Goal: Task Accomplishment & Management: Manage account settings

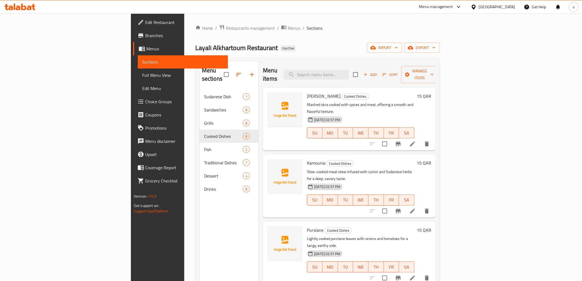
click at [339, 54] on div "Home / Restaurants management / Menus / Sections Layali Alkhartoum Restaurant I…" at bounding box center [317, 185] width 245 height 322
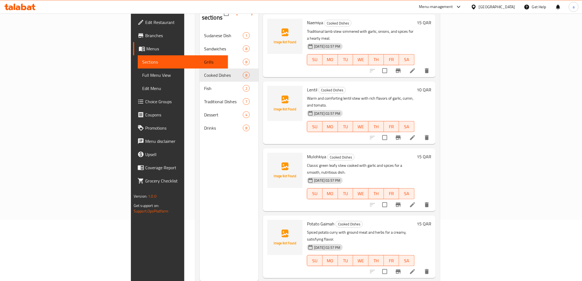
scroll to position [77, 0]
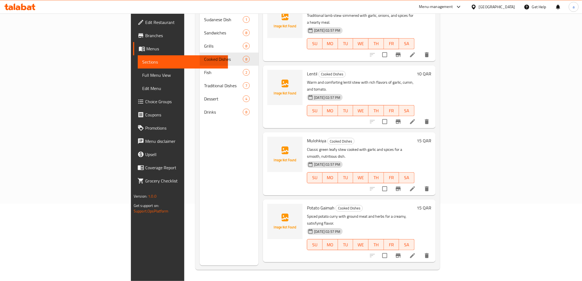
click at [420, 251] on li at bounding box center [412, 256] width 15 height 10
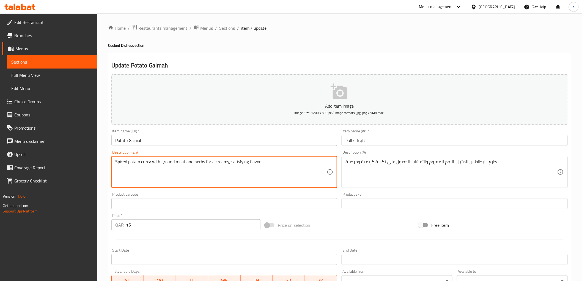
click at [425, 67] on h2 "Update Potato Gaimah" at bounding box center [339, 65] width 456 height 8
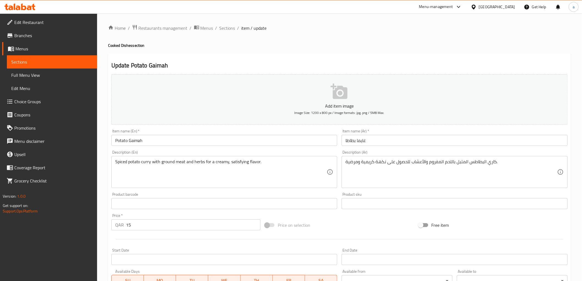
click at [133, 142] on input "Potato Gaimah" at bounding box center [224, 140] width 226 height 11
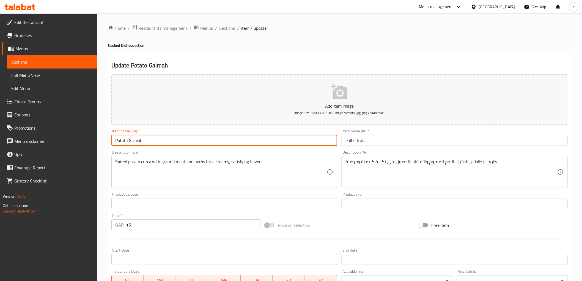
click at [133, 142] on input "Potato Gaimah" at bounding box center [224, 140] width 226 height 11
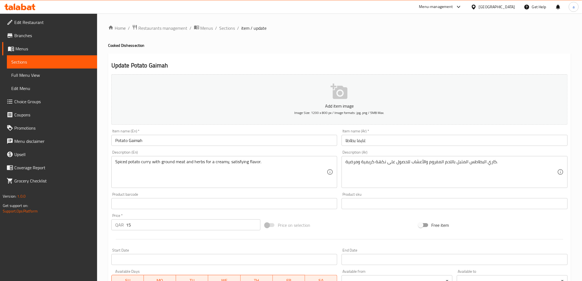
click at [358, 140] on input "غايما بطاطا" at bounding box center [455, 140] width 226 height 11
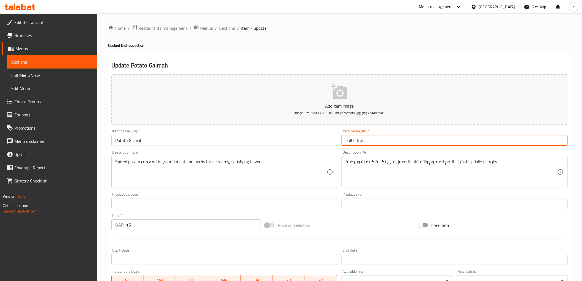
click at [184, 141] on input "Potato Gaimah" at bounding box center [224, 140] width 226 height 11
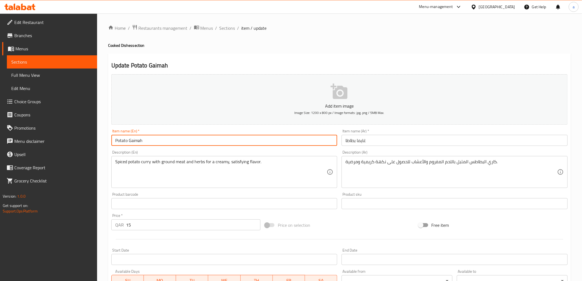
click at [184, 141] on input "Potato Gaimah" at bounding box center [224, 140] width 226 height 11
click at [380, 141] on input "غايما بطاطا" at bounding box center [455, 140] width 226 height 11
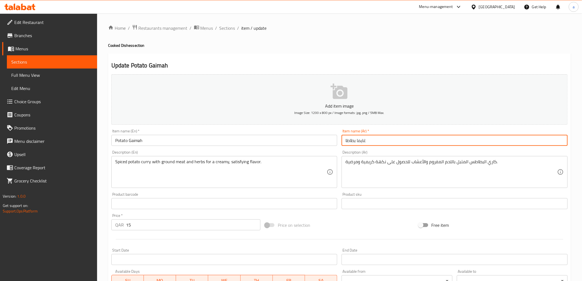
click at [380, 141] on input "غايما بطاطا" at bounding box center [455, 140] width 226 height 11
paste input "طاطا غايم"
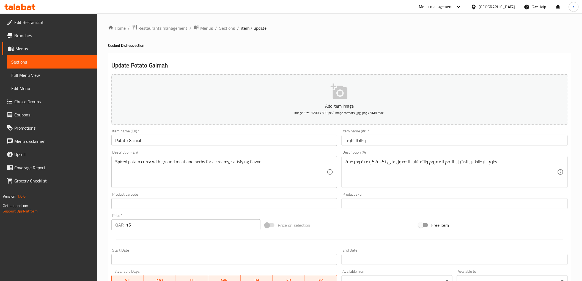
click at [384, 151] on div "Description (Ar) كاري البطاطس المتبل باللحم المفروم والأعشاب للحصول على نكهة كر…" at bounding box center [455, 169] width 226 height 38
click at [278, 60] on div "Update Potato Gaimah Add item image Image Size: 1200 x 800 px / Image formats: …" at bounding box center [339, 213] width 463 height 320
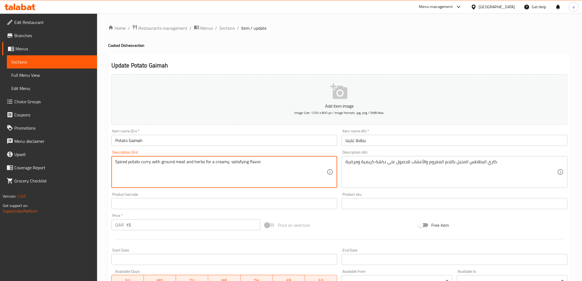
click at [160, 164] on textarea "Spiced potato curry with ground meat and herbs for a creamy, satisfying flavor." at bounding box center [221, 172] width 212 height 26
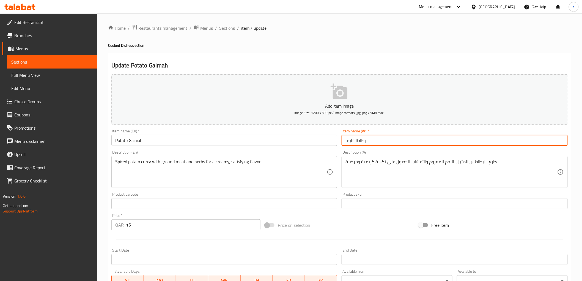
click at [356, 146] on input "بطاطا غايما" at bounding box center [455, 140] width 226 height 11
click at [381, 146] on input "بطاطس غايما" at bounding box center [455, 140] width 226 height 11
type input "بطاطس غايما"
click at [382, 150] on div "Description (Ar) كاري البطاطس المتبل باللحم المفروم والأعشاب للحصول على نكهة كر…" at bounding box center [454, 169] width 230 height 42
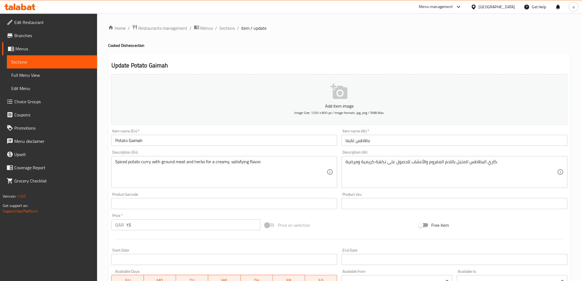
click at [235, 142] on input "Potato Gaimah" at bounding box center [224, 140] width 226 height 11
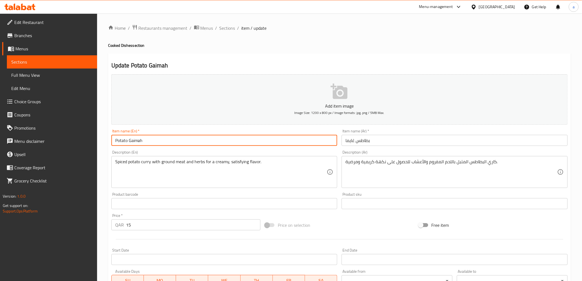
click at [235, 142] on input "Potato Gaimah" at bounding box center [224, 140] width 226 height 11
click at [266, 151] on div "Description (En) Spiced potato curry with ground meat and herbs for a creamy, s…" at bounding box center [224, 169] width 226 height 38
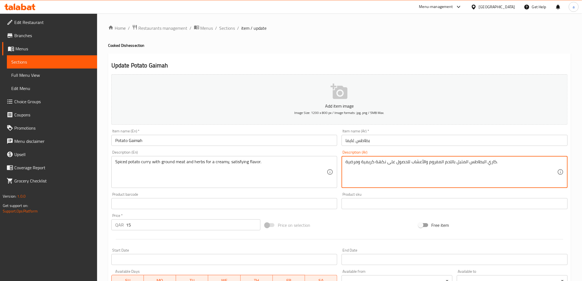
drag, startPoint x: 385, startPoint y: 164, endPoint x: 408, endPoint y: 175, distance: 25.4
type textarea "كاري البطاطس المتبل باللحم المفروم والأعشاب لنكهة كريمية ومرضية."
click at [411, 148] on div "Description (Ar) كاري البطاطس المتبل باللحم المفروم والأعشاب لنكهة كريمية ومرضي…" at bounding box center [454, 169] width 230 height 42
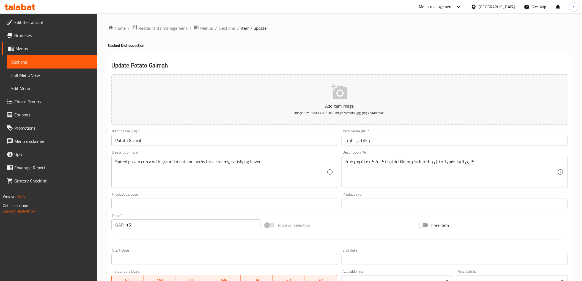
click at [389, 147] on div "Item name (Ar)   * بطاطس غايما Item name (Ar) *" at bounding box center [454, 137] width 230 height 21
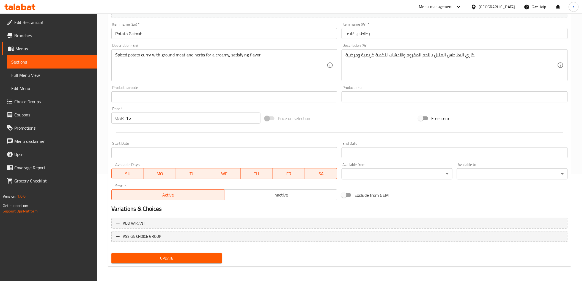
click at [168, 253] on button "Update" at bounding box center [166, 258] width 111 height 10
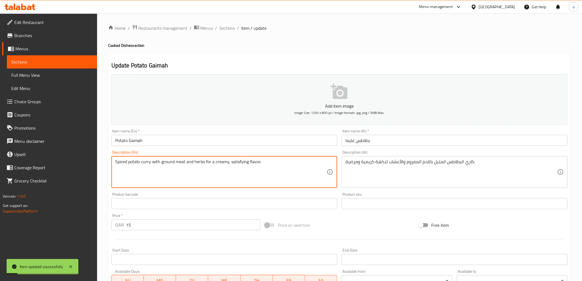
click at [164, 163] on textarea "Spiced potato curry with ground meat and herbs for a creamy, satisfying flavor." at bounding box center [221, 172] width 212 height 26
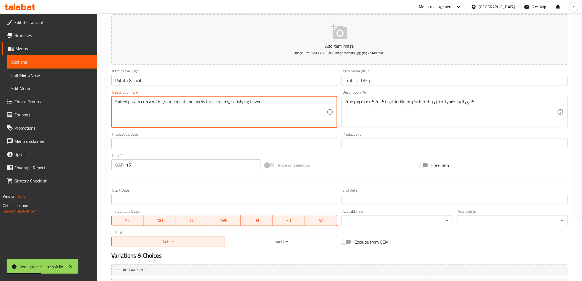
scroll to position [107, 0]
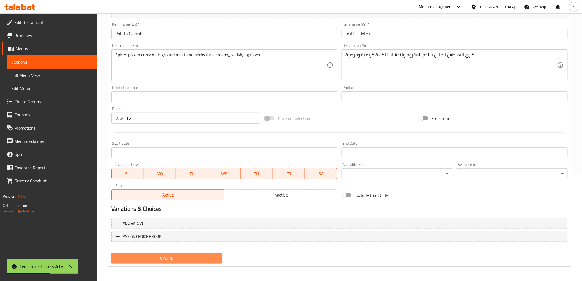
click at [171, 258] on span "Update" at bounding box center [167, 258] width 102 height 7
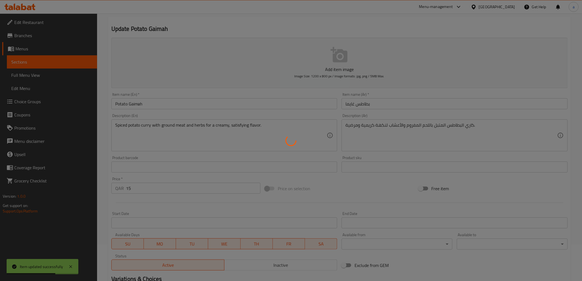
scroll to position [0, 0]
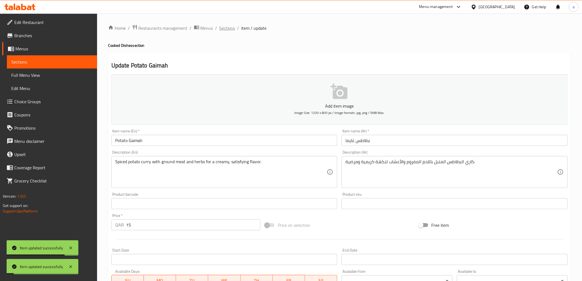
click at [229, 31] on span "Sections" at bounding box center [227, 28] width 16 height 7
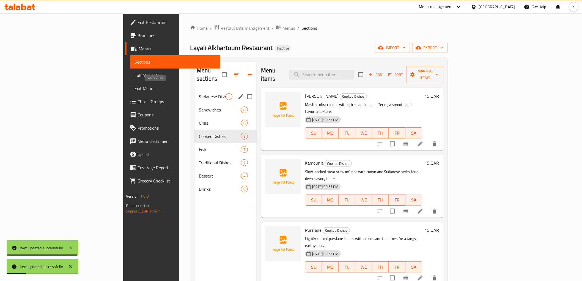
click at [199, 93] on span "Sudanese Dish" at bounding box center [212, 96] width 27 height 7
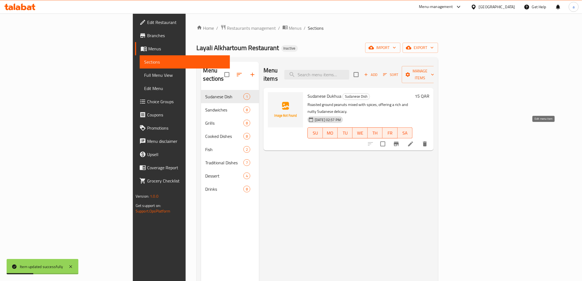
click at [413, 141] on icon at bounding box center [410, 143] width 5 height 5
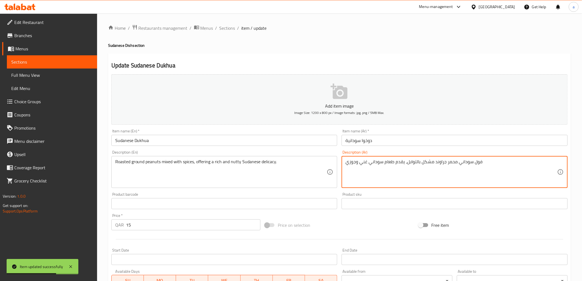
click at [438, 163] on textarea "فول سوداني محمر جراوند مشكل بالتوابل، يقدم طعام سوداني غني وجوزي" at bounding box center [451, 172] width 212 height 26
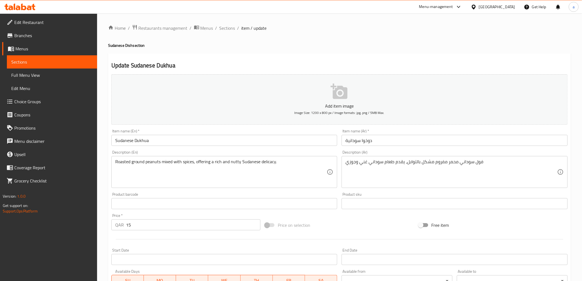
click at [261, 155] on div "Description (En) Roasted ground peanuts mixed with spices, offering a rich and …" at bounding box center [224, 169] width 226 height 38
click at [172, 150] on div "Description (En) Roasted ground peanuts mixed with spices, offering a rich and …" at bounding box center [224, 169] width 226 height 38
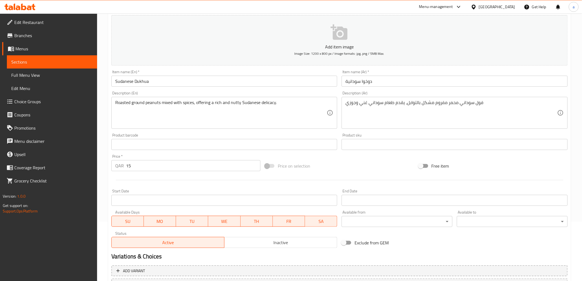
scroll to position [107, 0]
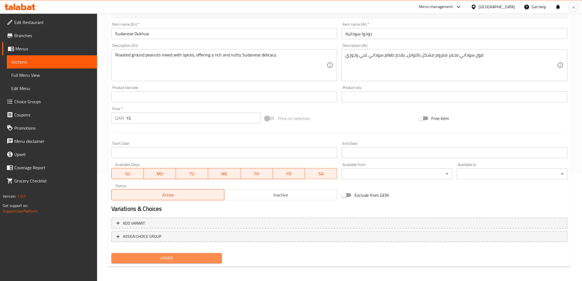
click at [207, 255] on span "Update" at bounding box center [167, 258] width 102 height 7
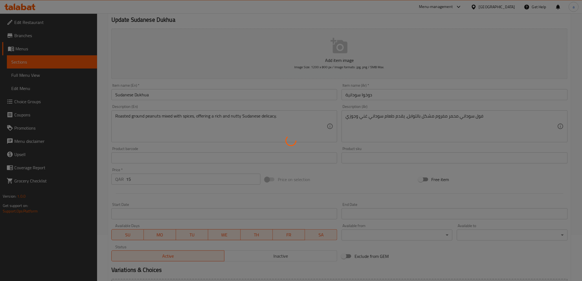
scroll to position [0, 0]
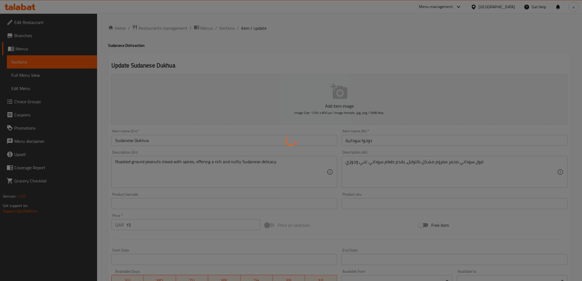
click at [213, 161] on div at bounding box center [291, 140] width 582 height 281
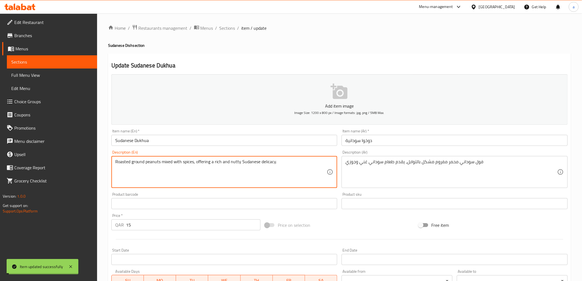
click at [213, 161] on textarea "Roasted ground peanuts mixed with spices, offering a rich and nutty Sudanese de…" at bounding box center [221, 172] width 212 height 26
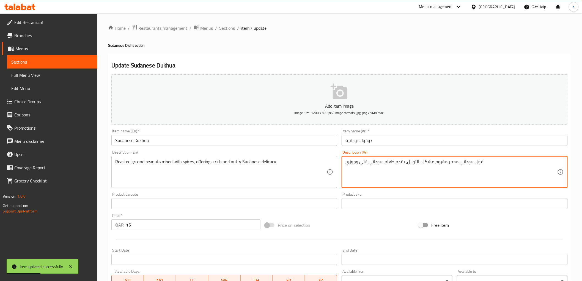
click at [435, 164] on textarea "فول سوداني محمر مفروم مشكل بالتوابل، يقدم طعام سوداني غني وجوزي" at bounding box center [451, 172] width 212 height 26
click at [454, 164] on textarea "فول سوداني محمر مفروم مشكل بالتوابل، يقدم طعام سوداني غني وجوزي" at bounding box center [451, 172] width 212 height 26
click at [440, 161] on textarea "فول سوداني محمر مفروم مشكل بالتوابل، يقدم طعام سوداني غني وجوزي" at bounding box center [451, 172] width 212 height 26
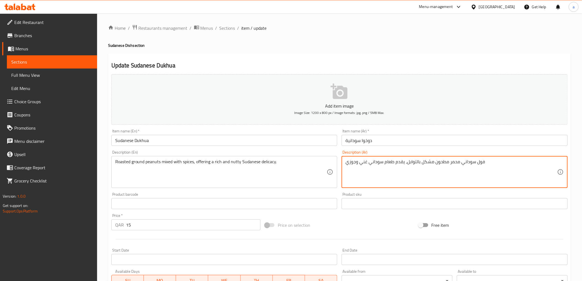
type textarea "فول سوداني محمر مطحون مشكل بالتوابل، يقدم طعام سوداني غني وجوزي"
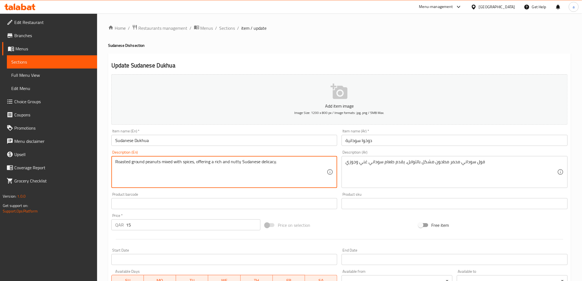
click at [228, 164] on textarea "Roasted ground peanuts mixed with spices, offering a rich and nutty Sudanese de…" at bounding box center [221, 172] width 212 height 26
click at [446, 153] on div "Description (Ar) فول سوداني محمر مطحون مشكل بالتوابل، يقدم طعام سوداني غني وجوز…" at bounding box center [455, 169] width 226 height 38
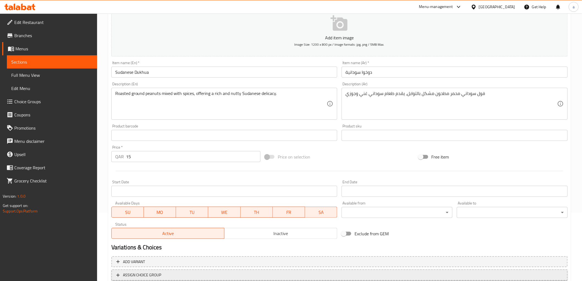
scroll to position [107, 0]
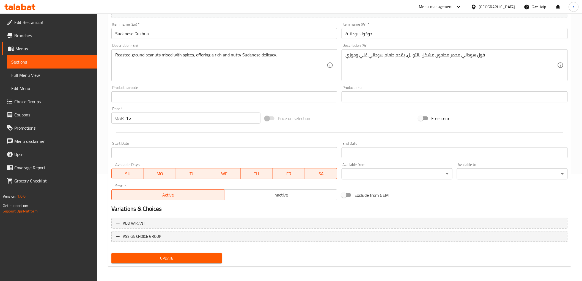
click at [185, 249] on div "Add variant ASSIGN CHOICE GROUP" at bounding box center [339, 233] width 461 height 36
click at [185, 255] on span "Update" at bounding box center [167, 258] width 102 height 7
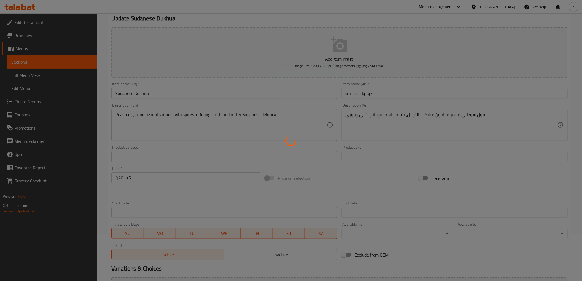
scroll to position [0, 0]
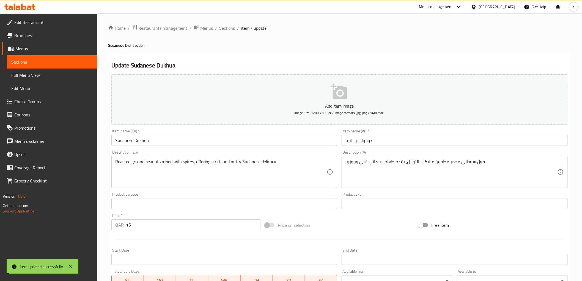
click at [226, 28] on span "Sections" at bounding box center [227, 28] width 16 height 7
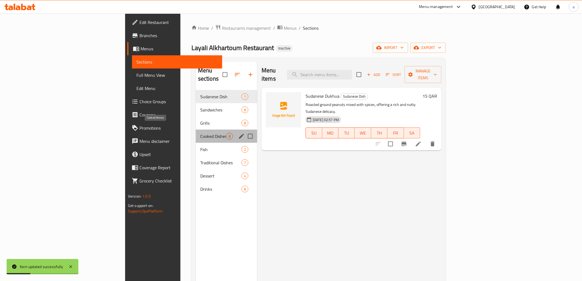
click at [200, 133] on span "Cooked Dishes" at bounding box center [213, 136] width 26 height 7
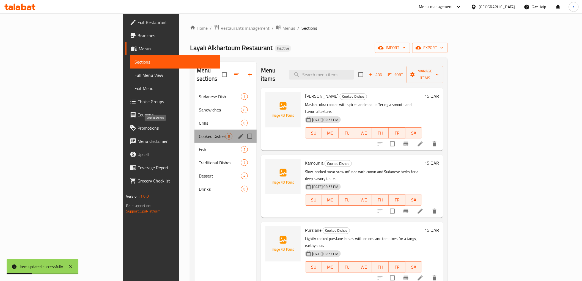
click at [199, 133] on span "Cooked Dishes" at bounding box center [212, 136] width 27 height 7
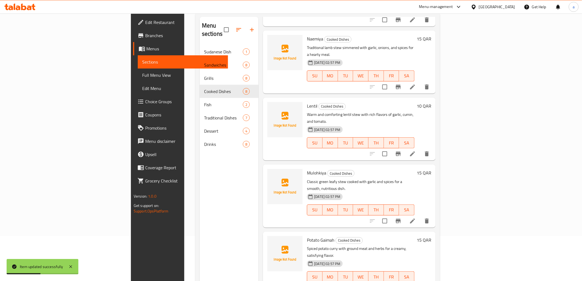
scroll to position [77, 0]
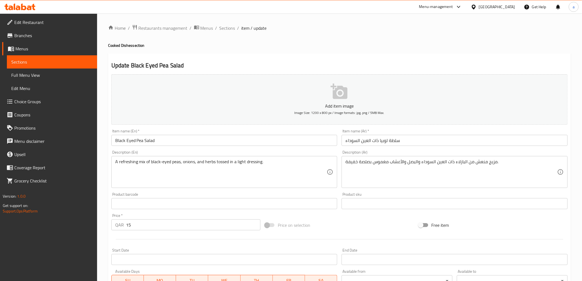
click at [242, 150] on div "Description (En) A refreshing mix of black-eyed peas, onions, and herbs tossed …" at bounding box center [224, 169] width 226 height 38
click at [243, 150] on div "Description (En) A refreshing mix of black-eyed peas, onions, and herbs tossed …" at bounding box center [224, 169] width 226 height 38
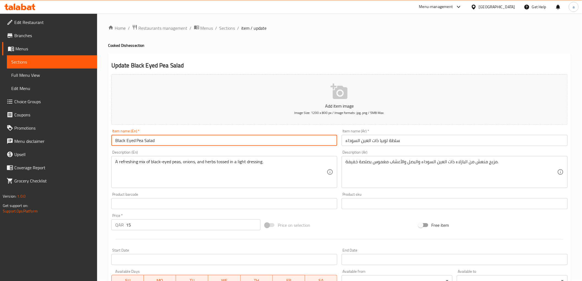
click at [243, 141] on input "Black Eyed Pea Salad" at bounding box center [224, 140] width 226 height 11
click at [211, 156] on div "Description (En) A refreshing mix of black-eyed peas, onions, and herbs tossed …" at bounding box center [224, 169] width 226 height 38
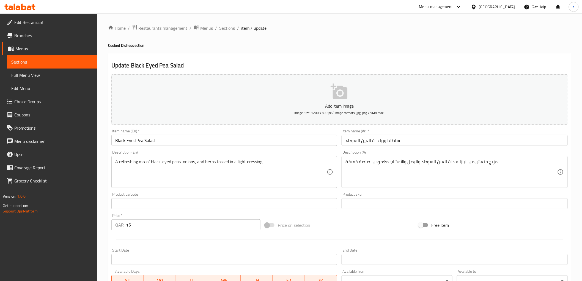
click at [139, 141] on input "Black Eyed Pea Salad" at bounding box center [224, 140] width 226 height 11
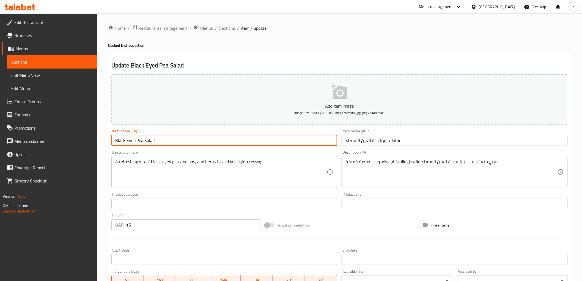
click at [139, 141] on input "Black Eyed Pea Salad" at bounding box center [224, 140] width 226 height 11
click at [140, 141] on input "Black Eyed Pea Salad" at bounding box center [224, 140] width 226 height 11
click at [127, 141] on input "Black Eyed Pea Salad" at bounding box center [224, 140] width 226 height 11
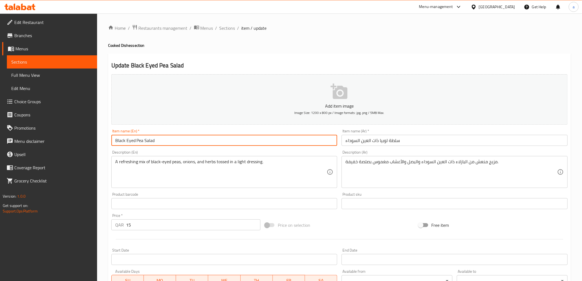
click at [141, 145] on input "Black Eyed Pea Salad" at bounding box center [224, 140] width 226 height 11
click at [134, 140] on input "Black Eyed Pea Salad" at bounding box center [224, 140] width 226 height 11
click at [136, 140] on input "Black Eyed Pea Salad" at bounding box center [224, 140] width 226 height 11
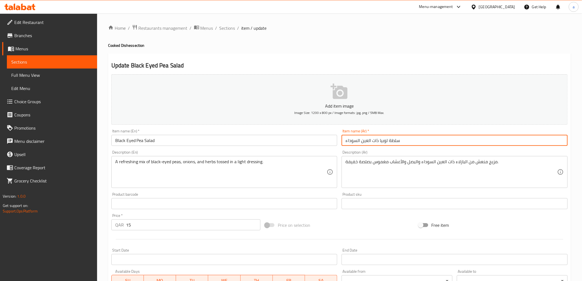
drag, startPoint x: 378, startPoint y: 142, endPoint x: 329, endPoint y: 148, distance: 49.3
click at [316, 146] on div "Add item image Image Size: 1200 x 800 px / Image formats: jpg, png / 5MB Max. I…" at bounding box center [339, 190] width 461 height 237
type input "سلطة لوبيا"
click at [374, 150] on div "Description (Ar) مزيج منعش من البازلاء ذات العين السوداء والبصل والأعشاب مغموس …" at bounding box center [454, 169] width 230 height 42
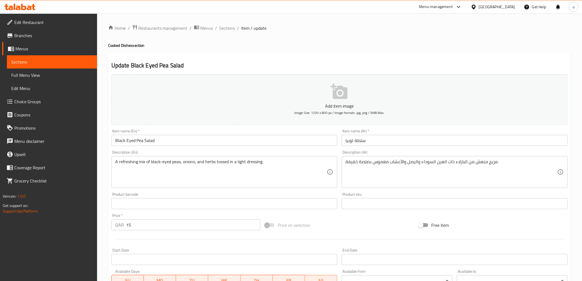
click at [296, 69] on h2 "Update Black Eyed Pea Salad" at bounding box center [339, 65] width 456 height 8
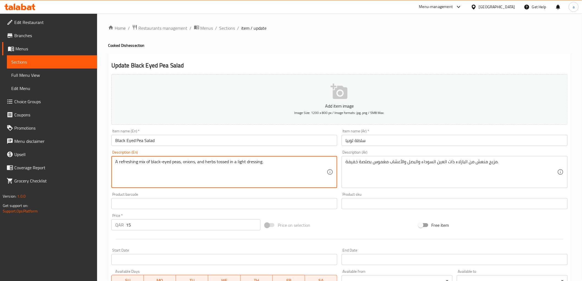
click at [429, 67] on h2 "Update Black Eyed Pea Salad" at bounding box center [339, 65] width 456 height 8
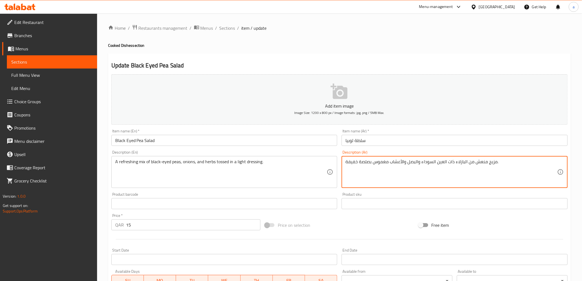
click at [493, 164] on textarea "مزيج منعش من البازلاء ذات العين السوداء والبصل والأعشاب مغموس بصلصة خفيفة." at bounding box center [451, 172] width 212 height 26
click at [490, 152] on div "Description (Ar) مشكل منعش من البازلاء ذات العين السوداء والبصل والأعشاب مغموس …" at bounding box center [455, 169] width 226 height 38
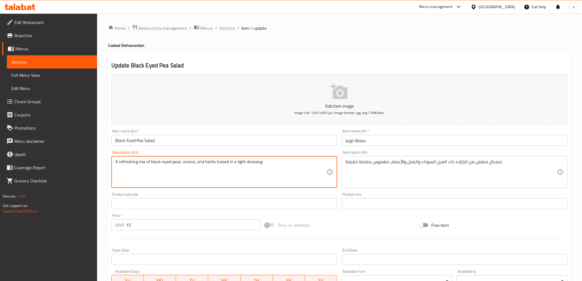
click at [230, 165] on textarea "A refreshing mix of black-eyed peas, onions, and herbs tossed in a light dressi…" at bounding box center [221, 172] width 212 height 26
click at [464, 150] on div "Description (Ar) مشكل منعش من البازلاء ذات العين السوداء والبصل والأعشاب مغموس …" at bounding box center [455, 169] width 226 height 38
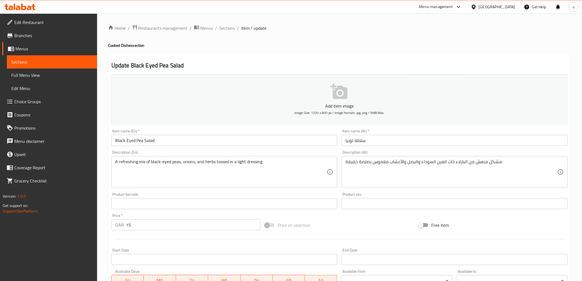
click at [212, 150] on div "Description (En) A refreshing mix of black-eyed peas, onions, and herbs tossed …" at bounding box center [224, 169] width 226 height 38
click at [348, 140] on input "سلطة لوبيا" at bounding box center [455, 140] width 226 height 11
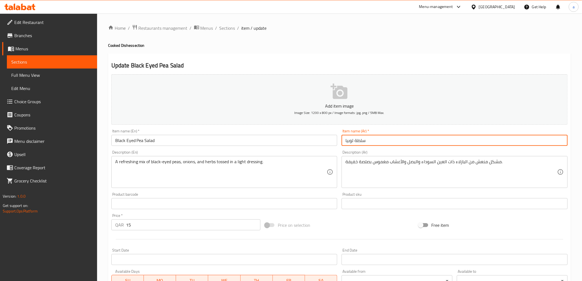
click at [348, 140] on input "سلطة لوبيا" at bounding box center [455, 140] width 226 height 11
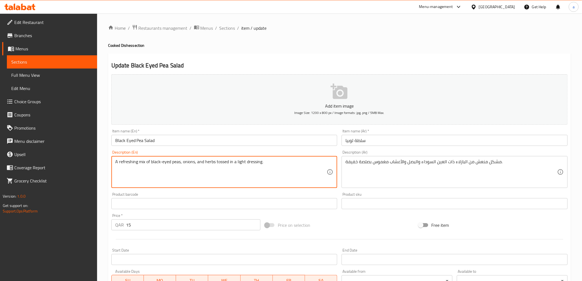
click at [178, 163] on textarea "A refreshing mix of black-eyed peas, onions, and herbs tossed in a light dressi…" at bounding box center [221, 172] width 212 height 26
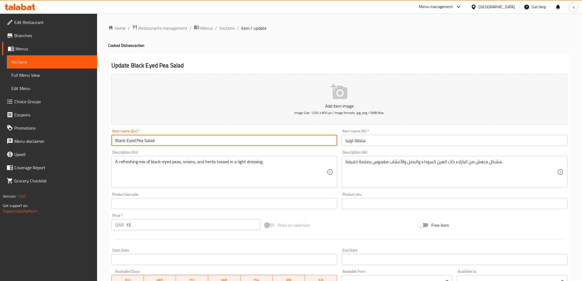
drag, startPoint x: 142, startPoint y: 141, endPoint x: 110, endPoint y: 149, distance: 32.8
click at [110, 149] on div "Add item image Image Size: 1200 x 800 px / Image formats: jpg, png / 5MB Max. I…" at bounding box center [339, 190] width 461 height 237
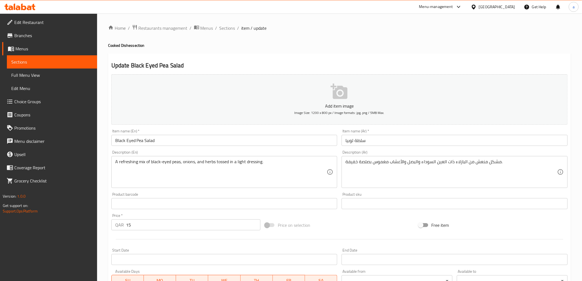
click at [177, 152] on div "Description (En) A refreshing mix of black-eyed peas, onions, and herbs tossed …" at bounding box center [224, 169] width 226 height 38
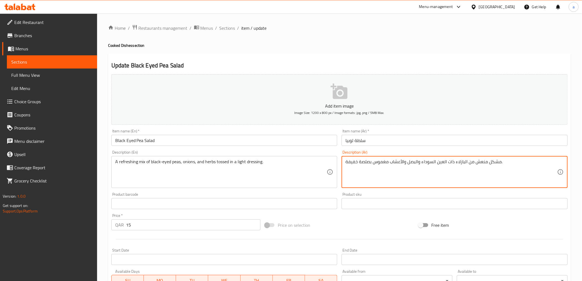
drag, startPoint x: 466, startPoint y: 162, endPoint x: 422, endPoint y: 163, distance: 44.0
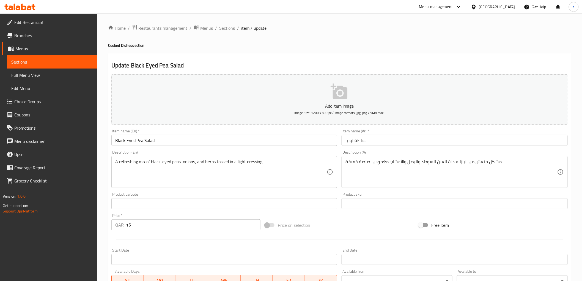
click at [325, 150] on div "Description (En) A refreshing mix of black-eyed peas, onions, and herbs tossed …" at bounding box center [224, 169] width 226 height 38
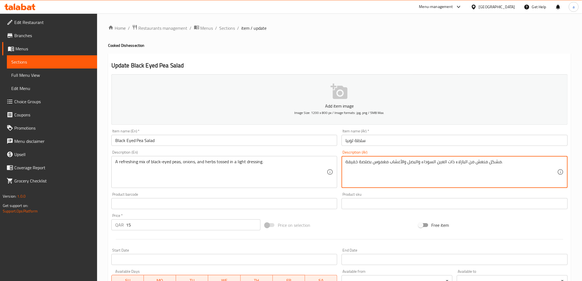
drag, startPoint x: 421, startPoint y: 163, endPoint x: 466, endPoint y: 172, distance: 45.6
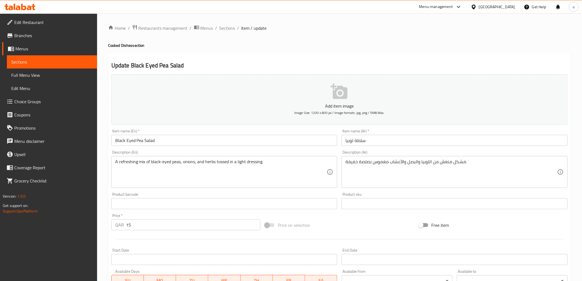
click at [427, 149] on div "Description (Ar) مشكل منعش من اللوبيا والبصل والأعشاب مغموس بصلصة خفيفة. Descri…" at bounding box center [454, 169] width 230 height 42
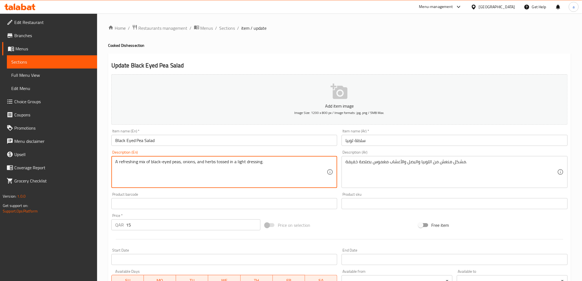
click at [219, 163] on textarea "A refreshing mix of black-eyed peas, onions, and herbs tossed in a light dressi…" at bounding box center [221, 172] width 212 height 26
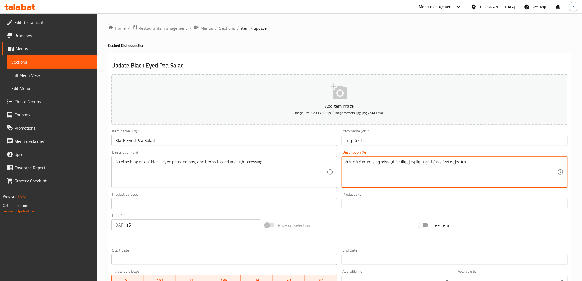
click at [383, 164] on textarea "مشكل منعش من اللوبيا والبصل والأعشاب مغموس بصلصة خفيفة." at bounding box center [451, 172] width 212 height 26
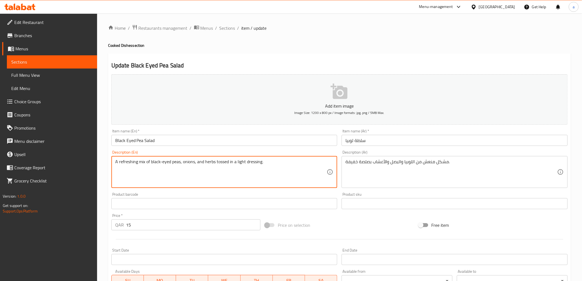
click at [192, 167] on textarea "A refreshing mix of black-eyed peas, onions, and herbs tossed in a light dressi…" at bounding box center [221, 172] width 212 height 26
click at [193, 166] on textarea "A refreshing mix of black-eyed peas, onions, and herbs tossed in a light dressi…" at bounding box center [221, 172] width 212 height 26
click at [197, 164] on textarea "A refreshing mix of black-eyed peas, onions, and herbs tossed in a light dressi…" at bounding box center [221, 172] width 212 height 26
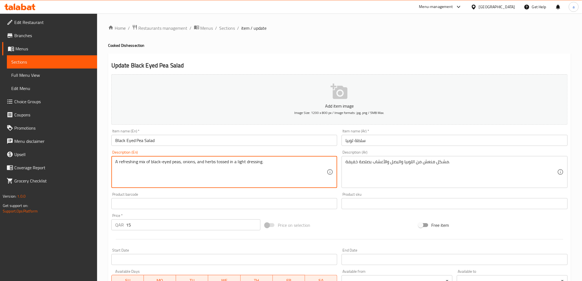
click at [197, 164] on textarea "A refreshing mix of black-eyed peas, onions, and herbs tossed in a light dressi…" at bounding box center [221, 172] width 212 height 26
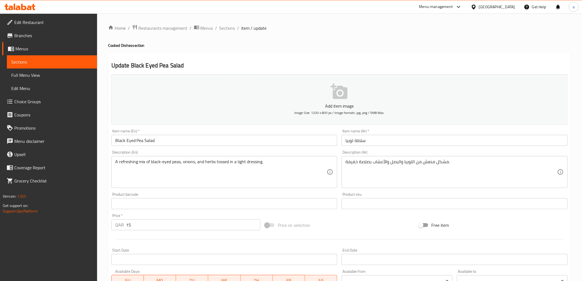
click at [370, 151] on div "Description (Ar) مشكل منعش من اللوبيا والبصل والأعشاب بصلصة خفيفة. Description …" at bounding box center [455, 169] width 226 height 38
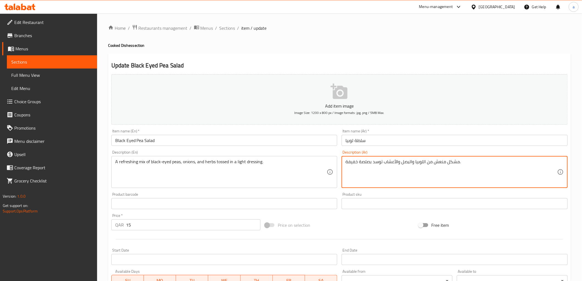
click at [351, 162] on textarea "مشكل منعش من اللوبيا والبصل والأعشاب توسد بصلصة خفيفة." at bounding box center [451, 172] width 212 height 26
type textarea "مشكل منعش من اللوبيا والبصل والأعشاب توسد بصلصة لايت."
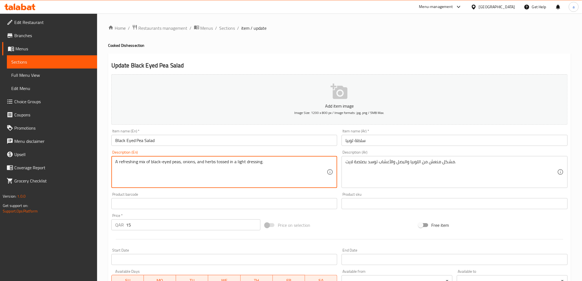
click at [241, 163] on textarea "A refreshing mix of black-eyed peas, onions, and herbs tossed in a light dressi…" at bounding box center [221, 172] width 212 height 26
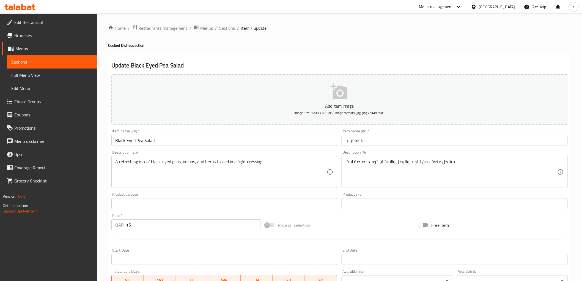
click at [231, 152] on div "Description (En) A refreshing mix of black-eyed peas, onions, and herbs tossed …" at bounding box center [224, 169] width 226 height 38
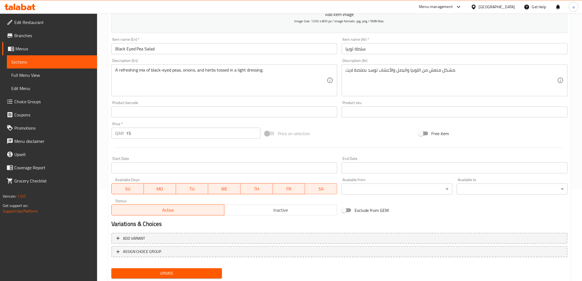
scroll to position [107, 0]
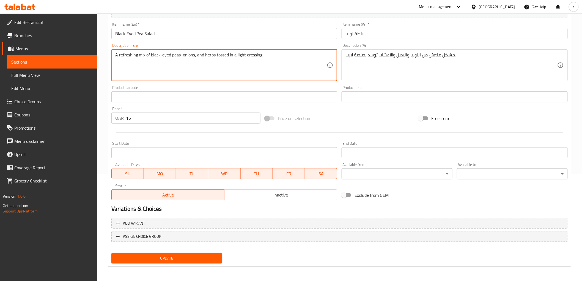
click at [249, 59] on textarea "A refreshing mix of black-eyed peas, onions, and herbs tossed in a light dressi…" at bounding box center [221, 65] width 212 height 26
click at [260, 88] on div "Product barcode Product barcode" at bounding box center [224, 94] width 226 height 17
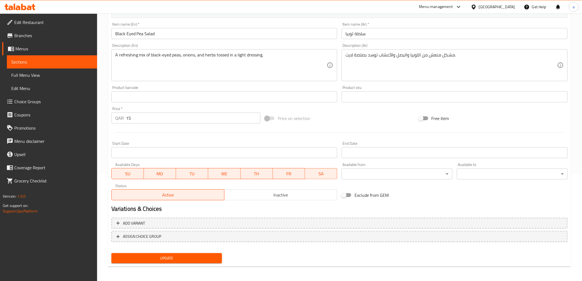
click at [152, 260] on span "Update" at bounding box center [167, 258] width 102 height 7
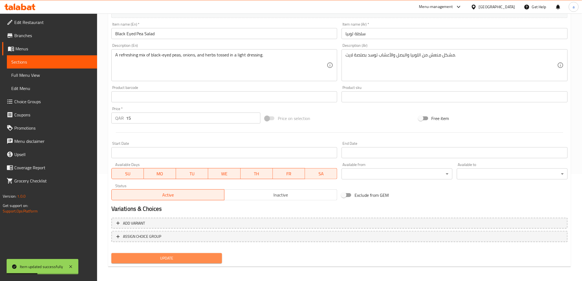
click at [175, 255] on span "Update" at bounding box center [167, 258] width 102 height 7
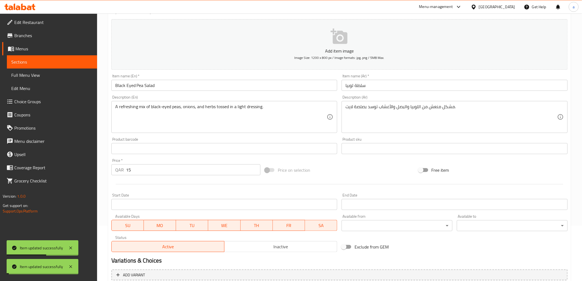
scroll to position [0, 0]
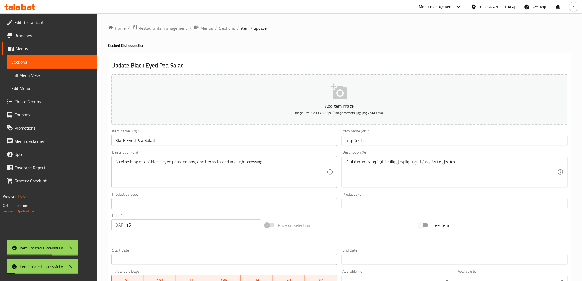
click at [224, 27] on span "Sections" at bounding box center [227, 28] width 16 height 7
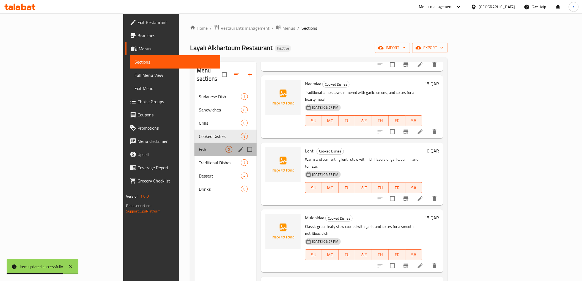
click at [194, 145] on div "Fish 2" at bounding box center [225, 149] width 62 height 13
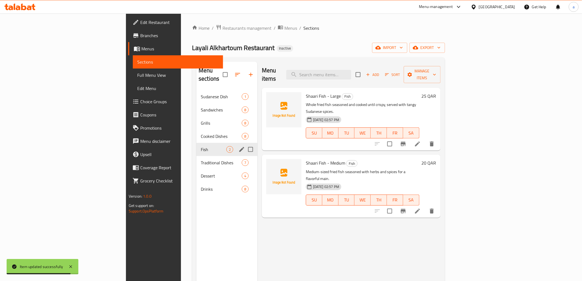
click at [196, 145] on div "Fish 2" at bounding box center [226, 149] width 61 height 13
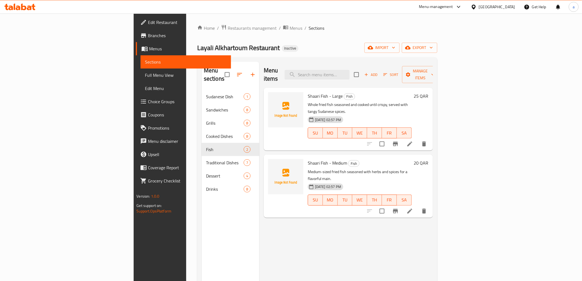
click at [418, 139] on li at bounding box center [409, 144] width 15 height 10
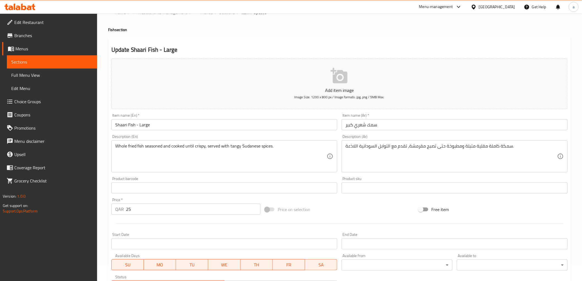
scroll to position [15, 0]
click at [271, 47] on h2 "Update Shaari Fish - Large" at bounding box center [339, 50] width 456 height 8
click at [363, 46] on h2 "Update Shaari Fish - Large" at bounding box center [339, 50] width 456 height 8
click at [282, 47] on h2 "Update Shaari Fish - Large" at bounding box center [339, 50] width 456 height 8
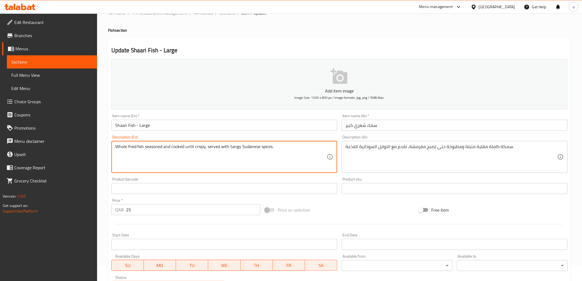
click at [444, 46] on h2 "Update Shaari Fish - Large" at bounding box center [339, 50] width 456 height 8
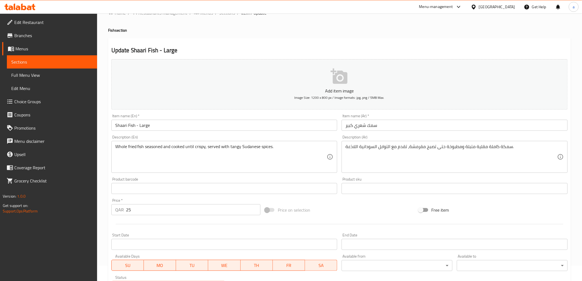
click at [123, 128] on input "Shaari Fish - Large" at bounding box center [224, 125] width 226 height 11
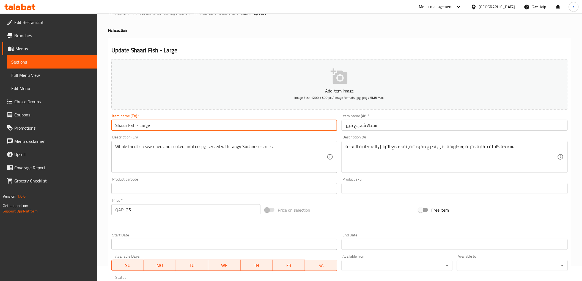
click at [123, 128] on input "Shaari Fish - Large" at bounding box center [224, 125] width 226 height 11
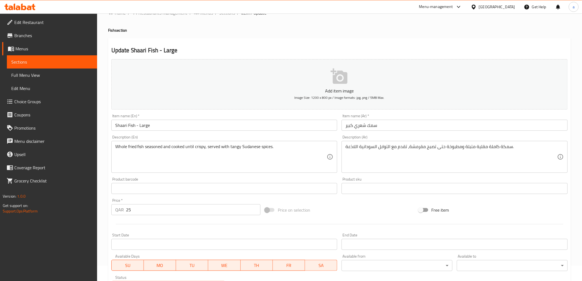
click at [359, 125] on input "سمك شعري كبير" at bounding box center [455, 125] width 226 height 11
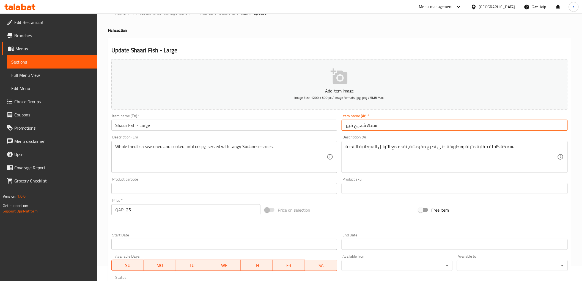
click at [359, 125] on input "سمك شعري كبير" at bounding box center [455, 125] width 226 height 11
click at [383, 134] on div "Description (Ar) سمكة كاملة مقلية متبلة ومطبوخة حتى تصبح مقرمشة، تقدم مع التواب…" at bounding box center [454, 154] width 230 height 42
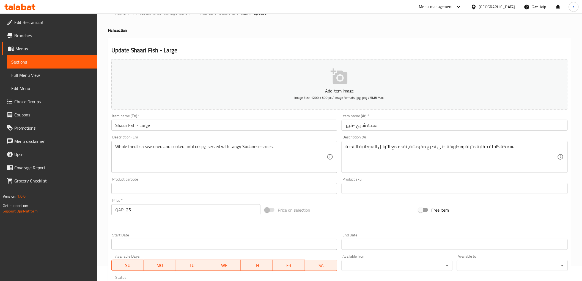
click at [353, 126] on input "سمك شاري -كبير" at bounding box center [455, 125] width 226 height 11
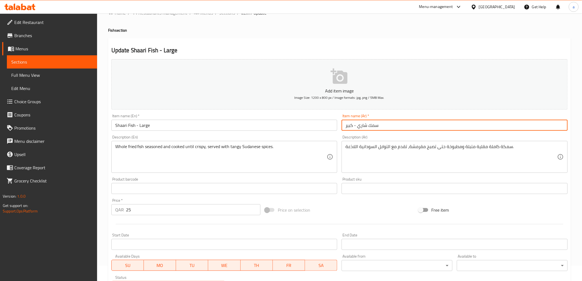
type input "سمك شاري - كبير"
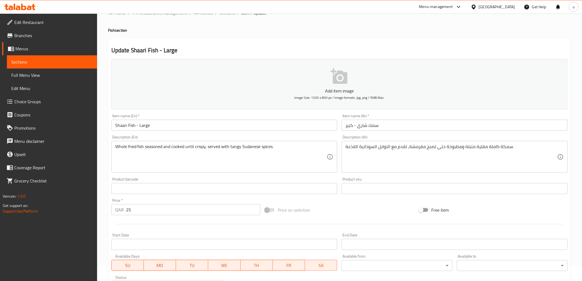
click at [385, 134] on div "Description (Ar) سمكة كاملة مقلية متبلة ومطبوخة حتى تصبح مقرمشة، تقدم مع التواب…" at bounding box center [454, 154] width 230 height 42
click at [148, 125] on input "Shaari Fish - Large" at bounding box center [224, 125] width 226 height 11
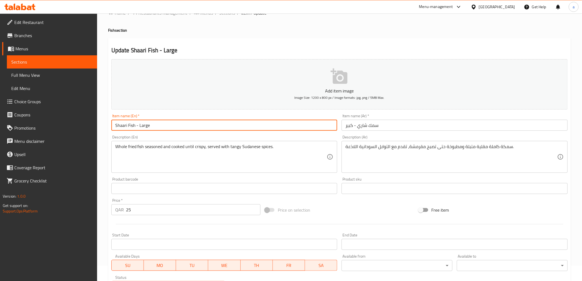
click at [148, 125] on input "Shaari Fish - Large" at bounding box center [224, 125] width 226 height 11
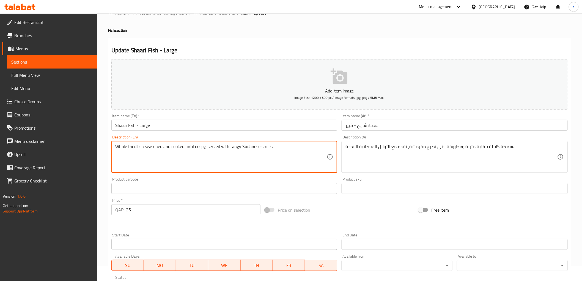
click at [164, 150] on textarea "Whole fried fish seasoned and cooked until crispy, served with tangy Sudanese s…" at bounding box center [221, 157] width 212 height 26
click at [281, 136] on div "Description (En) Whole fried fish seasoned and cooked until crispy, served with…" at bounding box center [224, 154] width 226 height 38
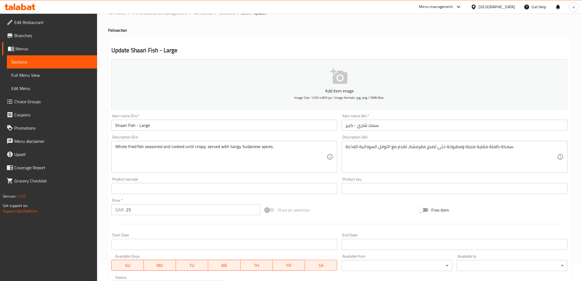
click at [416, 136] on div "Description (Ar) سمكة كاملة مقلية متبلة ومطبوخة حتى تصبح مقرمشة، تقدم مع التواب…" at bounding box center [455, 154] width 226 height 38
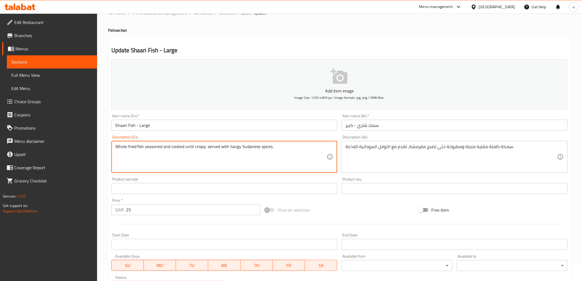
click at [238, 148] on textarea "Whole fried fish seasoned and cooked until crispy, served with tangy Sudanese s…" at bounding box center [221, 157] width 212 height 26
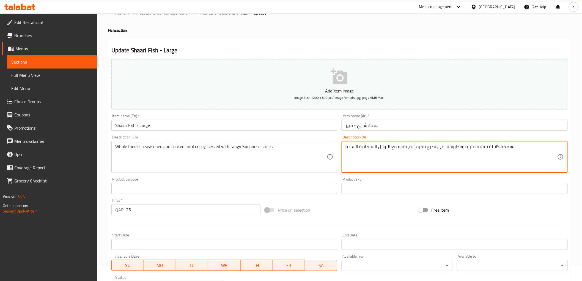
drag, startPoint x: 356, startPoint y: 147, endPoint x: 349, endPoint y: 161, distance: 14.9
paste textarea "نعش"
type textarea "سمكة كاملة مقلية متبلة ومطبوخة حتى تصبح مقرمشة، تقدم مع التوابل السودانية المنع…"
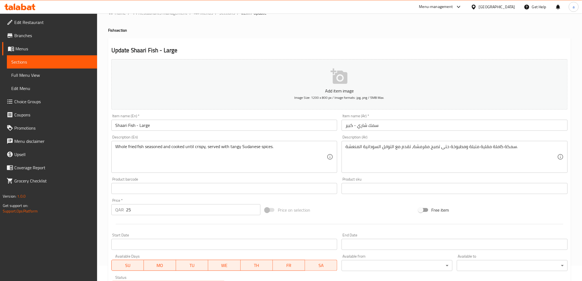
click at [374, 138] on div "Description (Ar) سمكة كاملة مقلية متبلة ومطبوخة حتى تصبح مقرمشة، تقدم مع التواب…" at bounding box center [455, 154] width 226 height 38
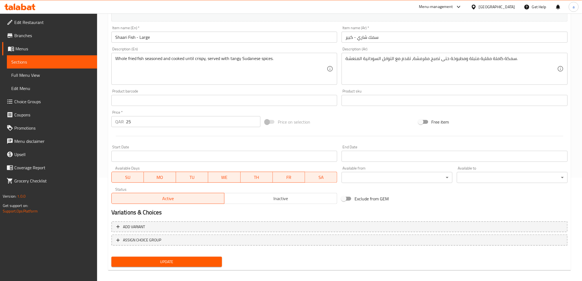
scroll to position [107, 0]
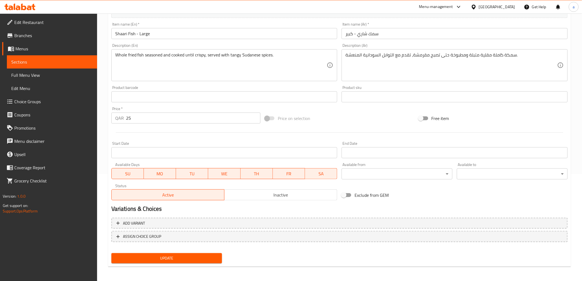
click at [171, 255] on span "Update" at bounding box center [167, 258] width 102 height 7
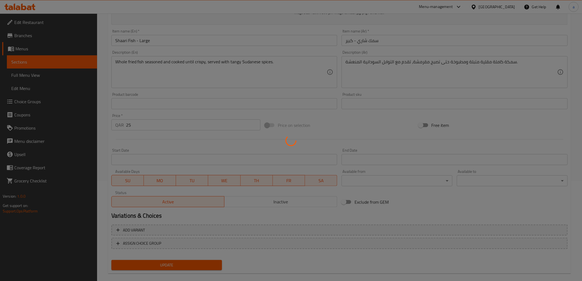
scroll to position [0, 0]
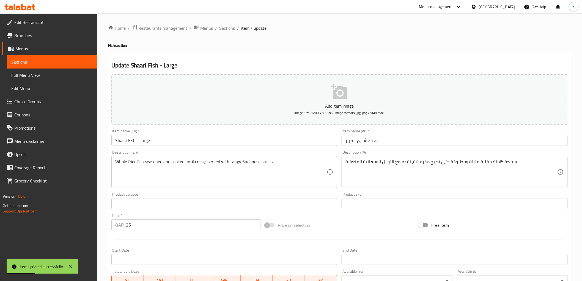
click at [231, 28] on span "Sections" at bounding box center [227, 28] width 16 height 7
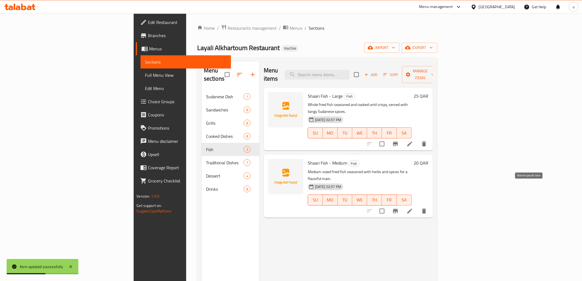
click at [402, 204] on button "Branch-specific-item" at bounding box center [395, 210] width 13 height 13
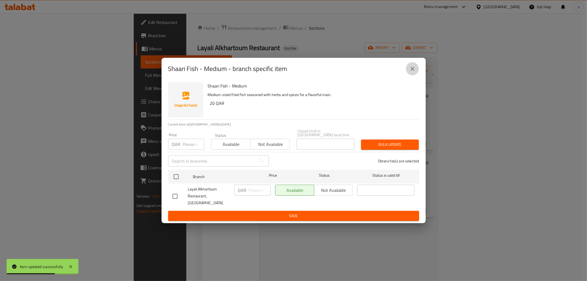
click at [409, 71] on icon "close" at bounding box center [412, 68] width 7 height 7
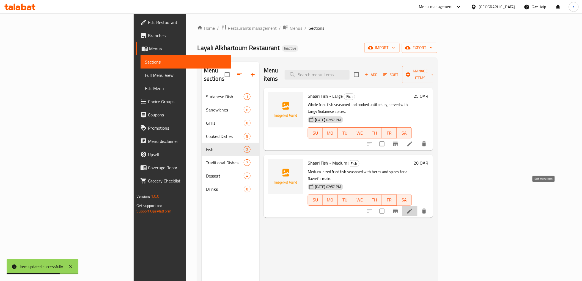
click at [413, 208] on icon at bounding box center [410, 211] width 7 height 7
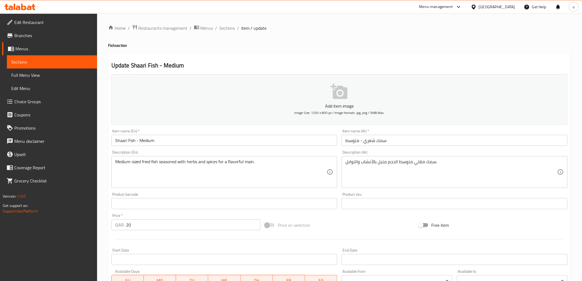
click at [372, 141] on input "سمك شعري - متوسط" at bounding box center [455, 140] width 226 height 11
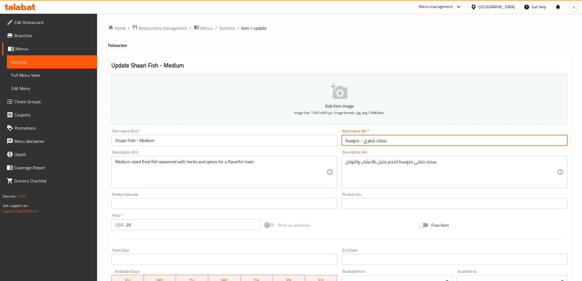
click at [372, 141] on input "سمك شعري - متوسط" at bounding box center [455, 140] width 226 height 11
click at [366, 144] on input "سمك شاري - متوسط" at bounding box center [455, 140] width 226 height 11
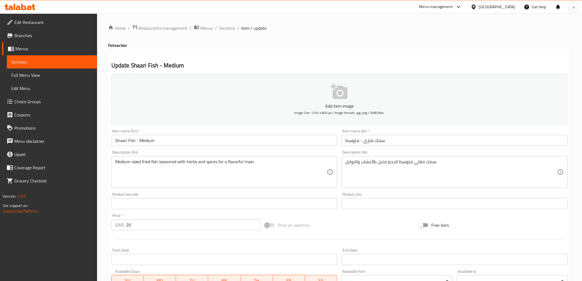
click at [374, 149] on div "Description (Ar) سمك مقلي متوسط الحجم متبل بالأعشاب والتوابل. Description (Ar)" at bounding box center [454, 169] width 230 height 42
click at [152, 140] on input "Shaari Fish - Medium" at bounding box center [224, 140] width 226 height 11
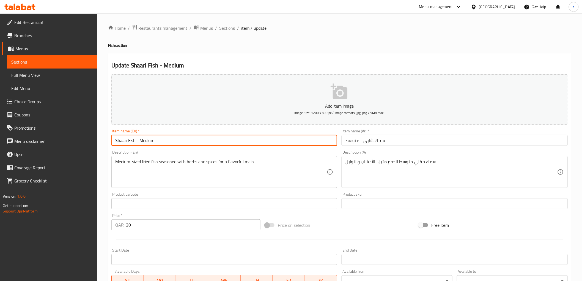
click at [152, 140] on input "Shaari Fish - Medium" at bounding box center [224, 140] width 226 height 11
click at [150, 142] on input "Shaari Fish - Medium" at bounding box center [224, 140] width 226 height 11
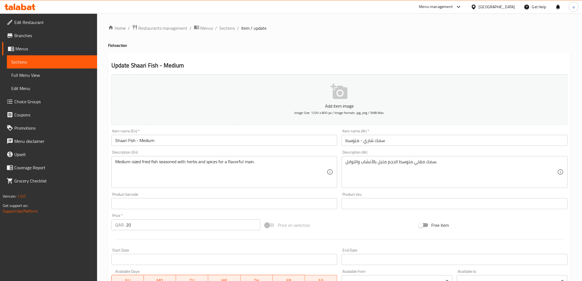
click at [355, 143] on input "سمك شاري - متوسط" at bounding box center [455, 140] width 226 height 11
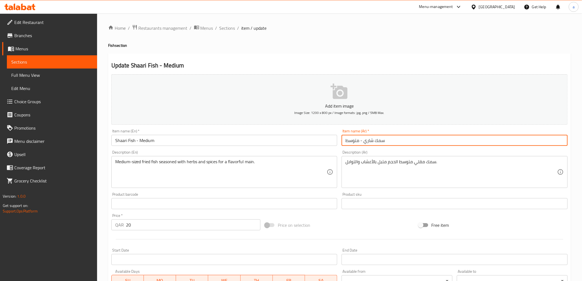
click at [355, 143] on input "سمك شاري - متوسط" at bounding box center [455, 140] width 226 height 11
paste input "text"
type input "سمك شاري - وسط"
click at [354, 150] on div "Description (Ar) سمك مقلي متوسط الحجم متبل بالأعشاب والتوابل. Description (Ar)" at bounding box center [455, 169] width 226 height 38
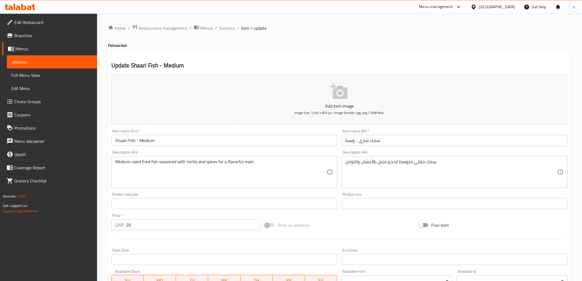
click at [328, 147] on div "Item name (En)   * Shaari Fish - Medium Item name (En) *" at bounding box center [224, 137] width 230 height 21
click at [251, 64] on h2 "Update Shaari Fish - Medium" at bounding box center [339, 65] width 456 height 8
click at [357, 56] on div "Update Shaari Fish - Medium Add item image Image Size: 1200 x 800 px / Image fo…" at bounding box center [339, 213] width 463 height 320
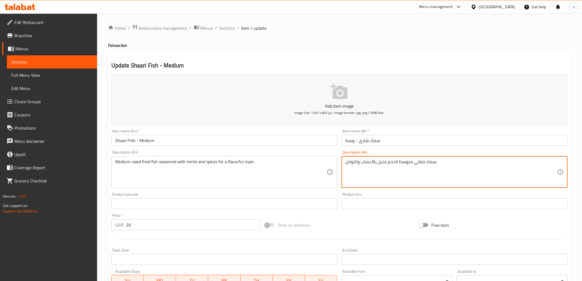
click at [438, 163] on textarea "سمك مقلي متوسط الحجم متبل بالأعشاب والتوابل." at bounding box center [451, 172] width 212 height 26
click at [446, 166] on textarea "سمك مقلي متوسط الحجم متبل بالأعشاب والتوابل." at bounding box center [451, 172] width 212 height 26
click at [436, 163] on textarea "سمك مقلي متوسط الحجم متبل بالأعشاب والتوابل." at bounding box center [451, 172] width 212 height 26
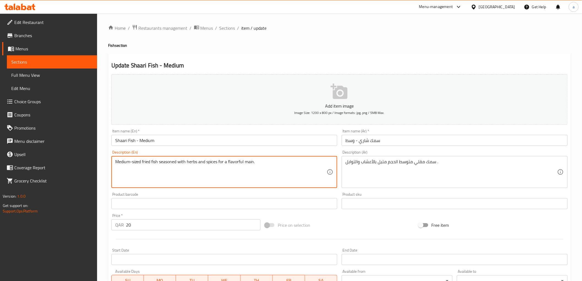
click at [249, 162] on textarea "Medium-sized fried fish seasoned with herbs and spices for a flavorful main." at bounding box center [221, 172] width 212 height 26
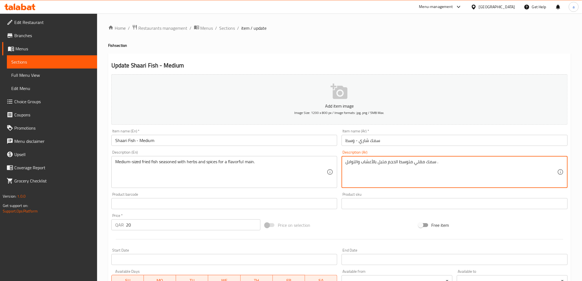
click at [436, 164] on textarea "سمك مقلي متوسط الحجم متبل بالأعشاب والتوابل ." at bounding box center [451, 172] width 212 height 26
click at [436, 160] on textarea "سمك مقلي متوسط الحجم متبل بالأعشاب والتوابل ." at bounding box center [451, 172] width 212 height 26
click at [438, 163] on textarea "سمك مقلي متوسط الحجم متبل بالأعشاب والتوابل ." at bounding box center [451, 172] width 212 height 26
click at [437, 161] on textarea "سمك مقلي متوسط الحجم متبل بالأعشاب والتوابل ." at bounding box center [451, 172] width 212 height 26
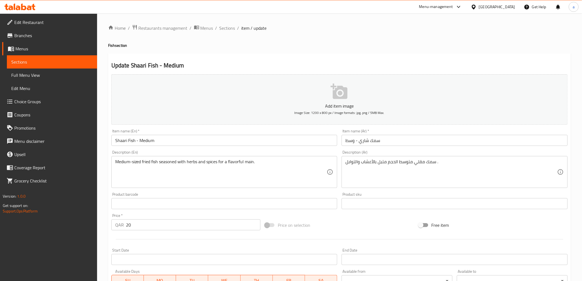
click at [458, 150] on div "Description (Ar) سمك مقلي متوسط الحجم متبل بالأعشاب والتوابل . Description (Ar)" at bounding box center [455, 169] width 226 height 38
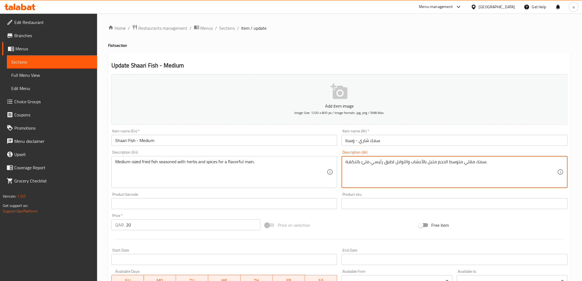
type textarea "سمك مقلي متوسط الحجم متبل بالأعشاب والتوابل لطبق رئيسي ملئ بالنكهة."
click at [435, 150] on div "Description (Ar) سمك مقلي متوسط الحجم متبل بالأعشاب والتوابل لطبق رئيسي ملئ بال…" at bounding box center [454, 169] width 230 height 42
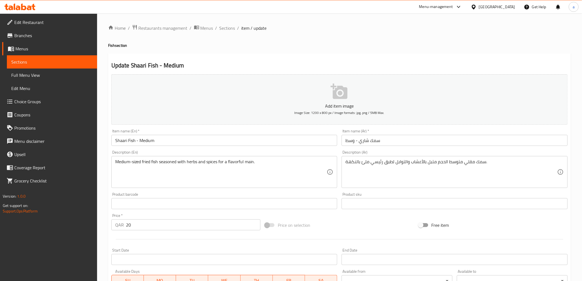
scroll to position [92, 0]
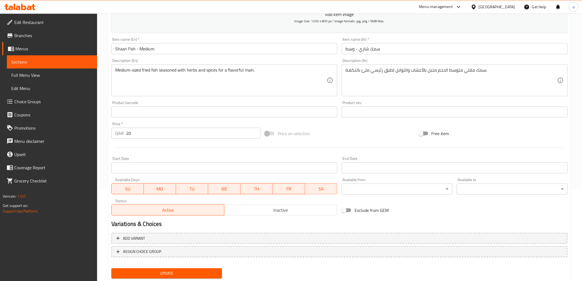
click at [160, 273] on span "Update" at bounding box center [167, 273] width 102 height 7
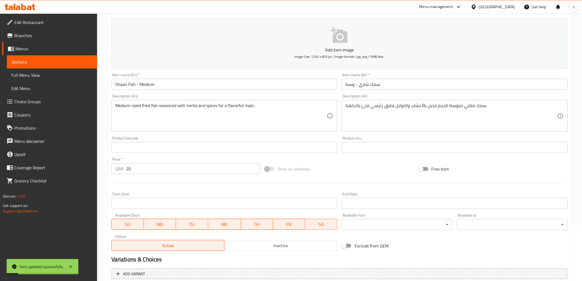
scroll to position [0, 0]
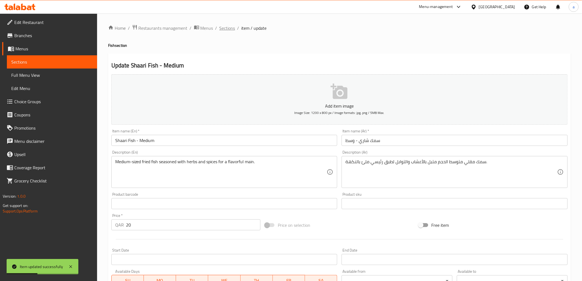
click at [227, 28] on span "Sections" at bounding box center [227, 28] width 16 height 7
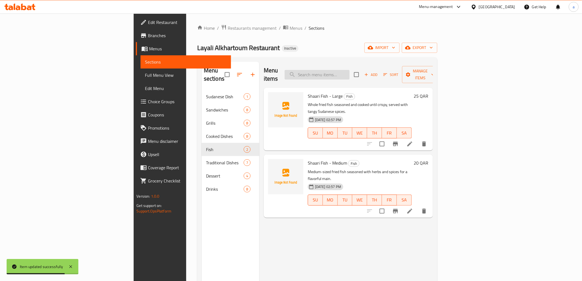
click at [350, 71] on input "search" at bounding box center [317, 75] width 65 height 10
paste input "Purslane"
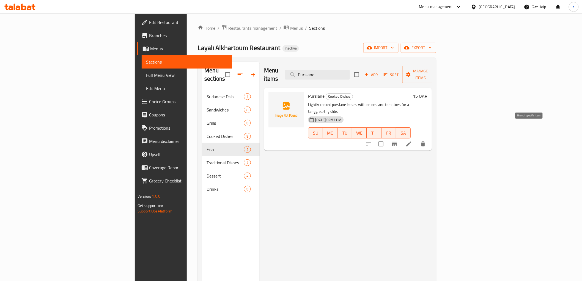
type input "Purslane"
click at [412, 141] on icon at bounding box center [408, 144] width 7 height 7
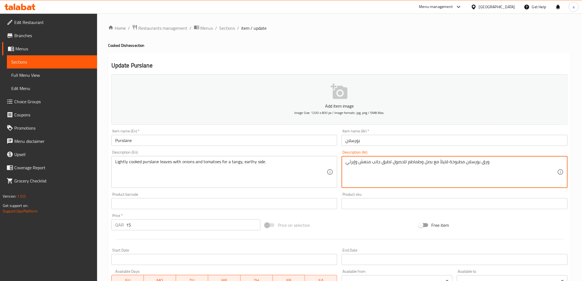
click at [373, 163] on textarea "ورق بورسلان مطبوخة قليلاً مع بصل وطماطم للحصول لطبق جانب منعش وإيرثي." at bounding box center [451, 172] width 212 height 26
type textarea "ورق بورسلان مطبوخة قليلاً مع بصل وطماطم للحصول لطبق جانبي منعش وإيرثي."
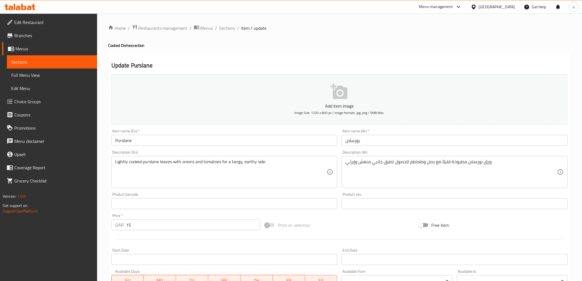
click at [383, 155] on div "Description (Ar) ورق بورسلان مطبوخة قليلاً مع بصل وطماطم للحصول لطبق جانبي منعش…" at bounding box center [455, 169] width 226 height 38
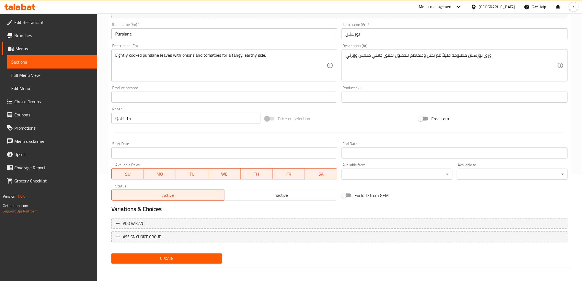
scroll to position [107, 0]
click at [178, 263] on div "Update" at bounding box center [166, 258] width 115 height 15
click at [184, 255] on span "Update" at bounding box center [167, 258] width 102 height 7
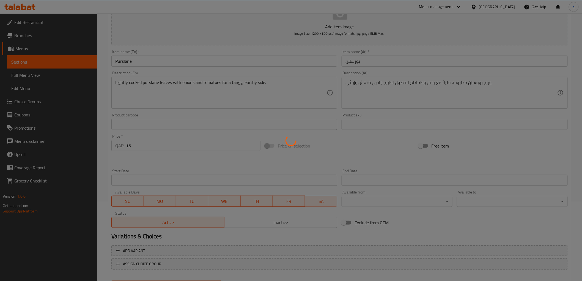
scroll to position [0, 0]
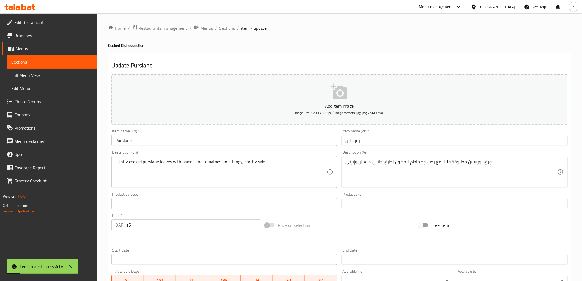
click at [230, 29] on span "Sections" at bounding box center [227, 28] width 16 height 7
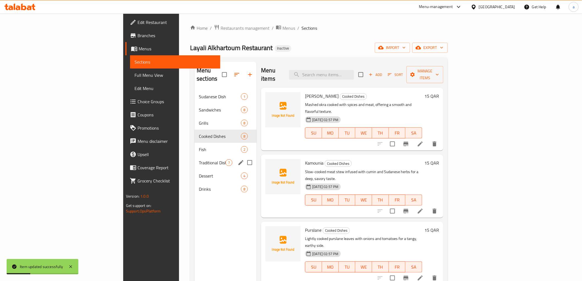
click at [194, 156] on div "Traditional Dishes 7" at bounding box center [225, 162] width 62 height 13
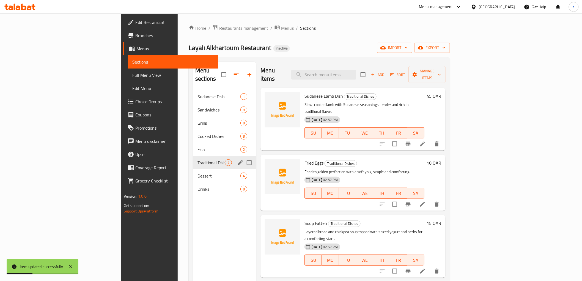
click at [193, 156] on div "Traditional Dishes 7" at bounding box center [224, 162] width 63 height 13
click at [193, 169] on div "Dessert 4" at bounding box center [224, 175] width 63 height 13
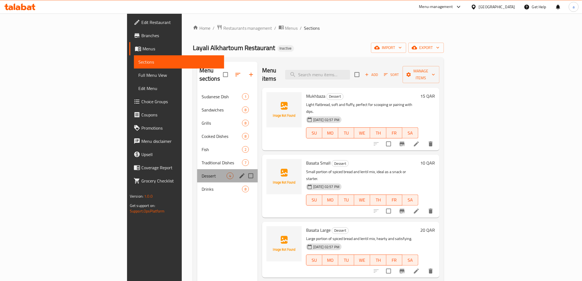
click at [197, 169] on div "Dessert 4" at bounding box center [227, 175] width 61 height 13
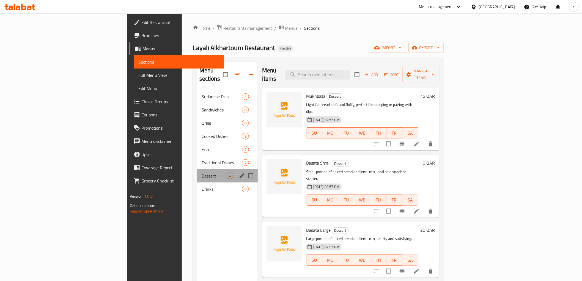
click at [197, 169] on div "Dessert 4" at bounding box center [227, 175] width 61 height 13
click at [202, 159] on span "Traditional Dishes" at bounding box center [214, 162] width 25 height 7
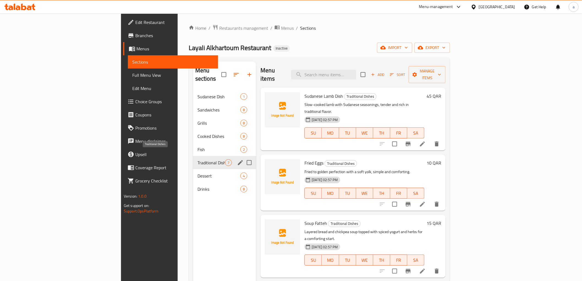
click at [197, 159] on span "Traditional Dishes" at bounding box center [211, 162] width 28 height 7
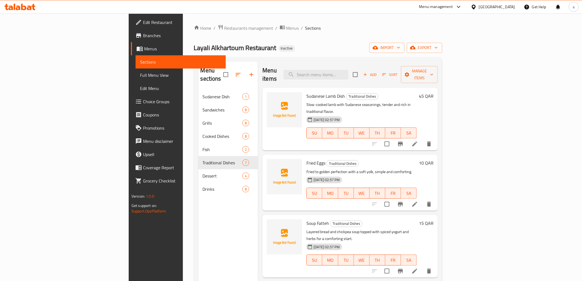
click at [422, 139] on li at bounding box center [414, 144] width 15 height 10
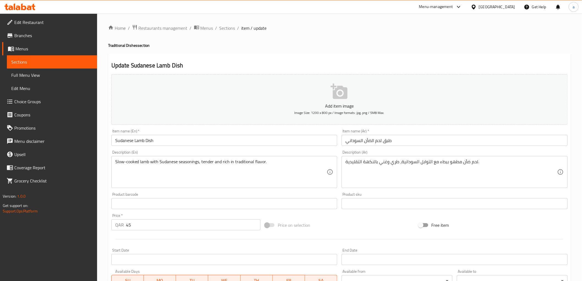
click at [141, 142] on input "Sudanese Lamb Dish" at bounding box center [224, 140] width 226 height 11
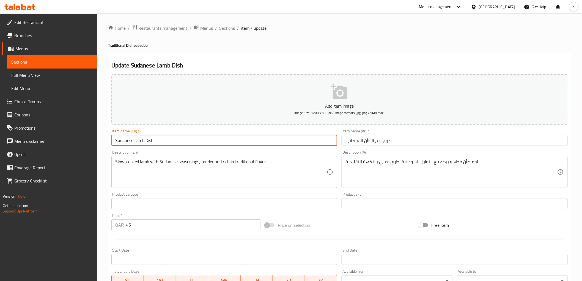
click at [141, 142] on input "Sudanese Lamb Dish" at bounding box center [224, 140] width 226 height 11
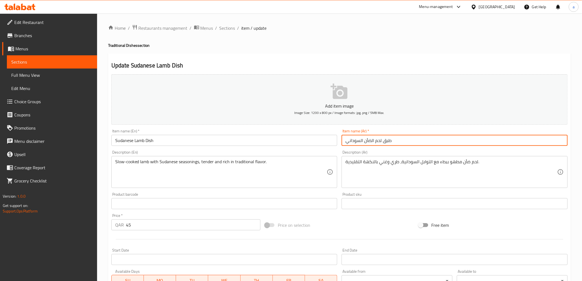
click at [387, 142] on input "طبق لحم الضأن السوداني" at bounding box center [455, 140] width 226 height 11
click at [403, 147] on div "Item name (Ar)   * صحن لحم الضأن السوداني Item name (Ar) *" at bounding box center [454, 137] width 230 height 21
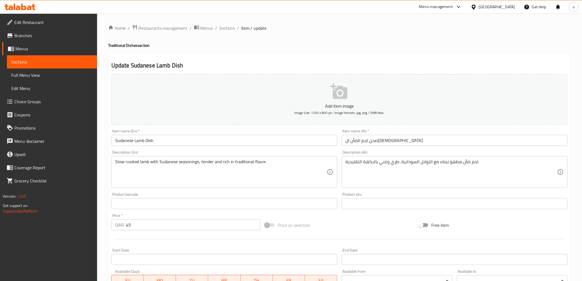
click at [372, 142] on input "صحن لحم الضأن السوداني" at bounding box center [455, 140] width 226 height 11
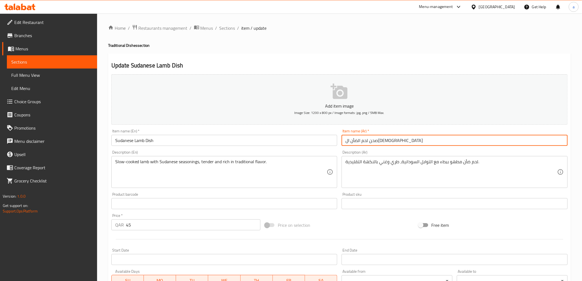
click at [379, 151] on div "Description (Ar) لحم ضأن مطهو ببطء مع التوابل السودانية، طري وغني بالنكهة التقل…" at bounding box center [455, 169] width 226 height 38
click at [372, 140] on input "صحن لحم الضأن السوداني" at bounding box center [455, 140] width 226 height 11
click at [362, 141] on input "صحن لحم ضأن السوداني" at bounding box center [455, 140] width 226 height 11
click at [361, 142] on input "صحن لحم ضأن السوداني" at bounding box center [455, 140] width 226 height 11
type input "صحن لحم ضأن سوداني"
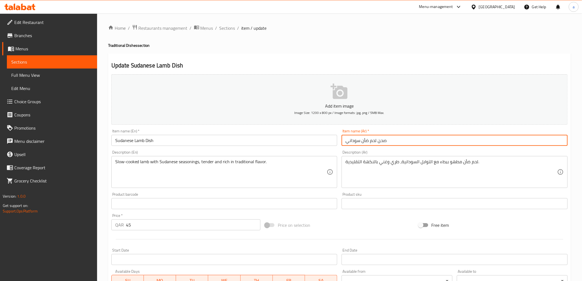
click at [380, 152] on div "Description (Ar) لحم ضأن مطهو ببطء مع التوابل السودانية، طري وغني بالنكهة التقل…" at bounding box center [455, 169] width 226 height 38
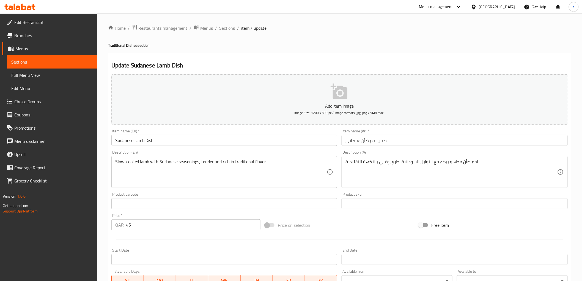
click at [122, 142] on input "Sudanese Lamb Dish" at bounding box center [224, 140] width 226 height 11
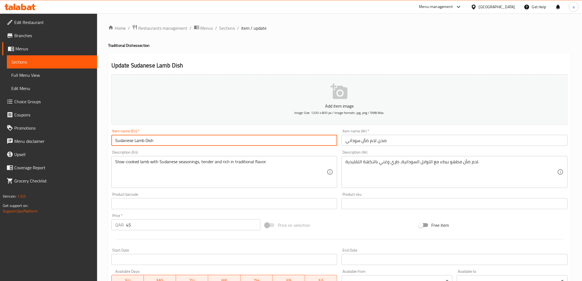
click at [122, 142] on input "Sudanese Lamb Dish" at bounding box center [224, 140] width 226 height 11
click at [163, 150] on div "Description (En) Slow-cooked lamb with Sudanese seasonings, tender and rich in …" at bounding box center [224, 169] width 230 height 42
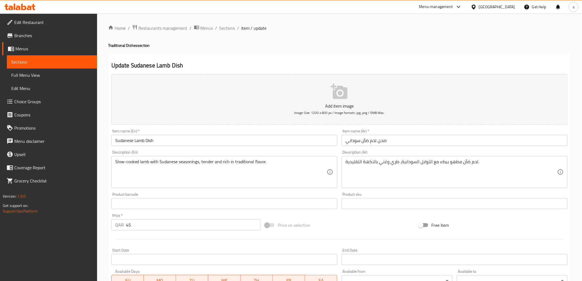
click at [256, 61] on div "Update Sudanese Lamb Dish Add item image Image Size: 1200 x 800 px / Image form…" at bounding box center [339, 213] width 463 height 320
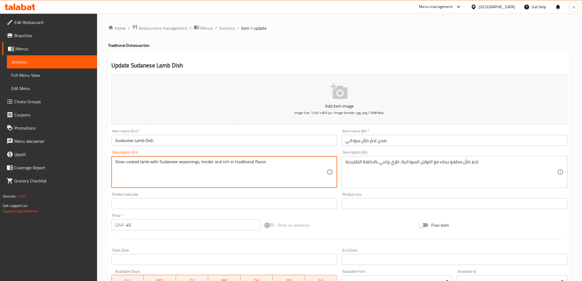
click at [192, 149] on div "Description (En) Slow-cooked lamb with Sudanese seasonings, tender and rich in …" at bounding box center [224, 169] width 230 height 42
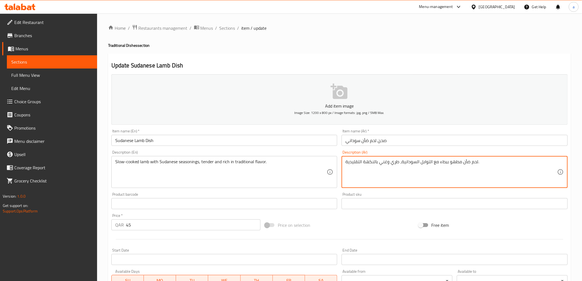
click at [396, 164] on textarea "لحم ضأن مطهو ببطء مع التوابل السودانية، طري وغني بالنكهة التقليدية." at bounding box center [451, 172] width 212 height 26
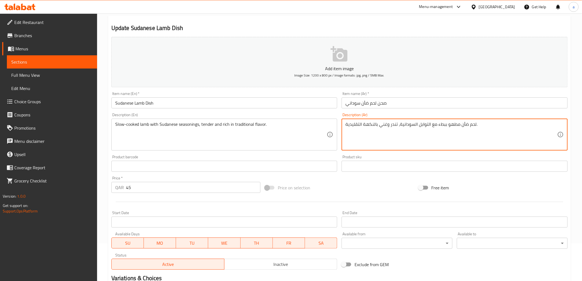
scroll to position [107, 0]
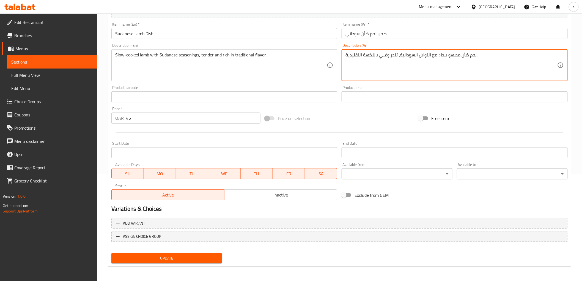
type textarea "لحم ضأن مطهو ببطء مع التوابل السودانية، تندر وغني بالنكهة التقليدية."
click at [133, 257] on span "Update" at bounding box center [167, 258] width 102 height 7
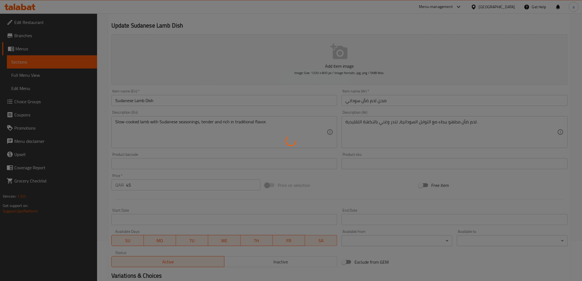
scroll to position [0, 0]
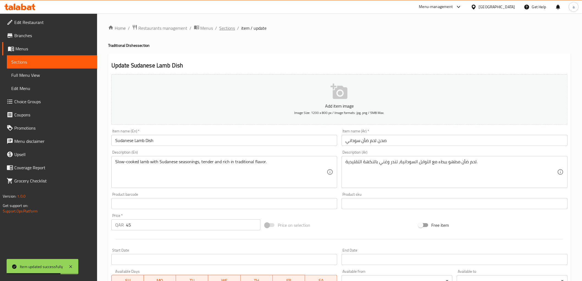
click at [231, 29] on span "Sections" at bounding box center [227, 28] width 16 height 7
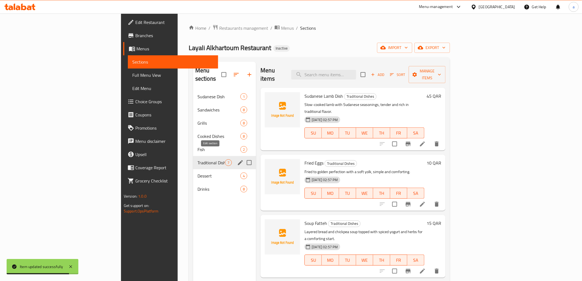
click at [236, 158] on button "edit" at bounding box center [240, 162] width 8 height 8
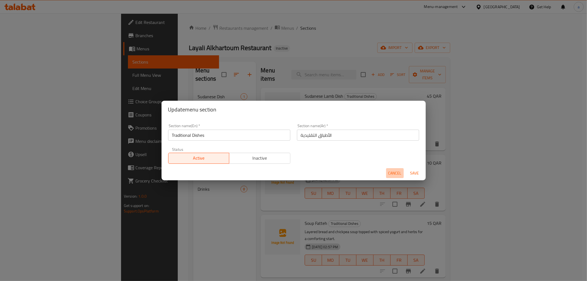
click at [396, 175] on span "Cancel" at bounding box center [394, 173] width 13 height 7
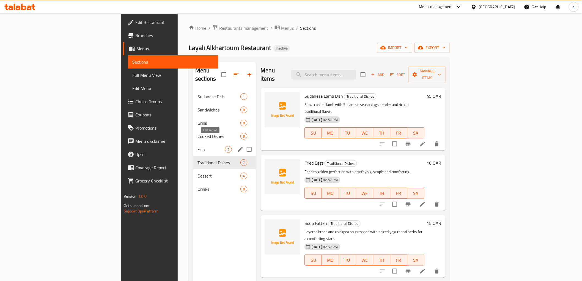
click at [237, 146] on icon "edit" at bounding box center [240, 149] width 7 height 7
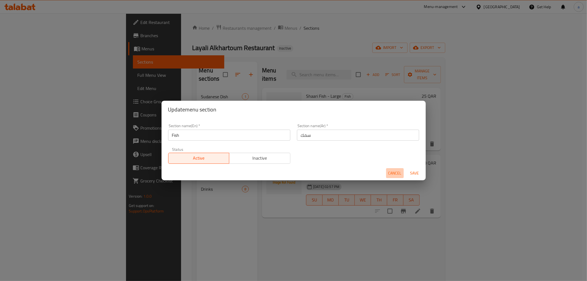
click at [389, 172] on span "Cancel" at bounding box center [394, 173] width 13 height 7
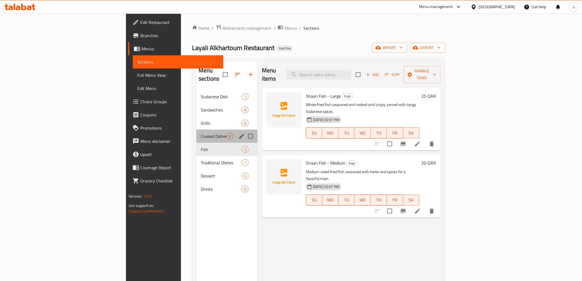
click at [205, 130] on div "Cooked Dishes 8" at bounding box center [226, 136] width 61 height 13
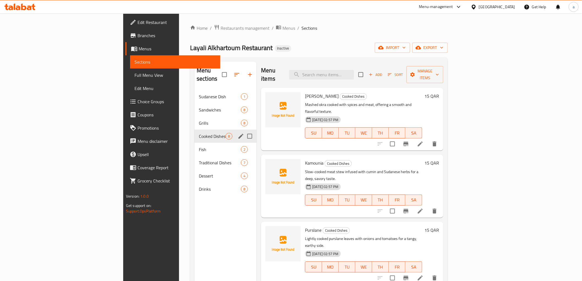
click at [205, 130] on div "Cooked Dishes 8" at bounding box center [225, 136] width 62 height 13
click at [238, 134] on icon "edit" at bounding box center [240, 136] width 5 height 5
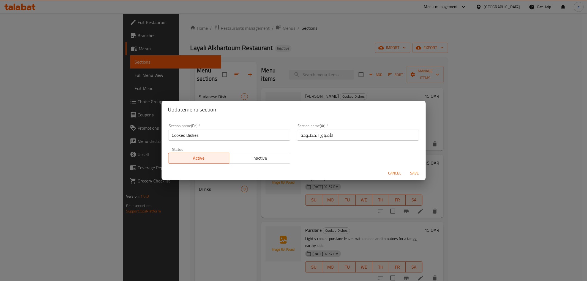
click at [396, 174] on span "Cancel" at bounding box center [394, 173] width 13 height 7
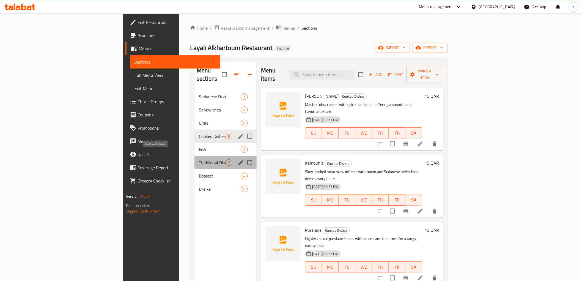
click at [199, 159] on span "Traditional Dishes" at bounding box center [212, 162] width 27 height 7
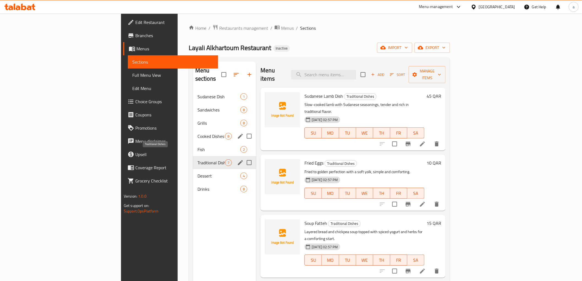
click at [197, 159] on span "Traditional Dishes" at bounding box center [211, 162] width 28 height 7
click at [426, 201] on icon at bounding box center [422, 204] width 7 height 7
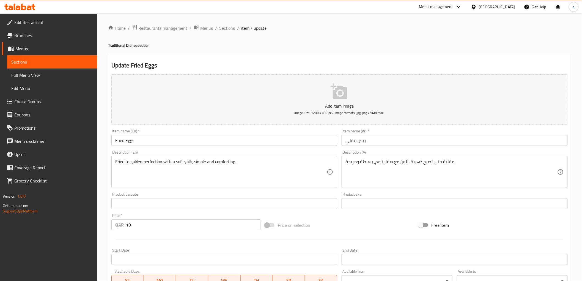
click at [301, 65] on h2 "Update Fried Eggs" at bounding box center [339, 65] width 456 height 8
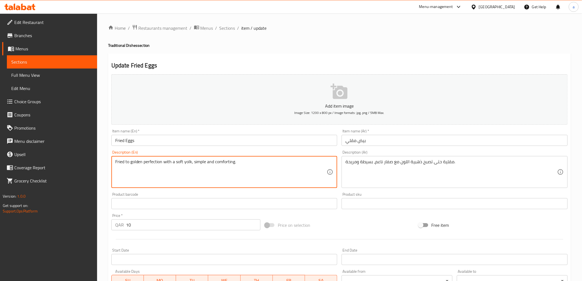
click at [381, 65] on h2 "Update Fried Eggs" at bounding box center [339, 65] width 456 height 8
click at [232, 159] on textarea "Fried to golden perfection with a soft yolk, simple and comforting." at bounding box center [221, 172] width 212 height 26
click at [224, 160] on textarea "Fried to golden perfection with a soft yolk, simple and comforting." at bounding box center [221, 172] width 212 height 26
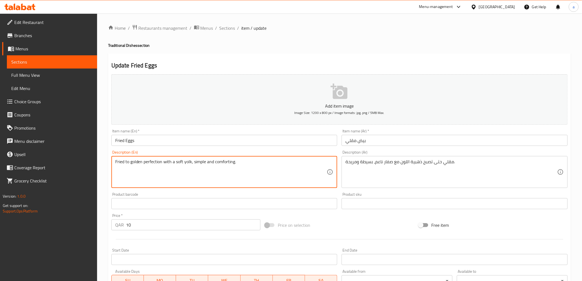
click at [224, 160] on textarea "Fried to golden perfection with a soft yolk, simple and comforting." at bounding box center [221, 172] width 212 height 26
click at [423, 143] on input "بيض مقلي" at bounding box center [455, 140] width 226 height 11
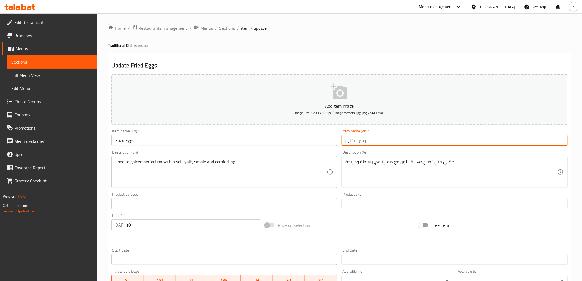
click at [425, 149] on div "Description (Ar) مقلي حتى تصبح ذهبية اللون مع صفار ناعم، بسيطة ومريحة. Descript…" at bounding box center [454, 169] width 230 height 42
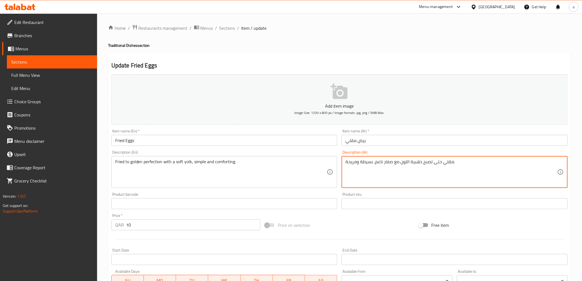
click at [430, 163] on textarea "مقلي حتى تصبح ذهبية اللون مع صفار ناعم، بسيطة ومريحة." at bounding box center [451, 172] width 212 height 26
click at [410, 161] on textarea "مقلي حتى الكمال الذهبية اللون مع صفار ناعم، بسيطة ومريحة." at bounding box center [451, 172] width 212 height 26
drag, startPoint x: 408, startPoint y: 162, endPoint x: 400, endPoint y: 164, distance: 8.1
click at [400, 164] on textarea "مقلي حتى الكمال الذهبي اللون مع صفار ناعم، بسيطة ومريحة." at bounding box center [451, 172] width 212 height 26
type textarea "مقلي حتى [PERSON_NAME] مع [PERSON_NAME]، بسيطة ومريحة."
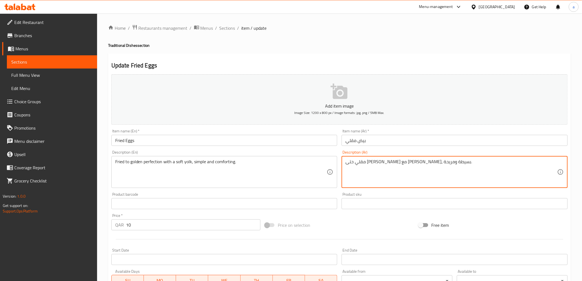
click at [408, 153] on div "Description (Ar) مقلي حتى الكمال الذهبي مع صفار ناعم، بسيطة ومريحة. Description…" at bounding box center [455, 169] width 226 height 38
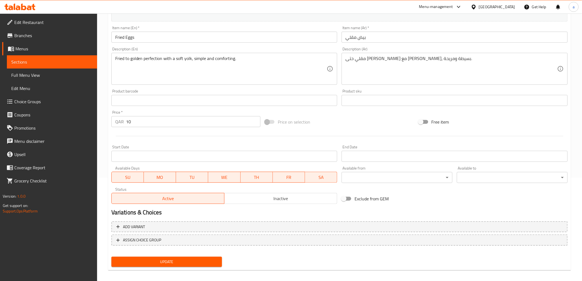
scroll to position [107, 0]
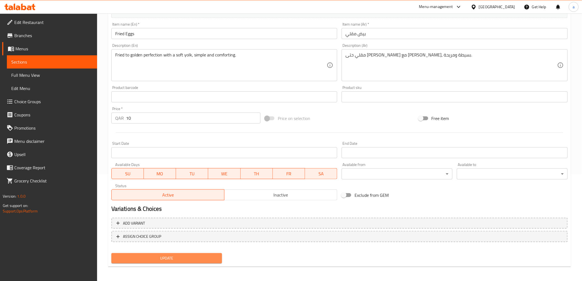
click at [155, 255] on span "Update" at bounding box center [167, 258] width 102 height 7
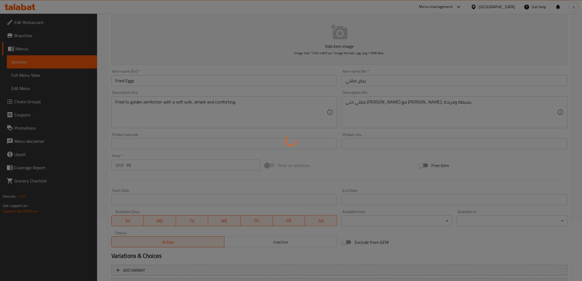
scroll to position [0, 0]
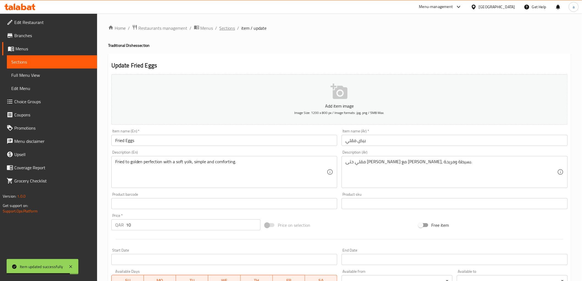
click at [225, 31] on span "Sections" at bounding box center [227, 28] width 16 height 7
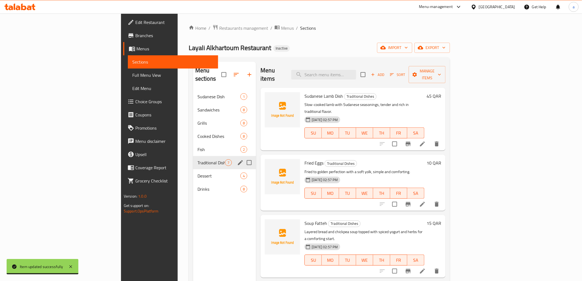
click at [193, 159] on div "Traditional Dishes 7" at bounding box center [224, 162] width 63 height 13
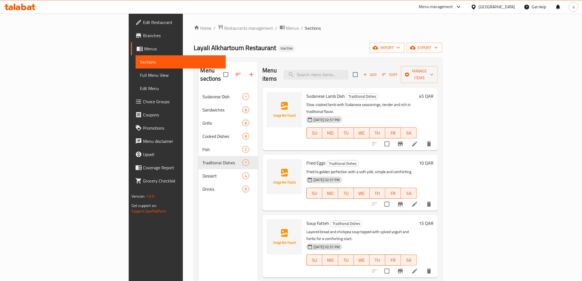
click at [422, 266] on li at bounding box center [414, 271] width 15 height 10
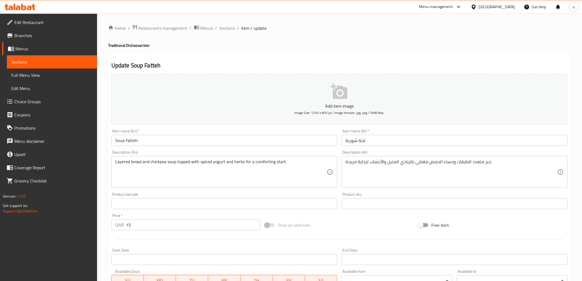
click at [152, 145] on input "Soup Fatteh" at bounding box center [224, 140] width 226 height 11
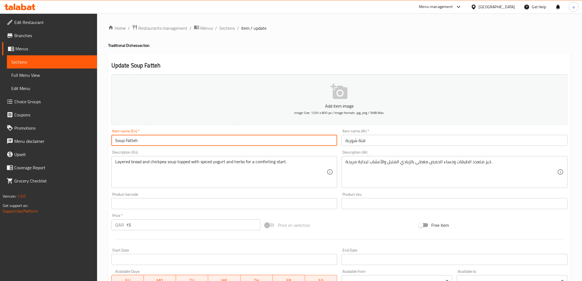
click at [152, 145] on input "Soup Fatteh" at bounding box center [224, 140] width 226 height 11
click at [152, 142] on input "Soup Fatteh" at bounding box center [224, 140] width 226 height 11
click at [144, 140] on input "Soup Fatteh" at bounding box center [224, 140] width 226 height 11
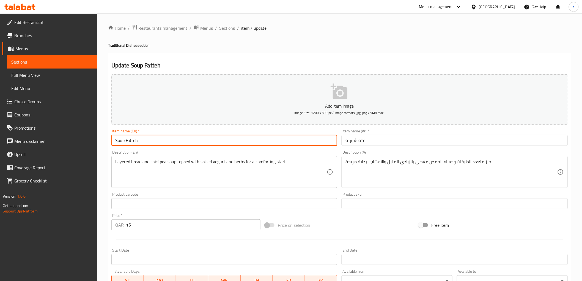
click at [128, 140] on input "Soup Fatteh" at bounding box center [224, 140] width 226 height 11
click at [120, 142] on input "Soup Fatteh" at bounding box center [224, 140] width 226 height 11
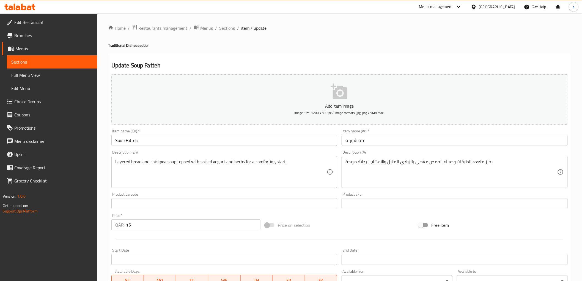
click at [354, 143] on input "فتة شوربة" at bounding box center [455, 140] width 226 height 11
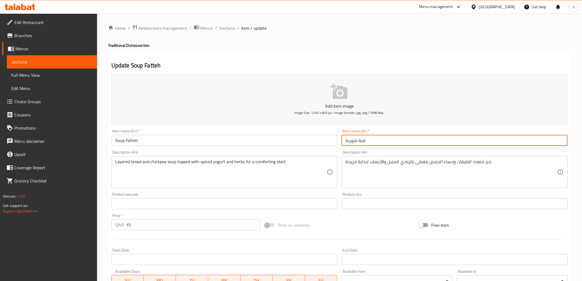
click at [354, 143] on input "فتة شوربة" at bounding box center [455, 140] width 226 height 11
click at [347, 138] on input "فتة" at bounding box center [455, 140] width 226 height 11
click at [347, 141] on input "فتة" at bounding box center [455, 140] width 226 height 11
paste input "شوربة"
type input "شوربة فتة"
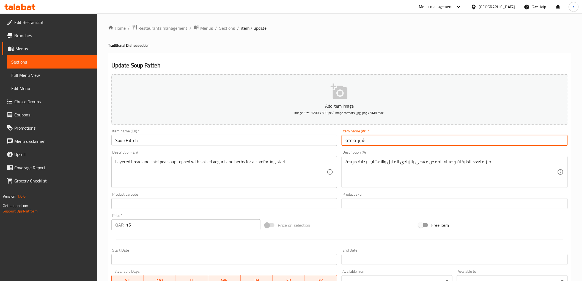
click at [370, 147] on div "Item name (Ar)   * شوربة فتة Item name (Ar) *" at bounding box center [454, 137] width 230 height 21
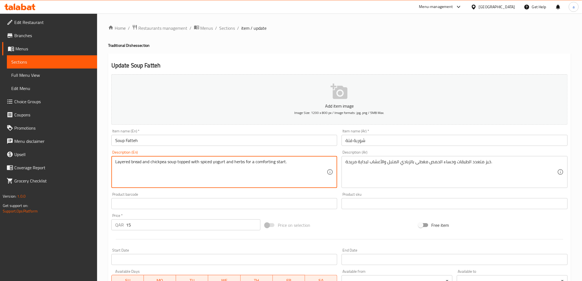
click at [154, 163] on textarea "Layered bread and chickpea soup topped with spiced yogurt and herbs for a comfo…" at bounding box center [221, 172] width 212 height 26
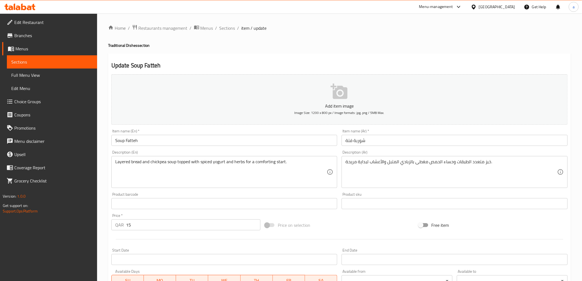
click at [248, 67] on h2 "Update Soup Fatteh" at bounding box center [339, 65] width 456 height 8
click at [399, 65] on h2 "Update Soup Fatteh" at bounding box center [339, 65] width 456 height 8
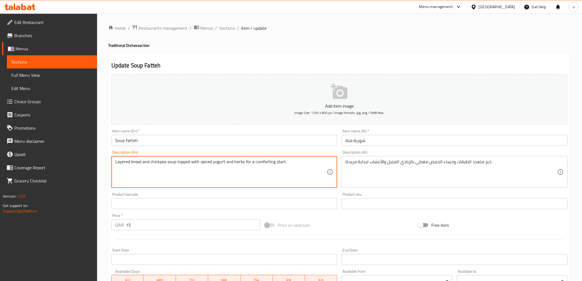
click at [156, 165] on textarea "Layered bread and chickpea soup topped with spiced yogurt and herbs for a comfo…" at bounding box center [221, 172] width 212 height 26
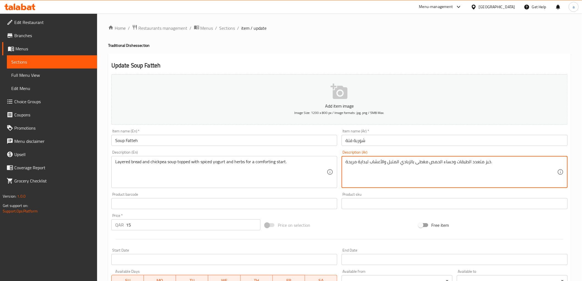
click at [361, 141] on input "شوربة فتة" at bounding box center [455, 140] width 226 height 11
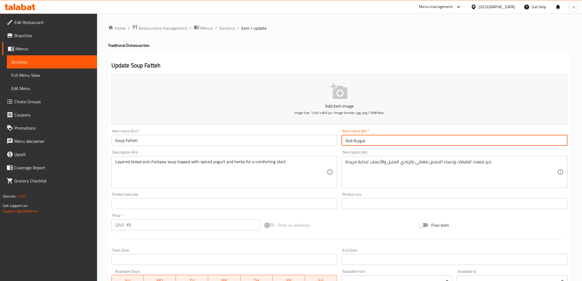
click at [361, 141] on input "شوربة فتة" at bounding box center [455, 140] width 226 height 11
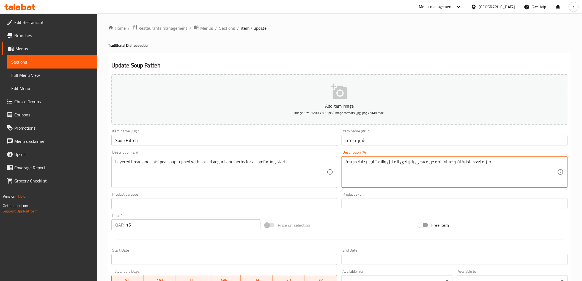
click at [447, 161] on textarea "خبز متعدد الطبقات وحساء الحمص مغطى بالزبادي المتبل والأعشاب لبداية مريحة." at bounding box center [451, 172] width 212 height 26
click at [452, 161] on textarea "خبز متعدد الطبقات وحساء الحمص مغطى بالزبادي المتبل والأعشاب لبداية مريحة." at bounding box center [451, 172] width 212 height 26
click at [451, 161] on textarea "خبز متعدد الطبقات و حساء الحمص مغطى بالزبادي المتبل والأعشاب لبداية مريحة." at bounding box center [451, 172] width 212 height 26
paste textarea "وربة"
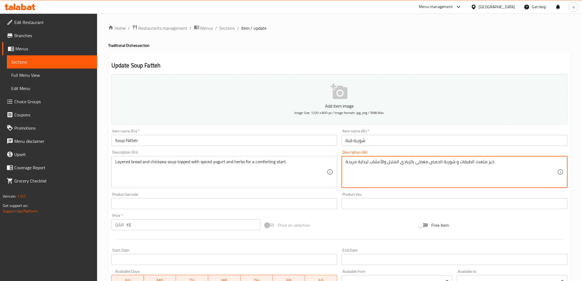
click at [451, 154] on div "Description (Ar) خبز متعدد الطبقات و شوربة الحمص مغطى بالزبادي المتبل والأعشاب …" at bounding box center [455, 169] width 226 height 38
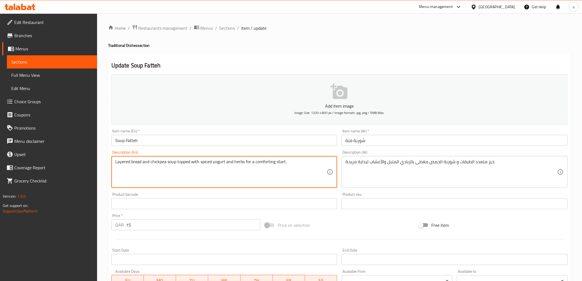
click at [217, 162] on textarea "Layered bread and chickpea soup topped with spiced yogurt and herbs for a comfo…" at bounding box center [221, 172] width 212 height 26
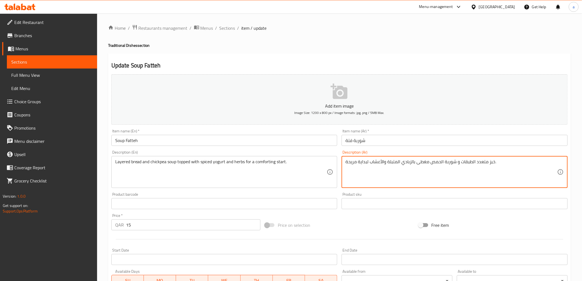
type textarea "خبز متعدد الطبقات و شوربة الحمص مغطى بالزبادي المتبلة والأعشاب لبداية مريحة."
click at [400, 150] on div "Description (Ar) خبز متعدد الطبقات و شوربة الحمص مغطى بالزبادي المتبلة والأعشاب…" at bounding box center [454, 169] width 230 height 42
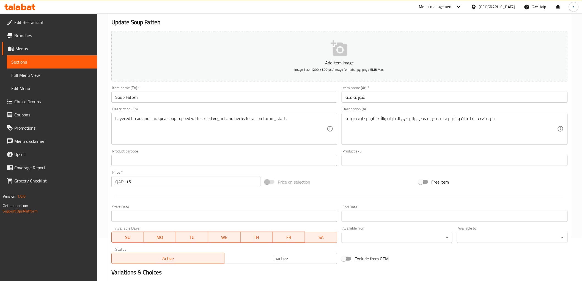
scroll to position [107, 0]
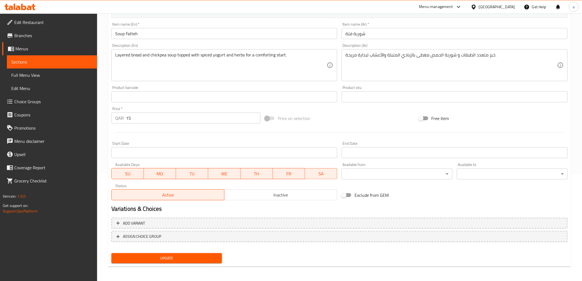
click at [197, 253] on button "Update" at bounding box center [166, 258] width 111 height 10
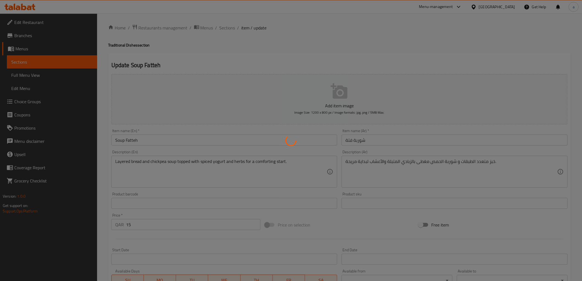
scroll to position [0, 0]
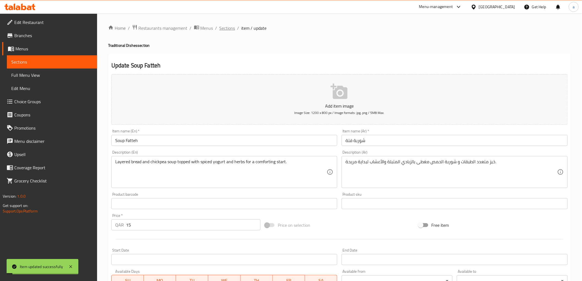
click at [226, 29] on span "Sections" at bounding box center [227, 28] width 16 height 7
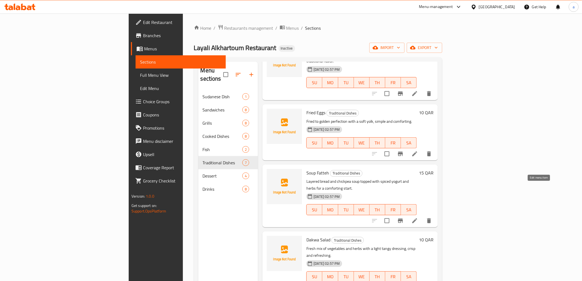
scroll to position [61, 0]
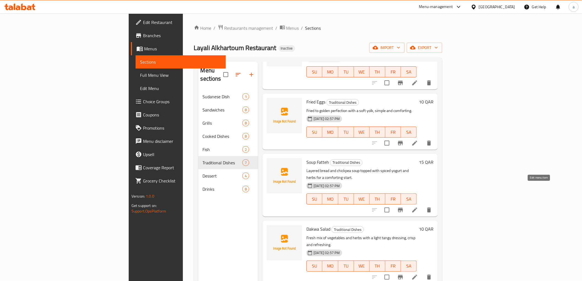
click at [418, 274] on icon at bounding box center [414, 277] width 7 height 7
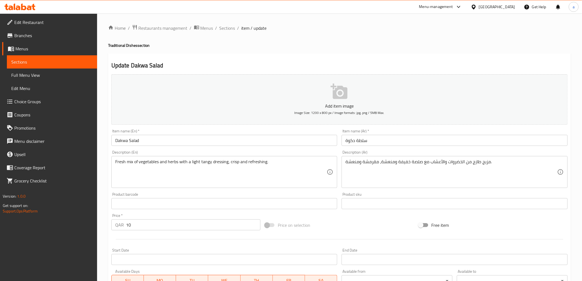
click at [121, 143] on input "Dakwa Salad" at bounding box center [224, 140] width 226 height 11
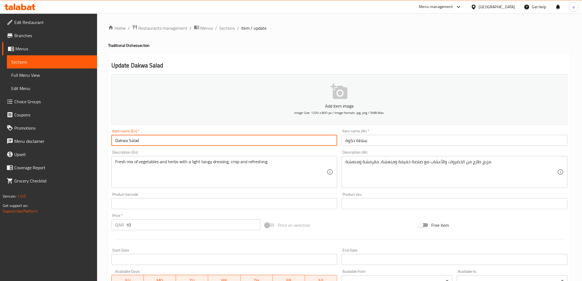
click at [121, 143] on input "Dakwa Salad" at bounding box center [224, 140] width 226 height 11
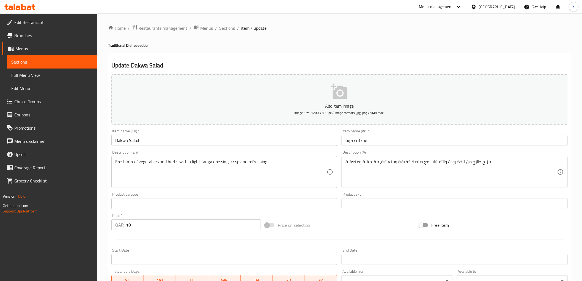
click at [197, 149] on div "Description (En) Fresh mix of vegetables and herbs with a light tangy dressing,…" at bounding box center [224, 169] width 230 height 42
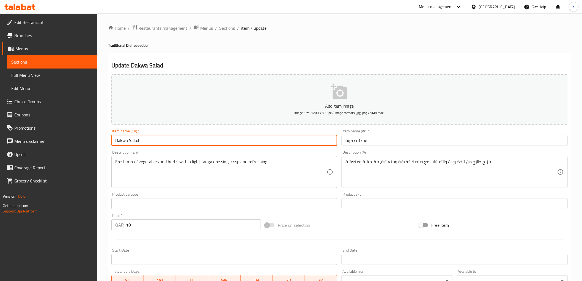
click at [122, 142] on input "Dakwa Salad" at bounding box center [224, 140] width 226 height 11
click at [199, 155] on div "Description (En) Fresh mix of vegetables and herbs with a light tangy dressing,…" at bounding box center [224, 169] width 226 height 38
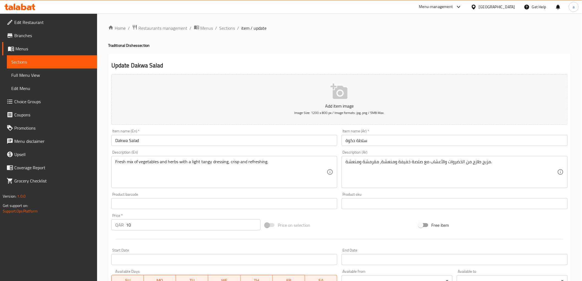
click at [242, 59] on div "Update Dakwa Salad Add item image Image Size: 1200 x 800 px / Image formats: jp…" at bounding box center [339, 213] width 463 height 320
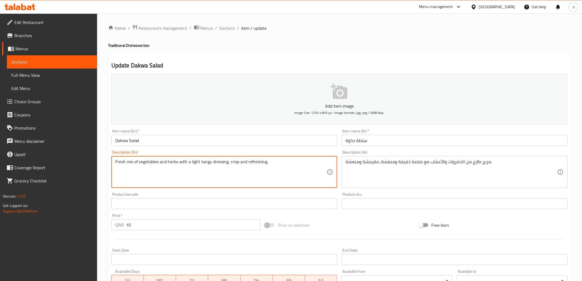
click at [446, 54] on div "Update Dakwa Salad Add item image Image Size: 1200 x 800 px / Image formats: jp…" at bounding box center [339, 213] width 463 height 320
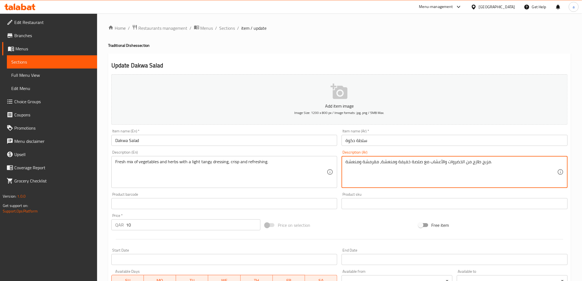
click at [482, 164] on textarea "مزيج طازج من الخضروات والأعشاب مع صلصة خفيفة ومنعشة، مقرمشة ومنعشة." at bounding box center [451, 172] width 212 height 26
click at [405, 166] on textarea "مشكل طازج من الخضروات والأعشاب مع صلصة خفيفة ومنعشة، مقرمشة ومنعشة." at bounding box center [451, 172] width 212 height 26
click at [388, 163] on textarea "مشكل طازج من الخضروات والأعشاب مع صلصة خفيفة ومنعشة، مقرمشة ومنعشة." at bounding box center [451, 172] width 212 height 26
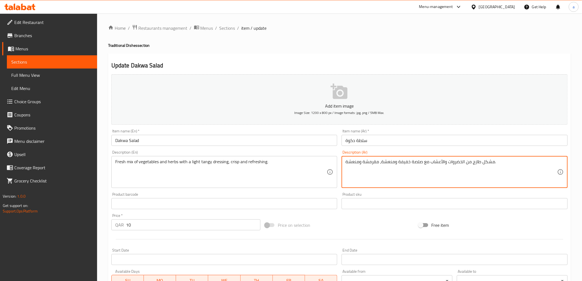
click at [397, 164] on textarea "مشكل طازج من الخضروات والأعشاب مع صلصة خفيفة ومنعشة، مقرمشة ومنعشة." at bounding box center [451, 172] width 212 height 26
click at [406, 153] on div "Description (Ar) مشكل طازج من الخضروات والأعشاب مع صلصة خفيفة ومنعشة، مقرمشة وم…" at bounding box center [455, 169] width 226 height 38
drag, startPoint x: 394, startPoint y: 161, endPoint x: 381, endPoint y: 165, distance: 13.4
type textarea "مشكل طازج من الخضروات والأعشاب مع صلصة خفيفة وتانجي ، مقرمشة ومنعشة."
click at [387, 150] on div "Description (Ar) مشكل طازج من الخضروات والأعشاب مع صلصة خفيفة وتانجي ، مقرمشة و…" at bounding box center [455, 169] width 226 height 38
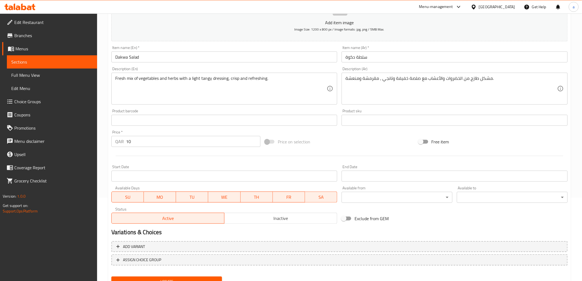
scroll to position [107, 0]
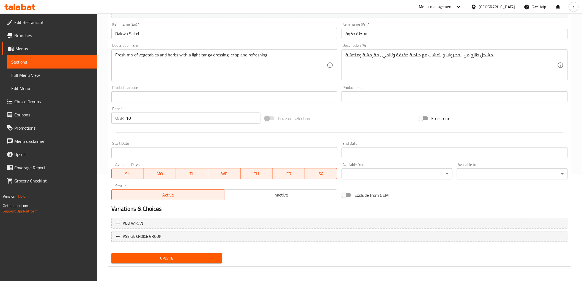
click at [174, 261] on button "Update" at bounding box center [166, 258] width 111 height 10
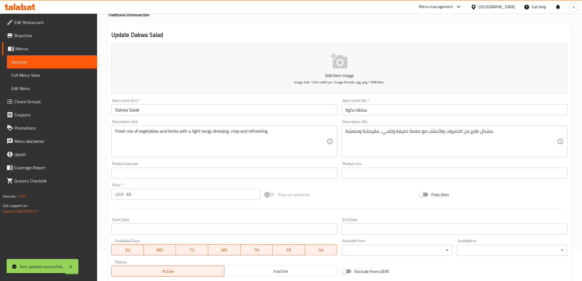
scroll to position [0, 0]
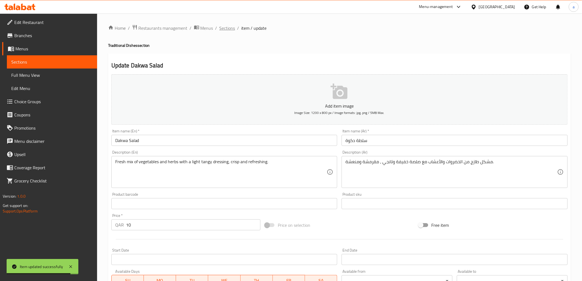
click at [233, 30] on span "Sections" at bounding box center [227, 28] width 16 height 7
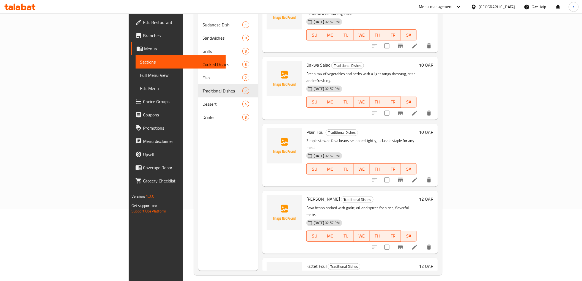
scroll to position [77, 0]
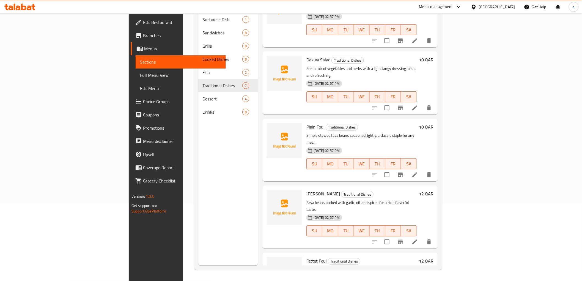
click at [422, 170] on li at bounding box center [414, 175] width 15 height 10
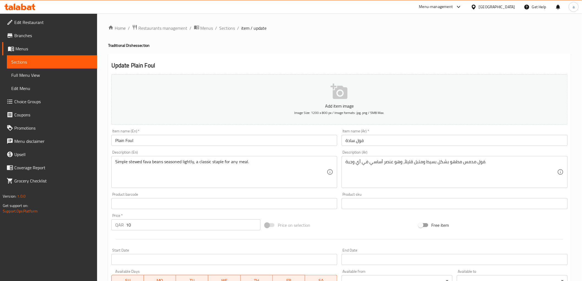
click at [121, 141] on input "Plain Foul" at bounding box center [224, 140] width 226 height 11
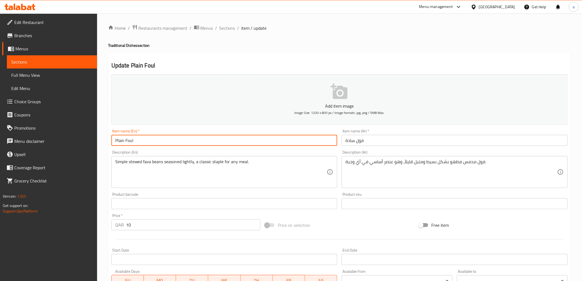
click at [121, 141] on input "Plain Foul" at bounding box center [224, 140] width 226 height 11
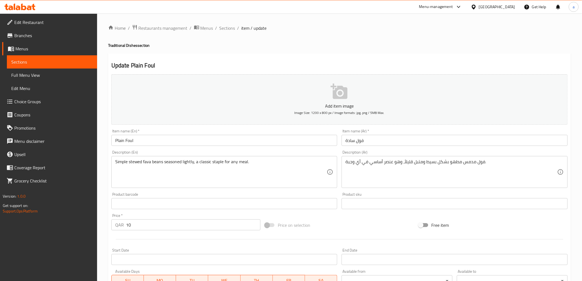
click at [170, 153] on div "Description (En) Simple stewed fava beans seasoned lightly, a classic staple fo…" at bounding box center [224, 169] width 226 height 38
click at [220, 62] on h2 "Update Plain Foul" at bounding box center [339, 65] width 456 height 8
click at [428, 61] on div "Update Plain Foul Add item image Image Size: 1200 x 800 px / Image formats: jpg…" at bounding box center [339, 213] width 463 height 320
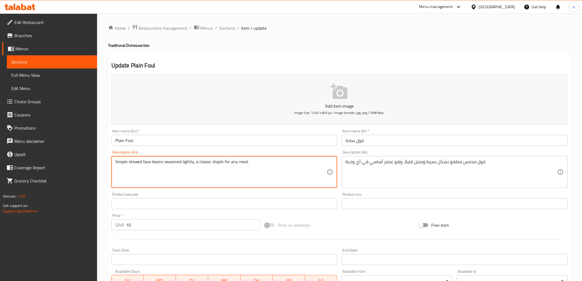
click at [140, 164] on textarea "Simple stewed fava beans seasoned lightly, a classic staple for any meal." at bounding box center [221, 172] width 212 height 26
click at [202, 161] on textarea "Simple stewed fava beans seasoned lightly, a classic staple for any meal." at bounding box center [221, 172] width 212 height 26
click at [144, 164] on textarea "Simple stewed fava beans seasoned lightly, a classic staple for any meal." at bounding box center [221, 172] width 212 height 26
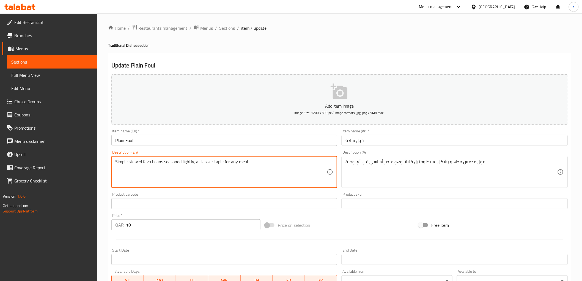
click at [144, 164] on textarea "Simple stewed fava beans seasoned lightly, a classic staple for any meal." at bounding box center [221, 172] width 212 height 26
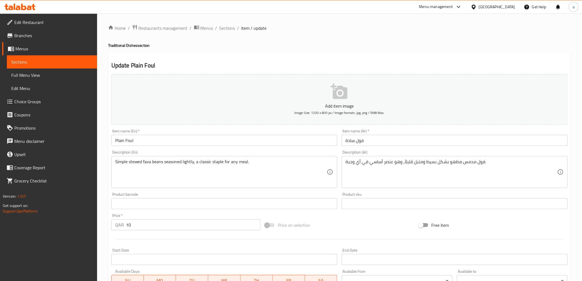
click at [135, 163] on textarea "Simple stewed fava beans seasoned lightly, a classic staple for any meal." at bounding box center [221, 172] width 212 height 26
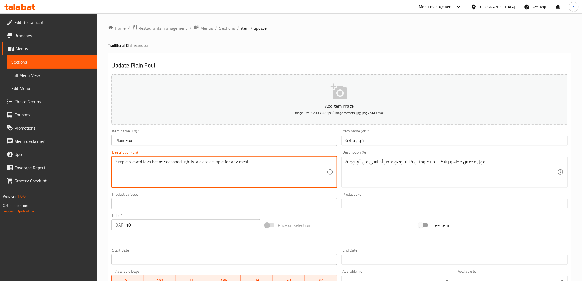
click at [135, 163] on textarea "Simple stewed fava beans seasoned lightly, a classic staple for any meal." at bounding box center [221, 172] width 212 height 26
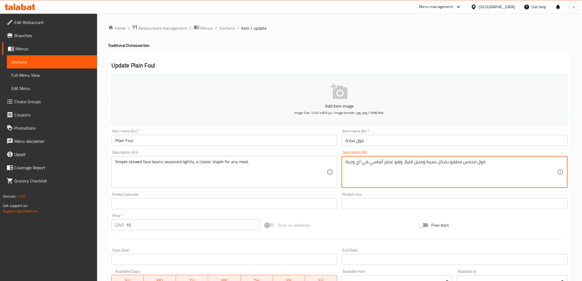
click at [441, 163] on textarea "فول مدمس مطهو بشكل بسيط ومتبل قليلاً، وهو عنصر أساسي في أي وجبة." at bounding box center [451, 172] width 212 height 26
click at [442, 161] on textarea "فول مدمس مطهو بشكل بسيط ومتبل قليلاً، وهو عنصر أساسي في أي وجبة." at bounding box center [451, 172] width 212 height 26
click at [432, 160] on textarea "فول مدمس مطهو بسيط ومتبل قليلاً، وهو عنصر أساسي في أي وجبة." at bounding box center [451, 172] width 212 height 26
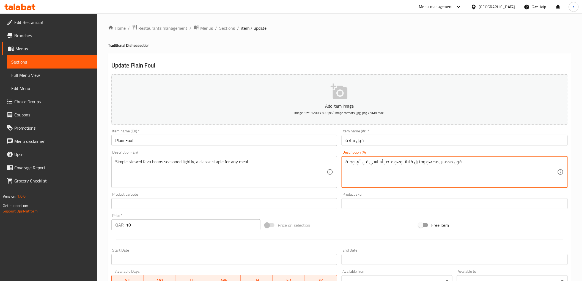
click at [438, 163] on textarea "فول مدمس مطهو ومتبل قليلاً، وهو عنصر أساسي في أي وجبة." at bounding box center [451, 172] width 212 height 26
paste textarea "بسيط"
click at [445, 155] on div "Description (Ar) فول مدمس بسيط مطهو ومتبل قليلاً، وهو عنصر أساسي في أي وجبة. De…" at bounding box center [455, 169] width 226 height 38
click at [439, 164] on textarea "فول مدمس بسيط مطهو ومتبل قليلاً، وهو عنصر أساسي في أي وجبة." at bounding box center [451, 172] width 212 height 26
click at [452, 152] on div "Description (Ar) فول مدمس بسيط مطهو ومتبل قليلاً، وهو عنصر أساسي في أي وجبة. De…" at bounding box center [455, 169] width 226 height 38
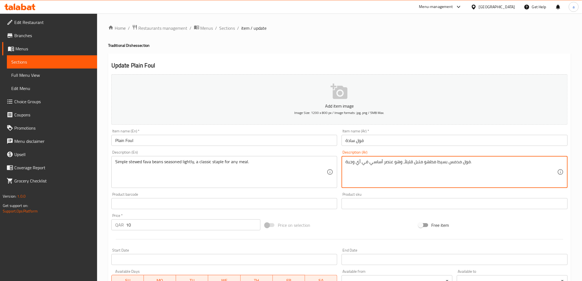
click at [400, 150] on div "Description (Ar) فول مدمس بسيط مطهو متبل قليلاً، وهو عنصر أساسي في أي وجبة. Des…" at bounding box center [454, 169] width 230 height 42
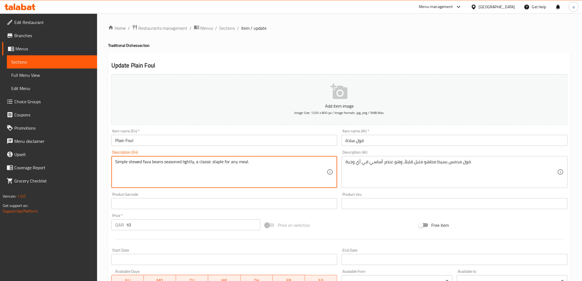
click at [214, 163] on textarea "Simple stewed fava beans seasoned lightly, a classic staple for any meal." at bounding box center [221, 172] width 212 height 26
click at [236, 152] on div "Description (En) Simple stewed fava beans seasoned lightly, a classic staple fo…" at bounding box center [224, 169] width 226 height 38
click at [222, 163] on textarea "Simple stewed fava beans seasoned lightly, a classic staple for any meal." at bounding box center [221, 172] width 212 height 26
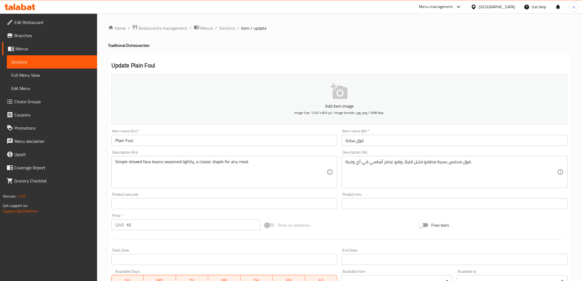
click at [225, 160] on textarea "Simple stewed fava beans seasoned lightly, a classic staple for any meal." at bounding box center [221, 172] width 212 height 26
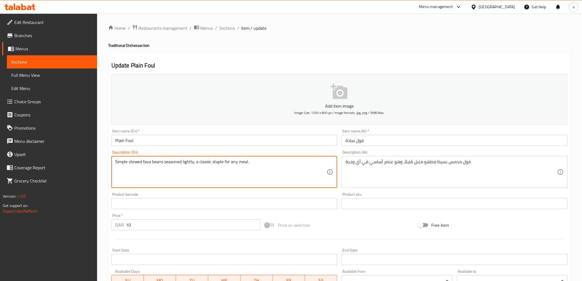
click at [225, 160] on textarea "Simple stewed fava beans seasoned lightly, a classic staple for any meal." at bounding box center [221, 172] width 212 height 26
click at [220, 166] on textarea "Simple stewed fava beans seasoned lightly, a classic staple for any meal." at bounding box center [221, 172] width 212 height 26
drag, startPoint x: 199, startPoint y: 163, endPoint x: 224, endPoint y: 167, distance: 26.0
click at [224, 167] on textarea "Simple stewed fava beans seasoned lightly, a classic staple for any meal." at bounding box center [221, 172] width 212 height 26
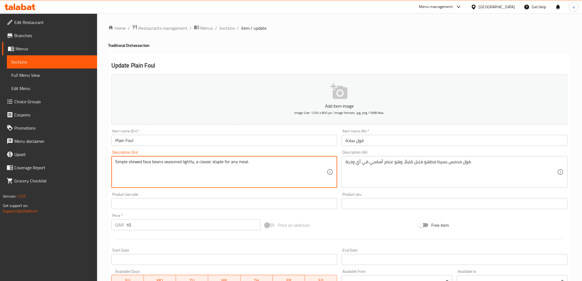
click at [226, 166] on textarea "Simple stewed fava beans seasoned lightly, a classic staple for any meal." at bounding box center [221, 172] width 212 height 26
drag, startPoint x: 196, startPoint y: 162, endPoint x: 262, endPoint y: 163, distance: 66.0
click at [262, 163] on textarea "Simple stewed fava beans seasoned lightly, a classic staple for any meal." at bounding box center [221, 172] width 212 height 26
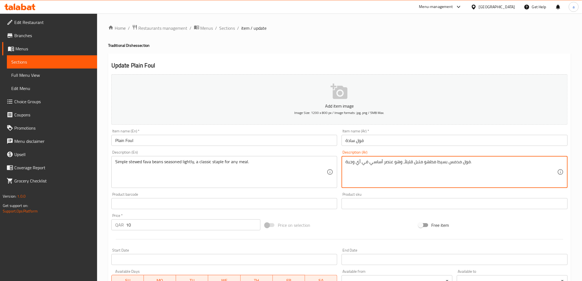
click at [369, 166] on textarea "فول مدمس بسيط مطهو متبل قليلاً، وهو عنصر أساسي في أي وجبة." at bounding box center [451, 172] width 212 height 26
click at [382, 155] on div "Description (Ar) فول مدمس بسيط مطهو متبل قليلاً، وهو عنصر أساسي كلاسيكي في أي و…" at bounding box center [455, 169] width 226 height 38
click at [364, 164] on textarea "فول مدمس بسيط مطهو متبل قليلاً، وهو عنصر أساسي كلاسيكي في أي وجبة." at bounding box center [451, 172] width 212 height 26
type textarea "فول مدمس بسيط مطهو متبل قليلاً، وهو عنصر أساسي كلاسيكي لأي وجبة."
click at [382, 150] on div "Description (Ar) فول مدمس بسيط مطهو متبل قليلاً، وهو عنصر أساسي كلاسيكي لأي وجب…" at bounding box center [455, 169] width 226 height 38
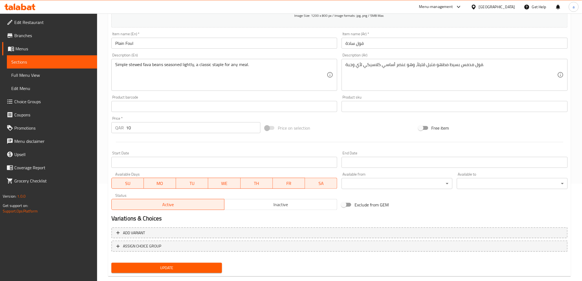
scroll to position [107, 0]
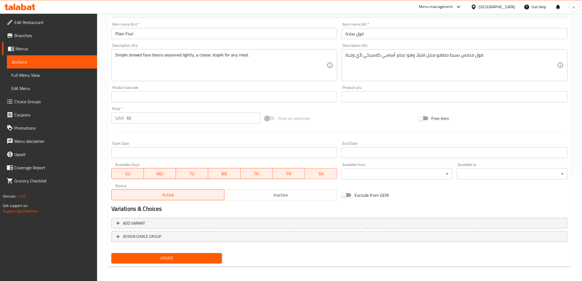
click at [147, 257] on span "Update" at bounding box center [167, 258] width 102 height 7
click at [179, 249] on div "Add variant ASSIGN CHOICE GROUP" at bounding box center [339, 233] width 461 height 36
click at [180, 251] on div "Update" at bounding box center [166, 258] width 115 height 15
drag, startPoint x: 182, startPoint y: 255, endPoint x: 206, endPoint y: 192, distance: 67.6
click at [182, 255] on span "Update" at bounding box center [167, 258] width 102 height 7
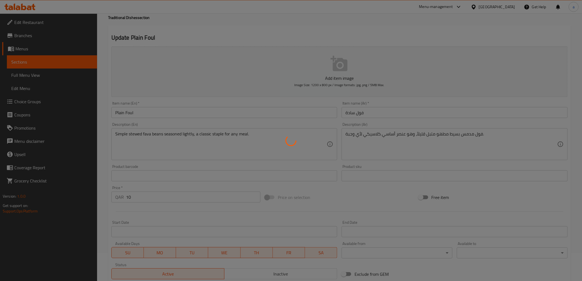
scroll to position [0, 0]
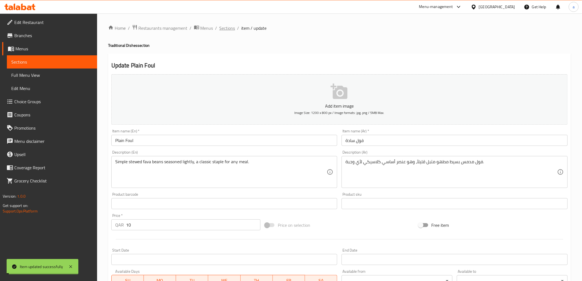
click at [231, 28] on span "Sections" at bounding box center [227, 28] width 16 height 7
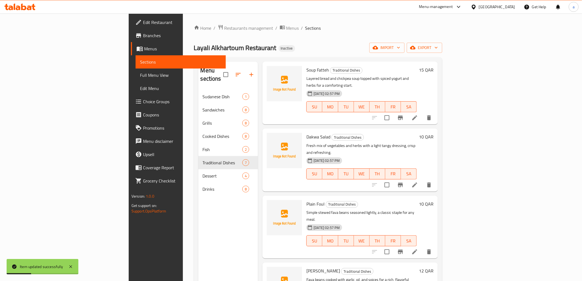
scroll to position [77, 0]
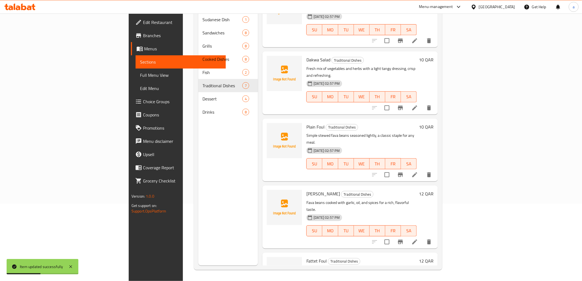
click at [418, 238] on icon at bounding box center [414, 241] width 7 height 7
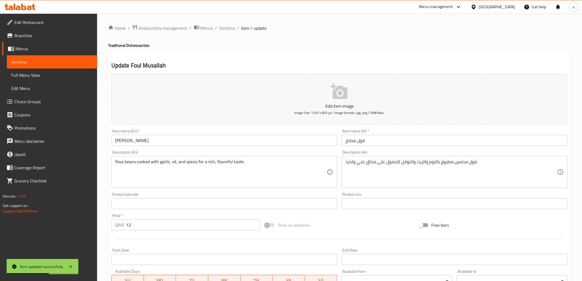
click at [132, 142] on input "[PERSON_NAME]" at bounding box center [224, 140] width 226 height 11
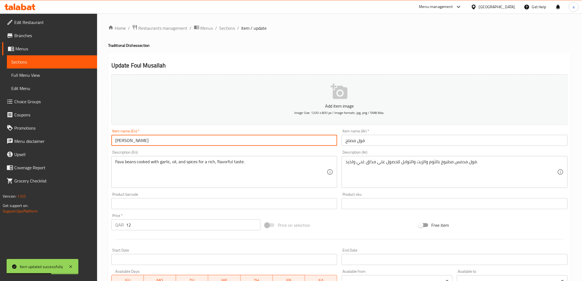
click at [132, 142] on input "[PERSON_NAME]" at bounding box center [224, 140] width 226 height 11
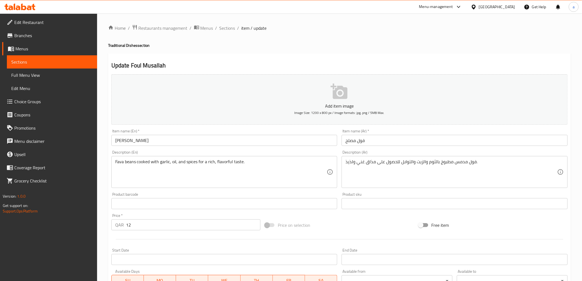
click at [144, 138] on input "[PERSON_NAME]" at bounding box center [224, 140] width 226 height 11
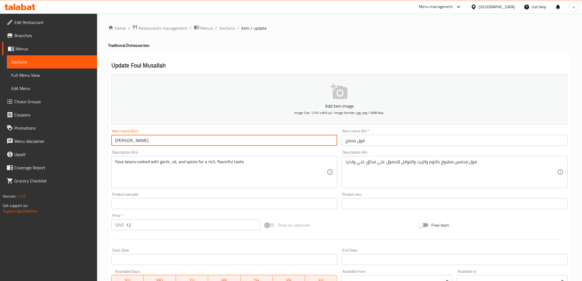
click at [144, 138] on input "[PERSON_NAME]" at bounding box center [224, 140] width 226 height 11
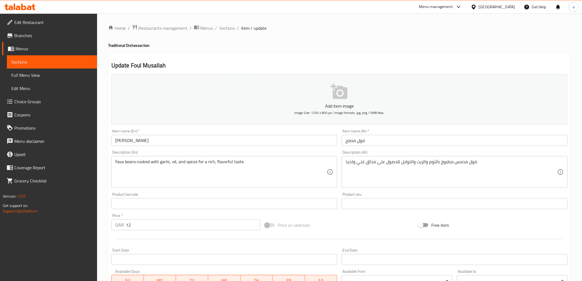
click at [316, 151] on div "Description (En) Fava beans cooked with garlic, oil, and spices for a rich, fla…" at bounding box center [224, 169] width 226 height 38
click at [280, 151] on div "Description (En) Fava beans cooked with garlic, oil, and spices for a rich, fla…" at bounding box center [224, 169] width 226 height 38
click at [352, 141] on input "فول مصلح" at bounding box center [455, 140] width 226 height 11
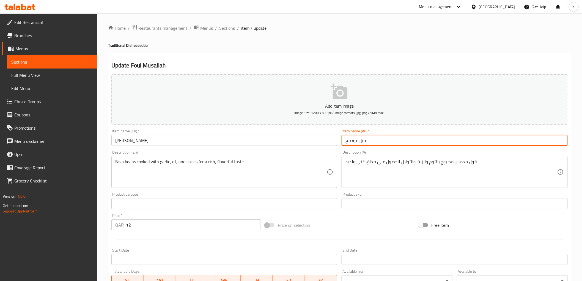
click at [322, 149] on div "Description (En) Fava beans cooked with garlic, oil, and spices for a rich, fla…" at bounding box center [224, 169] width 230 height 42
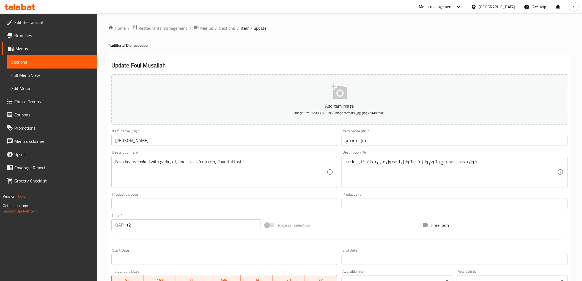
click at [348, 142] on input "فول موصلح" at bounding box center [455, 140] width 226 height 11
click at [343, 152] on div "Description (Ar) فول مدمس مطبوخ بالثوم والزيت والتوابل للحصول على مذاق غني ولذي…" at bounding box center [455, 169] width 226 height 38
click at [355, 145] on input "فول موصلاح" at bounding box center [455, 140] width 226 height 11
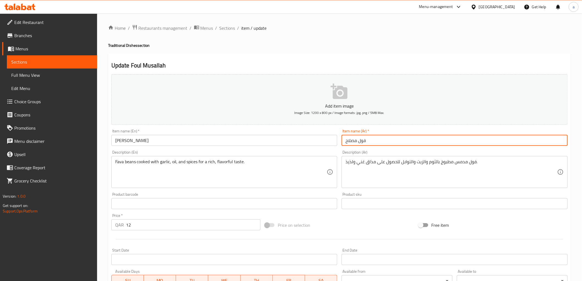
click at [348, 142] on input "فول مصلاح" at bounding box center [455, 140] width 226 height 11
type input "فول مصلح"
click at [380, 149] on div "Description (Ar) فول مدمس مطبوخ بالثوم والزيت والتوابل للحصول على مذاق غني ولذي…" at bounding box center [454, 169] width 230 height 42
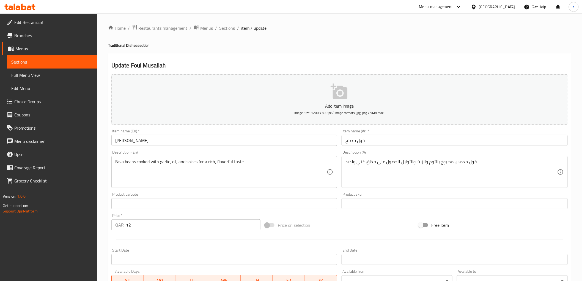
click at [125, 151] on div "Description (En) Fava beans cooked with garlic, oil, and spices for a rich, fla…" at bounding box center [224, 169] width 226 height 38
click at [151, 153] on div "Description (En) Fava beans cooked with garlic, oil, and spices for a rich, fla…" at bounding box center [224, 169] width 226 height 38
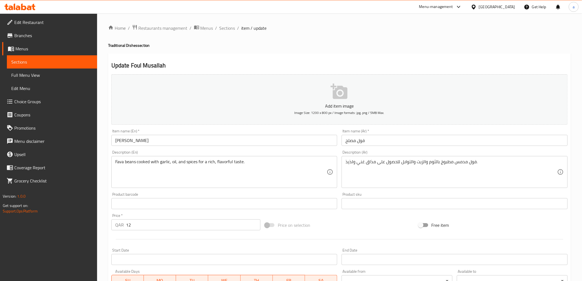
click at [98, 161] on div "Home / Restaurants management / Menus / Sections / item / update Traditional Di…" at bounding box center [339, 200] width 485 height 375
click at [229, 149] on div "Description (En) Fava beans cooked with garlic, oil, and spices for a rich, fla…" at bounding box center [224, 169] width 230 height 42
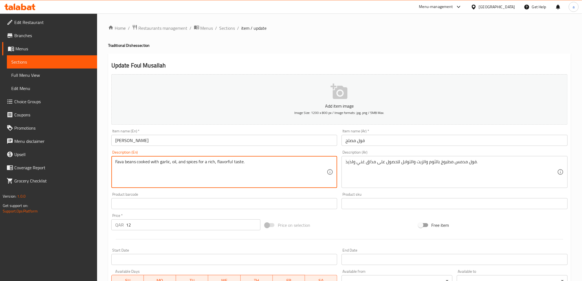
click at [171, 164] on textarea "Fava beans cooked with garlic, oil, and spices for a rich, flavorful taste." at bounding box center [221, 172] width 212 height 26
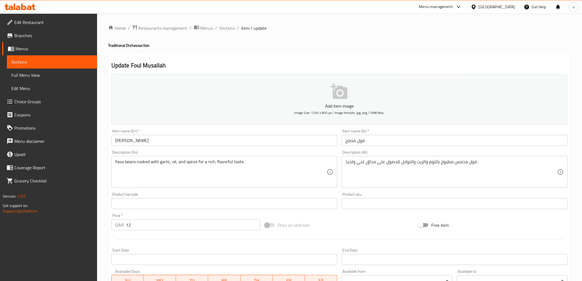
click at [199, 147] on div "Item name (En)   * Foul Musallah Item name (En) *" at bounding box center [224, 137] width 230 height 21
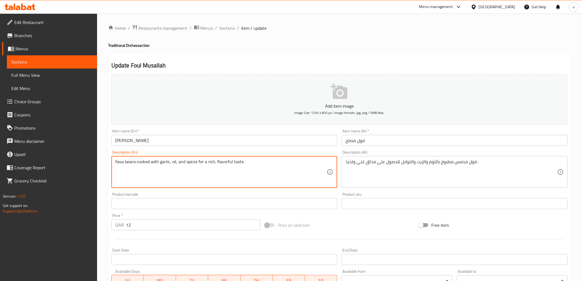
drag, startPoint x: 135, startPoint y: 162, endPoint x: 108, endPoint y: 165, distance: 26.8
click at [108, 165] on div "Update Foul Musallah Add item image Image Size: 1200 x 800 px / Image formats: …" at bounding box center [339, 213] width 463 height 320
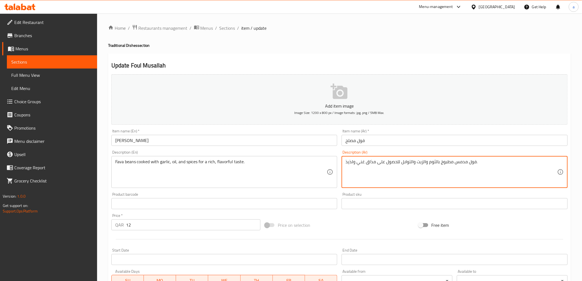
drag, startPoint x: 375, startPoint y: 161, endPoint x: 398, endPoint y: 171, distance: 24.8
click at [399, 150] on div "Description (Ar) فول مدمس مطبوخ بالثوم والزيت والتوابل لمذاق غني ولذيذ. Descrip…" at bounding box center [454, 169] width 230 height 42
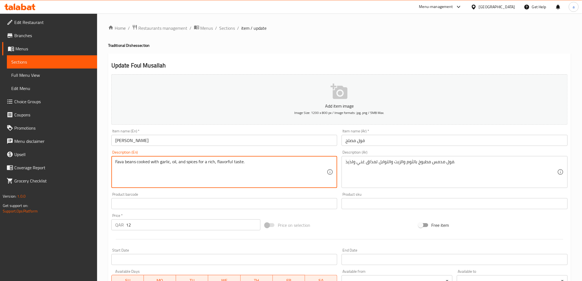
click at [236, 163] on textarea "Fava beans cooked with garlic, oil, and spices for a rich, flavorful taste." at bounding box center [221, 172] width 212 height 26
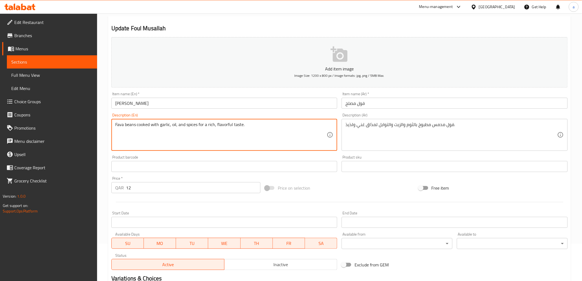
scroll to position [107, 0]
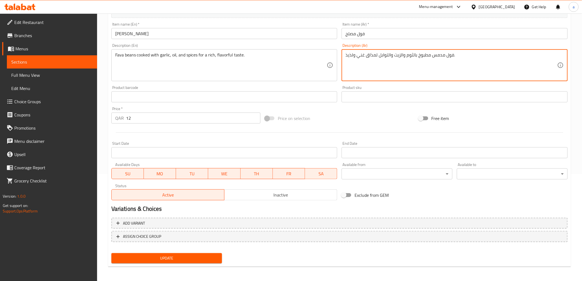
drag, startPoint x: 353, startPoint y: 56, endPoint x: 337, endPoint y: 56, distance: 16.5
type textarea "فول مدمس مطبوخ بالثوم والزيت والتوابل لمذاق غني و ملئ بالنكهة."
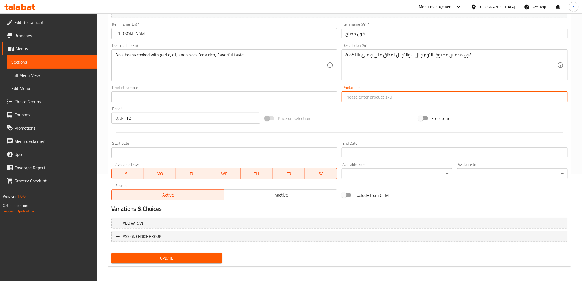
click at [409, 92] on input "text" at bounding box center [455, 96] width 226 height 11
click at [341, 89] on div "Product sku Product sku" at bounding box center [454, 93] width 230 height 21
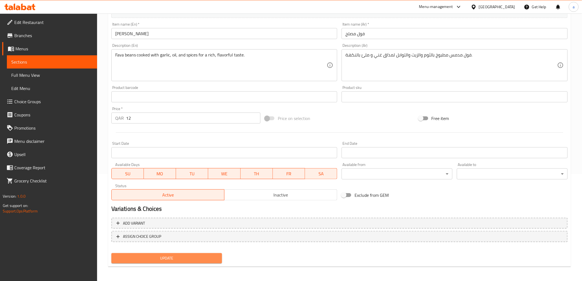
click at [197, 255] on span "Update" at bounding box center [167, 258] width 102 height 7
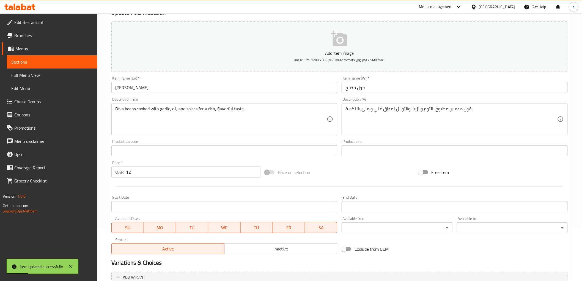
scroll to position [0, 0]
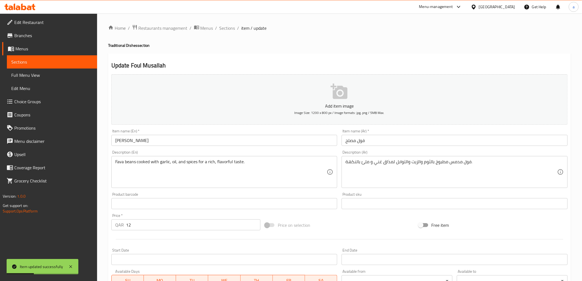
click at [229, 34] on div "Home / Restaurants management / Menus / Sections / item / update Traditional Di…" at bounding box center [339, 200] width 463 height 353
click at [229, 31] on span "Sections" at bounding box center [227, 28] width 16 height 7
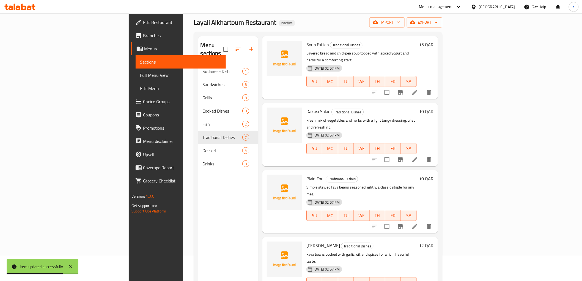
scroll to position [77, 0]
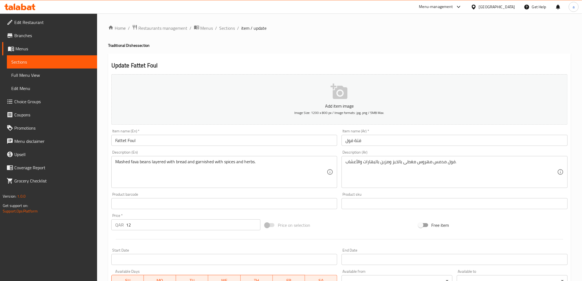
click at [122, 141] on input "Fattet Foul" at bounding box center [224, 140] width 226 height 11
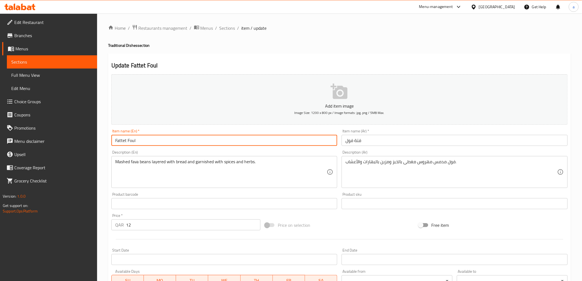
click at [122, 141] on input "Fattet Foul" at bounding box center [224, 140] width 226 height 11
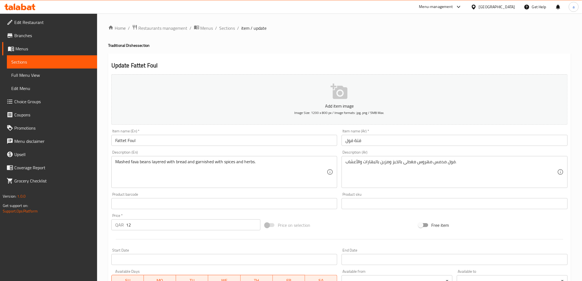
click at [140, 142] on input "Fattet Foul" at bounding box center [224, 140] width 226 height 11
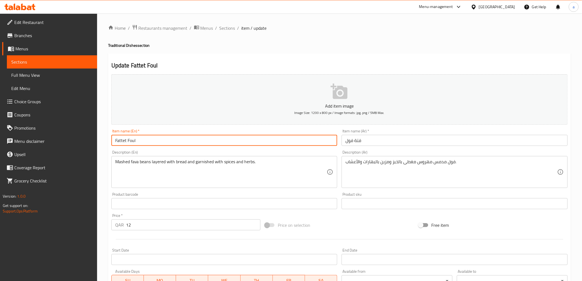
click at [140, 142] on input "Fattet Foul" at bounding box center [224, 140] width 226 height 11
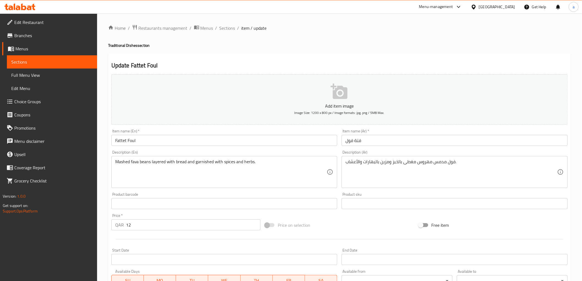
click at [189, 153] on div "Description (En) Mashed fava beans layered with bread and garnished with spices…" at bounding box center [224, 169] width 226 height 38
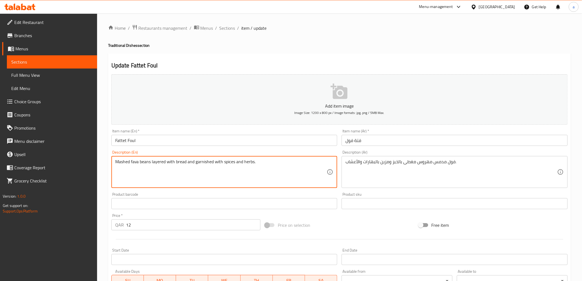
click at [153, 162] on textarea "Mashed fava beans layered with bread and garnished with spices and herbs." at bounding box center [221, 172] width 212 height 26
click at [232, 151] on div "Description (En) Mashed fava beans layered with bread and garnished with spices…" at bounding box center [224, 169] width 226 height 38
click at [161, 164] on textarea "Mashed fava beans layered with bread and garnished with spices and herbs." at bounding box center [221, 172] width 212 height 26
click at [161, 163] on textarea "Mashed fava beans layered with bread and garnished with spices and herbs." at bounding box center [221, 172] width 212 height 26
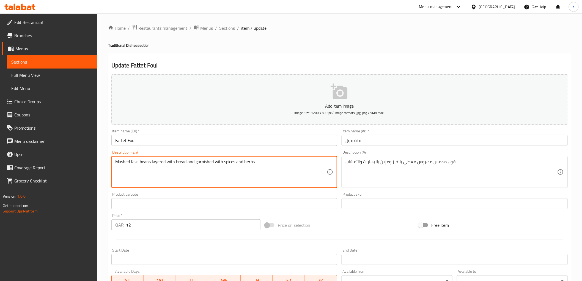
click at [161, 163] on textarea "Mashed fava beans layered with bread and garnished with spices and herbs." at bounding box center [221, 172] width 212 height 26
click at [183, 147] on div "Item name (En)   * Fattet Foul Item name (En) *" at bounding box center [224, 137] width 230 height 21
click at [158, 165] on textarea "Mashed fava beans layered with bread and garnished with spices and herbs." at bounding box center [221, 172] width 212 height 26
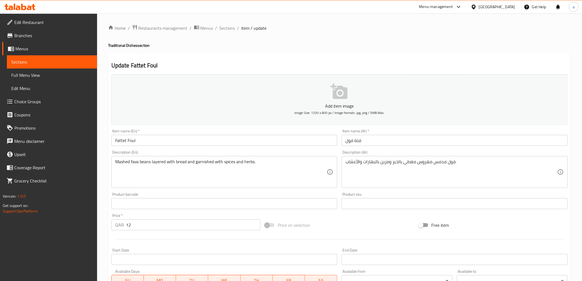
click at [321, 152] on div "Description (En) Mashed fava beans layered with bread and garnished with spices…" at bounding box center [224, 169] width 226 height 38
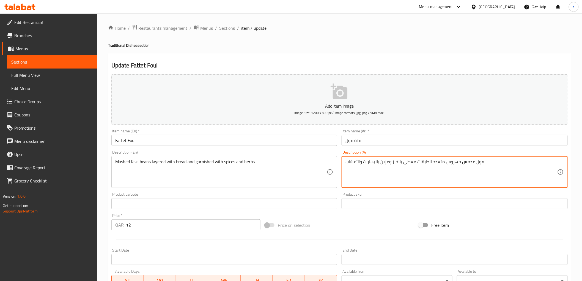
click at [408, 165] on textarea "فول مدمس مهروس متعدد الطبقات مغطى بالخبز ومزين بالبهارات والأعشاب." at bounding box center [451, 172] width 212 height 26
click at [402, 163] on textarea "فول مدمس مهروس متعدد الطبقات بالخبز ومزين بالبهارات والأعشاب." at bounding box center [451, 172] width 212 height 26
click at [401, 162] on textarea "فول مدمس مهروس متعدد الطبقات بالخبز ومزين بالبهارات والأعشاب." at bounding box center [451, 172] width 212 height 26
type textarea "فول مدمس مهروس متعدد الطبقات مع الخبز ومزين بالبهارات والأعشاب."
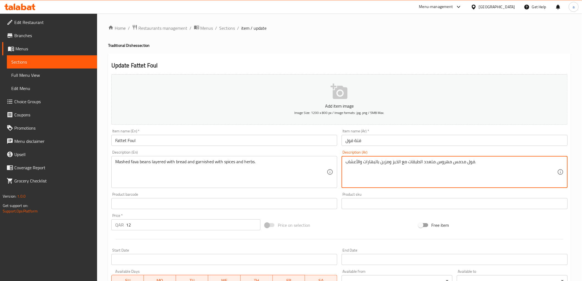
click at [416, 154] on div "Description (Ar) فول مدمس مهروس متعدد الطبقات مع الخبز ومزين بالبهارات والأعشاب…" at bounding box center [455, 169] width 226 height 38
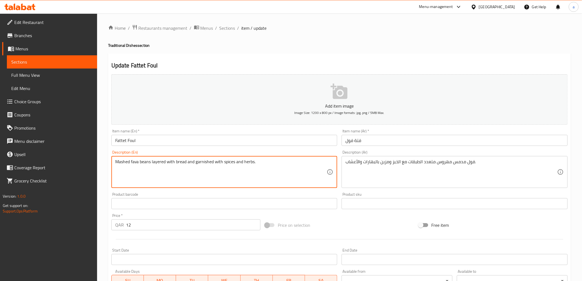
click at [207, 160] on textarea "Mashed fava beans layered with bread and garnished with spices and herbs." at bounding box center [221, 172] width 212 height 26
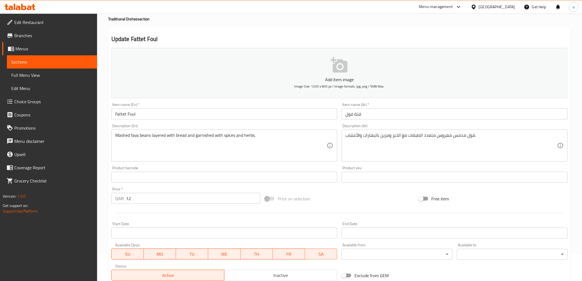
scroll to position [107, 0]
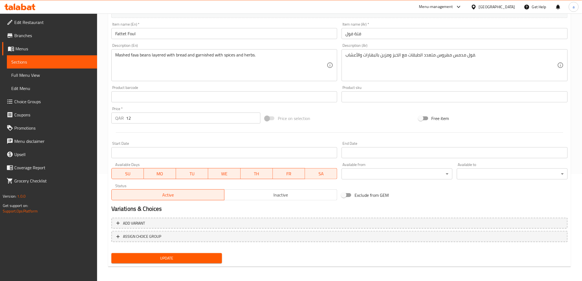
click at [149, 260] on span "Update" at bounding box center [167, 258] width 102 height 7
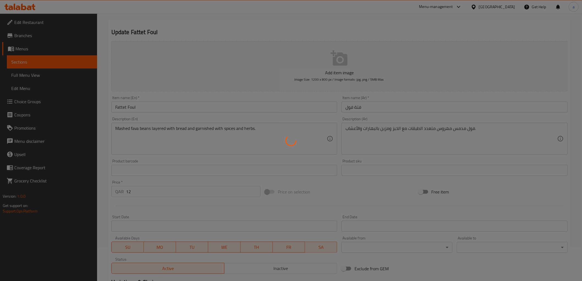
scroll to position [0, 0]
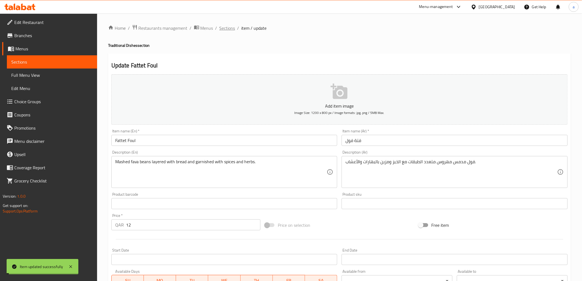
click at [221, 31] on span "Sections" at bounding box center [227, 28] width 16 height 7
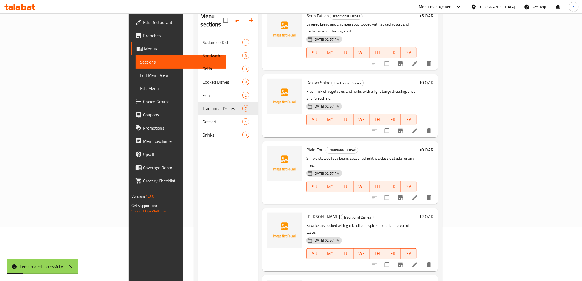
scroll to position [77, 0]
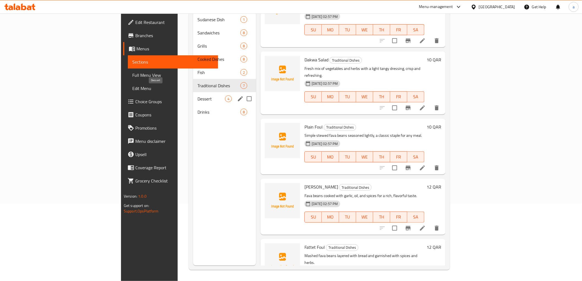
click at [197, 95] on span "Dessert" at bounding box center [211, 98] width 28 height 7
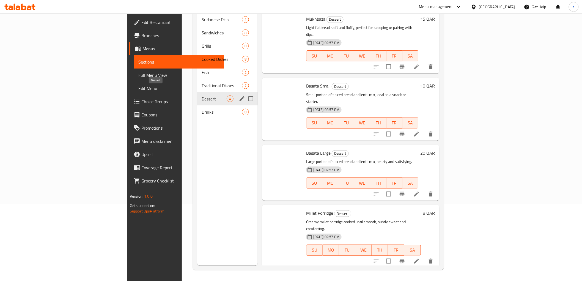
click at [202, 95] on span "Dessert" at bounding box center [214, 98] width 25 height 7
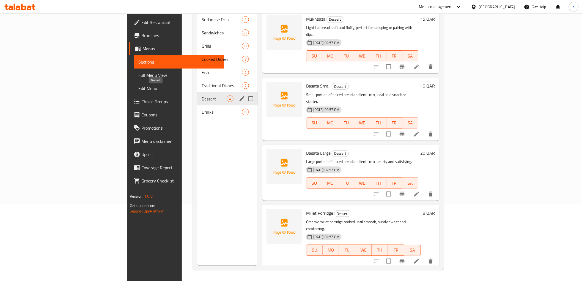
click at [202, 95] on span "Dessert" at bounding box center [214, 98] width 25 height 7
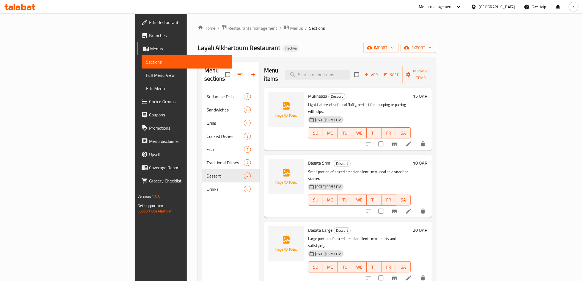
click at [416, 139] on li at bounding box center [408, 144] width 15 height 10
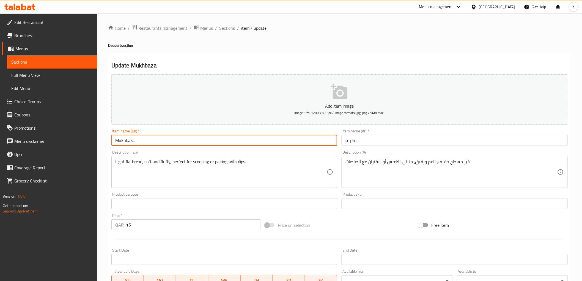
click at [153, 140] on input "Mukhbaza" at bounding box center [224, 140] width 226 height 11
click at [150, 143] on input "Mukhbaza" at bounding box center [224, 140] width 226 height 11
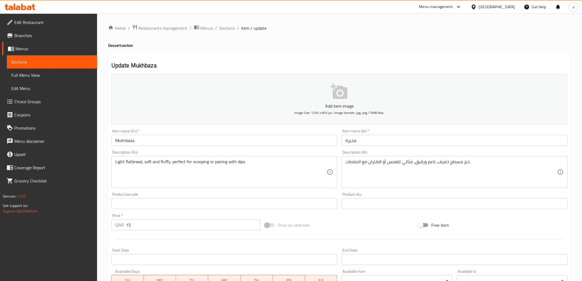
click at [266, 153] on div "Description (En) Light flatbread, soft and fluffy, perfect for scooping or pair…" at bounding box center [224, 169] width 226 height 38
click at [255, 151] on div "Description (En) Light flatbread, soft and fluffy, perfect for scooping or pair…" at bounding box center [224, 169] width 226 height 38
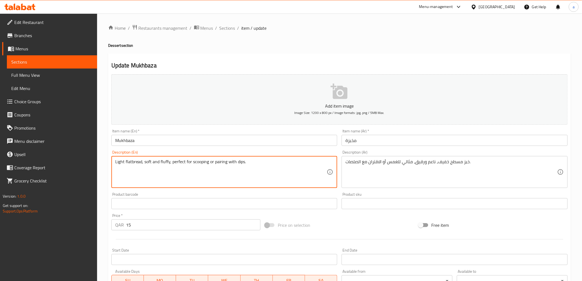
click at [170, 165] on textarea "Light flatbread, soft and fluffy, perfect for scooping or pairing with dips." at bounding box center [221, 172] width 212 height 26
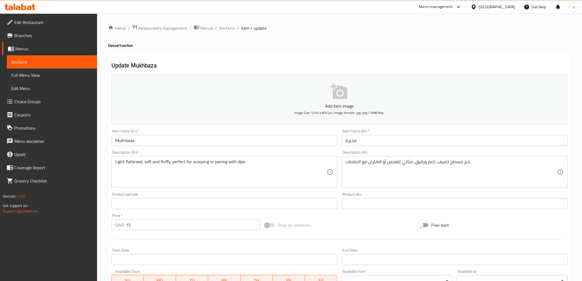
click at [238, 61] on div "Update Mukhbaza Add item image Image Size: 1200 x 800 px / Image formats: jpg, …" at bounding box center [339, 213] width 463 height 320
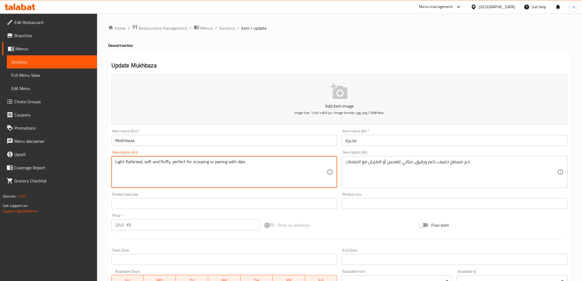
click at [396, 68] on h2 "Update Mukhbaza" at bounding box center [339, 65] width 456 height 8
click at [138, 164] on textarea "Light flatbread, soft and fluffy, perfect for scooping or pairing with dips." at bounding box center [221, 172] width 212 height 26
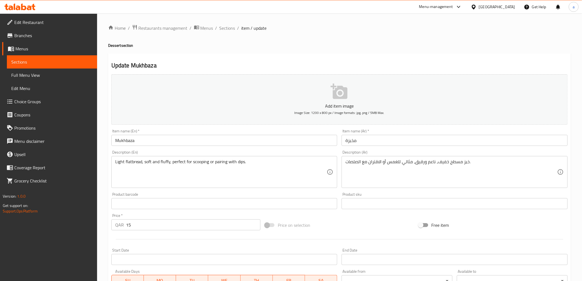
click at [271, 153] on div "Description (En) Light flatbread, soft and fluffy, perfect for scooping or pair…" at bounding box center [224, 169] width 226 height 38
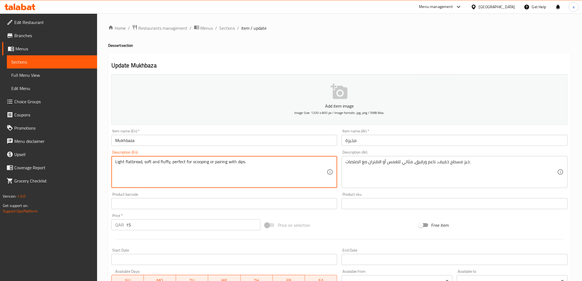
click at [164, 162] on textarea "Light flatbread, soft and fluffy, perfect for scooping or pairing with dips." at bounding box center [221, 172] width 212 height 26
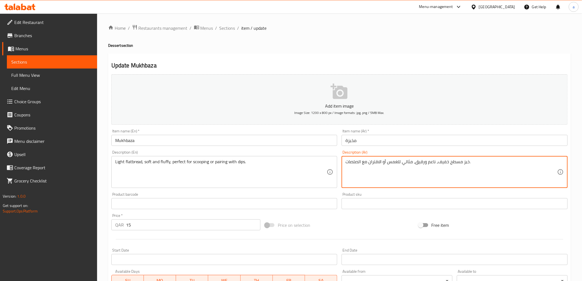
click at [422, 162] on textarea "خبز مسطح خفيف، ناعم ورقيق، مثالي للغمس أو الاقتران مع الصلصات." at bounding box center [451, 172] width 212 height 26
click at [424, 161] on textarea "خبز مسطح خفيف، ناعم ورقيق، مثالي للغمس أو الاقتران مع الصلصات." at bounding box center [451, 172] width 212 height 26
click at [425, 165] on textarea "خبز مسطح خفيف، ناعم ورقيق، مثالي للغمس أو الاقتران مع الصلصات." at bounding box center [451, 172] width 212 height 26
drag, startPoint x: 425, startPoint y: 164, endPoint x: 416, endPoint y: 163, distance: 8.9
click at [416, 163] on textarea "خبز مسطح خفيف، ناعم ورقيق، مثالي للغمس أو الاقتران مع الصلصات." at bounding box center [451, 172] width 212 height 26
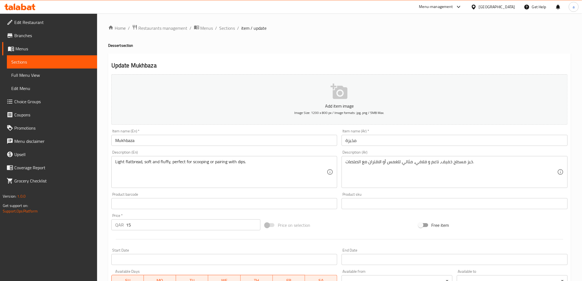
click at [432, 155] on div "Description (Ar) خبز مسطح خفيف، ناعم و فلافي، مثالي للغمس أو الاقتران مع الصلصا…" at bounding box center [455, 169] width 226 height 38
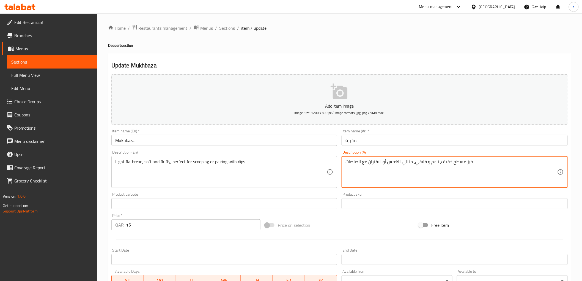
click at [416, 163] on textarea "خبز مسطح خفيف، ناعم و فلافي، مثالي للغمس أو الاقتران مع الصلصات." at bounding box center [451, 172] width 212 height 26
click at [416, 165] on textarea "خبز مسطح خفيف، ناعم و فلافي، مثالي للغمس أو الاقتران مع الصلصات." at bounding box center [451, 172] width 212 height 26
click at [417, 163] on textarea "خبز مسطح خفيف، ناعم و فلافي، مثالي للغمس أو الاقتران مع الصلصات." at bounding box center [451, 172] width 212 height 26
type textarea "خبز مسطح خفيف، ناعم و فلافي ، مثالي للغمس أو الاقتران مع الصلصات."
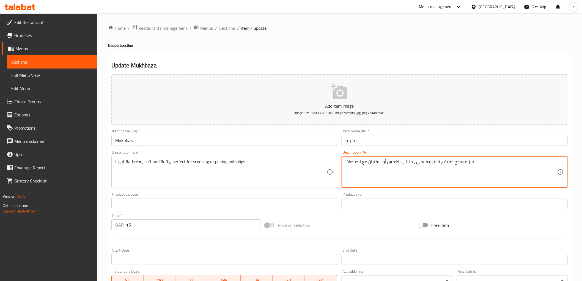
click at [427, 150] on div "Description (Ar) خبز مسطح خفيف، ناعم و فلافي ، مثالي للغمس أو الاقتران مع الصلص…" at bounding box center [455, 169] width 226 height 38
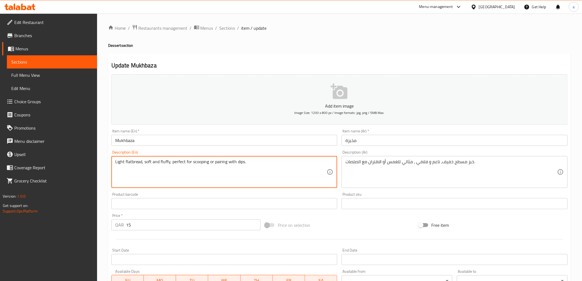
click at [196, 164] on textarea "Light flatbread, soft and fluffy, perfect for scooping or pairing with dips." at bounding box center [221, 172] width 212 height 26
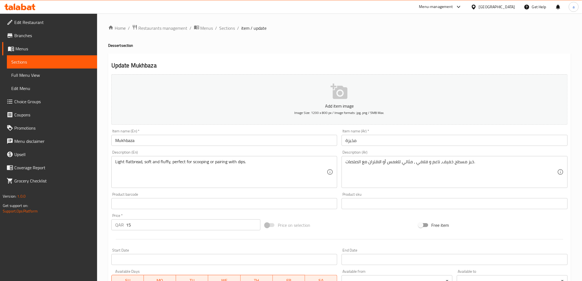
click at [273, 152] on div "Description (En) Light flatbread, soft and fluffy, perfect for scooping or pair…" at bounding box center [224, 169] width 226 height 38
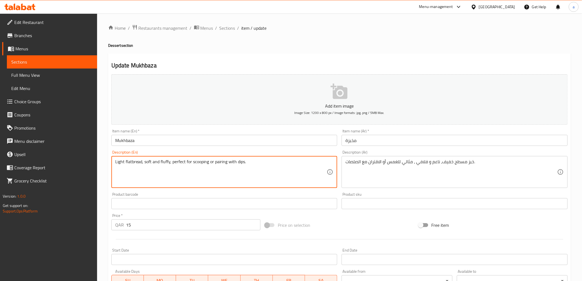
click at [218, 161] on textarea "Light flatbread, soft and fluffy, perfect for scooping or pairing with dips." at bounding box center [221, 172] width 212 height 26
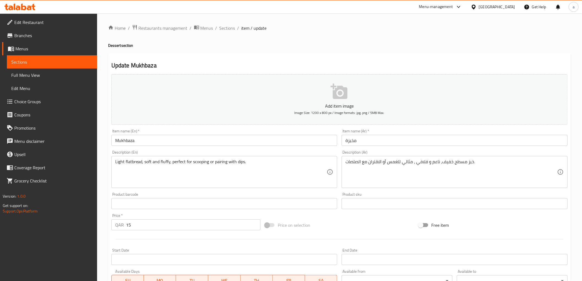
click at [229, 156] on div "Description (En) Light flatbread, soft and fluffy, perfect for scooping or pair…" at bounding box center [224, 169] width 226 height 38
click at [243, 153] on div "Description (En) Light flatbread, soft and fluffy, perfect for scooping or pair…" at bounding box center [224, 169] width 226 height 38
click at [246, 152] on div "Description (En) Light flatbread, soft and fluffy, perfect for scooping or pair…" at bounding box center [224, 169] width 226 height 38
click at [239, 156] on div "Light flatbread, soft and fluffy, perfect for scooping or pairing with dips. De…" at bounding box center [224, 172] width 226 height 32
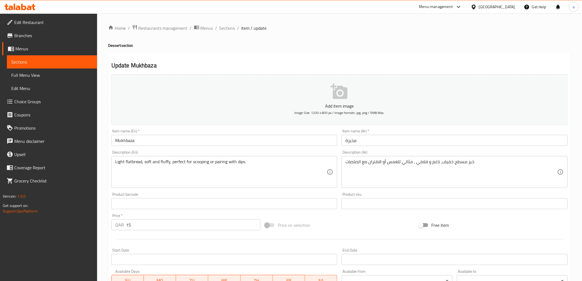
click at [239, 156] on div "Light flatbread, soft and fluffy, perfect for scooping or pairing with dips. De…" at bounding box center [224, 172] width 226 height 32
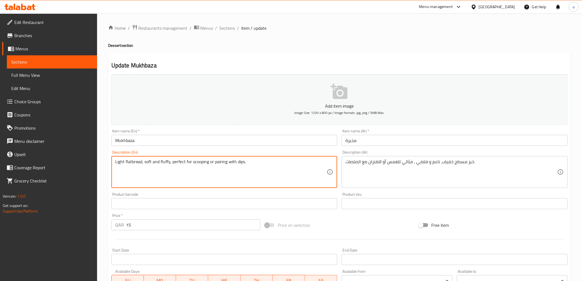
click at [243, 152] on div "Description (En) Light flatbread, soft and fluffy, perfect for scooping or pair…" at bounding box center [224, 169] width 226 height 38
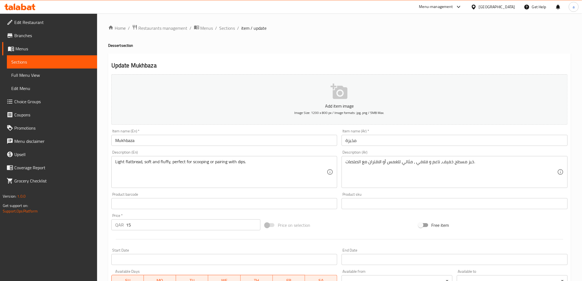
click at [243, 152] on div "Description (En) Light flatbread, soft and fluffy, perfect for scooping or pair…" at bounding box center [224, 169] width 226 height 38
click at [246, 150] on div "Description (En) Light flatbread, soft and fluffy, perfect for scooping or pair…" at bounding box center [224, 169] width 226 height 38
click at [235, 147] on div "Add item image Image Size: 1200 x 800 px / Image formats: jpg, png / 5MB Max. I…" at bounding box center [339, 190] width 461 height 237
click at [235, 147] on div "Item name (En)   * Mukhbaza Item name (En) *" at bounding box center [224, 137] width 230 height 21
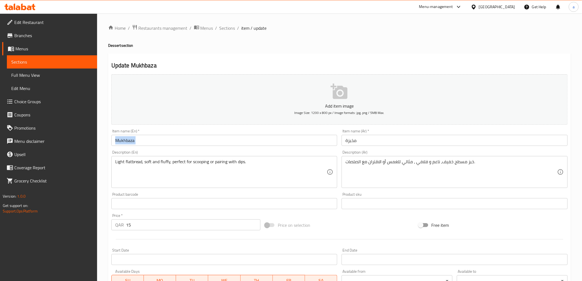
click at [235, 147] on div "Item name (En)   * Mukhbaza Item name (En) *" at bounding box center [224, 137] width 230 height 21
click at [214, 152] on div "Description (En) Light flatbread, soft and fluffy, perfect for scooping or pair…" at bounding box center [224, 169] width 226 height 38
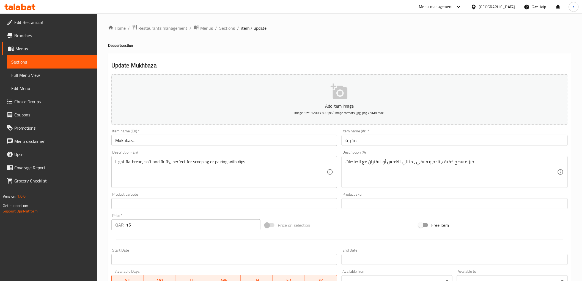
click at [141, 155] on div "Description (En) Light flatbread, soft and fluffy, perfect for scooping or pair…" at bounding box center [224, 169] width 226 height 38
click at [141, 152] on div "Description (En) Light flatbread, soft and fluffy, perfect for scooping or pair…" at bounding box center [224, 169] width 226 height 38
click at [131, 152] on div "Description (En) Light flatbread, soft and fluffy, perfect for scooping or pair…" at bounding box center [224, 169] width 226 height 38
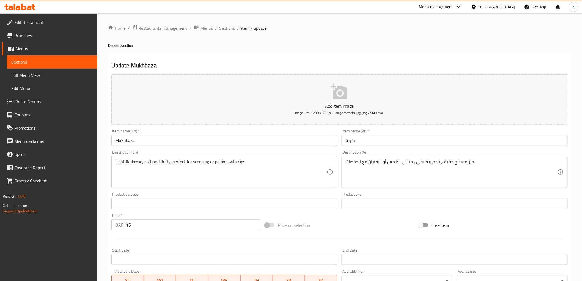
click at [144, 150] on div "Description (En) Light flatbread, soft and fluffy, perfect for scooping or pair…" at bounding box center [224, 169] width 226 height 38
click at [323, 152] on div "Description (En) Light flatbread, soft and fluffy, perfect for scooping or pair…" at bounding box center [224, 169] width 226 height 38
click at [326, 150] on div "Description (En) Light flatbread, soft and fluffy, perfect for scooping or pair…" at bounding box center [224, 169] width 230 height 42
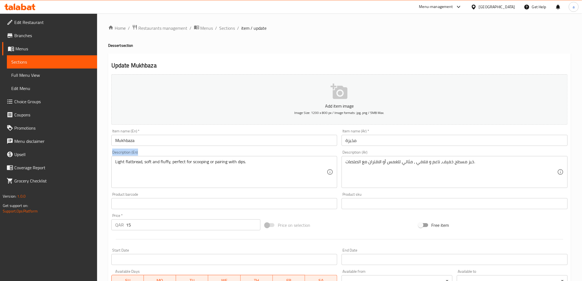
click at [326, 150] on div "Description (En) Light flatbread, soft and fluffy, perfect for scooping or pair…" at bounding box center [224, 169] width 230 height 42
click at [305, 154] on div "Description (En) Light flatbread, soft and fluffy, perfect for scooping or pair…" at bounding box center [224, 169] width 226 height 38
click at [235, 30] on ol "Home / Restaurants management / Menus / Sections / item / update" at bounding box center [339, 27] width 463 height 7
click at [233, 29] on span "Sections" at bounding box center [227, 28] width 16 height 7
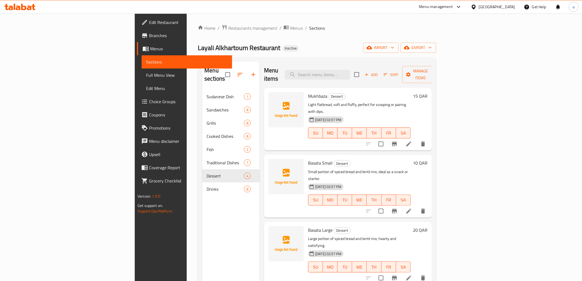
click at [207, 186] on span "Drinks" at bounding box center [225, 189] width 37 height 7
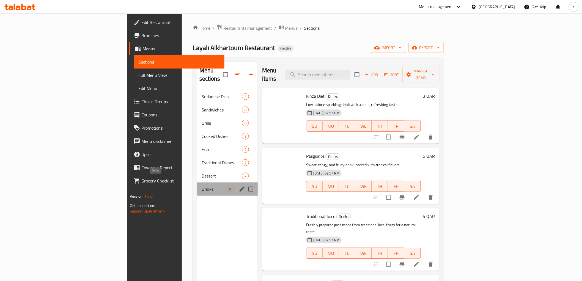
click at [202, 186] on span "Drinks" at bounding box center [214, 189] width 25 height 7
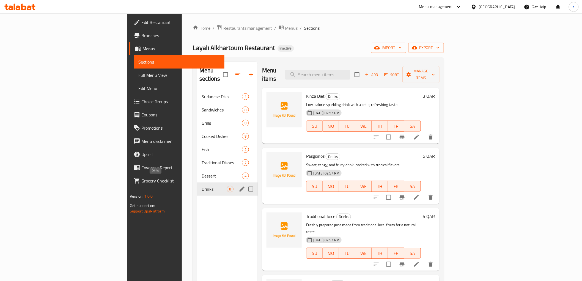
click at [202, 186] on span "Drinks" at bounding box center [214, 189] width 25 height 7
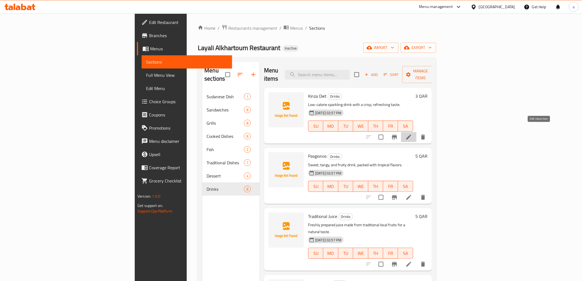
click at [412, 134] on icon at bounding box center [408, 137] width 7 height 7
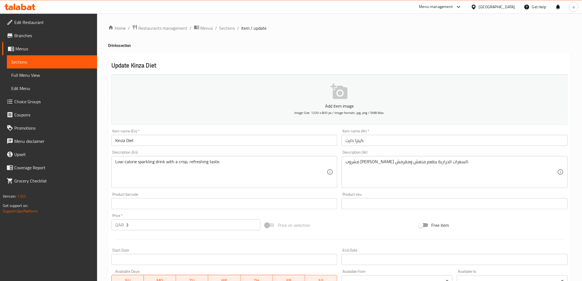
click at [236, 66] on h2 "Update Kinza Diet" at bounding box center [339, 65] width 456 height 8
drag, startPoint x: 375, startPoint y: 68, endPoint x: 320, endPoint y: 83, distance: 56.6
click at [374, 68] on h2 "Update Kinza Diet" at bounding box center [339, 65] width 456 height 8
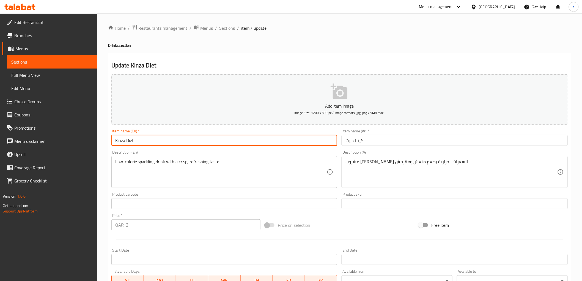
click at [116, 140] on input "Kinza Diet" at bounding box center [224, 140] width 226 height 11
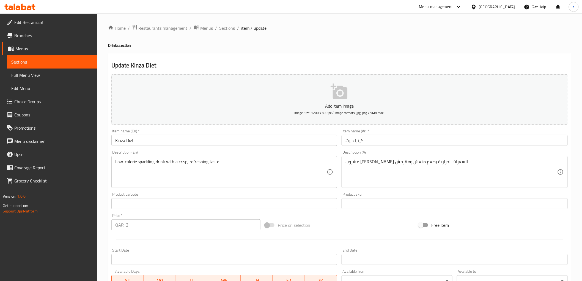
click at [199, 148] on div "Item name (En)   * Kinza Diet Item name (En) *" at bounding box center [224, 137] width 230 height 21
click at [221, 66] on h2 "Update Kinza Diet" at bounding box center [339, 65] width 456 height 8
click at [355, 57] on div "Update Kinza Diet Add item image Image Size: 1200 x 800 px / Image formats: jpg…" at bounding box center [339, 213] width 463 height 320
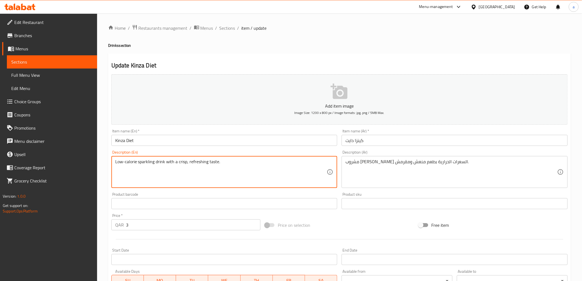
click at [143, 162] on textarea "Low-calorie sparkling drink with a crisp, refreshing taste." at bounding box center [221, 172] width 212 height 26
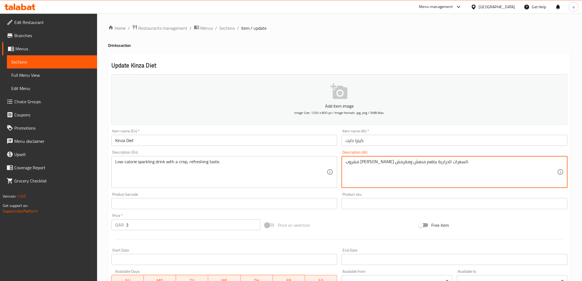
click at [441, 163] on textarea "مشروب غازي منخفض السعرات الحرارية بطعم منعش ومقرمش." at bounding box center [451, 172] width 212 height 26
click at [441, 161] on textarea "مشروب غازي منخفض السعرات الحرارية بطعم منعش ومقرمش." at bounding box center [451, 172] width 212 height 26
paste textarea "فوار"
click at [453, 153] on div "Description (Ar) مشروب فوار منخفض السعرات الحرارية بطعم منعش ومقرمش. Descriptio…" at bounding box center [455, 169] width 226 height 38
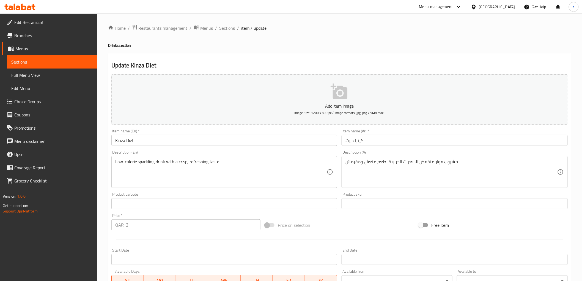
click at [450, 154] on div "Description (Ar) مشروب فوار منخفض السعرات الحرارية بطعم منعش ومقرمش. Descriptio…" at bounding box center [455, 169] width 226 height 38
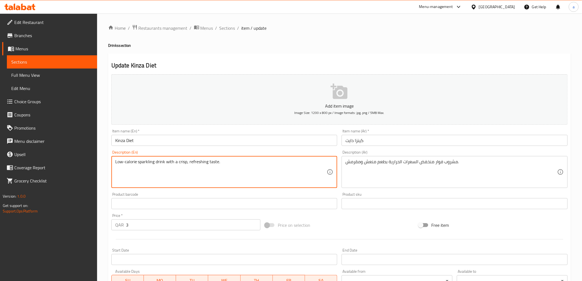
click at [134, 164] on textarea "Low-calorie sparkling drink with a crisp, refreshing taste." at bounding box center [221, 172] width 212 height 26
click at [205, 164] on textarea "Low-calorie sparkling drink with a crisp, refreshing taste." at bounding box center [221, 172] width 212 height 26
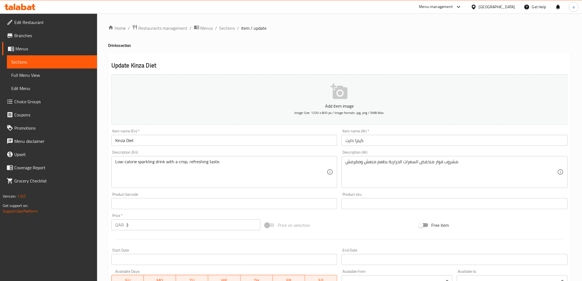
click at [239, 151] on div "Description (En) Low-calorie sparkling drink with a crisp, refreshing taste. De…" at bounding box center [224, 169] width 226 height 38
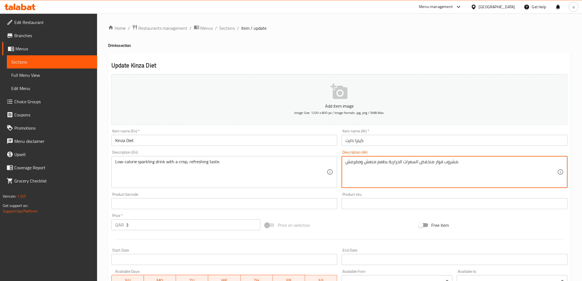
drag, startPoint x: 360, startPoint y: 161, endPoint x: 339, endPoint y: 165, distance: 21.6
type textarea "مشروب فوار منخفض السعرات الحرارية بطعم منعش وكرسبي."
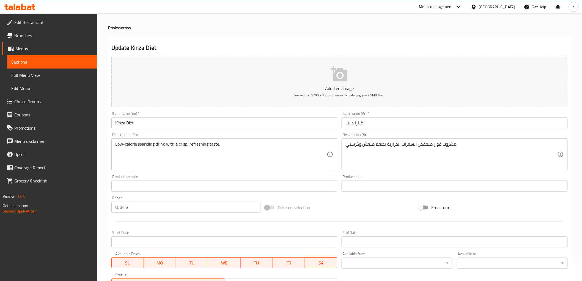
scroll to position [92, 0]
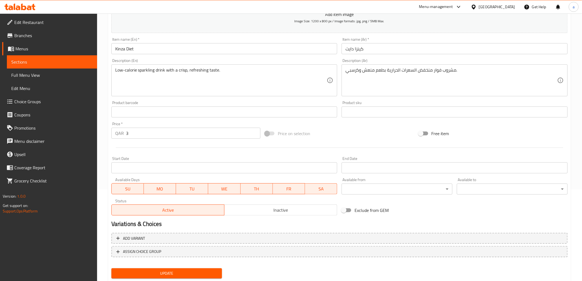
click at [153, 266] on div "Update" at bounding box center [166, 273] width 115 height 15
click at [153, 267] on div "Update" at bounding box center [166, 273] width 115 height 15
click at [155, 272] on span "Update" at bounding box center [167, 273] width 102 height 7
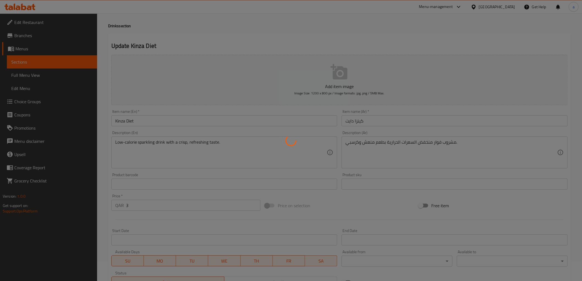
scroll to position [0, 0]
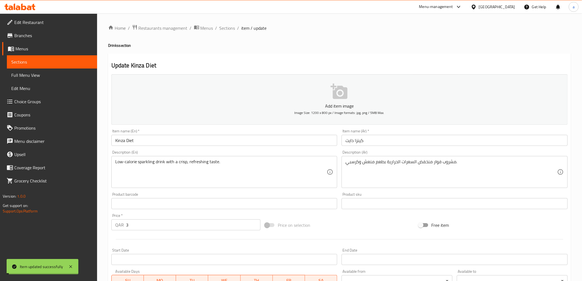
click at [229, 28] on span "Sections" at bounding box center [227, 28] width 16 height 7
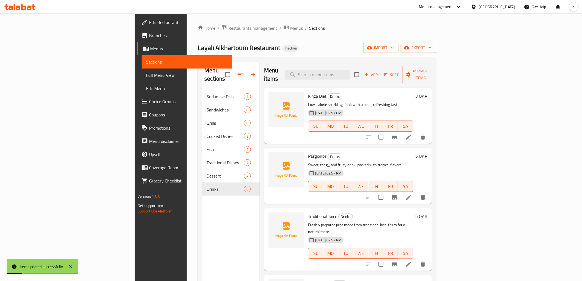
click at [416, 193] on li at bounding box center [408, 197] width 15 height 10
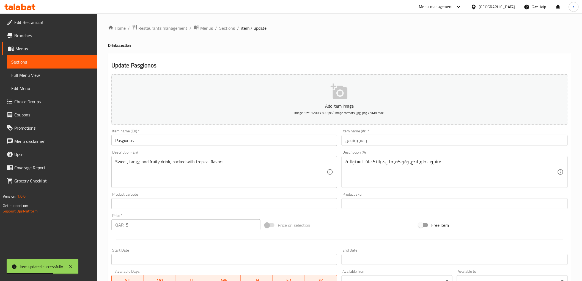
click at [186, 142] on input "Pasgionos" at bounding box center [224, 140] width 226 height 11
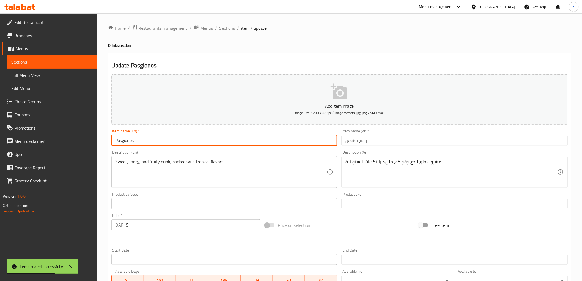
click at [186, 142] on input "Pasgionos" at bounding box center [224, 140] width 226 height 11
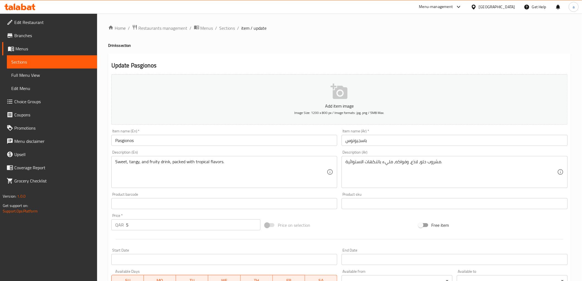
click at [200, 144] on input "Pasgionos" at bounding box center [224, 140] width 226 height 11
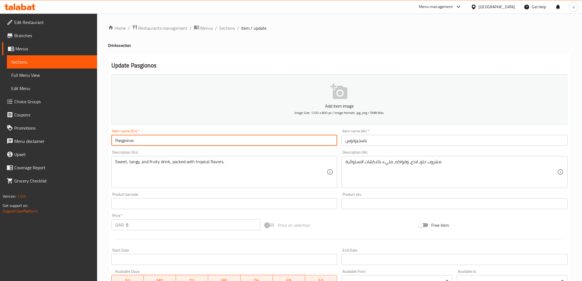
click at [200, 144] on input "Pasgionos" at bounding box center [224, 140] width 226 height 11
click at [256, 133] on div "Item name (En)   * Pasgionos Item name (En) *" at bounding box center [224, 137] width 226 height 17
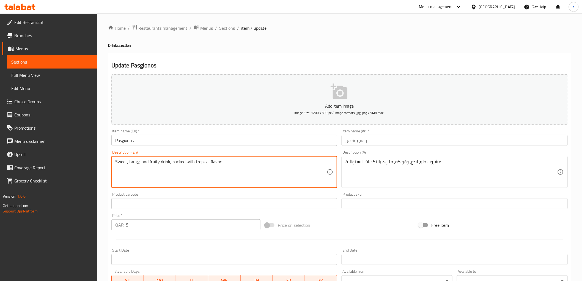
click at [166, 163] on textarea "Sweet, tangy, and fruity drink, packed with tropical flavors." at bounding box center [221, 172] width 212 height 26
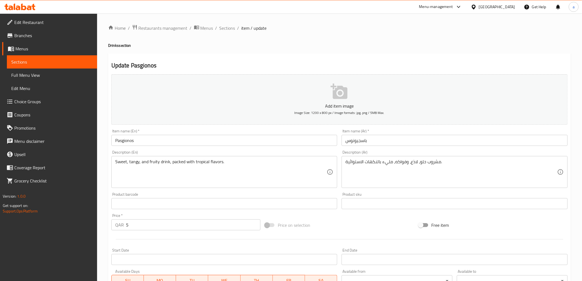
click at [270, 62] on h2 "Update Pasgionos" at bounding box center [339, 65] width 456 height 8
click at [441, 60] on div "Update Pasgionos Add item image Image Size: 1200 x 800 px / Image formats: jpg,…" at bounding box center [339, 213] width 463 height 320
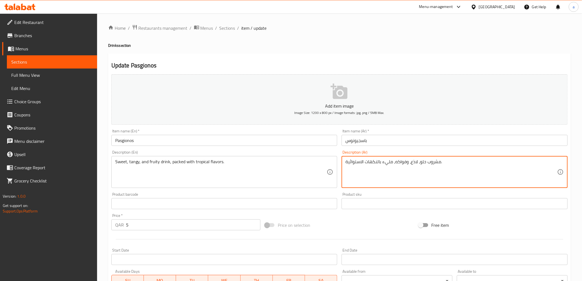
click at [415, 161] on textarea "مشروب حلو، لاذع، وفواكه، مليء بالنكهات الاستوائية." at bounding box center [451, 172] width 212 height 26
click at [402, 161] on textarea "مشروب حلو، منعش ، وفواكه، مليء بالنكهات الاستوائية." at bounding box center [451, 172] width 212 height 26
drag, startPoint x: 423, startPoint y: 161, endPoint x: 426, endPoint y: 164, distance: 4.1
click at [426, 164] on textarea "مشروب حلو، منعش ، فاكهي، مليء بالنكهات الاستوائية." at bounding box center [451, 172] width 212 height 26
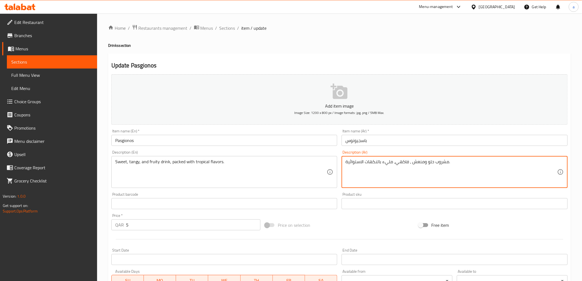
drag, startPoint x: 408, startPoint y: 162, endPoint x: 411, endPoint y: 168, distance: 6.6
click at [411, 168] on textarea "مشروب حلو ومنعش ، فاكهي، مليء بالنكهات الاستوائية." at bounding box center [451, 172] width 212 height 26
click at [426, 153] on div "Description (Ar) مشروب حلو ومنعش وفاكهي، مليء بالنكهات الاستوائية. Description …" at bounding box center [455, 169] width 226 height 38
drag, startPoint x: 392, startPoint y: 162, endPoint x: 395, endPoint y: 170, distance: 7.9
click at [397, 163] on textarea "مشروب حلو ومنعش وفاكهيو مليء بالنكهات الاستوائية." at bounding box center [451, 172] width 212 height 26
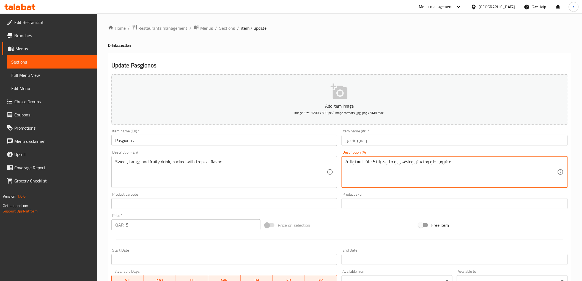
click at [393, 161] on textarea "مشروب حلو ومنعش وفاكهي و مليء بالنكهات الاستوائية." at bounding box center [451, 172] width 212 height 26
click at [418, 147] on div "Item name (Ar)   * باسجيونوس Item name (Ar) *" at bounding box center [454, 137] width 230 height 21
click at [411, 163] on textarea "مشروب حلو و منعش وفاكهي ومليء بالنكهات الاستوائية." at bounding box center [451, 172] width 212 height 26
click at [392, 162] on textarea "مشروب حلو و منعش و فاكهي ومليء بالنكهات الاستوائية." at bounding box center [451, 172] width 212 height 26
type textarea "مشروب حلو و منعش و فاكهي و مليء بالنكهات الاستوائية."
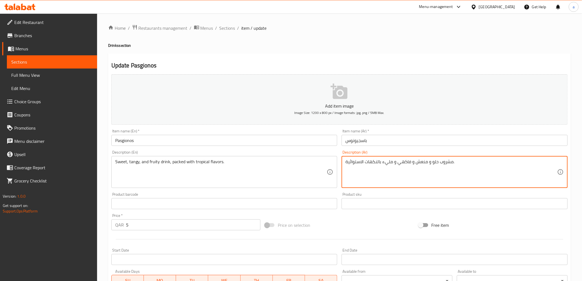
click at [380, 149] on div "Description (Ar) مشروب حلو و منعش و فاكهي و مليء بالنكهات الاستوائية. Descripti…" at bounding box center [454, 169] width 230 height 42
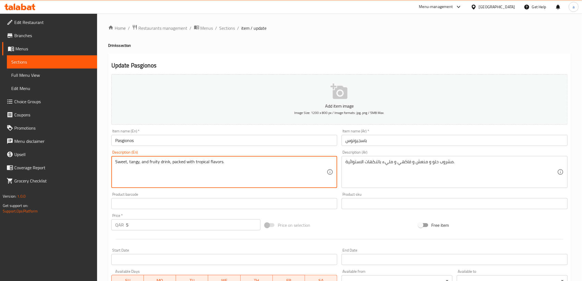
click at [180, 162] on textarea "Sweet, tangy, and fruity drink, packed with tropical flavors." at bounding box center [221, 172] width 212 height 26
click at [249, 150] on div "Description (En) Sweet, tangy, and fruity drink, packed with tropical flavors. …" at bounding box center [224, 169] width 230 height 42
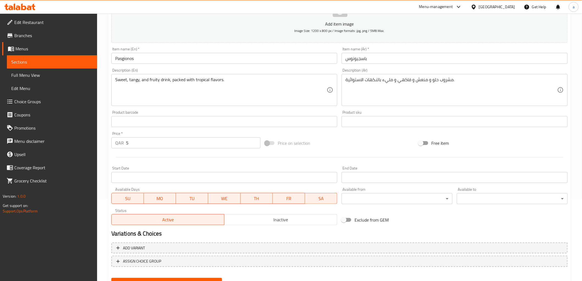
scroll to position [107, 0]
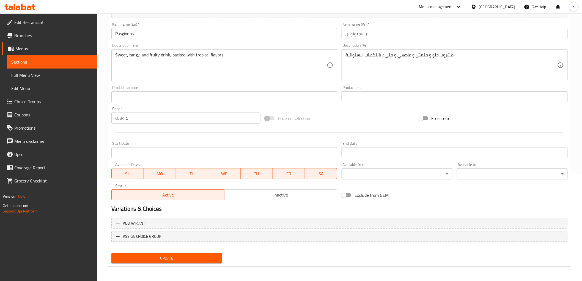
click at [155, 255] on span "Update" at bounding box center [167, 258] width 102 height 7
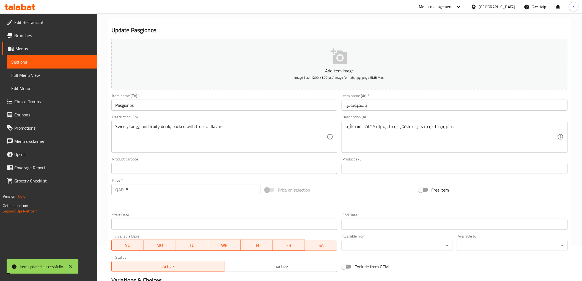
scroll to position [0, 0]
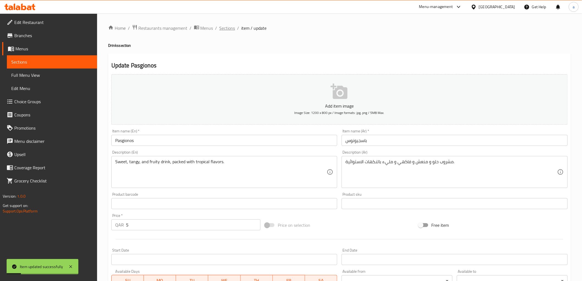
click at [226, 27] on span "Sections" at bounding box center [227, 28] width 16 height 7
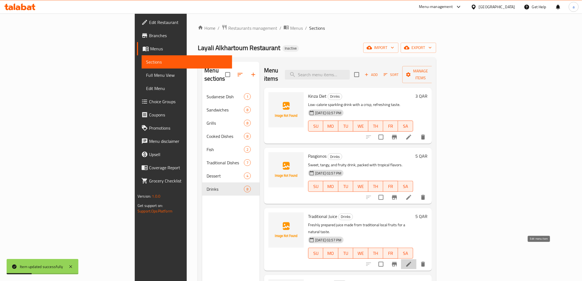
click at [412, 261] on icon at bounding box center [408, 264] width 7 height 7
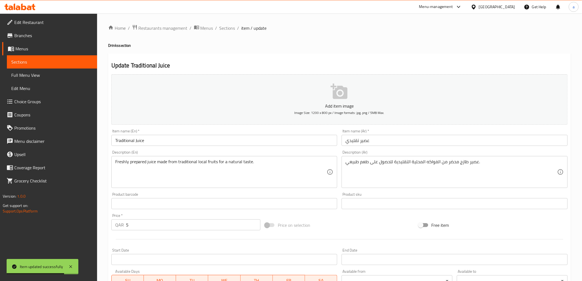
click at [350, 141] on input "عصير تقليدي" at bounding box center [455, 140] width 226 height 11
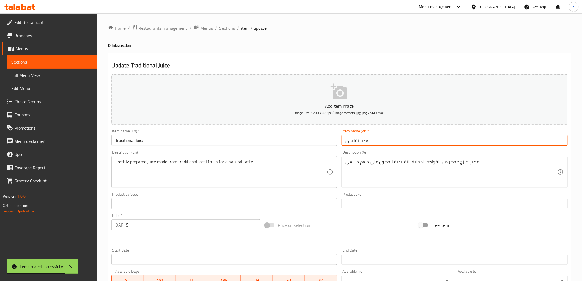
click at [350, 141] on input "عصير تقليدي" at bounding box center [455, 140] width 226 height 11
click at [128, 142] on input "Traditional Juice" at bounding box center [224, 140] width 226 height 11
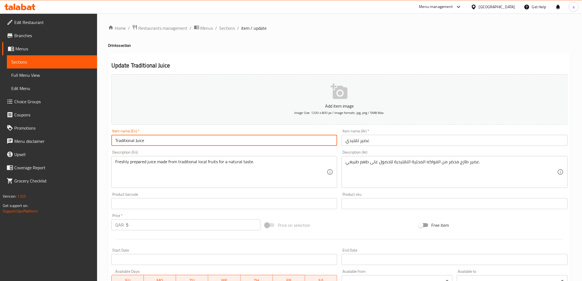
click at [128, 142] on input "Traditional Juice" at bounding box center [224, 140] width 226 height 11
click at [174, 147] on div "Item name (En)   * Traditional Juice Item name (En) *" at bounding box center [224, 137] width 230 height 21
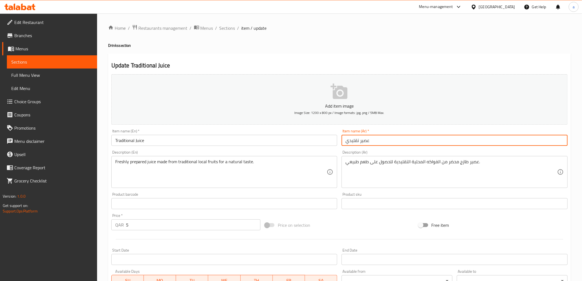
click at [356, 139] on input "عصير تقليدي" at bounding box center [455, 140] width 226 height 11
type input "تراديشنوال جوس"
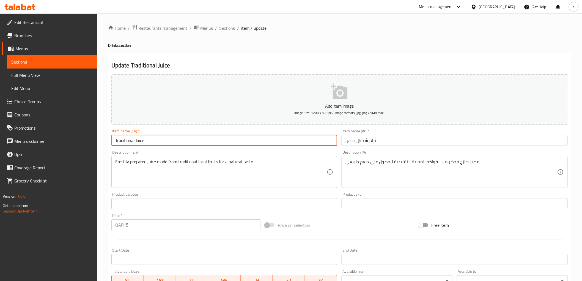
click at [140, 142] on input "Traditional Juice" at bounding box center [224, 140] width 226 height 11
click at [347, 139] on input "تراديشنوال جوس" at bounding box center [455, 140] width 226 height 11
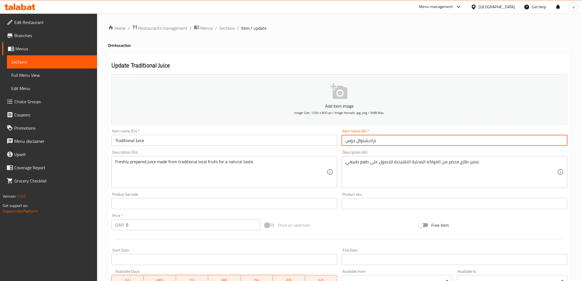
click at [347, 139] on input "تراديشنوال جوس" at bounding box center [455, 140] width 226 height 11
click at [348, 142] on input "تراديشنوال جوس" at bounding box center [455, 140] width 226 height 11
click at [378, 141] on input "تراديشنوال جوس" at bounding box center [455, 140] width 226 height 11
click at [374, 142] on input "تراديشنوال جوس" at bounding box center [455, 140] width 226 height 11
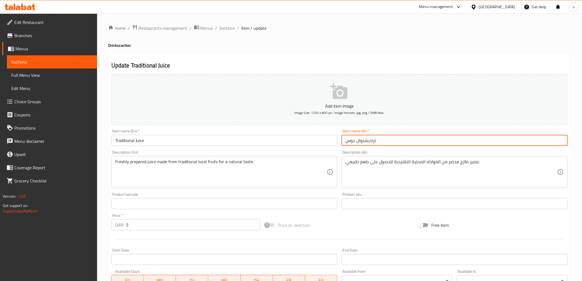
click at [374, 142] on input "تراديشنوال جوس" at bounding box center [455, 140] width 226 height 11
click at [394, 149] on div "Description (Ar) عصير طازج محضر من الفواكه المحلية التقليدية للحصول على طعم طبي…" at bounding box center [454, 169] width 230 height 42
click at [372, 141] on input "تراديشنوال جوس" at bounding box center [455, 140] width 226 height 11
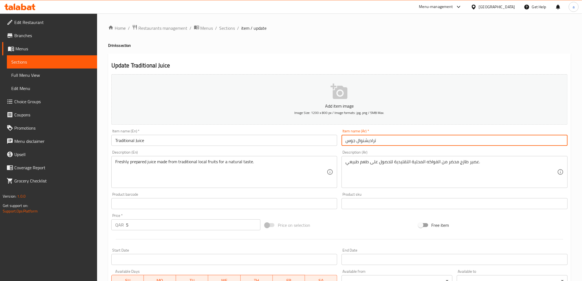
click at [372, 141] on input "تراديشنوال جوس" at bounding box center [455, 140] width 226 height 11
click at [375, 144] on input "text" at bounding box center [455, 140] width 226 height 11
click at [377, 142] on input "text" at bounding box center [455, 140] width 226 height 11
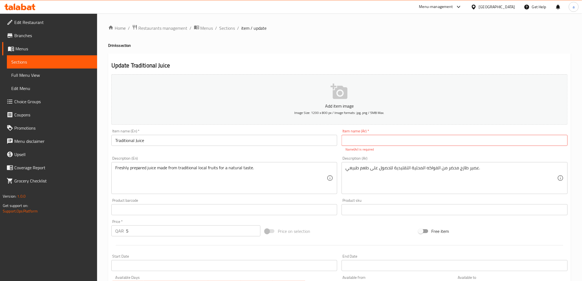
click at [362, 152] on div "Add item image Image Size: 1200 x 800 px / Image formats: jpg, png / 5MB Max. I…" at bounding box center [339, 193] width 461 height 243
click at [389, 149] on p "Name(Ar) is required" at bounding box center [454, 149] width 218 height 5
click at [381, 133] on div "Item name (Ar)   * Item name (Ar) * Name(Ar) is required" at bounding box center [455, 140] width 226 height 23
click at [379, 141] on input "text" at bounding box center [455, 140] width 226 height 11
click at [376, 139] on input "text" at bounding box center [455, 140] width 226 height 11
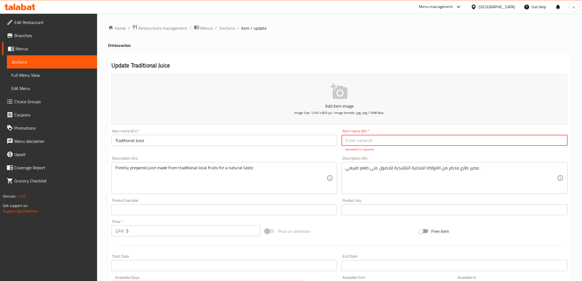
click at [129, 144] on input "Traditional Juice" at bounding box center [224, 140] width 226 height 11
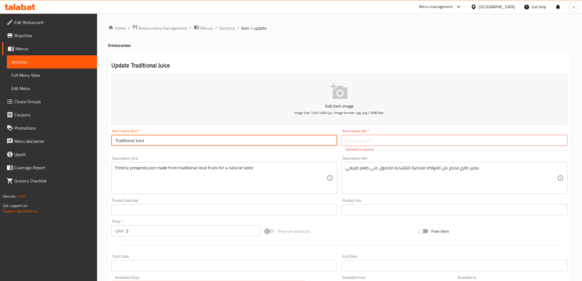
click at [129, 144] on input "Traditional Juice" at bounding box center [224, 140] width 226 height 11
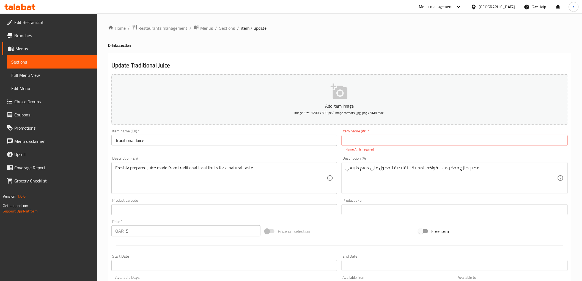
click at [144, 138] on input "Traditional Juice" at bounding box center [224, 140] width 226 height 11
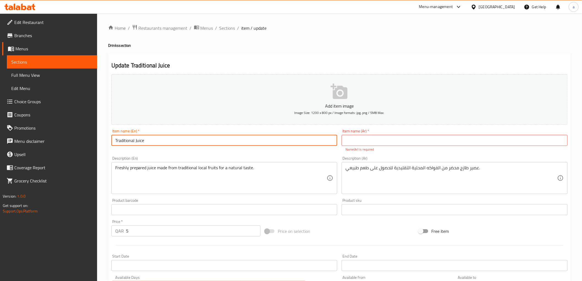
click at [144, 138] on input "Traditional Juice" at bounding box center [224, 140] width 226 height 11
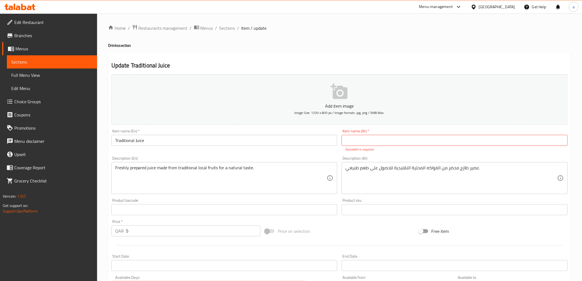
click at [155, 148] on div "Item name (En)   * Traditional Juice Item name (En) *" at bounding box center [224, 140] width 230 height 27
click at [385, 139] on input "text" at bounding box center [455, 140] width 226 height 11
type input "عصير تقليدي"
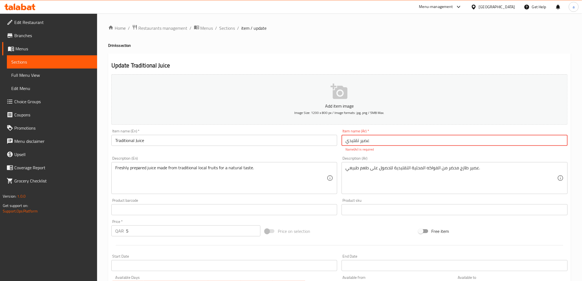
click at [264, 161] on div "Description (En) Freshly prepared juice made from traditional local fruits for …" at bounding box center [224, 175] width 226 height 38
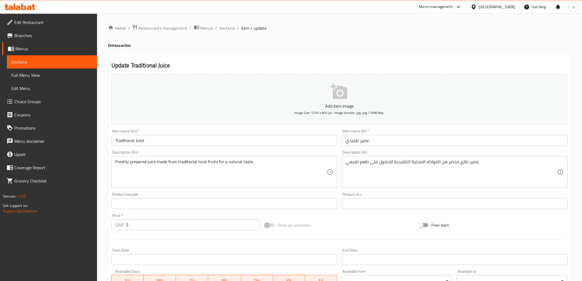
click at [277, 153] on div "Description (En) Freshly prepared juice made from traditional local fruits for …" at bounding box center [224, 169] width 226 height 38
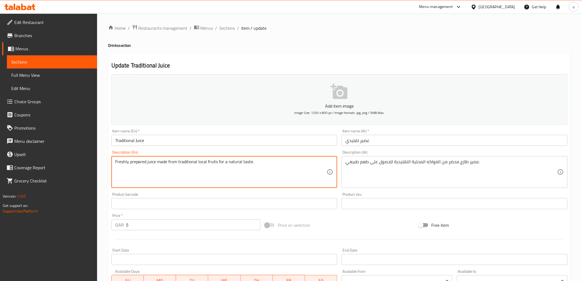
click at [257, 163] on textarea "Freshly prepared juice made from traditional local fruits for a natural taste." at bounding box center [221, 172] width 212 height 26
click at [184, 166] on textarea "Freshly prepared juice made from traditional local fruits for a natural taste." at bounding box center [221, 172] width 212 height 26
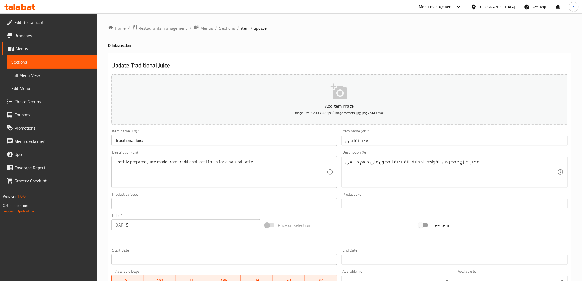
click at [166, 156] on div "Description (En) Freshly prepared juice made from traditional local fruits for …" at bounding box center [224, 169] width 226 height 38
click at [263, 128] on div "Item name (En)   * Traditional Juice Item name (En) *" at bounding box center [224, 137] width 230 height 21
click at [277, 53] on div "Update Traditional Juice Add item image Image Size: 1200 x 800 px / Image forma…" at bounding box center [339, 213] width 463 height 320
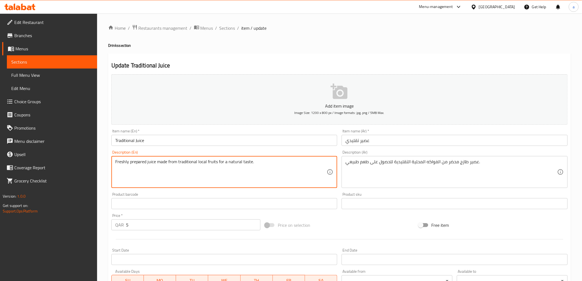
click at [449, 57] on div "Update Traditional Juice Add item image Image Size: 1200 x 800 px / Image forma…" at bounding box center [339, 213] width 463 height 320
click at [145, 165] on textarea "Freshly prepared juice made from traditional local fruits for a natural taste." at bounding box center [221, 172] width 212 height 26
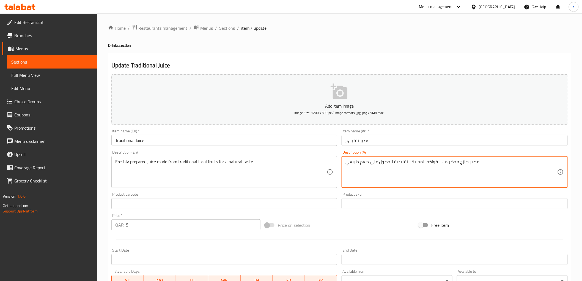
drag, startPoint x: 368, startPoint y: 163, endPoint x: 392, endPoint y: 174, distance: 26.2
type textarea "عصير طازج محضر من الفواكه المحلية التقليدية لطعم طبيعي."
click at [318, 152] on div "Description (En) Freshly prepared juice made from traditional local fruits for …" at bounding box center [224, 169] width 226 height 38
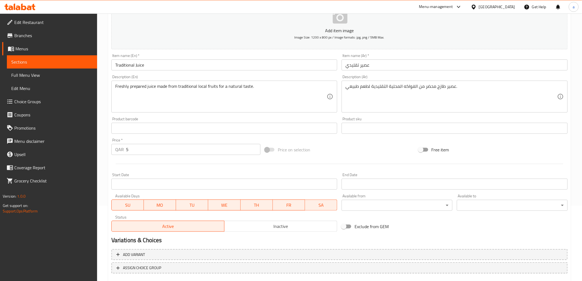
scroll to position [92, 0]
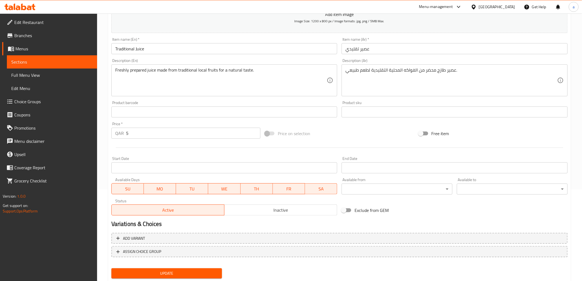
click at [174, 277] on div "Update" at bounding box center [166, 273] width 115 height 15
click at [174, 274] on span "Update" at bounding box center [167, 273] width 102 height 7
click at [157, 274] on span "Update" at bounding box center [167, 273] width 102 height 7
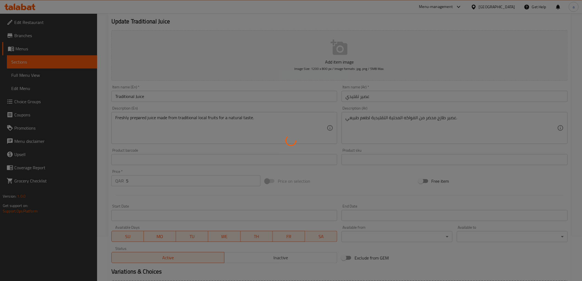
scroll to position [0, 0]
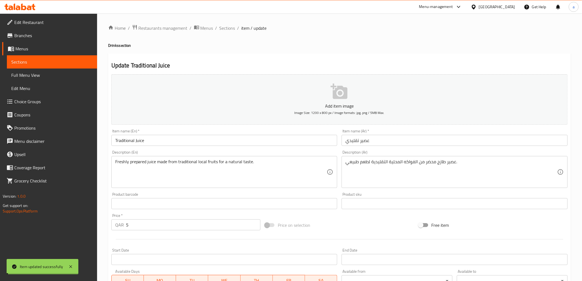
click at [233, 29] on span "Sections" at bounding box center [227, 28] width 16 height 7
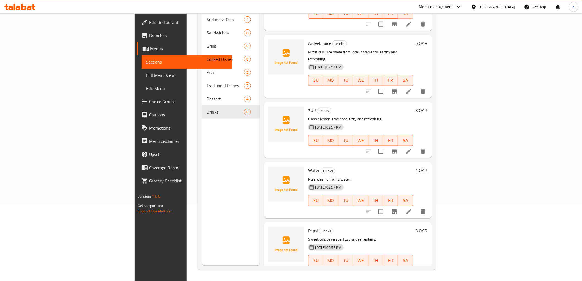
scroll to position [152, 0]
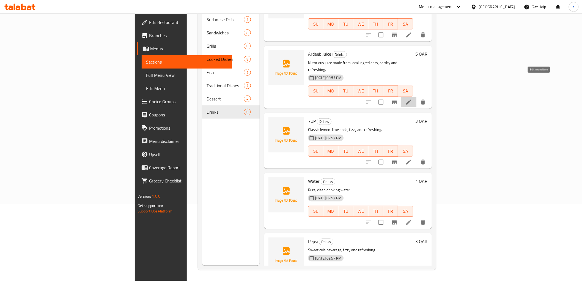
click at [412, 99] on icon at bounding box center [408, 102] width 7 height 7
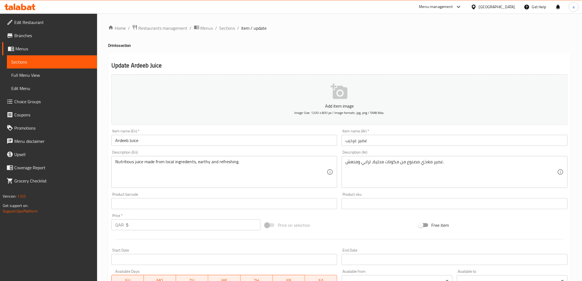
click at [240, 154] on div "Description (En) Nutritious juice made from local ingredients, earthy and refre…" at bounding box center [224, 169] width 226 height 38
click at [166, 153] on div "Description (En) Nutritious juice made from local ingredients, earthy and refre…" at bounding box center [224, 169] width 226 height 38
click at [177, 128] on div "Item name (En)   * Ardeeb Juice Item name (En) *" at bounding box center [224, 137] width 230 height 21
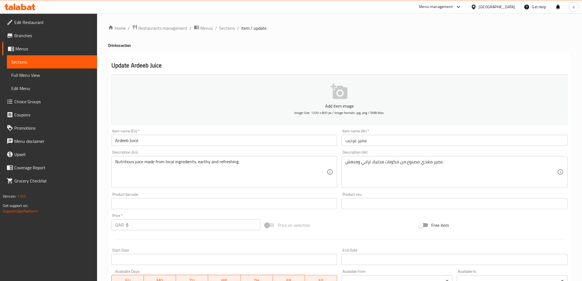
click at [168, 150] on div "Description (En) Nutritious juice made from local ingredients, earthy and refre…" at bounding box center [224, 169] width 230 height 42
click at [181, 127] on div "Item name (En)   * Ardeeb Juice Item name (En) *" at bounding box center [224, 137] width 230 height 21
click at [180, 142] on input "Ardeeb Juice" at bounding box center [224, 140] width 226 height 11
click at [177, 151] on div "Description (En) Nutritious juice made from local ingredients, earthy and refre…" at bounding box center [224, 169] width 226 height 38
click at [180, 131] on div "Item name (En)   * Ardeeb Juice Item name (En) *" at bounding box center [224, 137] width 226 height 17
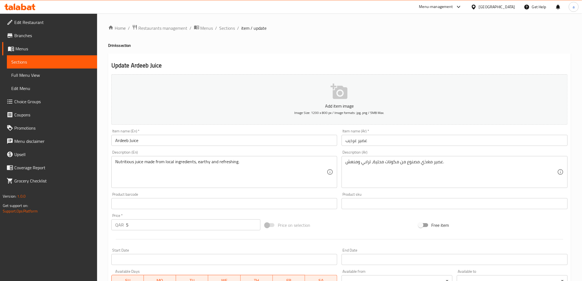
click at [177, 149] on div "Description (En) Nutritious juice made from local ingredients, earthy and refre…" at bounding box center [224, 169] width 230 height 42
click at [124, 141] on input "Ardeeb Juice" at bounding box center [224, 140] width 226 height 11
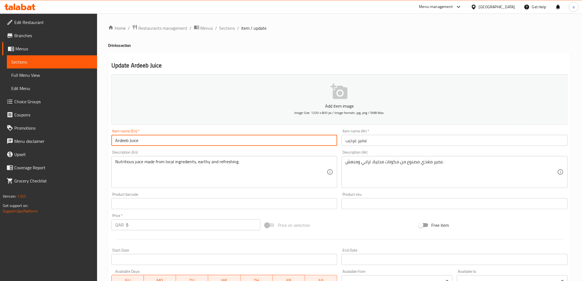
click at [124, 141] on input "Ardeeb Juice" at bounding box center [224, 140] width 226 height 11
click at [265, 151] on div "Description (En) Nutritious juice made from local ingredients, earthy and refre…" at bounding box center [224, 169] width 226 height 38
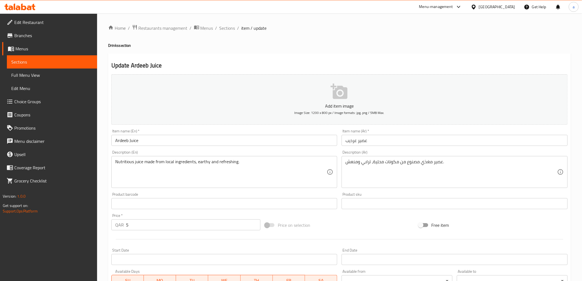
click at [126, 146] on input "Ardeeb Juice" at bounding box center [224, 140] width 226 height 11
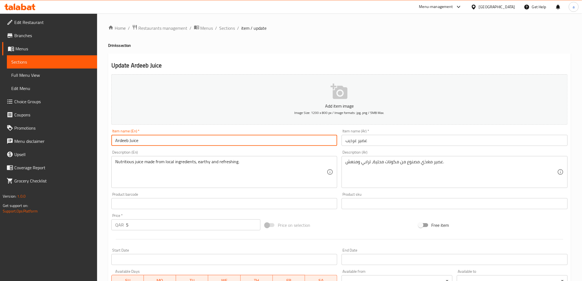
click at [144, 144] on input "Ardeeb Juice" at bounding box center [224, 140] width 226 height 11
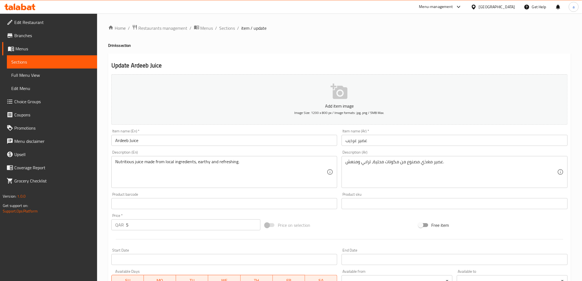
click at [129, 147] on div "Item name (En)   * Ardeeb Juice Item name (En) *" at bounding box center [224, 137] width 230 height 21
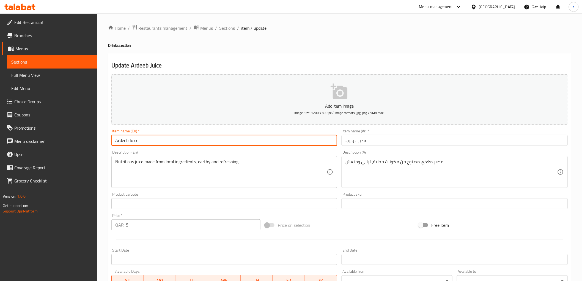
click at [125, 144] on input "Ardeeb Juice" at bounding box center [224, 140] width 226 height 11
click at [163, 142] on input "Ardeeb Juice" at bounding box center [224, 140] width 226 height 11
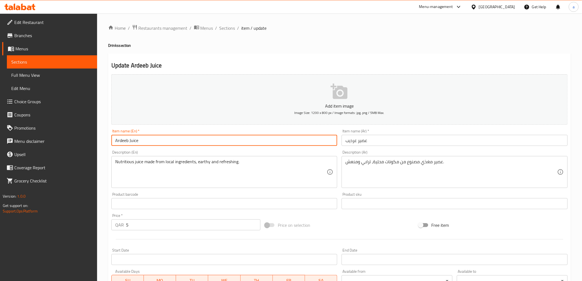
click at [224, 150] on div "Description (En) Nutritious juice made from local ingredients, earthy and refre…" at bounding box center [224, 169] width 230 height 42
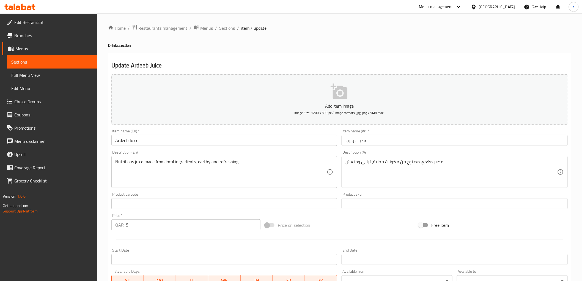
click at [225, 58] on div "Update Ardeeb Juice Add item image Image Size: 1200 x 800 px / Image formats: j…" at bounding box center [339, 213] width 463 height 320
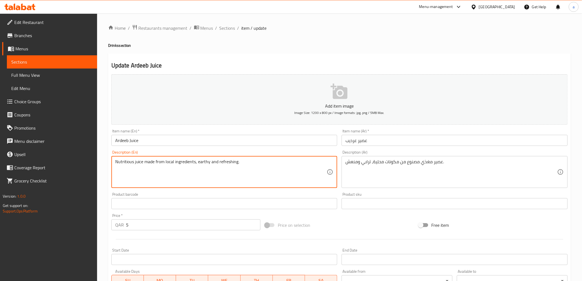
click at [357, 67] on h2 "Update Ardeeb Juice" at bounding box center [339, 65] width 456 height 8
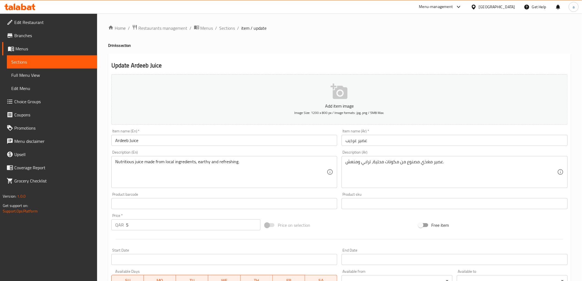
click at [433, 67] on h2 "Update Ardeeb Juice" at bounding box center [339, 65] width 456 height 8
click at [285, 65] on h2 "Update Ardeeb Juice" at bounding box center [339, 65] width 456 height 8
click at [402, 62] on h2 "Update Ardeeb Juice" at bounding box center [339, 65] width 456 height 8
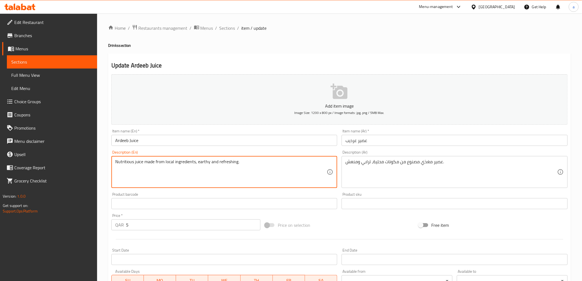
click at [128, 164] on textarea "Nutritious juice made from local ingredients, earthy and refreshing." at bounding box center [221, 172] width 212 height 26
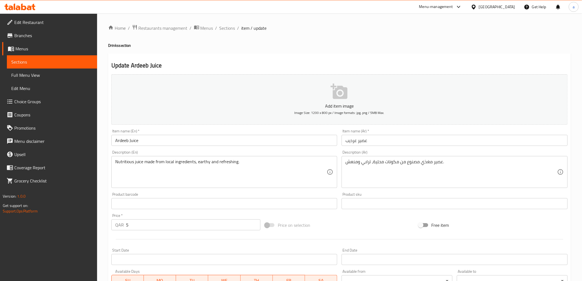
click at [210, 150] on div "Description (En) Nutritious juice made from local ingredients, earthy and refre…" at bounding box center [224, 169] width 226 height 38
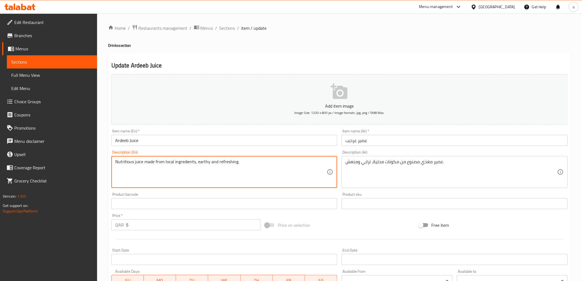
click at [182, 164] on textarea "Nutritious juice made from local ingredients, earthy and refreshing." at bounding box center [221, 172] width 212 height 26
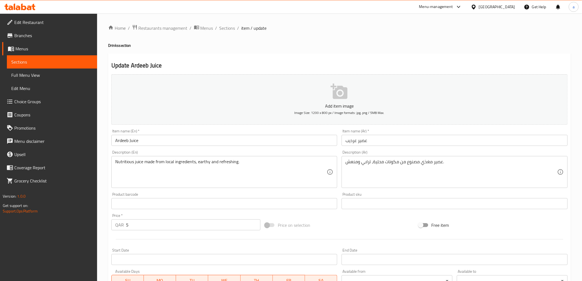
click at [243, 152] on div "Description (En) Nutritious juice made from local ingredients, earthy and refre…" at bounding box center [224, 169] width 226 height 38
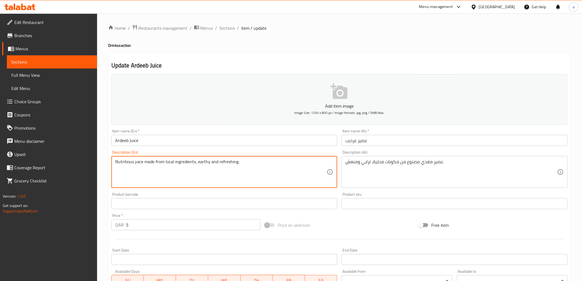
click at [127, 164] on textarea "Nutritious juice made from local ingredients, earthy and refreshing." at bounding box center [221, 172] width 212 height 26
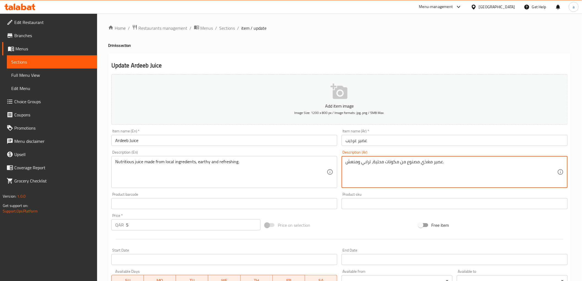
click at [365, 164] on textarea "عصير مغذي مصنوع من مكونات محلية، ترابي ومنعش." at bounding box center [451, 172] width 212 height 26
type textarea "عصير مغذي مصنوع من مكونات محلية، إيرثي ومنعش."
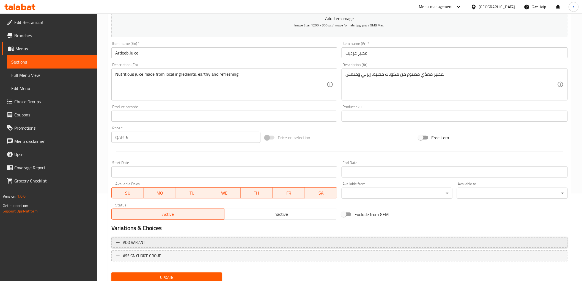
scroll to position [92, 0]
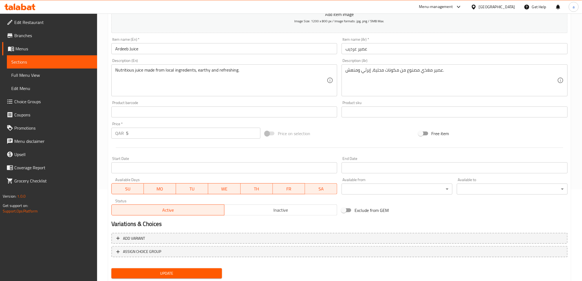
click at [149, 270] on span "Update" at bounding box center [167, 273] width 102 height 7
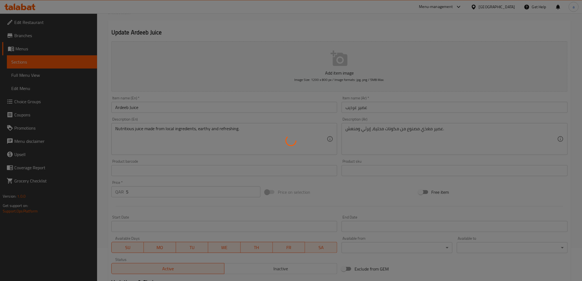
scroll to position [0, 0]
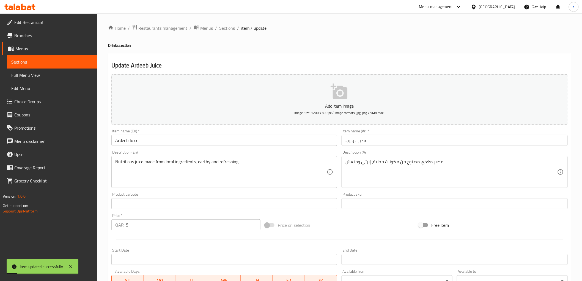
click at [229, 28] on span "Sections" at bounding box center [227, 28] width 16 height 7
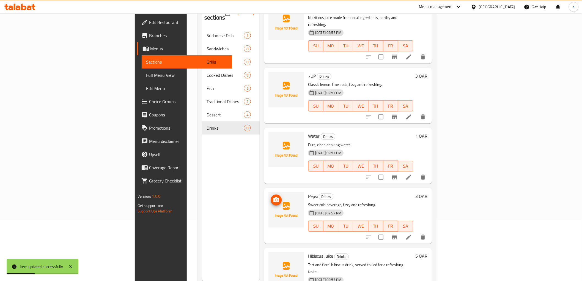
scroll to position [77, 0]
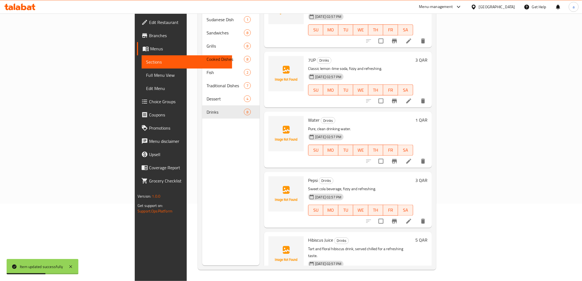
click at [412, 98] on icon at bounding box center [408, 101] width 7 height 7
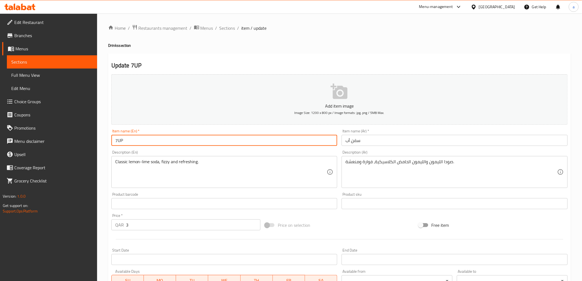
click at [124, 142] on input "7UP" at bounding box center [224, 140] width 226 height 11
click at [122, 141] on input "7UP" at bounding box center [224, 140] width 226 height 11
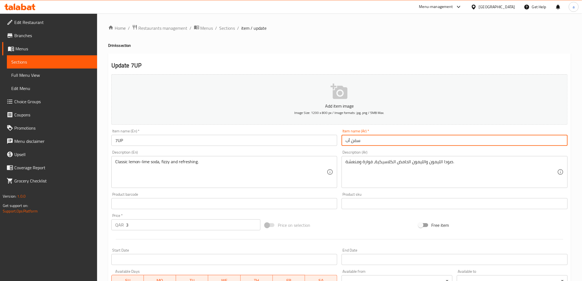
click at [358, 143] on input "سفن أب" at bounding box center [455, 140] width 226 height 11
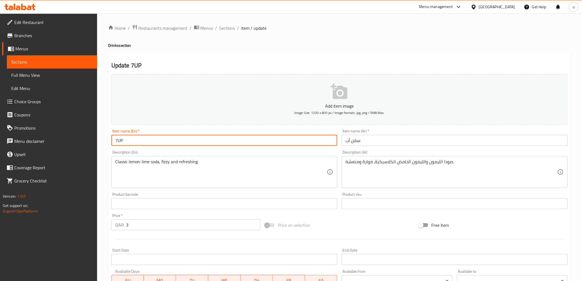
click at [120, 143] on input "7UP" at bounding box center [224, 140] width 226 height 11
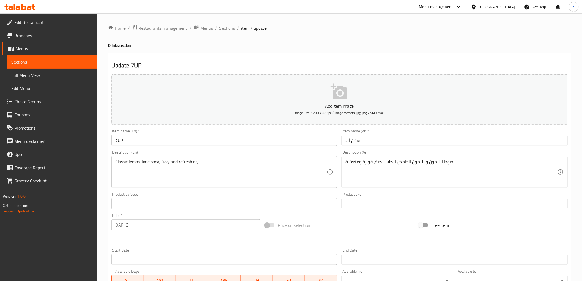
click at [301, 64] on h2 "Update 7UP" at bounding box center [339, 65] width 456 height 8
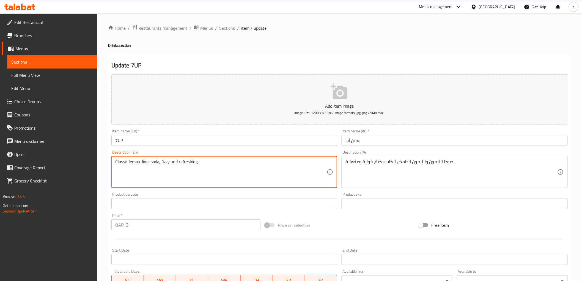
click at [381, 67] on h2 "Update 7UP" at bounding box center [339, 65] width 456 height 8
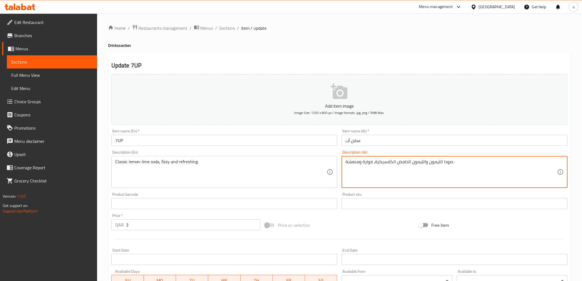
drag, startPoint x: 411, startPoint y: 164, endPoint x: 425, endPoint y: 174, distance: 16.7
click at [410, 164] on textarea "صودا الليمون و الحامض الكلاسيكية، فوارة ومنعشة." at bounding box center [451, 172] width 212 height 26
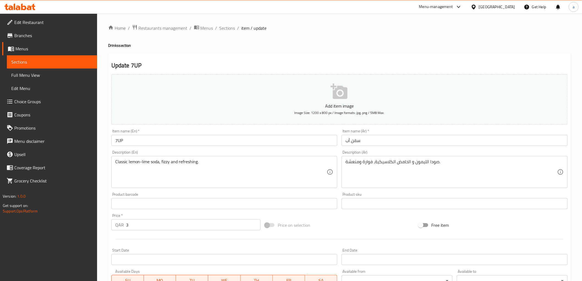
click at [426, 149] on div "Description (Ar) صودا الليمون و الحامض الكلاسيكية، فوارة ومنعشة. Description (A…" at bounding box center [454, 169] width 230 height 42
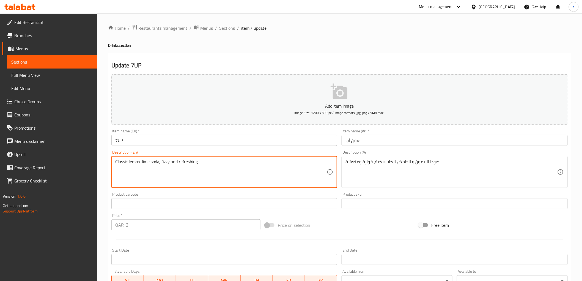
click at [147, 162] on textarea "Classic lemon-lime soda, fizzy and refreshing." at bounding box center [221, 172] width 212 height 26
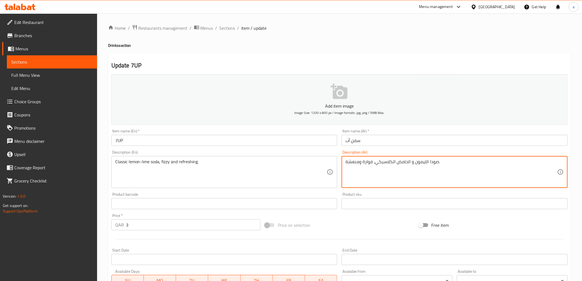
type textarea "صودا الليمون و الحامض الكلاسيكي، فوارة ومنعشة."
click at [381, 151] on div "Description (Ar) صودا الليمون و الحامض الكلاسيكي، فوارة ومنعشة. Description (Ar)" at bounding box center [455, 169] width 226 height 38
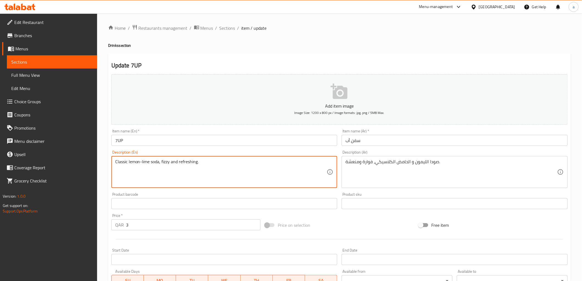
click at [166, 161] on textarea "Classic lemon-lime soda, fizzy and refreshing." at bounding box center [221, 172] width 212 height 26
click at [195, 161] on textarea "Classic lemon-lime soda, fizzy and refreshing." at bounding box center [221, 172] width 212 height 26
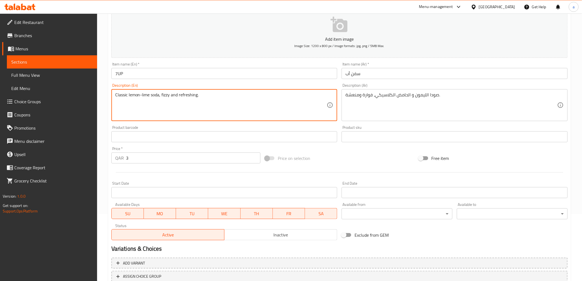
scroll to position [107, 0]
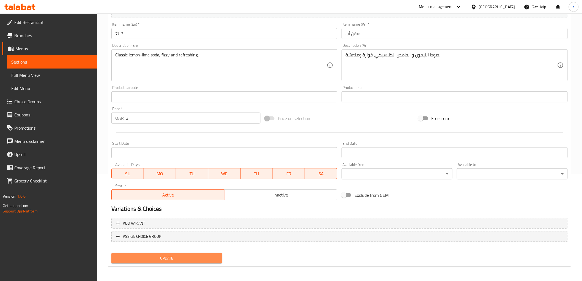
click at [181, 257] on span "Update" at bounding box center [167, 258] width 102 height 7
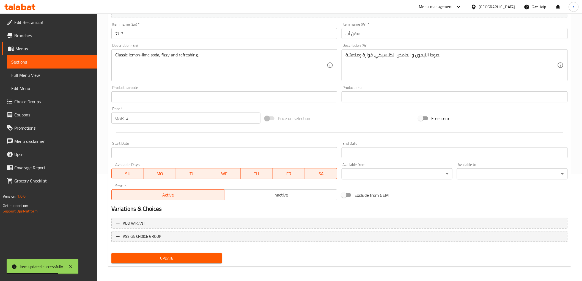
click at [153, 253] on button "Update" at bounding box center [166, 258] width 111 height 10
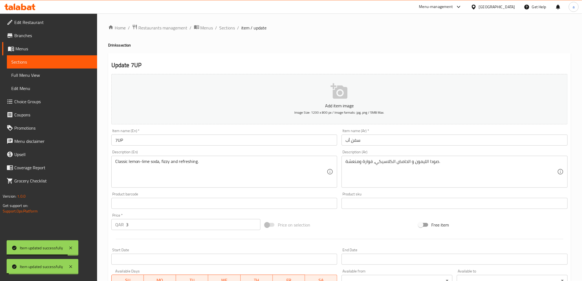
scroll to position [0, 0]
click at [231, 25] on span "Sections" at bounding box center [227, 28] width 16 height 7
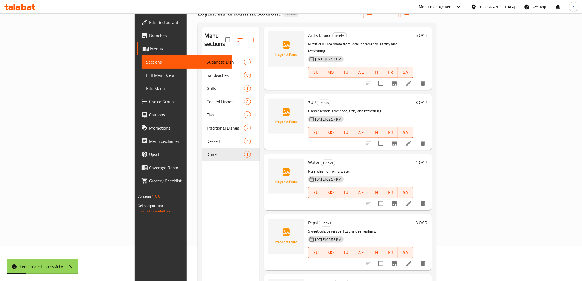
scroll to position [77, 0]
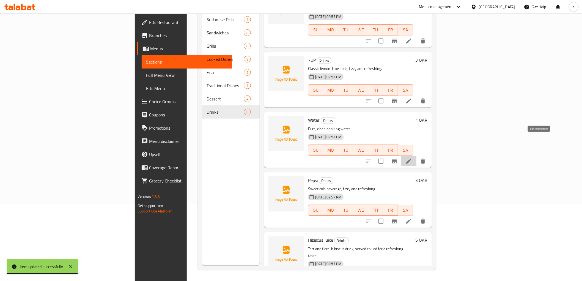
click at [412, 158] on icon at bounding box center [408, 161] width 7 height 7
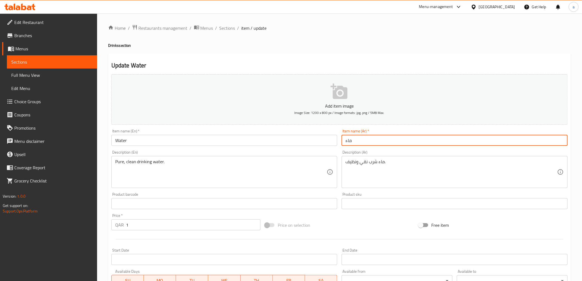
click at [449, 146] on input "ماء" at bounding box center [455, 140] width 226 height 11
click at [447, 151] on div "Description (Ar) ماء شرب نقي ونظيف. Description (Ar)" at bounding box center [455, 169] width 226 height 38
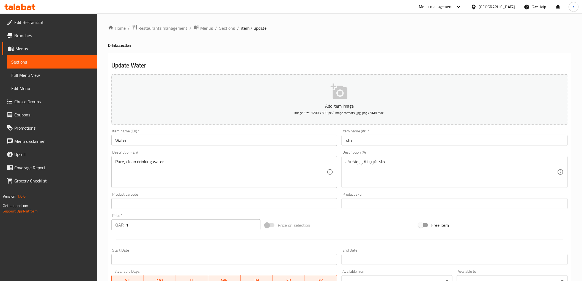
click at [254, 144] on input "Water" at bounding box center [224, 140] width 226 height 11
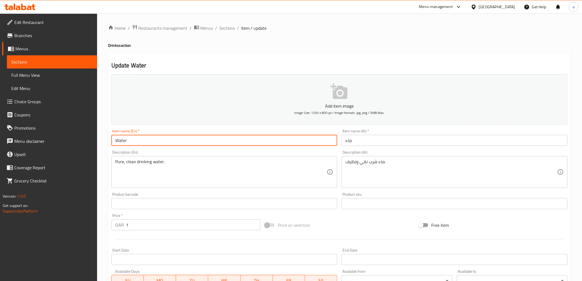
click at [254, 144] on input "Water" at bounding box center [224, 140] width 226 height 11
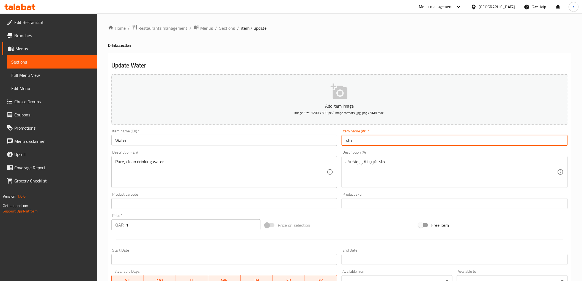
click at [367, 144] on input "ماء" at bounding box center [455, 140] width 226 height 11
paste input "ياه"
type input "مياه"
click at [323, 146] on div "Item name (En)   * Water Item name (En) *" at bounding box center [224, 137] width 230 height 21
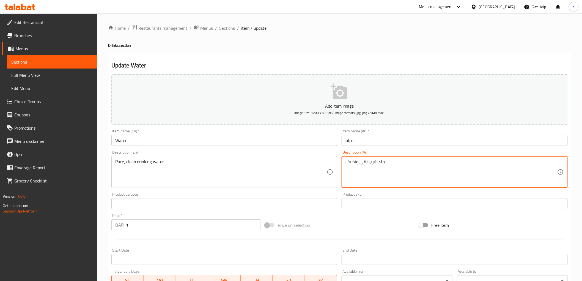
click at [379, 162] on textarea "ماء شرب نقي ونظيف." at bounding box center [451, 172] width 212 height 26
click at [382, 163] on textarea "ماء شرب نقي ونظيف." at bounding box center [451, 172] width 212 height 26
click at [352, 143] on input "مياه" at bounding box center [455, 140] width 226 height 11
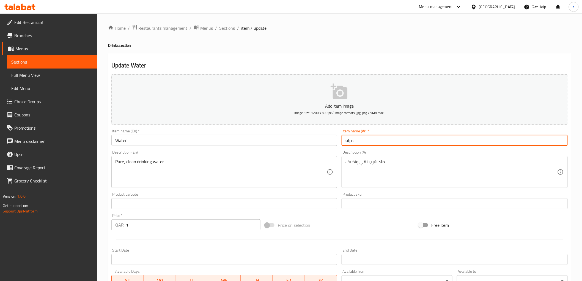
click at [352, 143] on input "مياه" at bounding box center [455, 140] width 226 height 11
click at [351, 141] on input "مياه" at bounding box center [455, 140] width 226 height 11
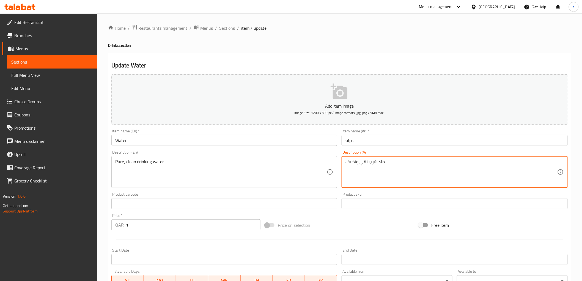
click at [381, 164] on textarea "ماء شرب نقي ونظيف." at bounding box center [451, 172] width 212 height 26
paste textarea "ياه"
type textarea "مياه شرب نقي ونظيف."
click at [397, 155] on div "Description (Ar) مياه شرب نقي ونظيف. Description (Ar)" at bounding box center [455, 169] width 226 height 38
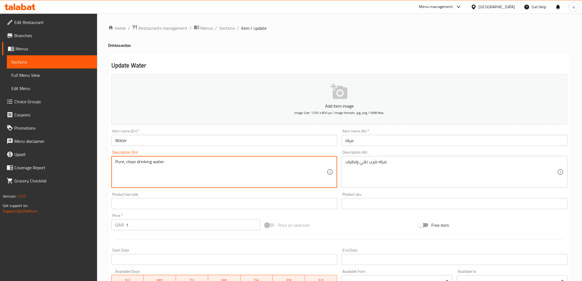
click at [119, 163] on textarea "Pure, clean drinking water." at bounding box center [221, 172] width 212 height 26
click at [169, 149] on div "Description (En) Pure, clean drinking water. Description (En)" at bounding box center [224, 169] width 230 height 42
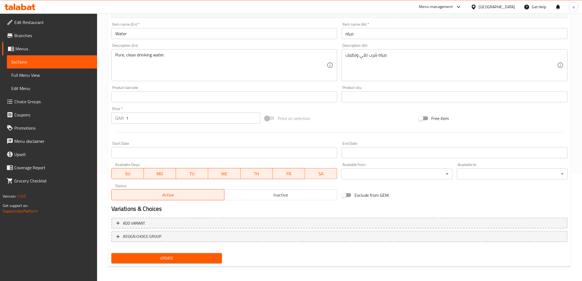
click at [128, 255] on span "Update" at bounding box center [167, 258] width 102 height 7
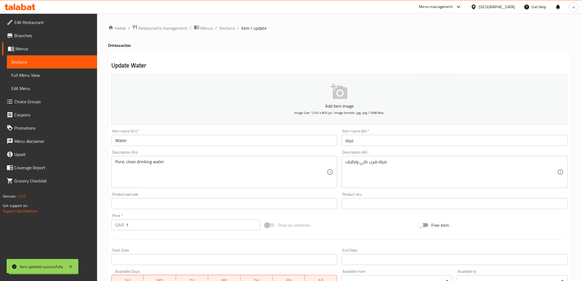
click at [226, 29] on span "Sections" at bounding box center [227, 28] width 16 height 7
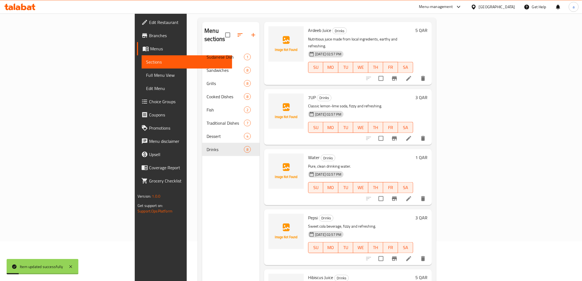
scroll to position [77, 0]
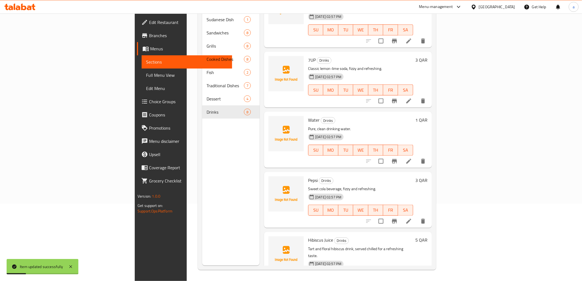
click at [416, 216] on li at bounding box center [408, 221] width 15 height 10
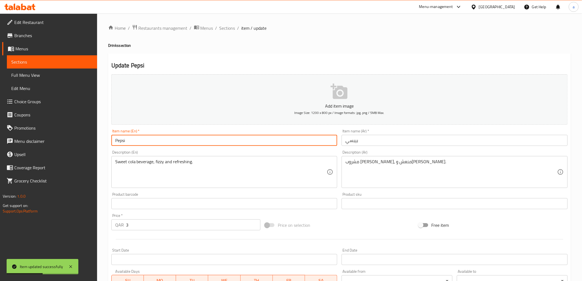
click at [142, 143] on input "Pepsi" at bounding box center [224, 140] width 226 height 11
click at [144, 148] on div "Description (En) Sweet cola beverage, fizzy and refreshing. Description (En)" at bounding box center [224, 169] width 230 height 42
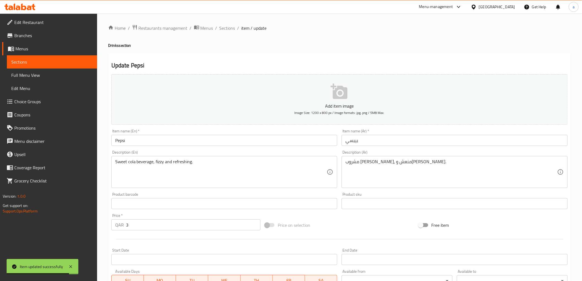
click at [257, 60] on div "Update Pepsi Add item image Image Size: 1200 x 800 px / Image formats: jpg, png…" at bounding box center [339, 213] width 463 height 320
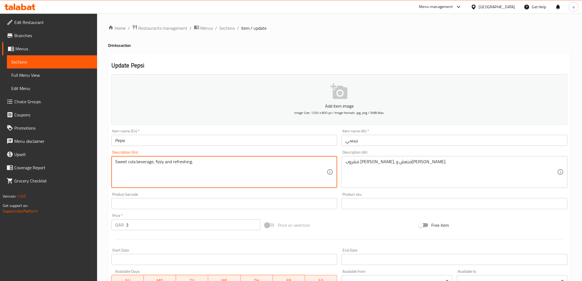
click at [429, 57] on div "Update Pepsi Add item image Image Size: 1200 x 800 px / Image formats: jpg, png…" at bounding box center [339, 213] width 463 height 320
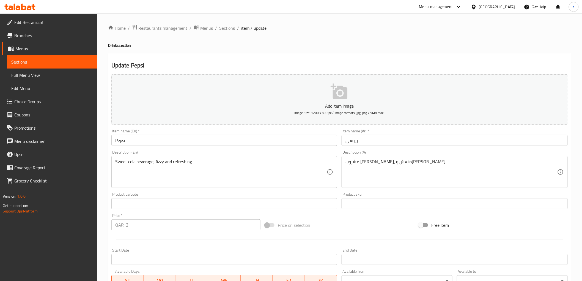
click at [359, 61] on h2 "Update Pepsi" at bounding box center [339, 65] width 456 height 8
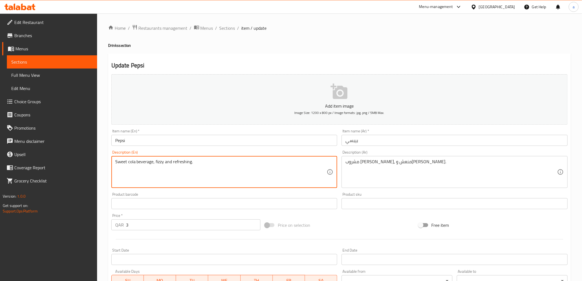
click at [419, 64] on h2 "Update Pepsi" at bounding box center [339, 65] width 456 height 8
click at [147, 161] on textarea "Sweet cola beverage, fizzy and refreshing." at bounding box center [221, 172] width 212 height 26
paste textarea "Sweet cola beverage, fizzy and refreshing."
type textarea "Sweet cola beverage, fizzy and refreshing."
click at [140, 163] on textarea "Sweet cola beverage, fizzy and refreshing." at bounding box center [221, 172] width 212 height 26
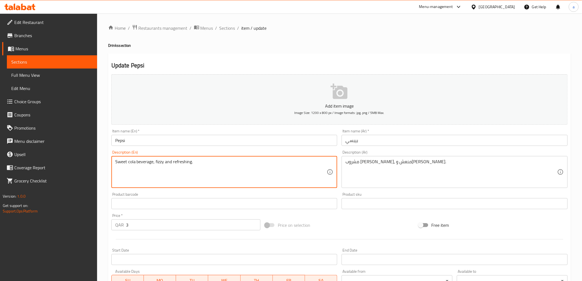
click at [140, 163] on textarea "Sweet cola beverage, fizzy and refreshing." at bounding box center [221, 172] width 212 height 26
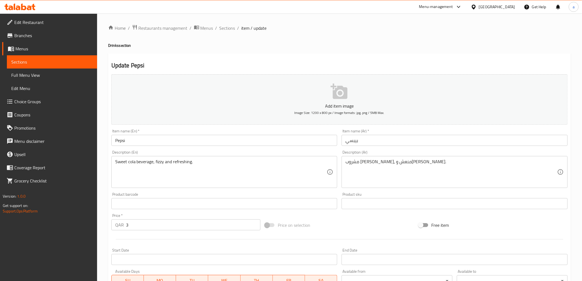
click at [178, 164] on textarea "Sweet cola beverage, fizzy and refreshing." at bounding box center [221, 172] width 212 height 26
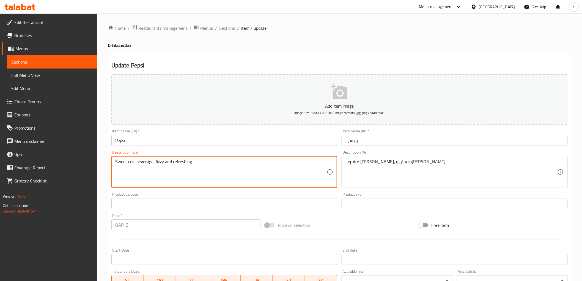
click at [178, 164] on textarea "Sweet cola beverage, fizzy and refreshing." at bounding box center [221, 172] width 212 height 26
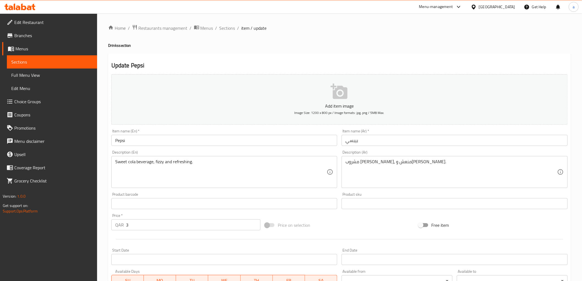
click at [391, 153] on div "Description (Ar) مشروب كولا حلو، منعش وغازي. Description (Ar)" at bounding box center [455, 169] width 226 height 38
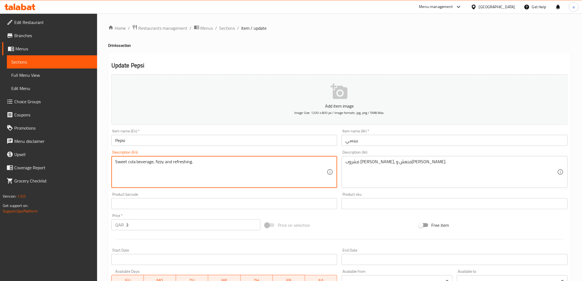
click at [166, 166] on textarea "Sweet cola beverage, fizzy and refreshing." at bounding box center [221, 172] width 212 height 26
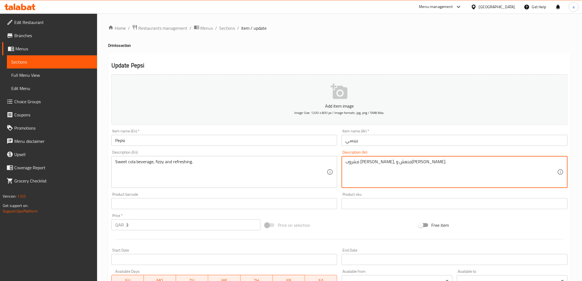
drag, startPoint x: 354, startPoint y: 163, endPoint x: 336, endPoint y: 163, distance: 18.7
click at [353, 161] on textarea "مشروب كولا حلو، منعش وفوار." at bounding box center [451, 172] width 212 height 26
type textarea "مشروب [PERSON_NAME]، منعش و فوار."
click at [377, 151] on div "Description (Ar) مشروب كولا حلو، منعش و فوار. Description (Ar)" at bounding box center [455, 169] width 226 height 38
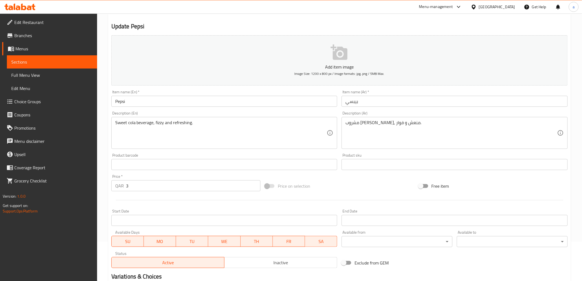
scroll to position [92, 0]
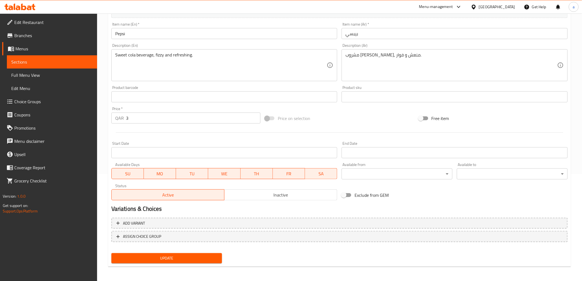
click at [167, 255] on span "Update" at bounding box center [167, 258] width 102 height 7
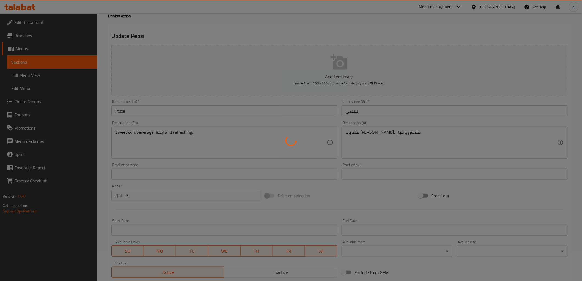
scroll to position [0, 0]
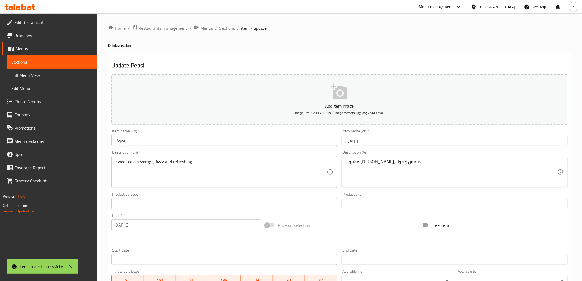
click at [227, 29] on span "Sections" at bounding box center [227, 28] width 16 height 7
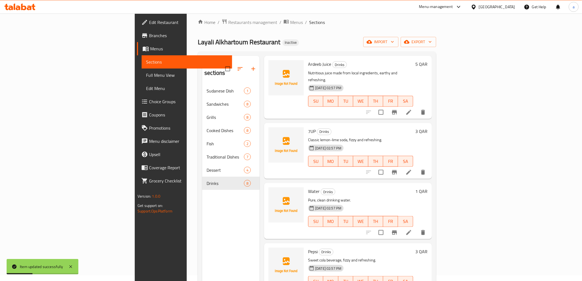
scroll to position [77, 0]
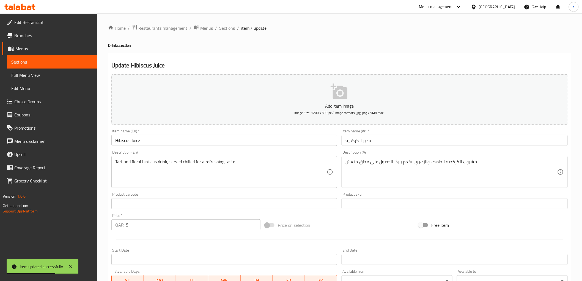
click at [128, 141] on input "Hibiscus Juice" at bounding box center [224, 140] width 226 height 11
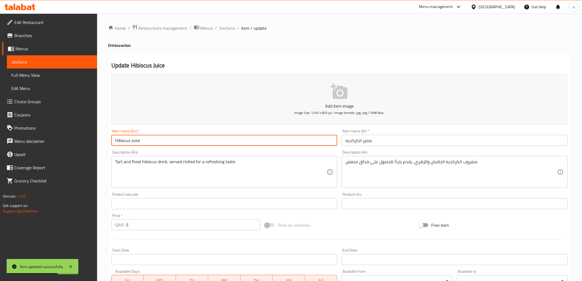
click at [128, 141] on input "Hibiscus Juice" at bounding box center [224, 140] width 226 height 11
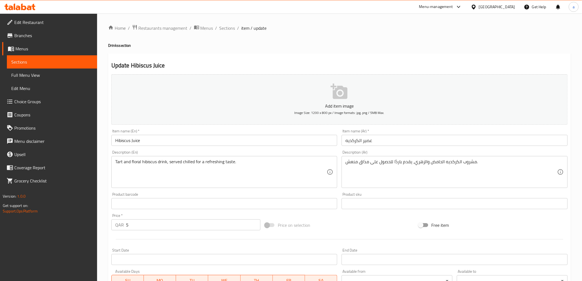
click at [201, 150] on div "Description (En) Tart and floral hibiscus drink, served chilled for a refreshin…" at bounding box center [224, 169] width 226 height 38
click at [290, 63] on h2 "Update Hibiscus Juice" at bounding box center [339, 65] width 456 height 8
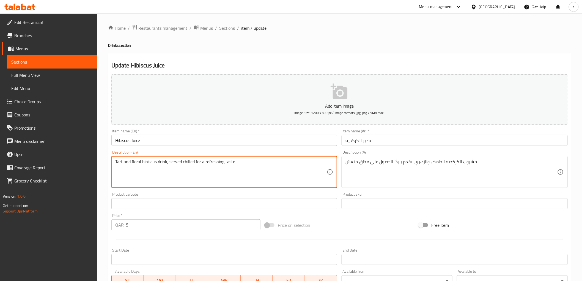
click at [423, 68] on h2 "Update Hibiscus Juice" at bounding box center [339, 65] width 456 height 8
click at [120, 163] on textarea "Tart and floral hibiscus drink, served chilled for a refreshing taste." at bounding box center [221, 172] width 212 height 26
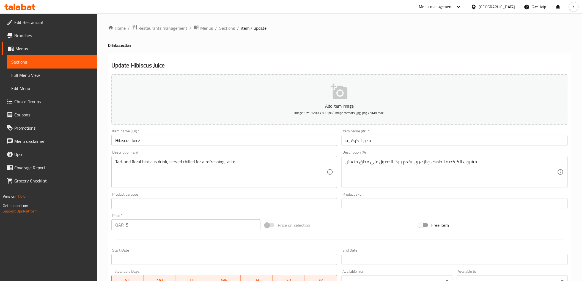
click at [284, 132] on div "Item name (En)   * Hibiscus Juice Item name (En) *" at bounding box center [224, 137] width 226 height 17
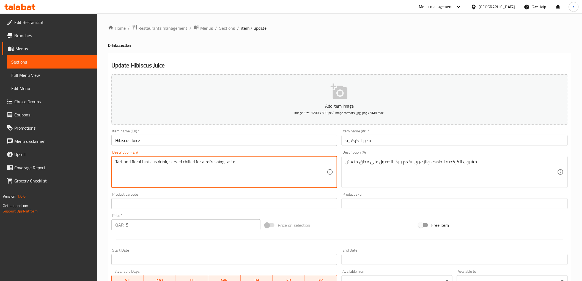
click at [123, 162] on textarea "Tart and floral hibiscus drink, served chilled for a refreshing taste." at bounding box center [221, 172] width 212 height 26
click at [135, 163] on textarea "Tart and floral hibiscus drink, served chilled for a refreshing taste." at bounding box center [221, 172] width 212 height 26
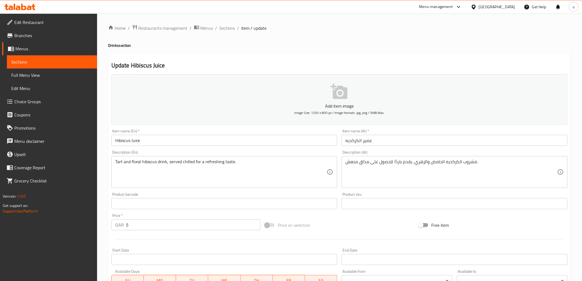
click at [284, 152] on div "Description (En) Tart and floral hibiscus drink, served chilled for a refreshin…" at bounding box center [224, 169] width 226 height 38
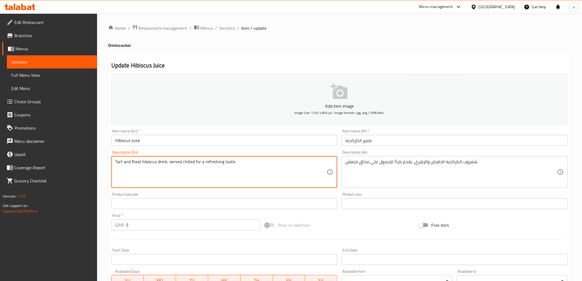
click at [161, 163] on textarea "Tart and floral hibiscus drink, served chilled for a refreshing taste." at bounding box center [221, 172] width 212 height 26
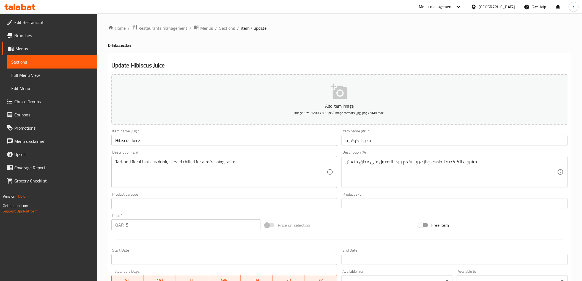
click at [228, 155] on div "Description (En) Tart and floral hibiscus drink, served chilled for a refreshin…" at bounding box center [224, 169] width 226 height 38
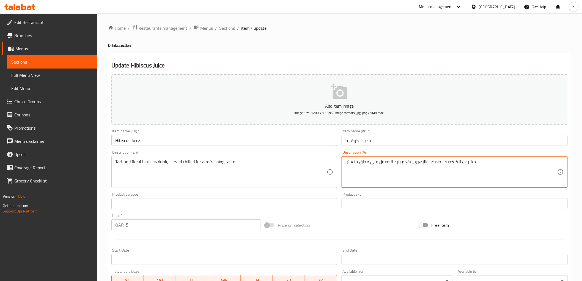
click at [390, 153] on div "Description (Ar) مشروب الكركديه الحامض والزهري، يقدم بارد للحصول على مذاق منعش.…" at bounding box center [455, 169] width 226 height 38
drag, startPoint x: 369, startPoint y: 161, endPoint x: 392, endPoint y: 174, distance: 25.9
type textarea "مشروب الكركديه الحامض والزهري، يقدم بارد لمذاق منعش."
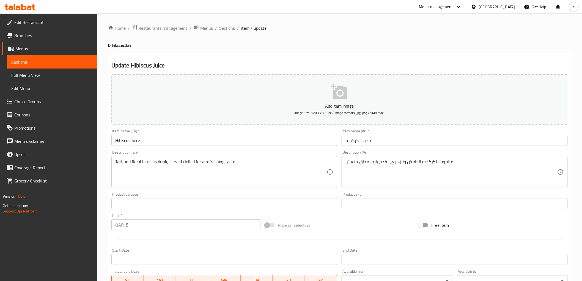
click at [402, 152] on div "Description (Ar) مشروب الكركديه الحامض والزهري، يقدم بارد لمذاق منعش. Descripti…" at bounding box center [455, 169] width 226 height 38
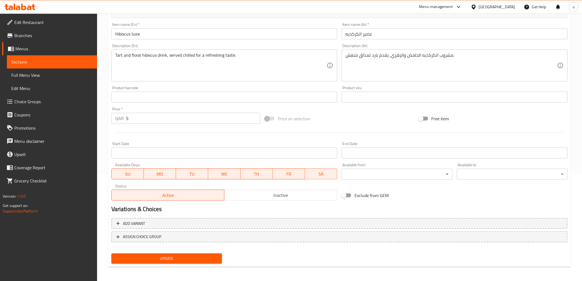
scroll to position [107, 0]
click at [149, 253] on button "Update" at bounding box center [166, 258] width 111 height 10
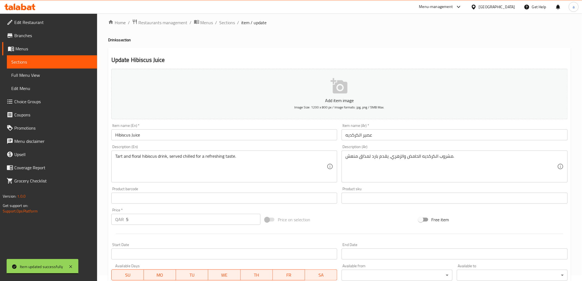
scroll to position [0, 0]
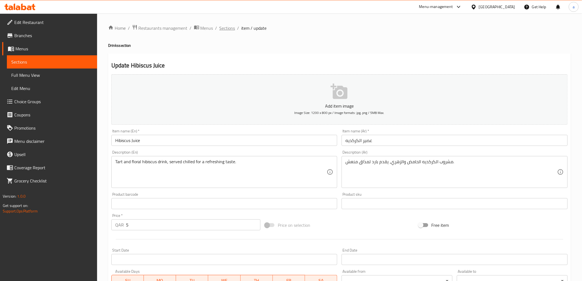
drag, startPoint x: 226, startPoint y: 36, endPoint x: 227, endPoint y: 31, distance: 5.0
click at [226, 36] on div "Home / Restaurants management / Menus / Sections / item / update Drinks section…" at bounding box center [339, 200] width 463 height 353
click at [227, 30] on span "Sections" at bounding box center [227, 28] width 16 height 7
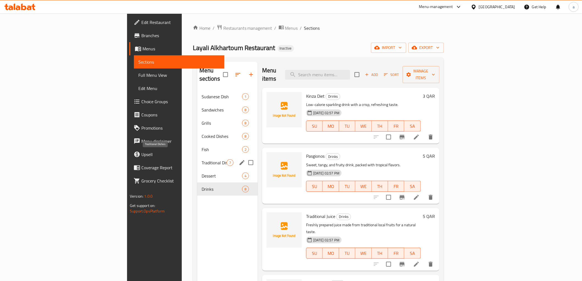
click at [202, 159] on span "Traditional Dishes" at bounding box center [214, 162] width 25 height 7
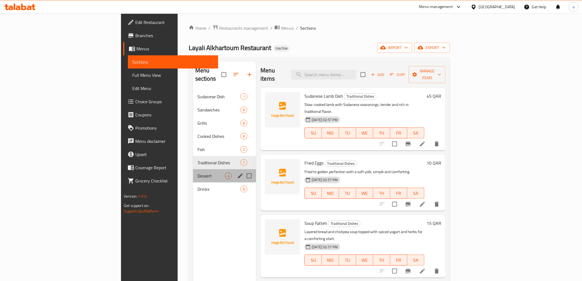
click at [193, 169] on div "Dessert 4" at bounding box center [224, 175] width 63 height 13
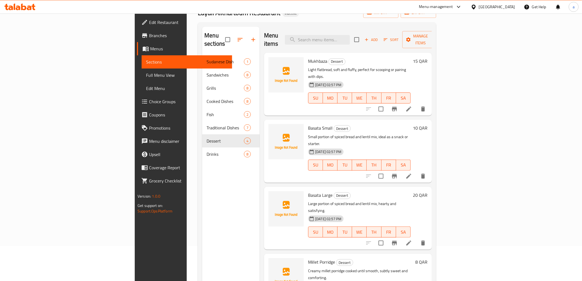
scroll to position [77, 0]
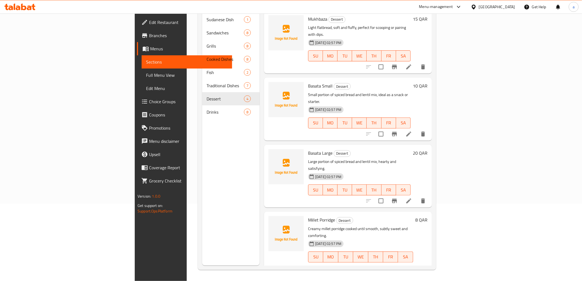
click at [416, 263] on li at bounding box center [408, 268] width 15 height 10
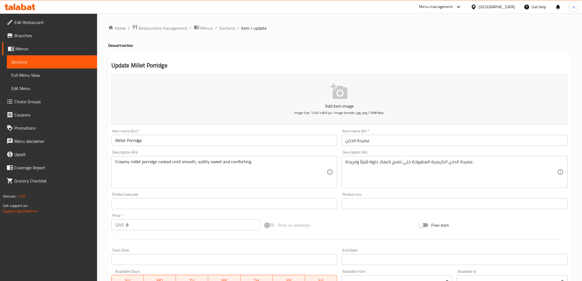
click at [133, 139] on input "Millet Porridge" at bounding box center [224, 140] width 226 height 11
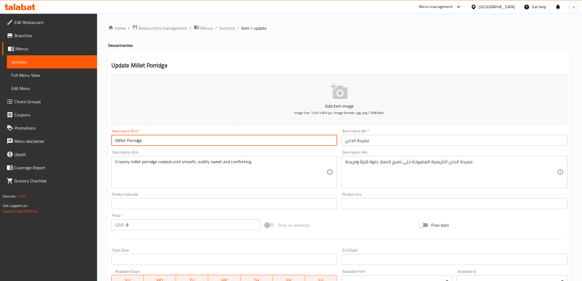
click at [133, 139] on input "Millet Porridge" at bounding box center [224, 140] width 226 height 11
click at [122, 142] on input "Millet Porridge" at bounding box center [224, 140] width 226 height 11
click at [122, 141] on input "Millet Porridge" at bounding box center [224, 140] width 226 height 11
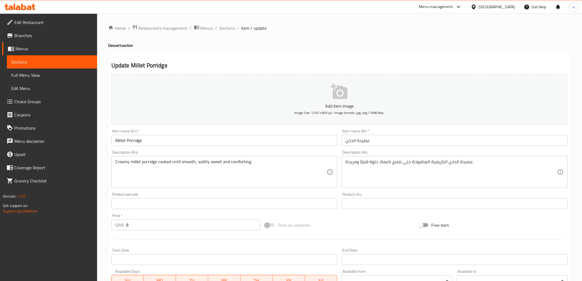
click at [158, 143] on input "Millet Porridge" at bounding box center [224, 140] width 226 height 11
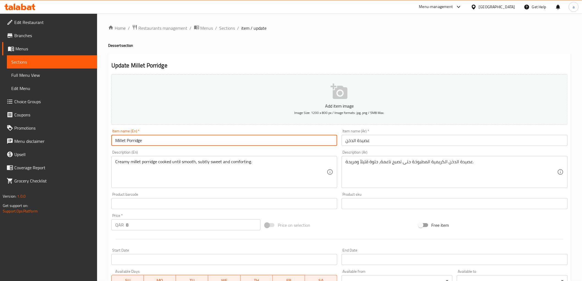
click at [158, 143] on input "Millet Porridge" at bounding box center [224, 140] width 226 height 11
click at [331, 150] on div "Description (En) Creamy millet porridge cooked until smooth, subtly sweet and c…" at bounding box center [224, 169] width 226 height 38
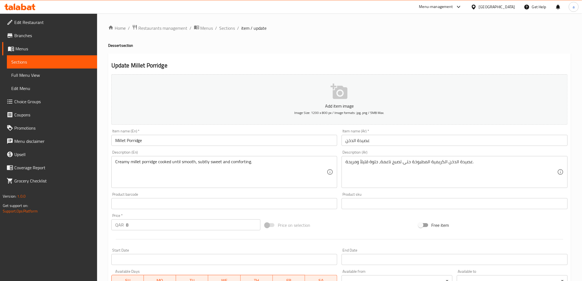
click at [234, 64] on h2 "Update Millet Porridge" at bounding box center [339, 65] width 456 height 8
click at [393, 63] on h2 "Update Millet Porridge" at bounding box center [339, 65] width 456 height 8
click at [397, 69] on h2 "Update Millet Porridge" at bounding box center [339, 65] width 456 height 8
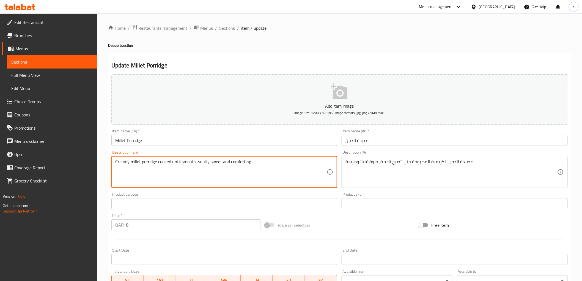
click at [190, 161] on textarea "Creamy millet porridge cooked until smooth, subtly sweet and comforting." at bounding box center [221, 172] width 212 height 26
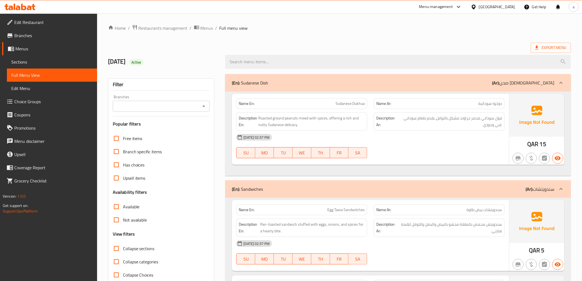
click at [355, 101] on span "Sudanese Dukhua" at bounding box center [350, 104] width 29 height 6
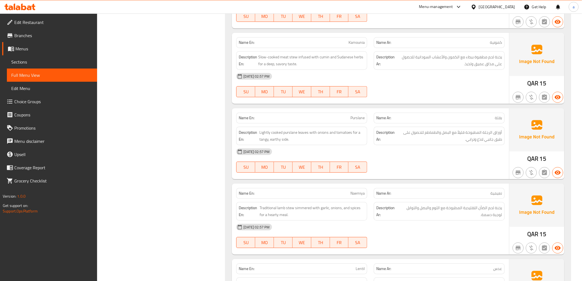
click at [364, 116] on span "Purslane" at bounding box center [357, 118] width 14 height 6
click at [358, 118] on span "Purslane" at bounding box center [357, 118] width 14 height 6
copy span "Purslane"
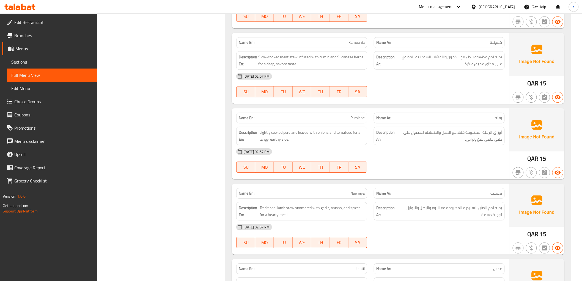
scroll to position [1729, 0]
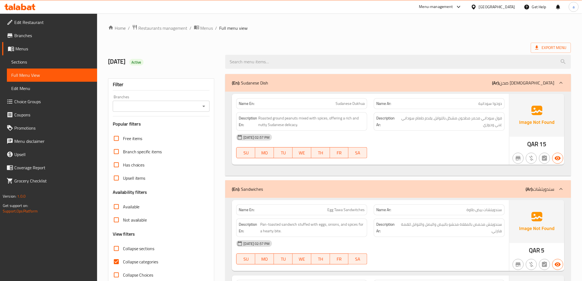
click at [120, 262] on input "Collapse categories" at bounding box center [116, 261] width 13 height 13
checkbox input "false"
click at [369, 50] on div "7/10/2025 Active" at bounding box center [339, 62] width 469 height 24
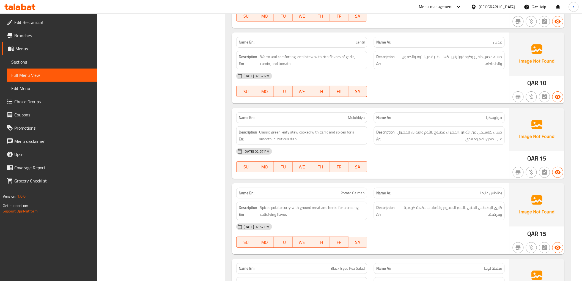
scroll to position [2947, 0]
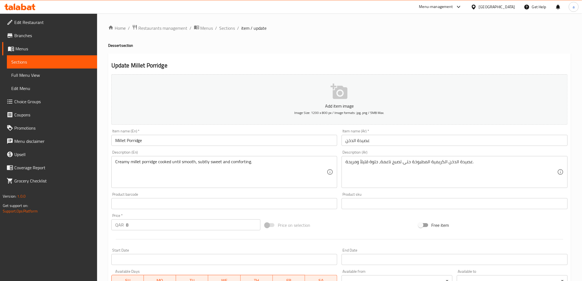
click at [260, 134] on div "Item name (En)   * Millet Porridge Item name (En) *" at bounding box center [224, 137] width 226 height 17
click at [259, 152] on div "Description (En) Creamy millet porridge cooked until smooth, subtly sweet and c…" at bounding box center [224, 169] width 226 height 38
click at [236, 150] on div "Description (En) Creamy millet porridge cooked until smooth, subtly sweet and c…" at bounding box center [224, 169] width 230 height 42
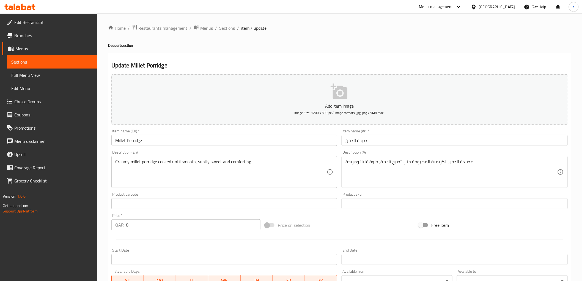
click at [247, 150] on div "Description (En) Creamy millet porridge cooked until smooth, subtly sweet and c…" at bounding box center [224, 169] width 226 height 38
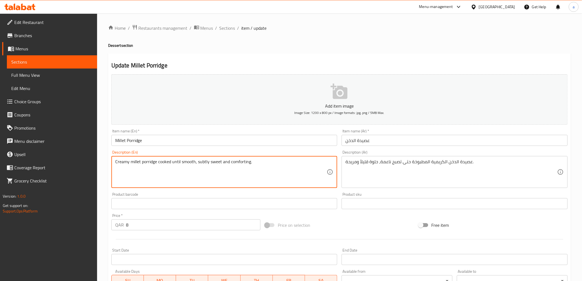
click at [204, 163] on textarea "Creamy millet porridge cooked until smooth, subtly sweet and comforting." at bounding box center [221, 172] width 212 height 26
click at [231, 161] on textarea "Creamy millet porridge cooked until smooth, subtly sweet and comforting." at bounding box center [221, 172] width 212 height 26
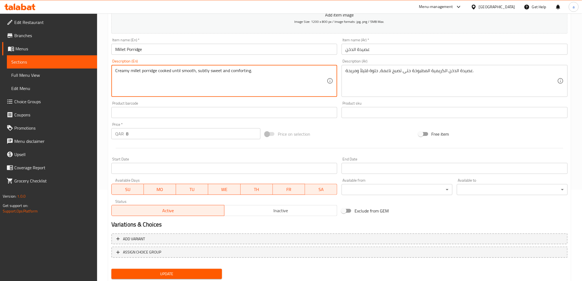
scroll to position [107, 0]
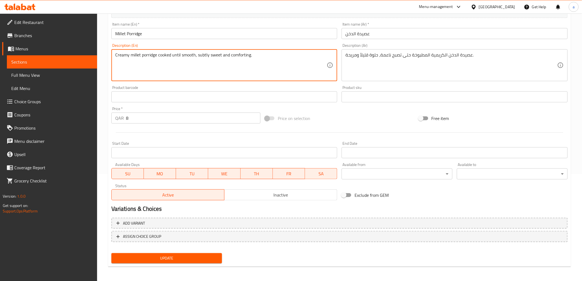
click at [151, 253] on button "Update" at bounding box center [166, 258] width 111 height 10
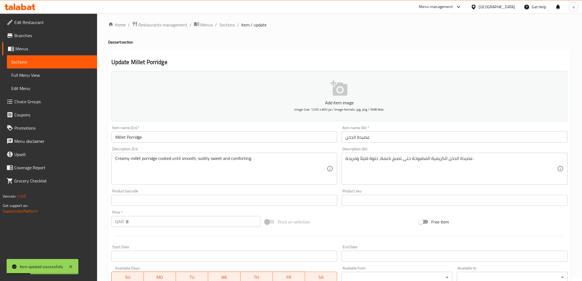
scroll to position [0, 0]
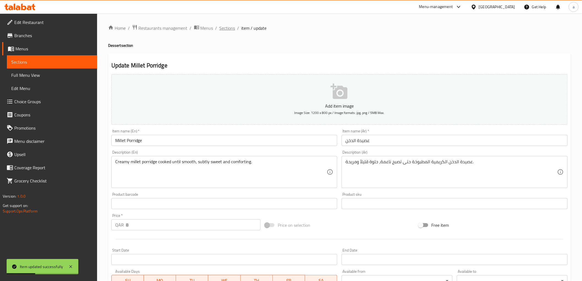
click at [224, 28] on span "Sections" at bounding box center [227, 28] width 16 height 7
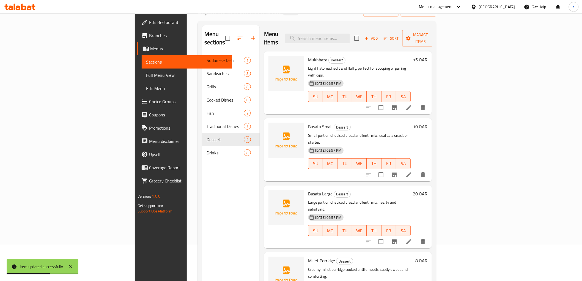
scroll to position [61, 0]
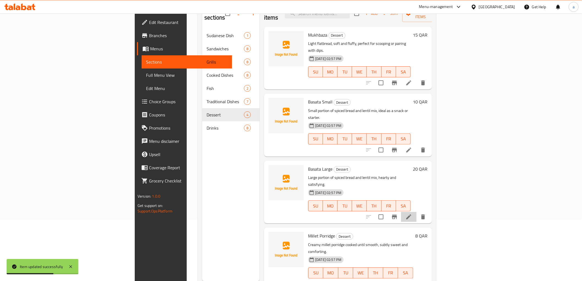
click at [416, 212] on li at bounding box center [408, 217] width 15 height 10
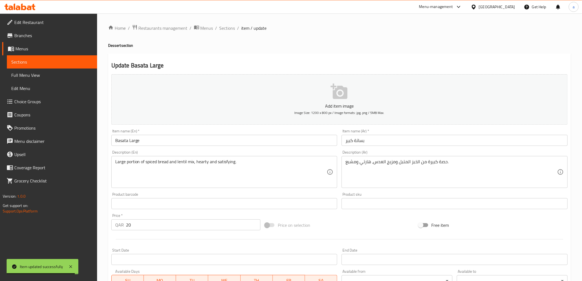
click at [124, 141] on input "Basata Large" at bounding box center [224, 140] width 226 height 11
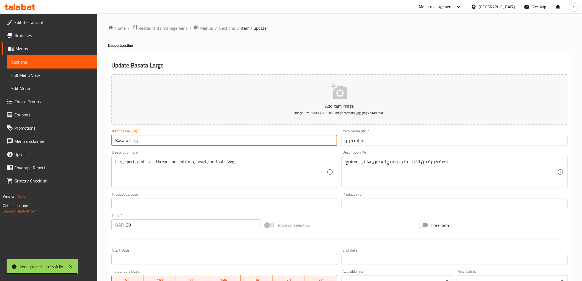
click at [124, 141] on input "Basata Large" at bounding box center [224, 140] width 226 height 11
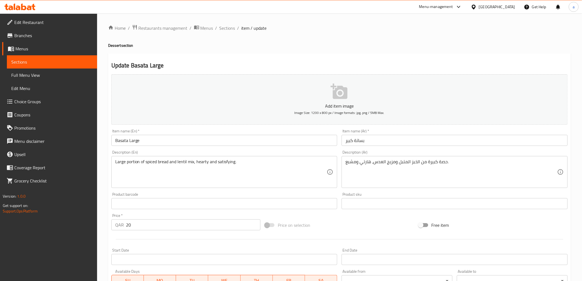
click at [120, 143] on input "Basata Large" at bounding box center [224, 140] width 226 height 11
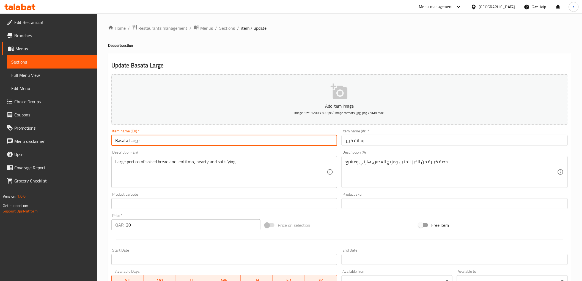
click at [120, 143] on input "Basata Large" at bounding box center [224, 140] width 226 height 11
click at [295, 133] on div "Item name (En)   * Basata Large Item name (En) *" at bounding box center [224, 137] width 226 height 17
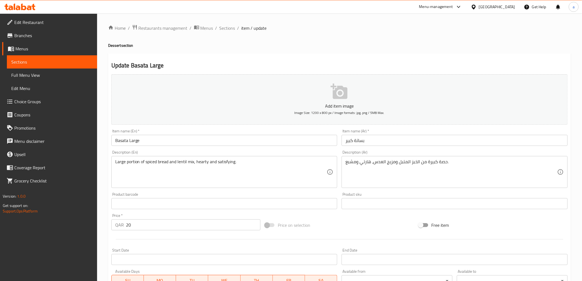
click at [201, 63] on h2 "Update Basata Large" at bounding box center [339, 65] width 456 height 8
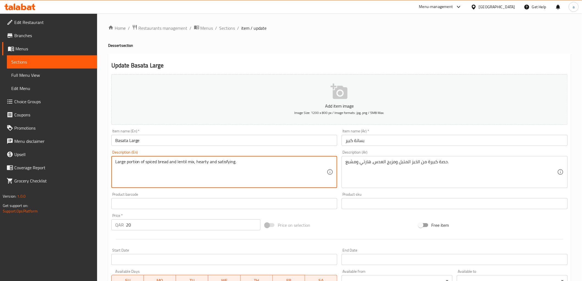
click at [129, 163] on textarea "Large portion of spiced bread and lentil mix, hearty and satisfying." at bounding box center [221, 172] width 212 height 26
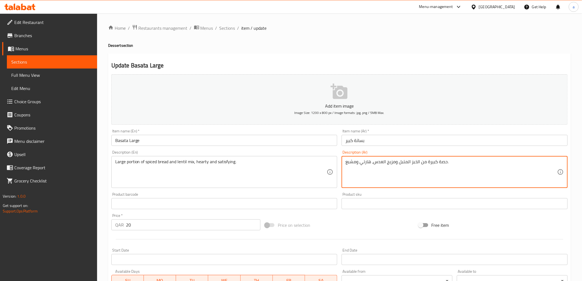
click at [444, 164] on textarea "حصة كبيرة من الخبز المتبل ومزيج العدس، هارتي ومشبع." at bounding box center [451, 172] width 212 height 26
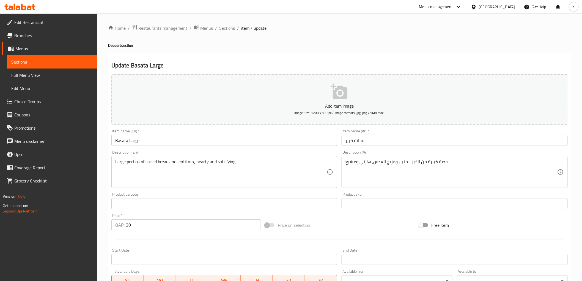
click at [441, 160] on textarea "حصة كبيرة من الخبز المتبل ومزيج العدس، هارتي ومشبع." at bounding box center [451, 172] width 212 height 26
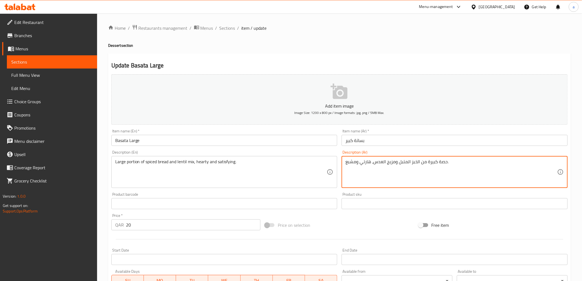
click at [441, 160] on textarea "حصة كبيرة من الخبز المتبل ومزيج العدس، هارتي ومشبع." at bounding box center [451, 172] width 212 height 26
paste textarea "كمي"
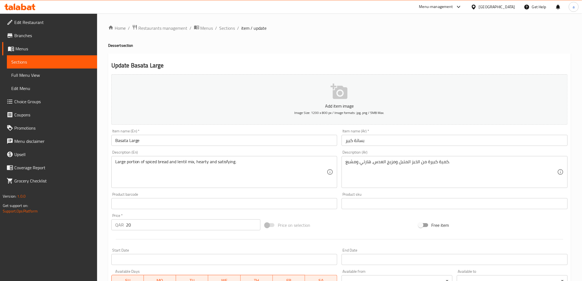
click at [453, 153] on div "Description (Ar) كمية كبيرة من الخبز المتبل ومزيج العدس، هارتي ومشبع. Descripti…" at bounding box center [455, 169] width 226 height 38
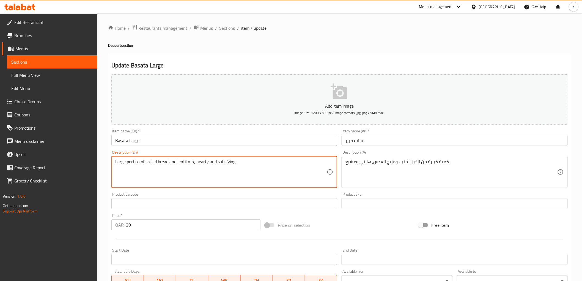
click at [179, 163] on textarea "Large portion of spiced bread and lentil mix, hearty and satisfying." at bounding box center [221, 172] width 212 height 26
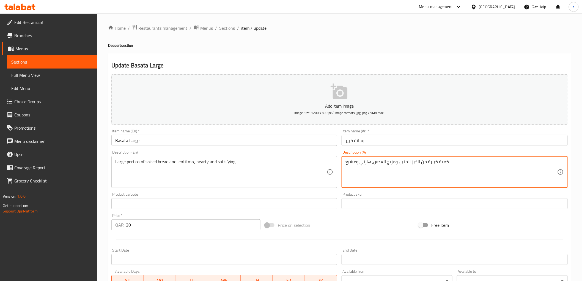
click at [389, 161] on textarea "كمية كبيرة من الخبز المتبل ومزيج العدس، هارتي ومشبع." at bounding box center [451, 172] width 212 height 26
click at [397, 161] on textarea "كمية كبيرة من الخبز المتبل ومزيج العدس، هارتي ومشبع." at bounding box center [451, 172] width 212 height 26
drag, startPoint x: 395, startPoint y: 163, endPoint x: 386, endPoint y: 169, distance: 10.7
click at [386, 169] on textarea "كمية كبيرة من الخبز المتبل ومزيج العدس، هارتي ومشبع." at bounding box center [451, 172] width 212 height 26
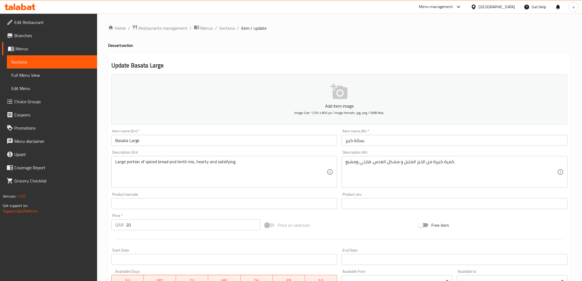
click at [395, 150] on div "Description (Ar) كمية كبيرة من الخبز المتبل و مشكل العدس، هارتي ومشبع. Descript…" at bounding box center [455, 169] width 226 height 38
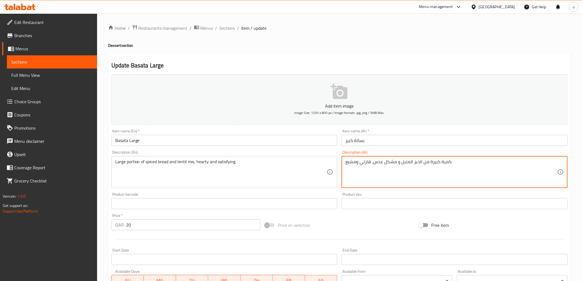
click at [394, 155] on div "Description (Ar) كمية كبيرة من الخبز المتبل و مشكل عدس، هارتي ومشبع. Descriptio…" at bounding box center [455, 169] width 226 height 38
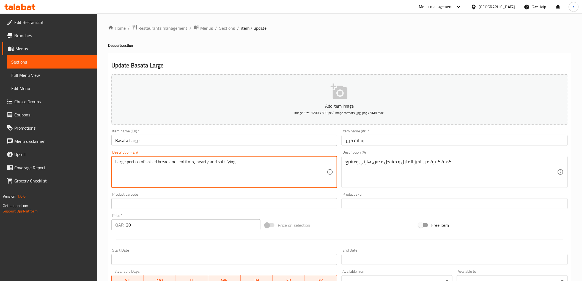
click at [207, 160] on textarea "Large portion of spiced bread and lentil mix, hearty and satisfying." at bounding box center [221, 172] width 212 height 26
click at [263, 150] on div "Description (En) Large portion of spiced bread and lentil mix, hearty and satis…" at bounding box center [224, 169] width 226 height 38
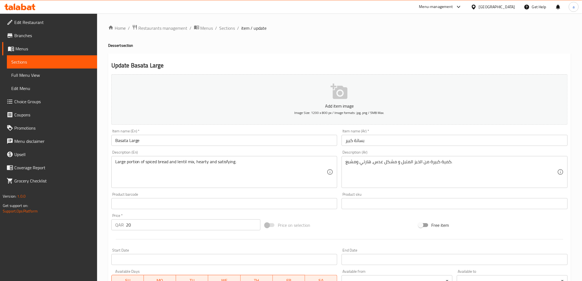
click at [263, 150] on div "Description (En) Large portion of spiced bread and lentil mix, hearty and satis…" at bounding box center [224, 169] width 226 height 38
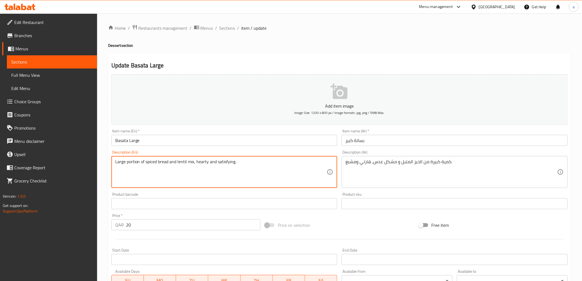
click at [233, 161] on textarea "Large portion of spiced bread and lentil mix, hearty and satisfying." at bounding box center [221, 172] width 212 height 26
click at [307, 151] on div "Description (En) Large portion of spiced bread and lentil mix, hearty and satis…" at bounding box center [224, 169] width 226 height 38
click at [227, 163] on textarea "Large portion of spiced bread and lentil mix, hearty and satisfying." at bounding box center [221, 172] width 212 height 26
click at [245, 150] on div "Description (En) Large portion of spiced bread and lentil mix, hearty and satis…" at bounding box center [224, 169] width 226 height 38
click at [228, 161] on textarea "Large portion of spiced bread and lentil mix, hearty and satisfying." at bounding box center [221, 172] width 212 height 26
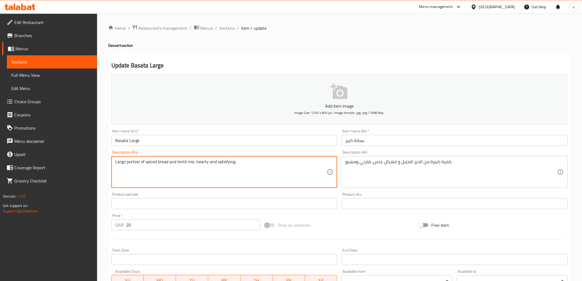
click at [230, 162] on textarea "Large portion of spiced bread and lentil mix, hearty and satisfying." at bounding box center [221, 172] width 212 height 26
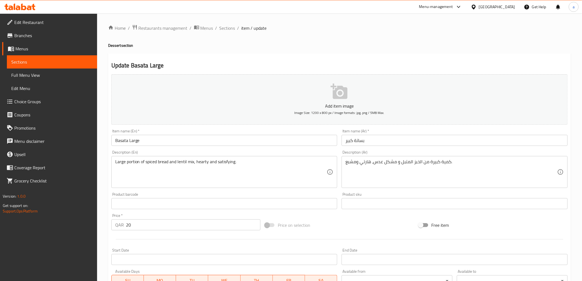
click at [229, 167] on textarea "Large portion of spiced bread and lentil mix, hearty and satisfying." at bounding box center [221, 172] width 212 height 26
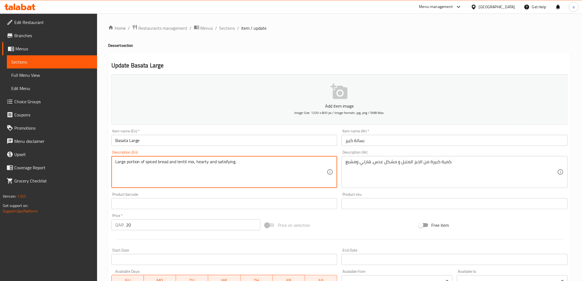
click at [229, 167] on textarea "Large portion of spiced bread and lentil mix, hearty and satisfying." at bounding box center [221, 172] width 212 height 26
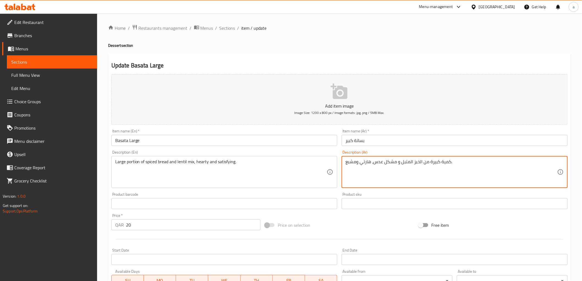
drag, startPoint x: 356, startPoint y: 161, endPoint x: 344, endPoint y: 166, distance: 12.9
type textarea "كمية كبيرة من الخبز المتبل و مشكل عدس، هارتي و مرضية."
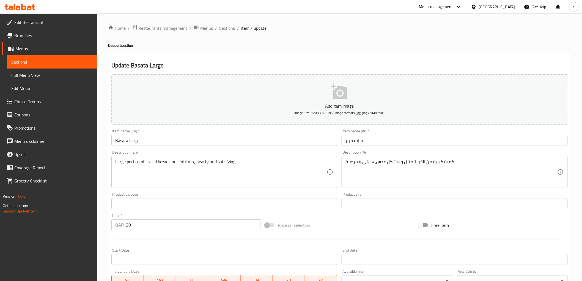
click at [393, 149] on div "Description (Ar) كمية كبيرة من الخبز المتبل و مشكل عدس، هارتي و مرضية. Descript…" at bounding box center [454, 169] width 230 height 42
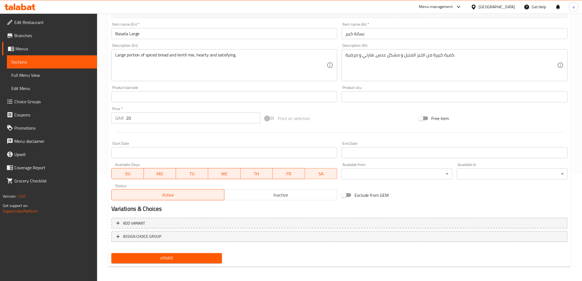
click at [161, 259] on span "Update" at bounding box center [167, 258] width 102 height 7
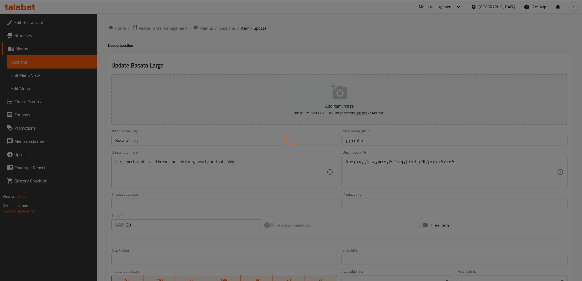
click at [370, 160] on div at bounding box center [291, 140] width 582 height 281
click at [370, 164] on div at bounding box center [291, 140] width 582 height 281
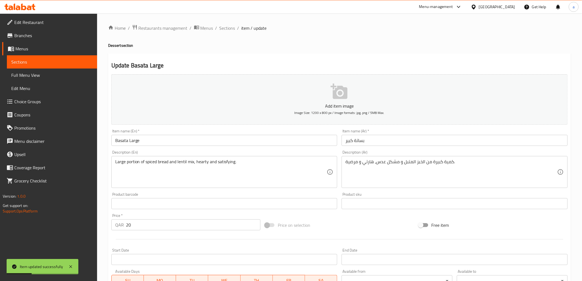
drag, startPoint x: 213, startPoint y: 147, endPoint x: 217, endPoint y: 143, distance: 5.4
click at [215, 147] on div "Item name (En)   * Basata Large Item name (En) *" at bounding box center [224, 137] width 230 height 21
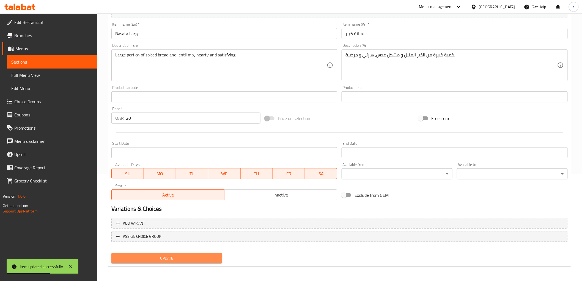
click at [184, 260] on button "Update" at bounding box center [166, 258] width 111 height 10
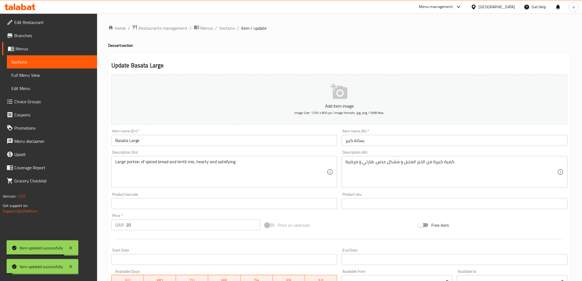
click at [229, 32] on div "Home / Restaurants management / Menus / Sections / item / update Dessert sectio…" at bounding box center [339, 200] width 463 height 353
click at [229, 28] on span "Sections" at bounding box center [227, 28] width 16 height 7
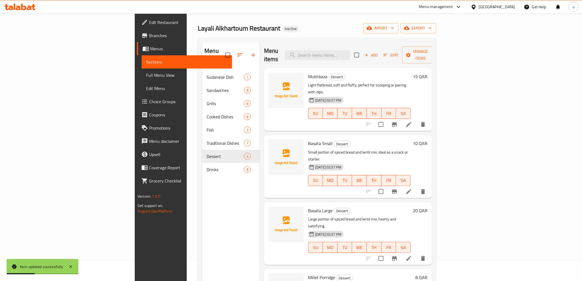
scroll to position [31, 0]
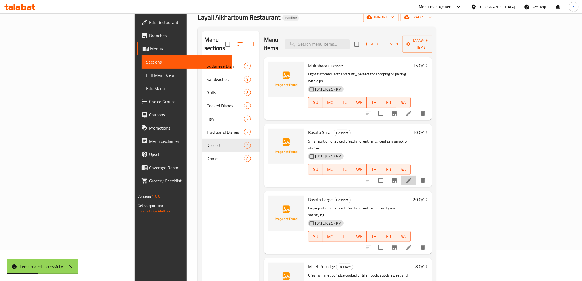
click at [412, 177] on icon at bounding box center [408, 180] width 7 height 7
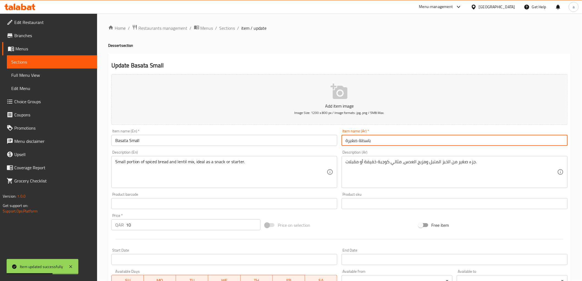
click at [367, 143] on input "باسطة صغيرة" at bounding box center [455, 140] width 226 height 11
drag, startPoint x: 369, startPoint y: 142, endPoint x: 359, endPoint y: 149, distance: 11.7
click at [359, 149] on div "Add item image Image Size: 1200 x 800 px / Image formats: jpg, png / 5MB Max. I…" at bounding box center [339, 190] width 461 height 237
type input "بساتا صغيرة"
click at [359, 149] on div "Description (Ar) جزء صغير من الخبز المتبل ومزيج العدس، مثالي كوجبة خفيفة أو مقب…" at bounding box center [454, 169] width 230 height 42
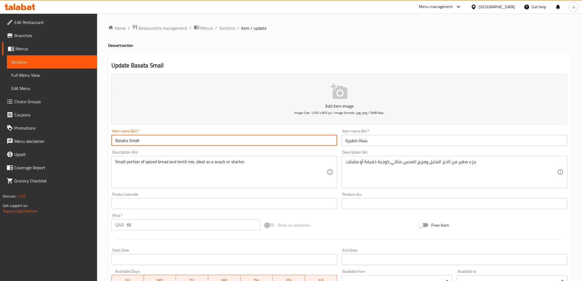
click at [120, 141] on input "Basata Small" at bounding box center [224, 140] width 226 height 11
click at [159, 153] on div "Description (En) Small portion of spiced bread and lentil mix, ideal as a snack…" at bounding box center [224, 169] width 226 height 38
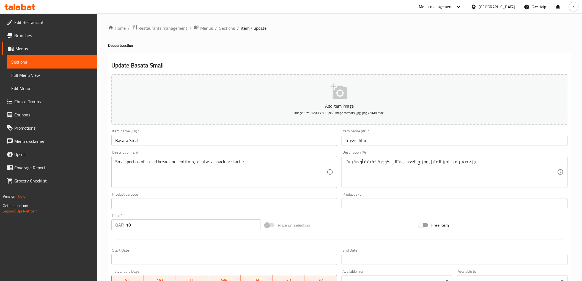
click at [202, 152] on div "Description (En) Small portion of spiced bread and lentil mix, ideal as a snack…" at bounding box center [224, 169] width 226 height 38
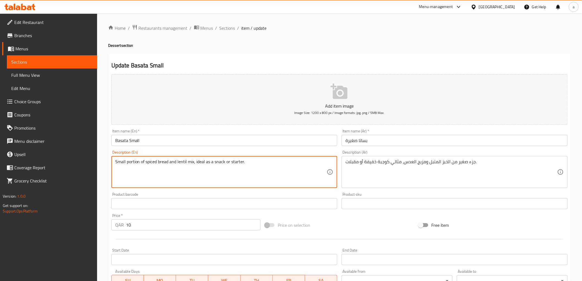
click at [136, 165] on textarea "Small portion of spiced bread and lentil mix, ideal as a snack or starter." at bounding box center [221, 172] width 212 height 26
click at [136, 161] on textarea "Small portion of spiced bread and lentil mix, ideal as a snack or starter." at bounding box center [221, 172] width 212 height 26
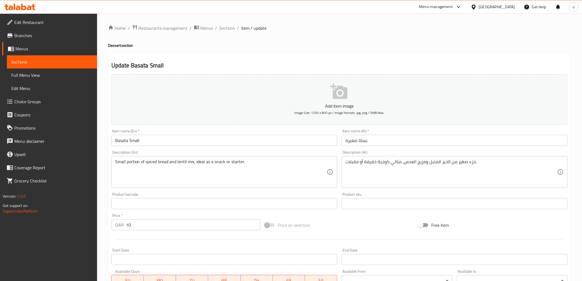
click at [471, 161] on textarea "جزء صغير من الخبز المتبل ومزيج العدس، مثالي كوجبة خفيفة أو مقبلات." at bounding box center [451, 172] width 212 height 26
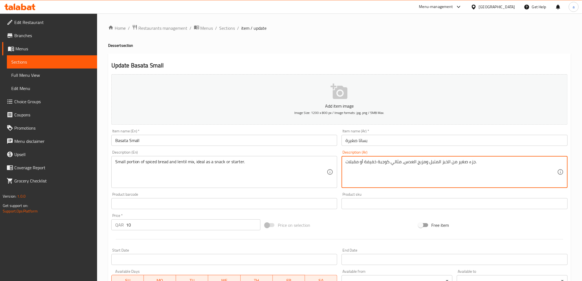
paste textarea "كمية"
click at [457, 163] on textarea "كمية صغير من الخبز المتبل ومزيج العدس، مثالي كوجبة خفيفة أو مقبلات." at bounding box center [451, 172] width 212 height 26
click at [458, 166] on textarea "كمية صغير من الخبز المتبل ومزيج العدس، مثالي كوجبة خفيفة أو مقبلات." at bounding box center [451, 172] width 212 height 26
click at [456, 161] on textarea "كمية صغير من الخبز المتبل ومزيج العدس، مثالي كوجبة خفيفة أو مقبلات." at bounding box center [451, 172] width 212 height 26
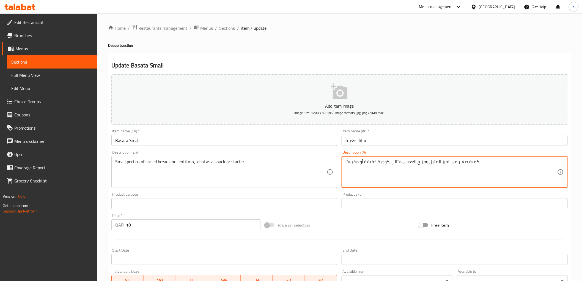
click at [457, 164] on textarea "كمية صغير من الخبز المتبل ومزيج العدس، مثالي كوجبة خفيفة أو مقبلات." at bounding box center [451, 172] width 212 height 26
click at [465, 153] on div "Description (Ar) كمية صغيرة من الخبز المتبل ومزيج العدس، مثالي كوجبة خفيفة أو م…" at bounding box center [455, 169] width 226 height 38
click at [421, 162] on textarea "كمية صغيرة من الخبز المتبل ومزيج العدس، مثالي كوجبة خفيفة أو مقبلات." at bounding box center [451, 172] width 212 height 26
click at [424, 163] on textarea "كمية صغيرة من الخبز المتبل ومزيج العدس، مثالي كوجبة خفيفة أو مقبلات." at bounding box center [451, 172] width 212 height 26
drag, startPoint x: 424, startPoint y: 162, endPoint x: 416, endPoint y: 168, distance: 10.0
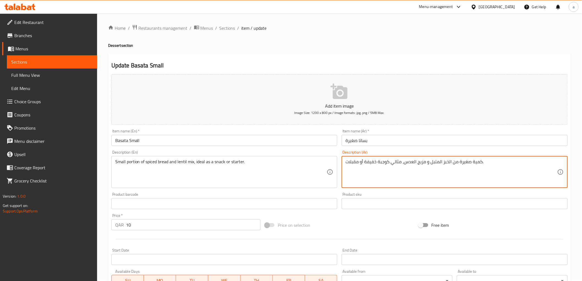
click at [416, 168] on textarea "كمية صغيرة من الخبز المتبل و مزيج العدس، مثالي كوجبة خفيفة أو مقبلات." at bounding box center [451, 172] width 212 height 26
click at [213, 153] on div "Description (En) Small portion of spiced bread and lentil mix, ideal as a snack…" at bounding box center [224, 169] width 226 height 38
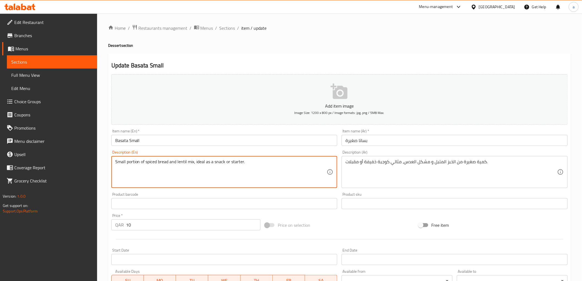
click at [199, 161] on textarea "Small portion of spiced bread and lentil mix, ideal as a snack or starter." at bounding box center [221, 172] width 212 height 26
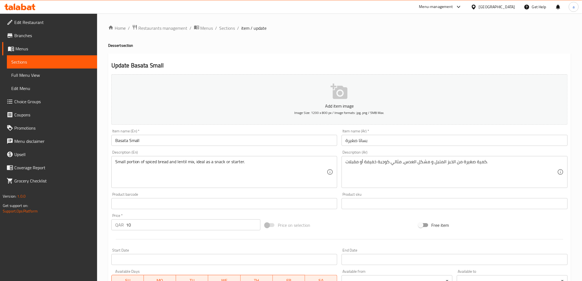
click at [215, 155] on div "Description (En) Small portion of spiced bread and lentil mix, ideal as a snack…" at bounding box center [224, 169] width 226 height 38
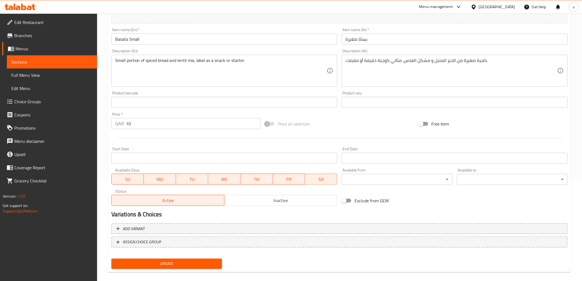
scroll to position [107, 0]
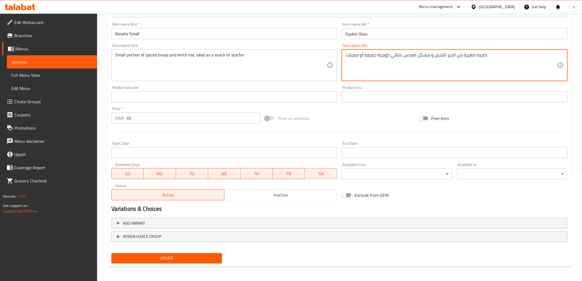
drag, startPoint x: 385, startPoint y: 56, endPoint x: 387, endPoint y: 59, distance: 4.0
click at [387, 58] on textarea "كمية صغيرة من الخبز المتبل و مشكل العدس، مثالي كوجبة خفيفة أو مقبلات." at bounding box center [451, 65] width 212 height 26
drag, startPoint x: 387, startPoint y: 58, endPoint x: 381, endPoint y: 61, distance: 7.0
click at [381, 61] on textarea "كمية صغيرة من الخبز المتبل و مشكل العدس، مثالي كوجبة خفيفة أو مقبلات." at bounding box center [451, 65] width 212 height 26
click at [389, 57] on textarea "كمية صغيرة من الخبز المتبل و مشكل العدس، مثالي كوجبة خفيفة أو مقبلات." at bounding box center [451, 65] width 212 height 26
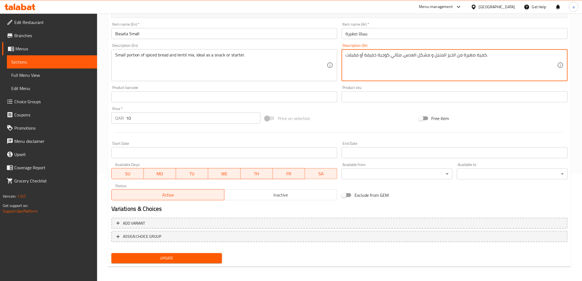
drag, startPoint x: 386, startPoint y: 56, endPoint x: 365, endPoint y: 62, distance: 21.9
click at [365, 62] on textarea "كمية صغيرة من الخبز المتبل و مشكل العدس، مثالي كوجبة خفيفة أو مقبلات." at bounding box center [451, 65] width 212 height 26
type textarea "كمية صغيرة من الخبز المتبل و مشكل العدس، مثالي كسناك أو مقبلات."
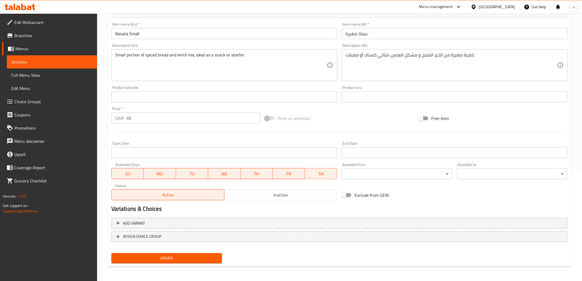
click at [343, 47] on div "Description (Ar) كمية صغيرة من الخبز المتبل و مشكل العدس، مثالي كسناك أو مقبلات…" at bounding box center [455, 62] width 226 height 38
click at [175, 256] on span "Update" at bounding box center [167, 258] width 102 height 7
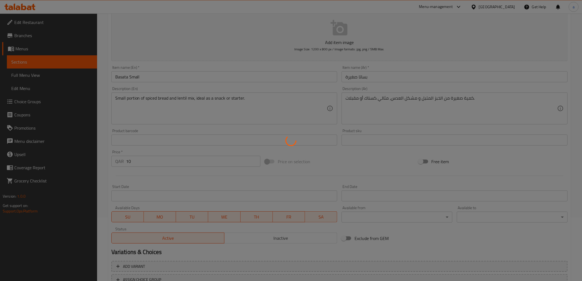
scroll to position [0, 0]
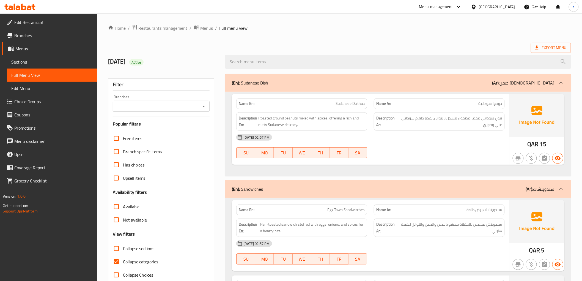
click at [50, 102] on span "Choice Groups" at bounding box center [53, 101] width 78 height 7
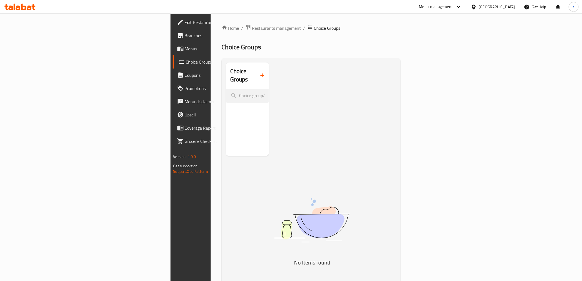
click at [259, 72] on icon "button" at bounding box center [262, 75] width 7 height 7
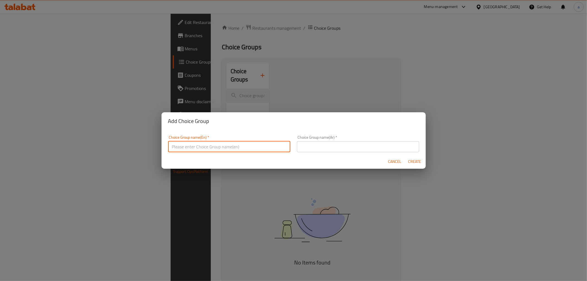
click at [262, 149] on input "text" at bounding box center [229, 146] width 122 height 11
click at [230, 142] on input "your choice of 1" at bounding box center [229, 146] width 122 height 11
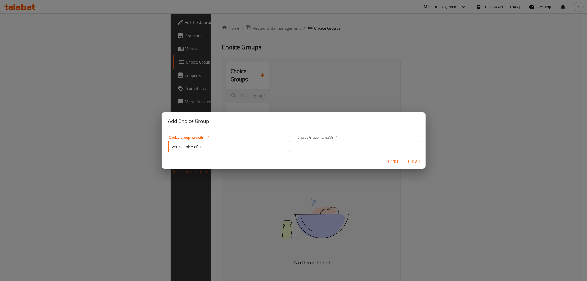
click at [230, 142] on input "your choice of 1" at bounding box center [229, 146] width 122 height 11
type input "your choice of"
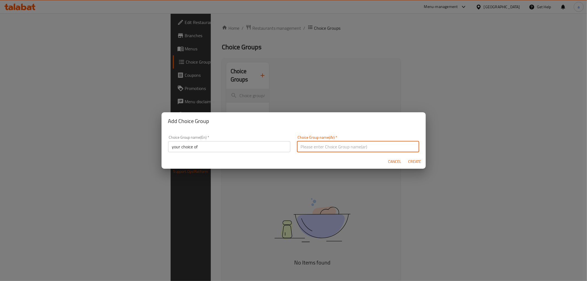
click at [301, 148] on input "text" at bounding box center [358, 146] width 122 height 11
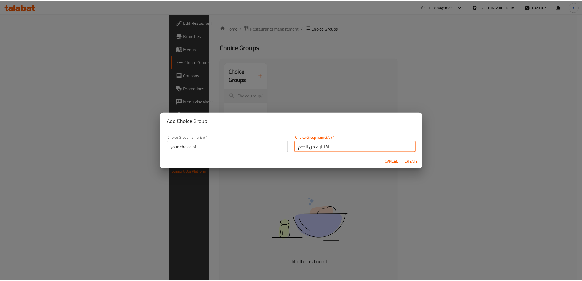
scroll to position [1, 0]
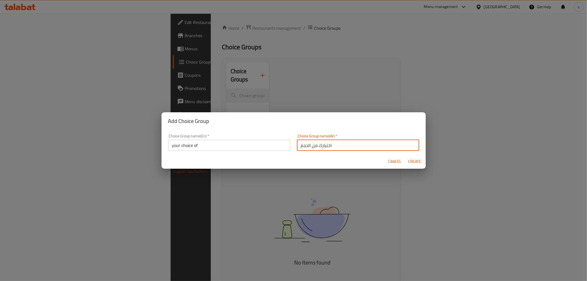
drag, startPoint x: 309, startPoint y: 147, endPoint x: 278, endPoint y: 152, distance: 31.7
click at [278, 152] on div "Choice Group name(En)   * your choice of Choice Group name(En) * Choice Group n…" at bounding box center [293, 142] width 257 height 23
type input "اختيارك من"
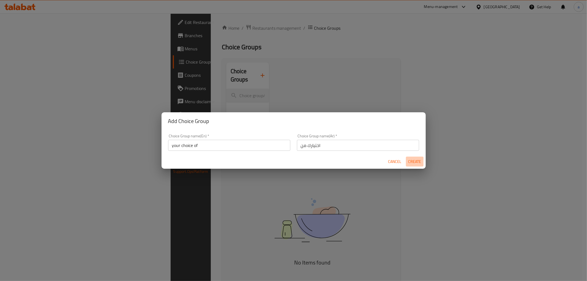
click at [408, 163] on span "Create" at bounding box center [414, 161] width 13 height 7
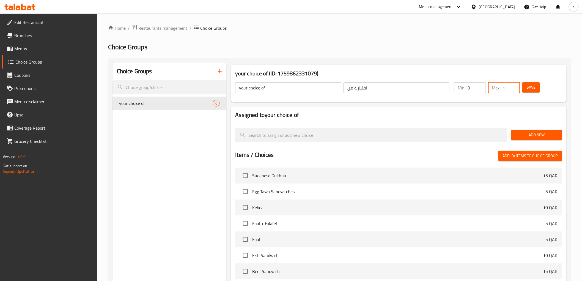
type input "1"
click at [513, 84] on input "1" at bounding box center [511, 87] width 17 height 11
type input "1"
click at [482, 86] on input "1" at bounding box center [477, 87] width 18 height 11
click at [545, 131] on span "Add New" at bounding box center [537, 134] width 42 height 7
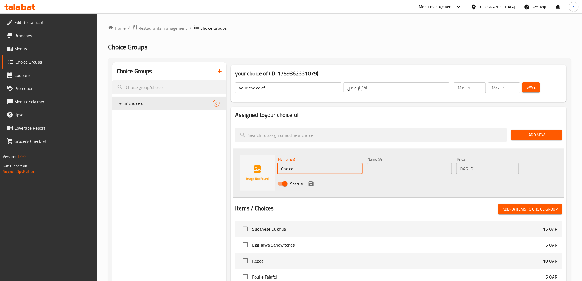
click at [335, 174] on input "Choice" at bounding box center [319, 168] width 85 height 11
click at [311, 169] on input "text" at bounding box center [319, 168] width 85 height 11
paste input "snack"
type input "snack"
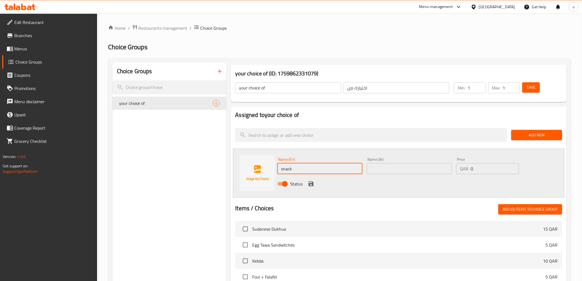
click at [378, 168] on input "text" at bounding box center [409, 168] width 85 height 11
type input "سناك"
click at [310, 183] on icon "save" at bounding box center [311, 183] width 5 height 5
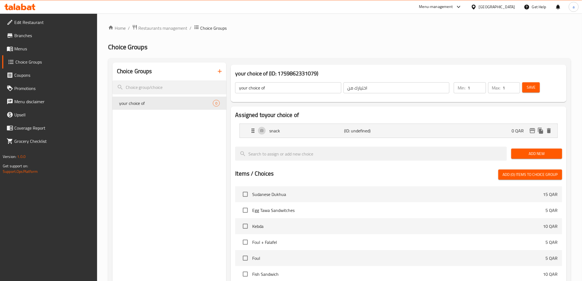
click at [537, 89] on button "Save" at bounding box center [531, 87] width 18 height 10
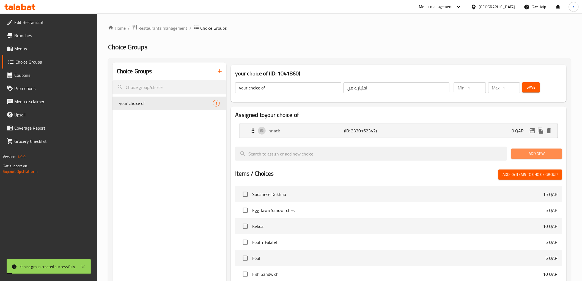
click at [541, 151] on span "Add New" at bounding box center [537, 153] width 42 height 7
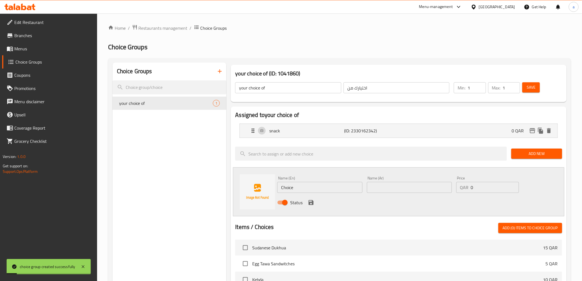
click at [323, 190] on input "Choice" at bounding box center [319, 187] width 85 height 11
click at [305, 181] on div "Name (En) Name (En)" at bounding box center [319, 184] width 85 height 17
click at [306, 182] on input "text" at bounding box center [319, 187] width 85 height 11
paste input "starter"
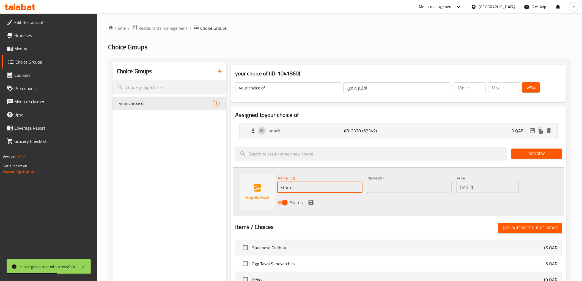
type input "starter"
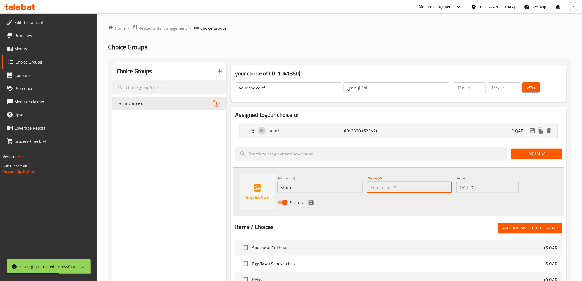
click at [373, 187] on input "text" at bounding box center [409, 187] width 85 height 11
click at [301, 190] on input "starter" at bounding box center [319, 187] width 85 height 11
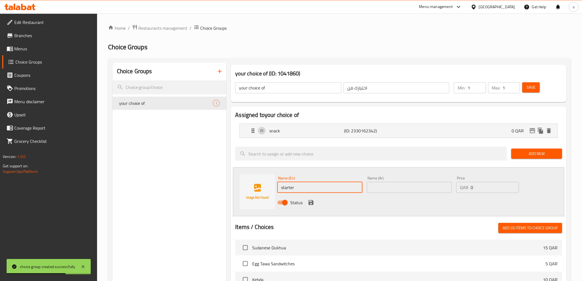
click at [301, 190] on input "starter" at bounding box center [319, 187] width 85 height 11
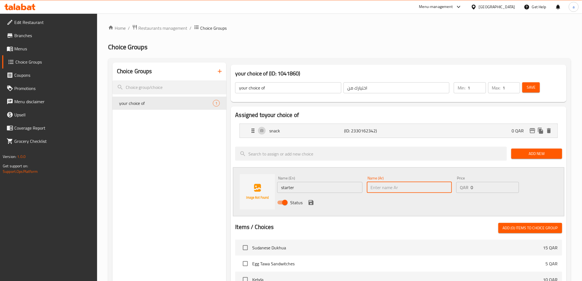
click at [408, 191] on input "text" at bounding box center [409, 187] width 85 height 11
type input "مقبلات"
click at [314, 204] on icon "save" at bounding box center [311, 202] width 7 height 7
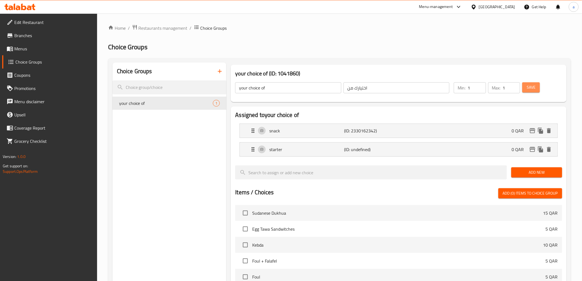
click at [537, 92] on button "Save" at bounding box center [531, 87] width 18 height 10
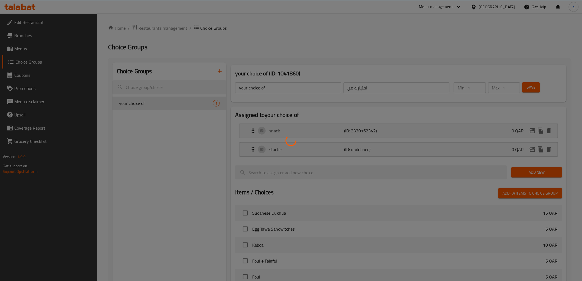
click at [535, 92] on div at bounding box center [291, 140] width 582 height 281
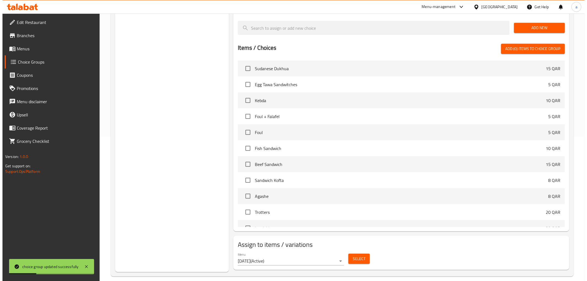
scroll to position [151, 0]
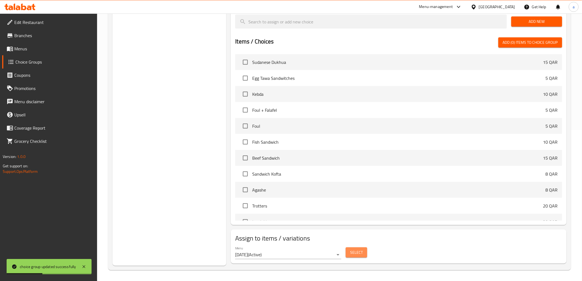
click at [365, 247] on button "Select" at bounding box center [356, 252] width 21 height 10
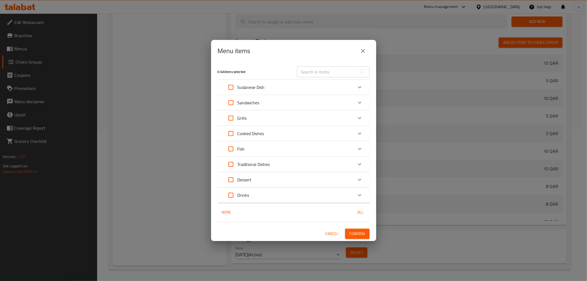
click at [356, 180] on icon "Expand" at bounding box center [359, 179] width 7 height 7
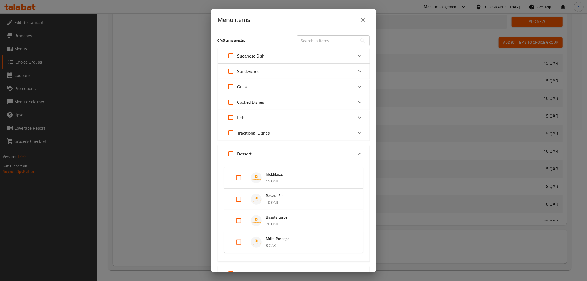
click at [234, 196] on input "Expand" at bounding box center [238, 199] width 13 height 13
checkbox input "true"
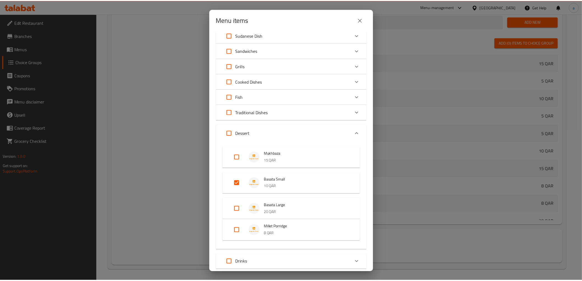
scroll to position [56, 0]
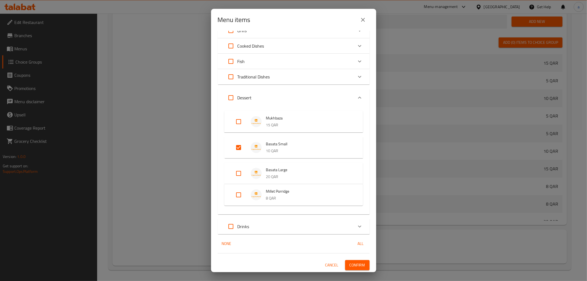
click at [358, 265] on span "Confirm" at bounding box center [357, 265] width 16 height 7
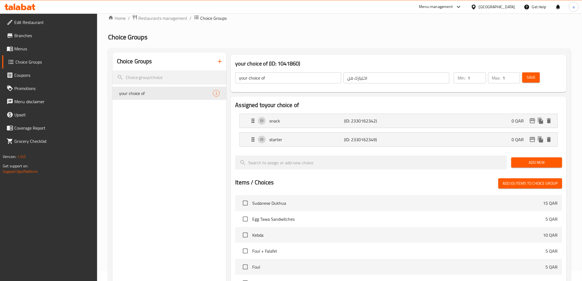
scroll to position [0, 0]
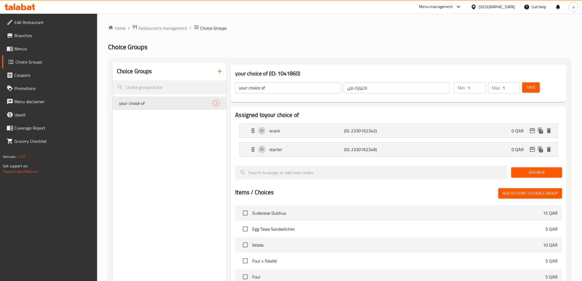
click at [34, 50] on span "Menus" at bounding box center [53, 48] width 78 height 7
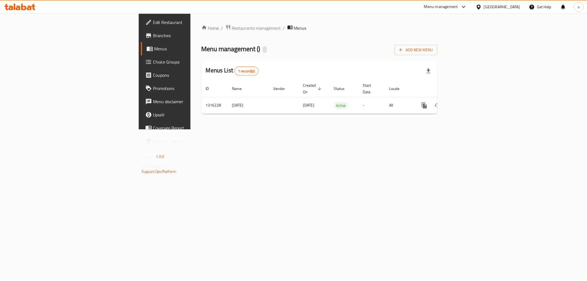
click at [154, 50] on span "Menus" at bounding box center [193, 48] width 78 height 7
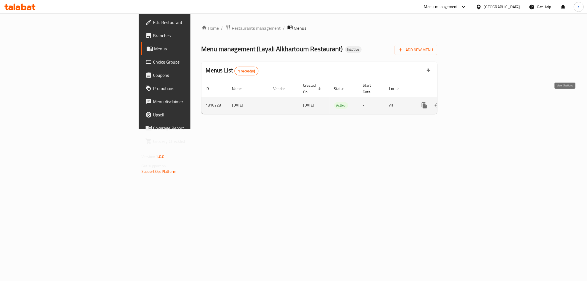
click at [467, 102] on icon "enhanced table" at bounding box center [463, 105] width 7 height 7
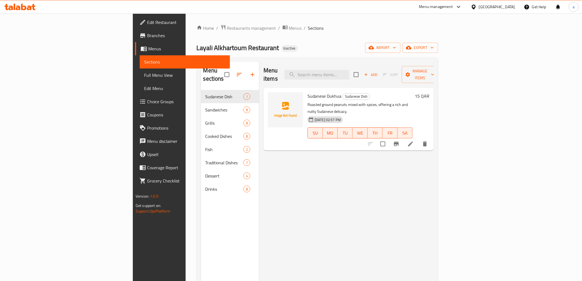
click at [144, 75] on span "Full Menu View" at bounding box center [184, 75] width 81 height 7
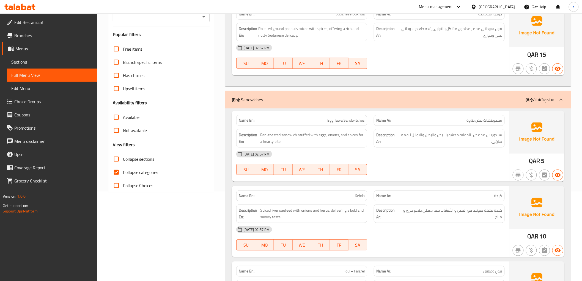
scroll to position [92, 0]
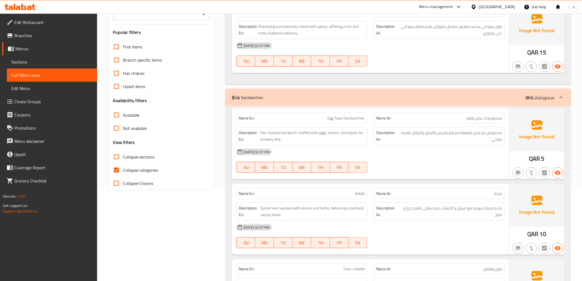
click at [123, 171] on input "Collapse categories" at bounding box center [116, 169] width 13 height 13
checkbox input "false"
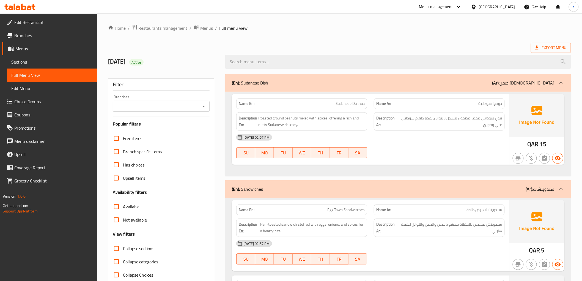
click at [272, 48] on div "Export Menu" at bounding box center [339, 48] width 463 height 10
click at [198, 58] on h2 "7/10/2025 Active" at bounding box center [163, 61] width 111 height 8
click at [198, 58] on h2 "[DATE] Active" at bounding box center [163, 61] width 111 height 8
click at [251, 48] on div "Export Menu" at bounding box center [339, 48] width 463 height 10
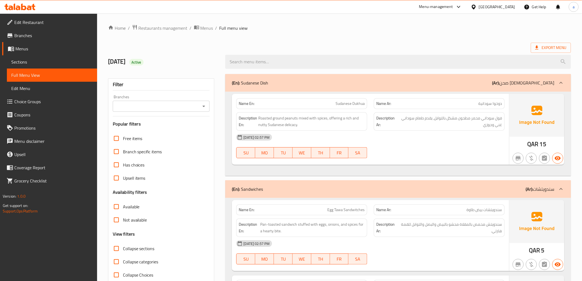
click at [370, 43] on div "Export Menu" at bounding box center [339, 48] width 463 height 10
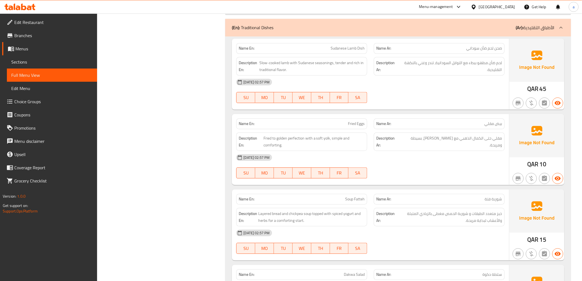
scroll to position [2721, 0]
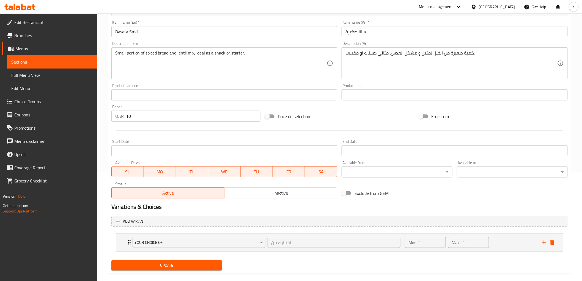
scroll to position [116, 0]
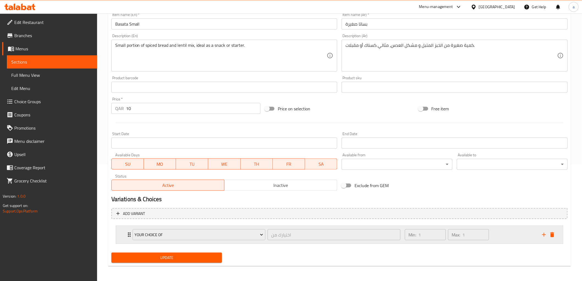
click at [130, 234] on div "your choice of اختيارك من ​" at bounding box center [266, 235] width 274 height 18
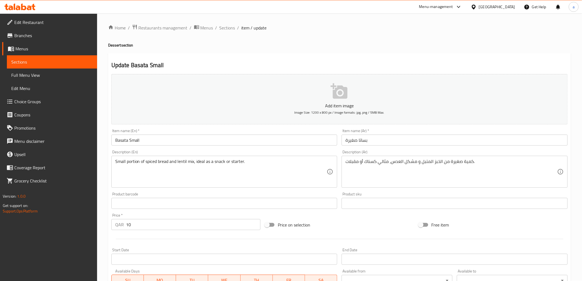
scroll to position [0, 0]
click at [219, 28] on span "Sections" at bounding box center [227, 28] width 16 height 7
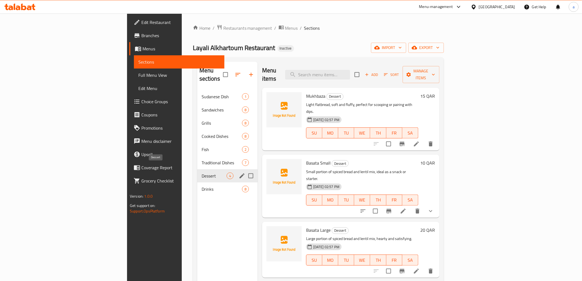
click at [202, 172] on span "Dessert" at bounding box center [214, 175] width 25 height 7
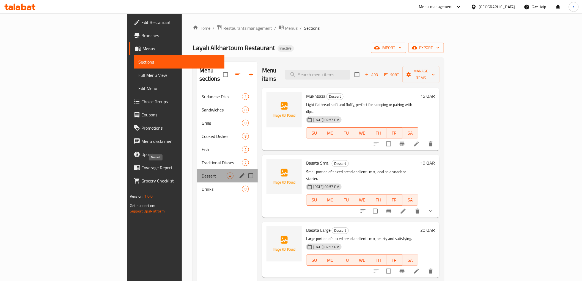
click at [202, 172] on span "Dessert" at bounding box center [214, 175] width 25 height 7
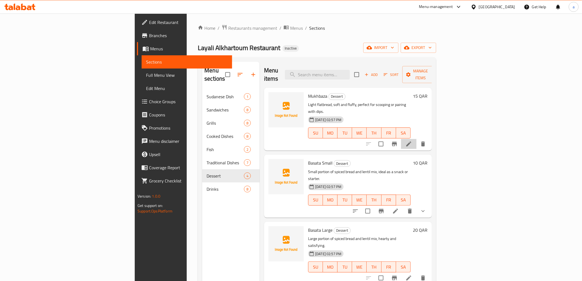
click at [416, 139] on li at bounding box center [408, 144] width 15 height 10
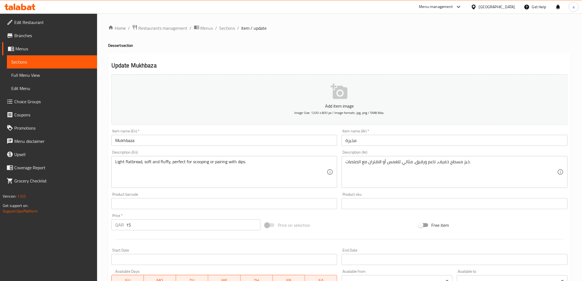
click at [290, 64] on h2 "Update Mukhbaza" at bounding box center [339, 65] width 456 height 8
click at [172, 152] on div "Description (En) Light flatbread, soft and fluffy, perfect for scooping or pair…" at bounding box center [224, 169] width 226 height 38
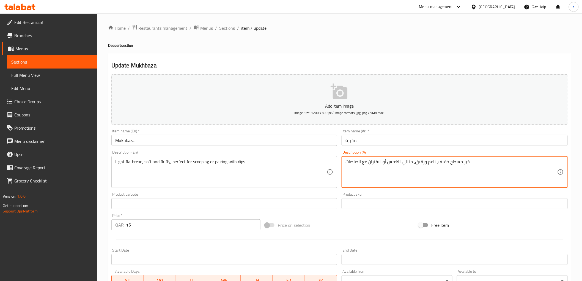
click at [422, 162] on textarea "خبز مسطح خفيف، ناعم ورقيق، مثالي للغمس أو الاقتران مع الصلصات." at bounding box center [451, 172] width 212 height 26
click at [424, 162] on textarea "خبز مسطح خفيف، ناعم ورقيق، مثالي للغمس أو الاقتران مع الصلصات." at bounding box center [451, 172] width 212 height 26
click at [425, 162] on textarea "خبز مسطح خفيف، ناعم ورقيق، مثالي للغمس أو الاقتران مع الصلصات." at bounding box center [451, 172] width 212 height 26
drag, startPoint x: 424, startPoint y: 164, endPoint x: 417, endPoint y: 165, distance: 7.8
click at [417, 165] on textarea "خبز مسطح خفيف، ناعم و رقيق، مثالي للغمس أو الاقتران مع الصلصات." at bounding box center [451, 172] width 212 height 26
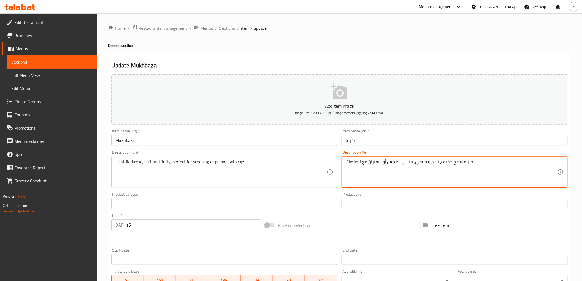
type textarea "خبز مسطح خفيف، ناعم و فلافي، مثالي للغمس أو الاقتران مع الصلصات."
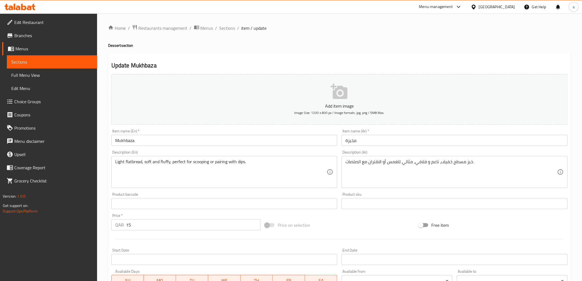
click at [422, 155] on div "Description (Ar) خبز مسطح خفيف، ناعم و فلافي، مثالي للغمس أو الاقتران مع الصلصا…" at bounding box center [455, 169] width 226 height 38
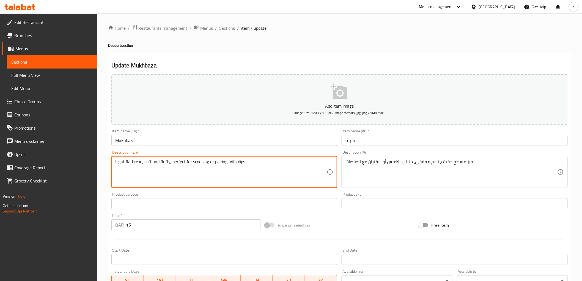
click at [199, 164] on textarea "Light flatbread, soft and fluffy, perfect for scooping or pairing with dips." at bounding box center [221, 172] width 212 height 26
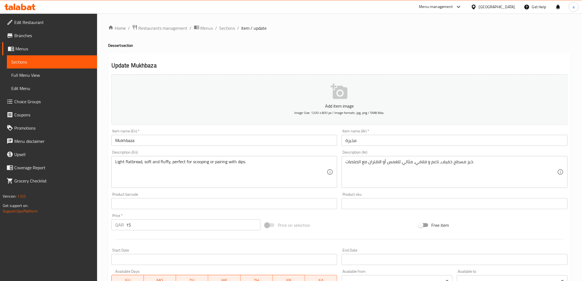
click at [274, 153] on div "Description (En) Light flatbread, soft and fluffy, perfect for scooping or pair…" at bounding box center [224, 169] width 226 height 38
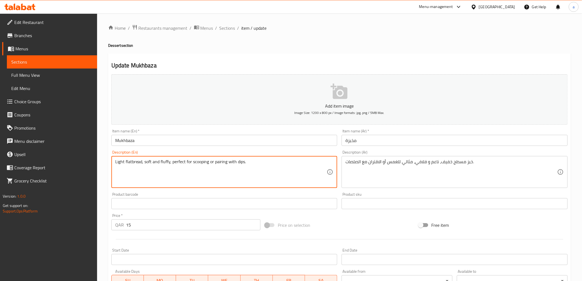
click at [203, 164] on textarea "Light flatbread, soft and fluffy, perfect for scooping or pairing with dips." at bounding box center [221, 172] width 212 height 26
click at [204, 164] on textarea "Light flatbread, soft and fluffy, perfect for scooping or pairing with dips." at bounding box center [221, 172] width 212 height 26
click at [207, 163] on textarea "Light flatbread, soft and fluffy, perfect for scooping or pairing with dips." at bounding box center [221, 172] width 212 height 26
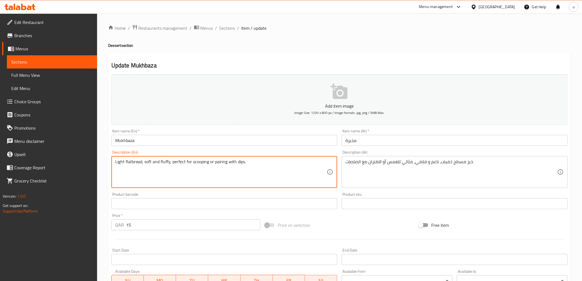
click at [207, 163] on textarea "Light flatbread, soft and fluffy, perfect for scooping or pairing with dips." at bounding box center [221, 172] width 212 height 26
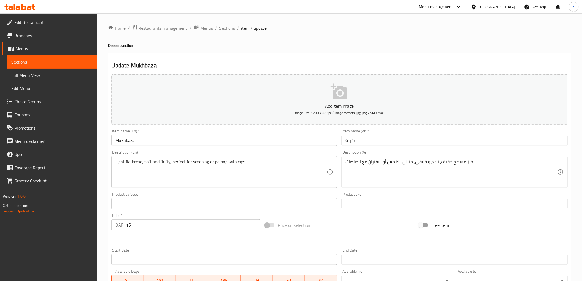
click at [224, 154] on div "Description (En) Light flatbread, soft and fluffy, perfect for scooping or pair…" at bounding box center [224, 169] width 226 height 38
click at [190, 151] on div "Description (En) Light flatbread, soft and fluffy, perfect for scooping or pair…" at bounding box center [224, 169] width 226 height 38
click at [229, 26] on span "Sections" at bounding box center [227, 28] width 16 height 7
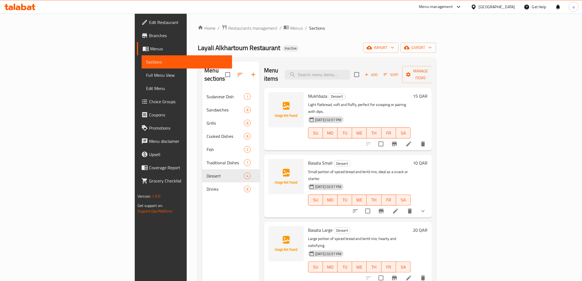
click at [430, 137] on button "delete" at bounding box center [422, 143] width 13 height 13
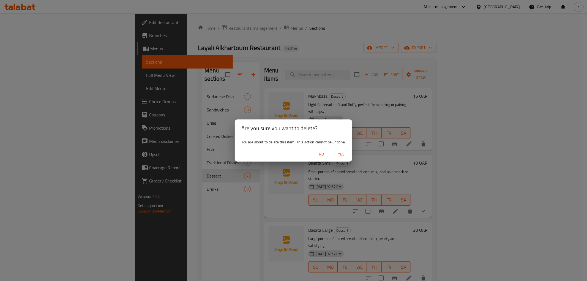
click at [342, 154] on span "Yes" at bounding box center [340, 154] width 13 height 7
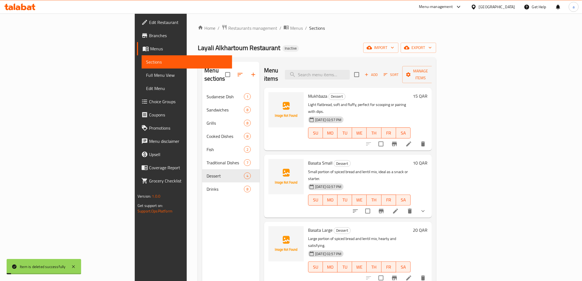
click at [289, 58] on div "Menu sections Sudanese Dish 1 Sandwiches 8 Grills 8 Cooked Dishes 8 Fish 2 Trad…" at bounding box center [317, 202] width 238 height 290
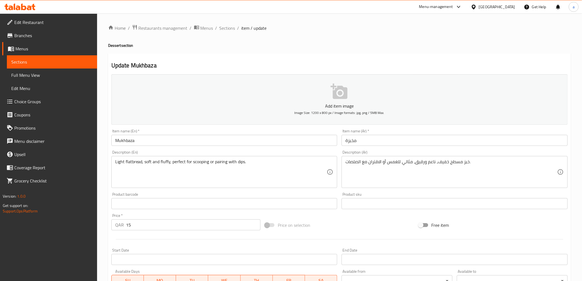
click at [45, 21] on span "Edit Restaurant" at bounding box center [53, 22] width 78 height 7
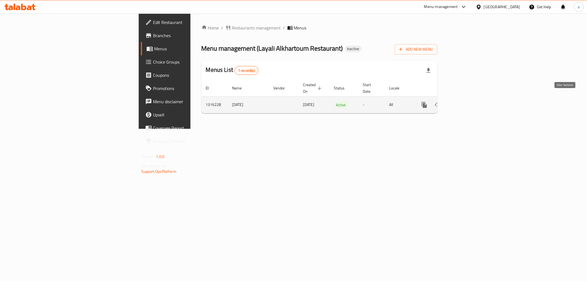
click at [470, 100] on link "enhanced table" at bounding box center [463, 104] width 13 height 13
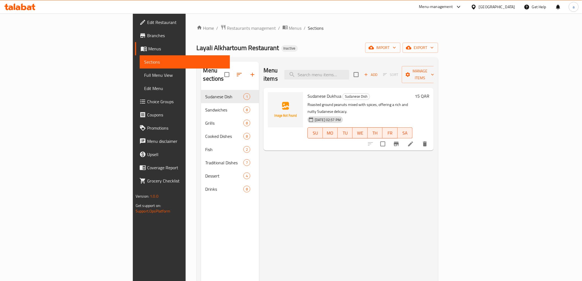
click at [147, 36] on span "Branches" at bounding box center [186, 35] width 78 height 7
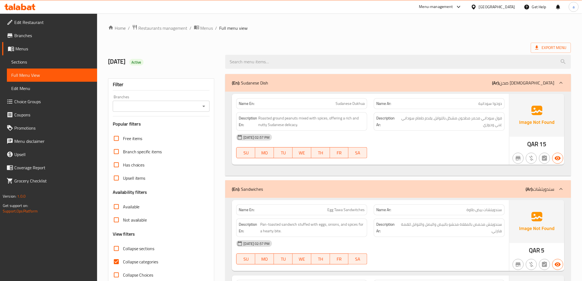
click at [118, 265] on input "Collapse categories" at bounding box center [116, 261] width 13 height 13
checkbox input "false"
click at [259, 48] on div "Export Menu" at bounding box center [339, 48] width 463 height 10
click at [159, 48] on div "Export Menu" at bounding box center [339, 48] width 463 height 10
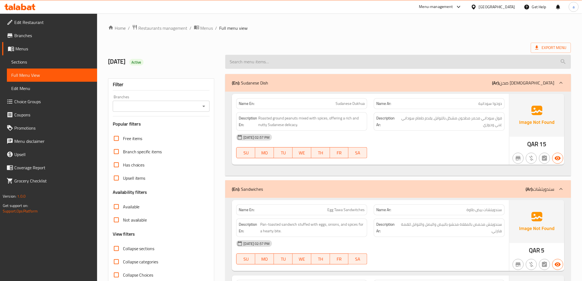
click at [437, 62] on input "search" at bounding box center [397, 62] width 345 height 14
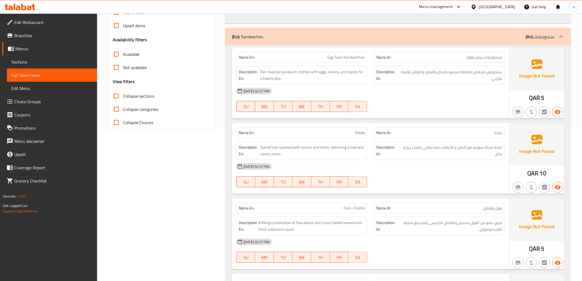
scroll to position [153, 0]
click at [372, 30] on div "(En): Sandwiches (Ar): سندويتشات" at bounding box center [397, 37] width 345 height 18
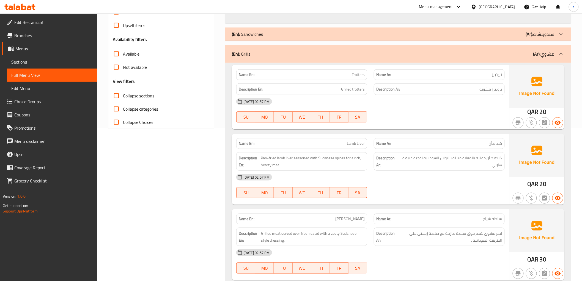
click at [372, 31] on div "(En): Sandwiches (Ar): سندويتشات" at bounding box center [393, 34] width 322 height 7
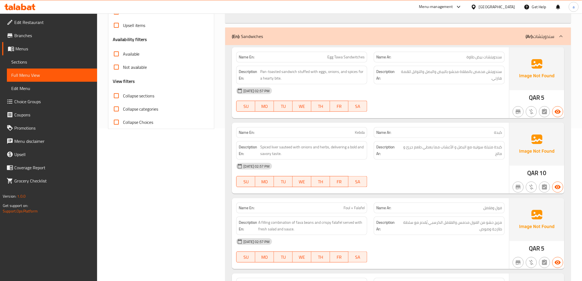
click at [353, 58] on span "Egg Tawa Sandwitches" at bounding box center [345, 57] width 37 height 6
copy span "Egg Tawa Sandwitches"
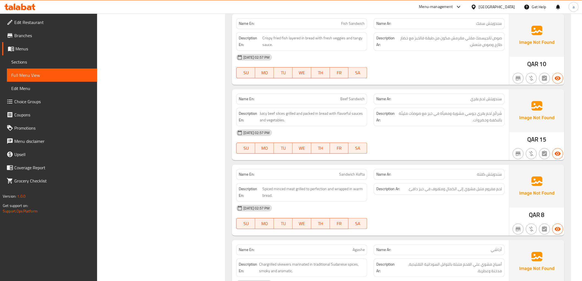
scroll to position [489, 0]
click at [353, 21] on span "Fish Sandwich" at bounding box center [353, 23] width 24 height 6
copy span "Fish Sandwich"
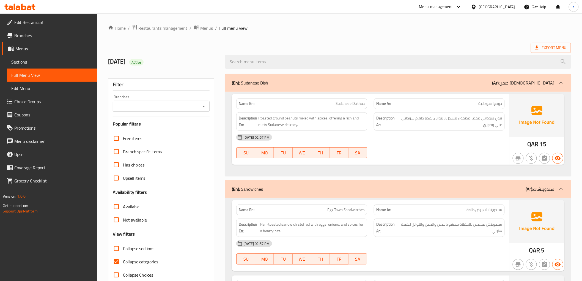
click at [50, 24] on span "Edit Restaurant" at bounding box center [53, 22] width 78 height 7
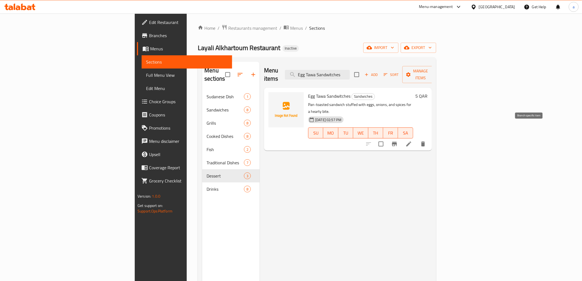
type input "Egg Tawa Sandwitches"
click at [416, 139] on li at bounding box center [408, 144] width 15 height 10
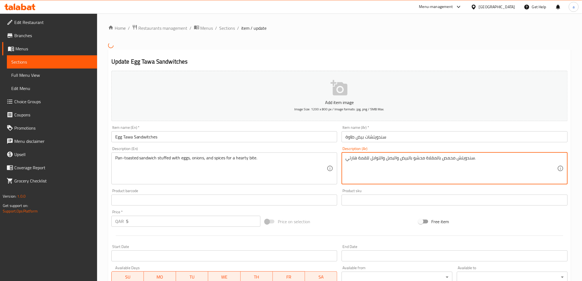
click at [352, 159] on textarea "سندويتش محمص بالمقلاة محشو بالبيض والبصل والتوابل للقمة هارتي." at bounding box center [451, 168] width 212 height 26
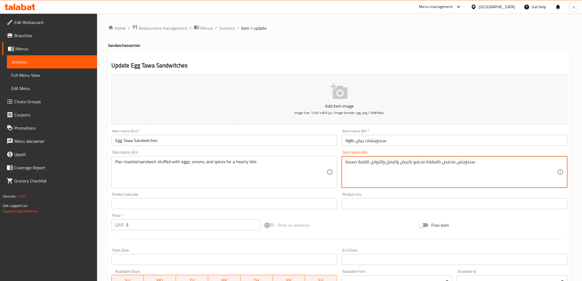
type textarea "سندويتش محمص بالمقلاة محشو بالبيض والبصل والتوابل للقمة دسمة."
click at [322, 149] on div "Description (En) Pan-toasted sandwich stuffed with eggs, onions, and spices for…" at bounding box center [224, 169] width 230 height 42
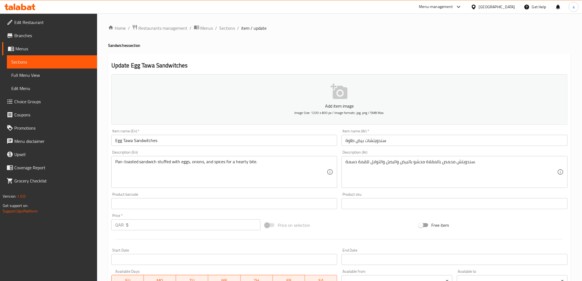
click at [322, 149] on div "Description (En) Pan-toasted sandwich stuffed with eggs, onions, and spices for…" at bounding box center [224, 169] width 230 height 42
click at [310, 149] on div "Description (En) Pan-toasted sandwich stuffed with eggs, onions, and spices for…" at bounding box center [224, 169] width 230 height 42
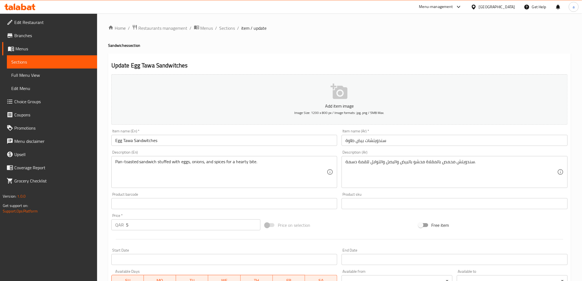
click at [309, 153] on div "Description (En) Pan-toasted sandwich stuffed with eggs, onions, and spices for…" at bounding box center [224, 169] width 226 height 38
click at [287, 153] on div "Description (En) Pan-toasted sandwich stuffed with eggs, onions, and spices for…" at bounding box center [224, 169] width 226 height 38
click at [230, 31] on span "Sections" at bounding box center [227, 28] width 16 height 7
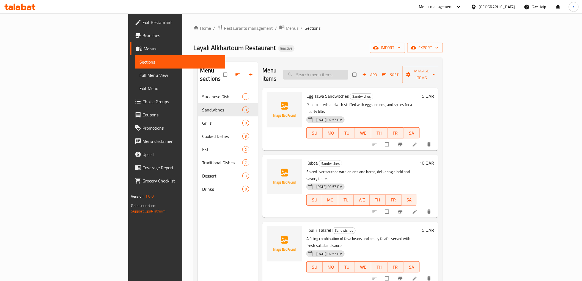
click at [348, 75] on input "search" at bounding box center [315, 75] width 65 height 10
paste input "Egg Tawa Sandwitches"
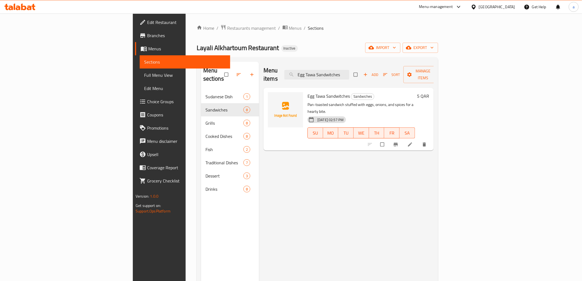
type input "Egg Tawa Sandwitches"
click at [418, 140] on li at bounding box center [410, 144] width 15 height 9
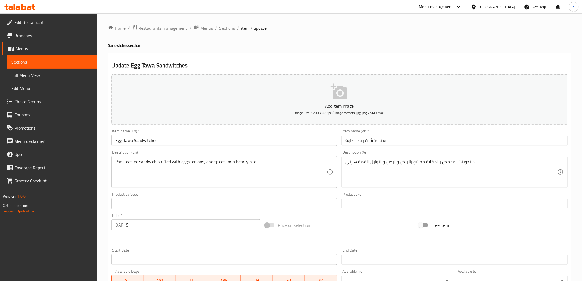
click at [226, 31] on span "Sections" at bounding box center [227, 28] width 16 height 7
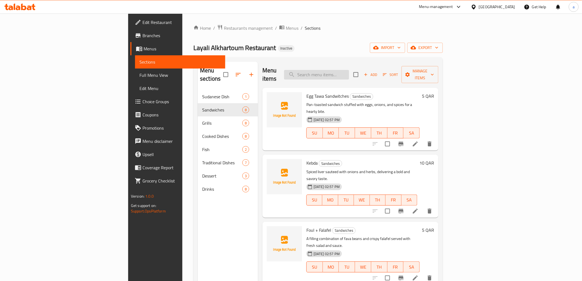
click at [339, 70] on input "search" at bounding box center [316, 75] width 65 height 10
paste input "Fish Sandwich"
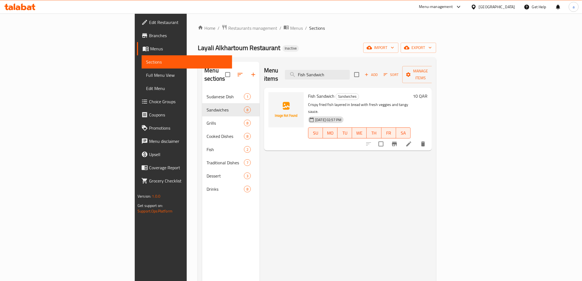
type input "Fish Sandwich"
click at [416, 139] on li at bounding box center [408, 144] width 15 height 10
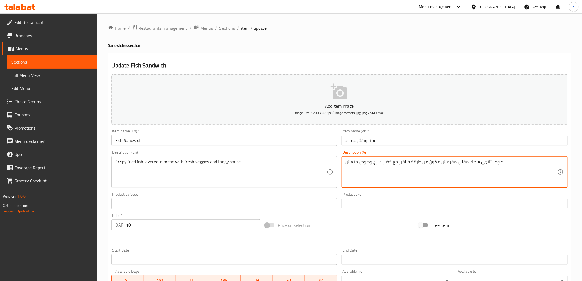
click at [491, 154] on div "Description (Ar) صوص تانجي سمك مقلي مقرمش مكون من طبقة فالخبز مع خضار طازج وصوص…" at bounding box center [455, 169] width 226 height 38
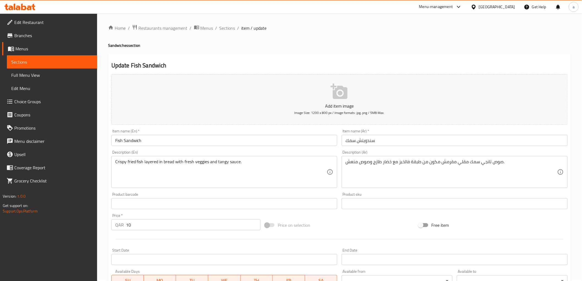
click at [269, 151] on div "Description (En) Crispy fried fish layered in bread with fresh veggies and tang…" at bounding box center [224, 169] width 226 height 38
click at [480, 155] on div "Description (Ar) صوص تانجي سمك مقلي مقرمش مكون من طبقة فالخبز مع خضار طازج وصوص…" at bounding box center [455, 169] width 226 height 38
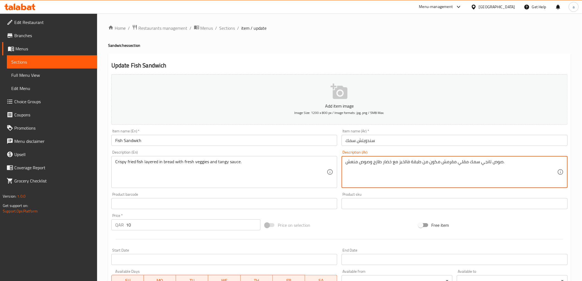
click at [487, 162] on textarea "صوص تانجي سمك مقلي مقرمش مكون من طبقة فالخبز مع خضار طازج وصوص منعش." at bounding box center [451, 172] width 212 height 26
click at [485, 163] on textarea "صوص تانجي سمك مقلي مقرمش مكون من طبقة فالخبز مع خضار طازج وصوص منعش." at bounding box center [451, 172] width 212 height 26
drag, startPoint x: 479, startPoint y: 162, endPoint x: 501, endPoint y: 169, distance: 23.1
click at [501, 169] on textarea "صوص تانجي سمك مقلي مقرمش مكون من طبقة فالخبز مع خضار طازج وصوص منعش." at bounding box center [451, 172] width 212 height 26
drag, startPoint x: 407, startPoint y: 162, endPoint x: 409, endPoint y: 170, distance: 8.7
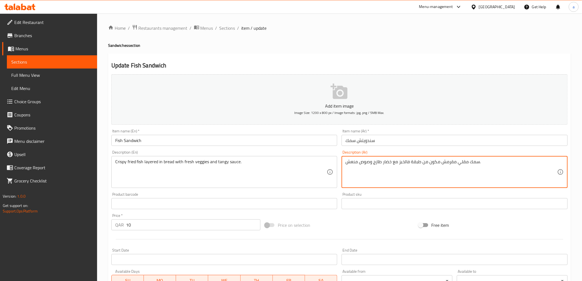
click at [409, 170] on textarea "سمك مقلي مقرمش مكون من طبقة فالخبز مع خضار طازج وصوص منعش." at bounding box center [451, 172] width 212 height 26
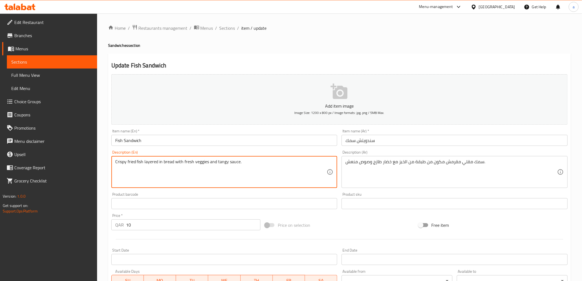
click at [200, 161] on textarea "Crispy fried fish layered in bread with fresh veggies and tangy sauce." at bounding box center [221, 172] width 212 height 26
click at [207, 64] on h2 "Update Fish Sandwich" at bounding box center [339, 65] width 456 height 8
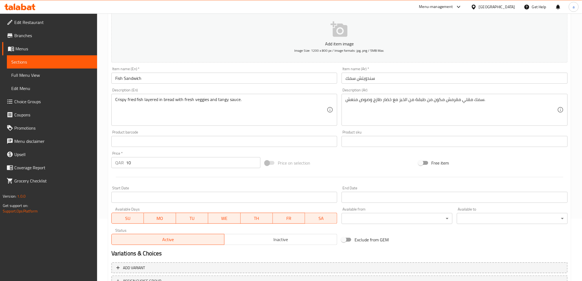
scroll to position [107, 0]
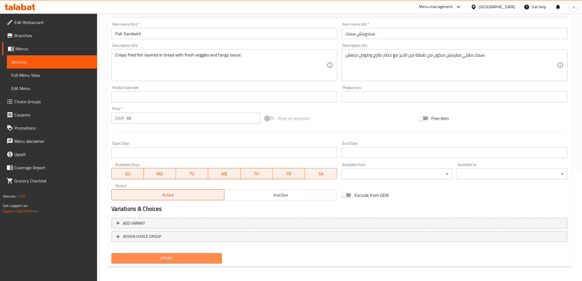
click at [204, 259] on span "Update" at bounding box center [167, 258] width 102 height 7
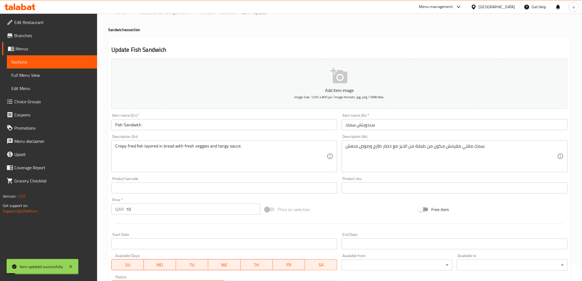
scroll to position [15, 0]
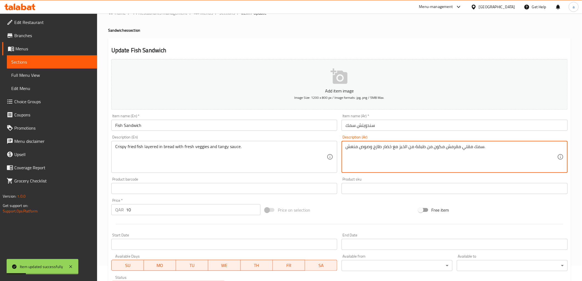
click at [371, 148] on textarea "سمك مقلي مقرمش مكون من طبقة من الخبز مع خضار طازج وصوص منعش." at bounding box center [451, 157] width 212 height 26
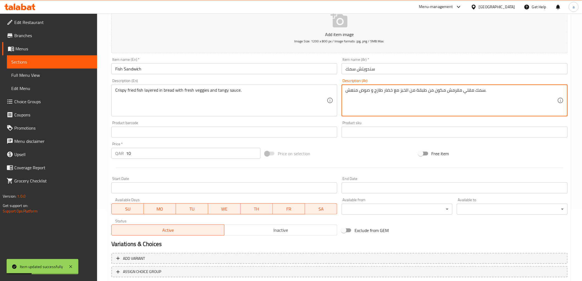
scroll to position [107, 0]
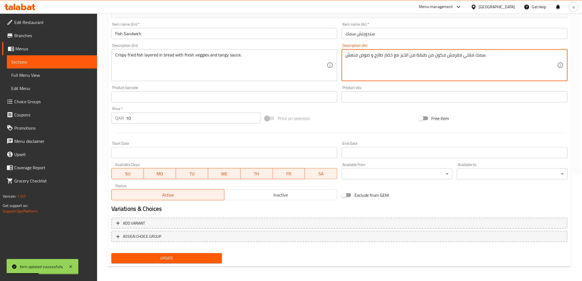
type textarea "سمك مقلي مقرمش مكون من طبقة من الخبز مع خضار طازج و صوص منعش."
click at [183, 256] on span "Update" at bounding box center [167, 258] width 102 height 7
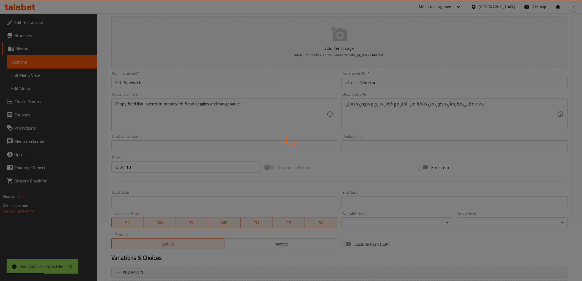
scroll to position [0, 0]
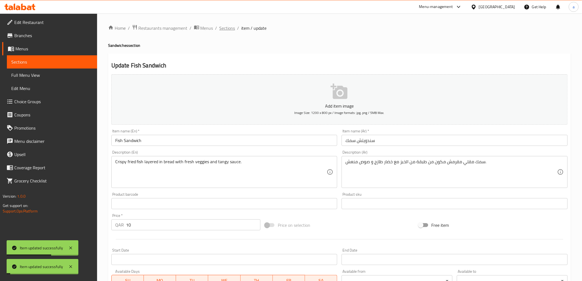
click at [230, 27] on span "Sections" at bounding box center [227, 28] width 16 height 7
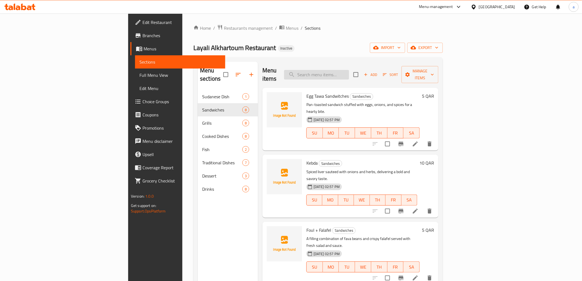
click at [349, 70] on input "search" at bounding box center [316, 75] width 65 height 10
paste input "[PERSON_NAME]"
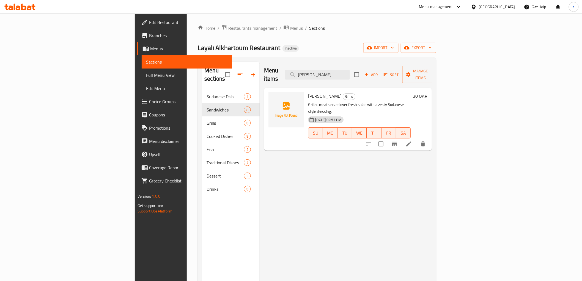
type input "[PERSON_NAME]"
click at [416, 139] on li at bounding box center [408, 144] width 15 height 10
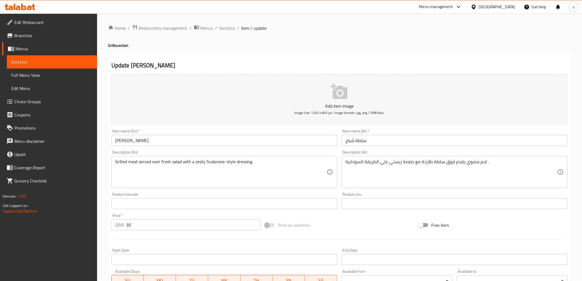
click at [363, 142] on input "سلطة شياح" at bounding box center [455, 140] width 226 height 11
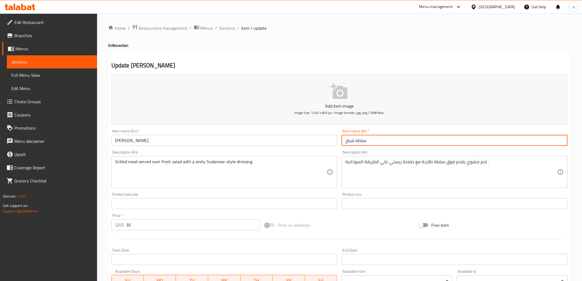
click at [359, 141] on input "سلطة شياح" at bounding box center [455, 140] width 226 height 11
click at [368, 140] on input "شياح" at bounding box center [455, 140] width 226 height 11
type input "شياح سالات"
click at [372, 150] on div "Description (Ar) لحم مشوي يقدم فوق سلطة طازجة مع صلصة زيستي علي الطريقة السودان…" at bounding box center [454, 169] width 230 height 42
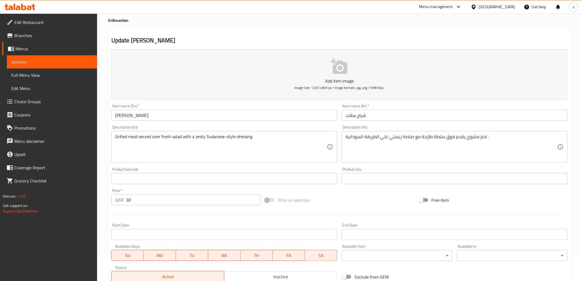
scroll to position [107, 0]
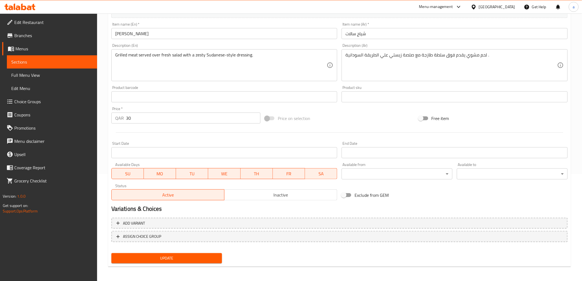
click at [168, 256] on span "Update" at bounding box center [167, 258] width 102 height 7
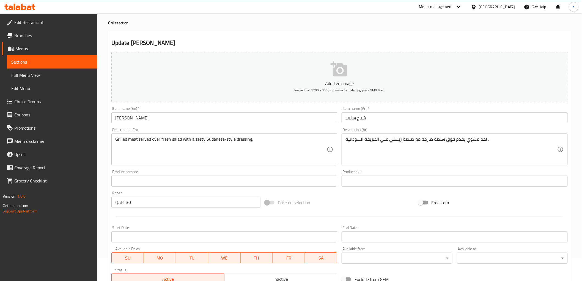
scroll to position [0, 0]
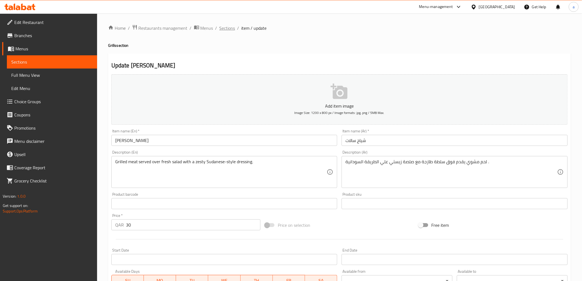
click at [227, 26] on span "Sections" at bounding box center [227, 28] width 16 height 7
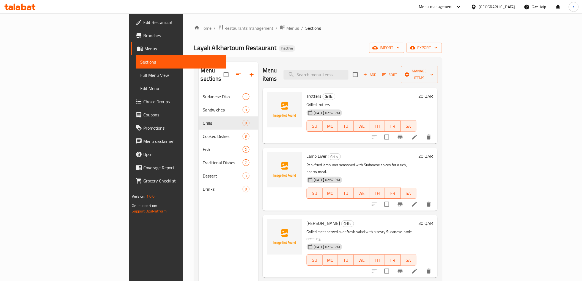
click at [359, 76] on div "Menu items Add Sort Manage items" at bounding box center [350, 75] width 175 height 26
click at [348, 73] on input "search" at bounding box center [316, 75] width 65 height 10
paste input "Agashe Chicken"
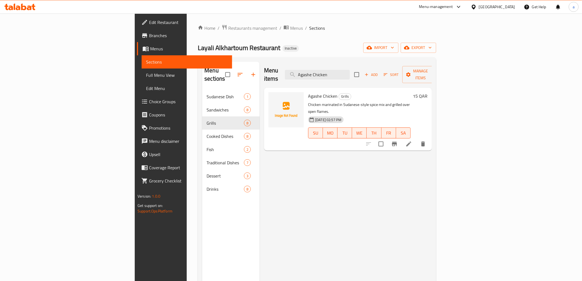
type input "Agashe Chicken"
click at [430, 137] on div at bounding box center [396, 143] width 68 height 13
click at [411, 141] on icon at bounding box center [408, 143] width 5 height 5
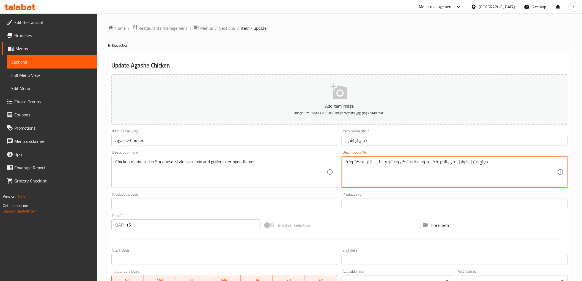
drag, startPoint x: 399, startPoint y: 164, endPoint x: 410, endPoint y: 167, distance: 11.3
click at [452, 162] on textarea "دجاج متبل بتوابل على الطريقة السودانية ومشوي على النار المكشوفة." at bounding box center [451, 172] width 212 height 26
paste textarea "مشكل"
type textarea "دجاج متبل بمشكل توابل على الطريقة السودانية ومشوي على النار المكشوفة."
click at [462, 153] on div "Description (Ar) دجاج متبل بمشكل توابل على الطريقة السودانية ومشوي على النار ال…" at bounding box center [455, 169] width 226 height 38
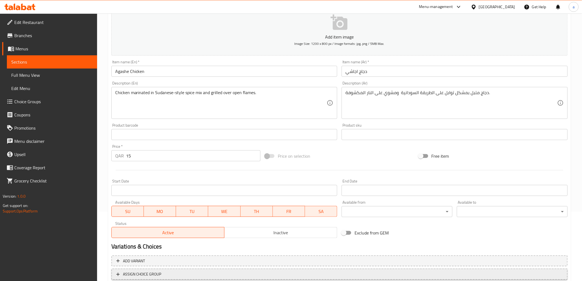
scroll to position [107, 0]
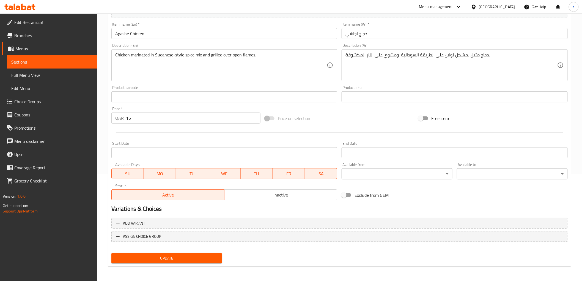
click at [190, 256] on span "Update" at bounding box center [167, 258] width 102 height 7
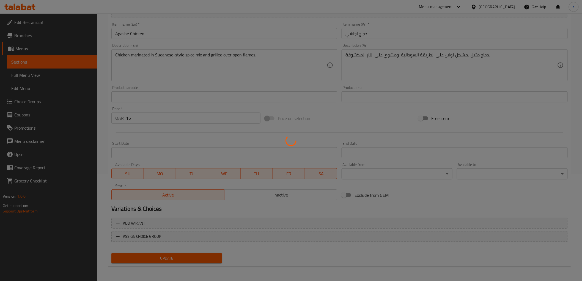
scroll to position [0, 0]
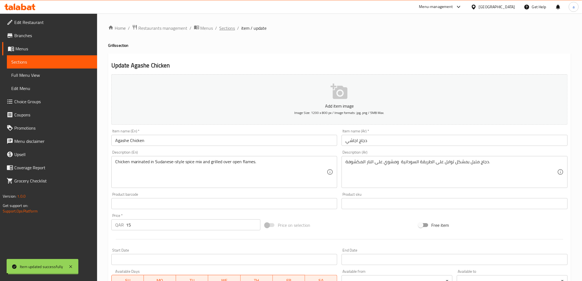
click at [227, 29] on span "Sections" at bounding box center [227, 28] width 16 height 7
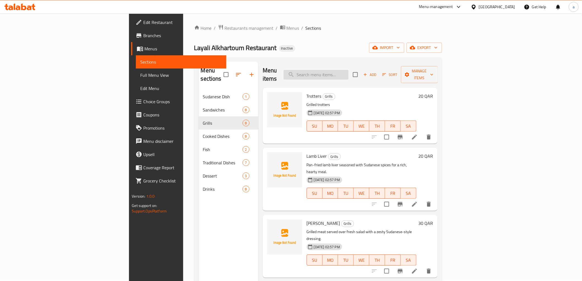
click at [348, 73] on input "search" at bounding box center [316, 75] width 65 height 10
paste input "Purslane"
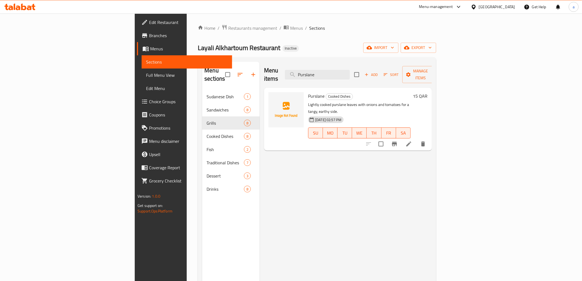
type input "Purslane"
click at [412, 141] on icon at bounding box center [408, 144] width 7 height 7
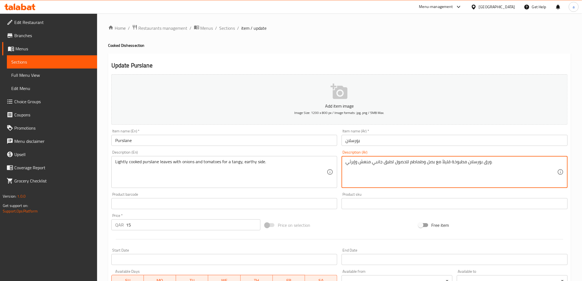
drag, startPoint x: 395, startPoint y: 165, endPoint x: 408, endPoint y: 170, distance: 14.0
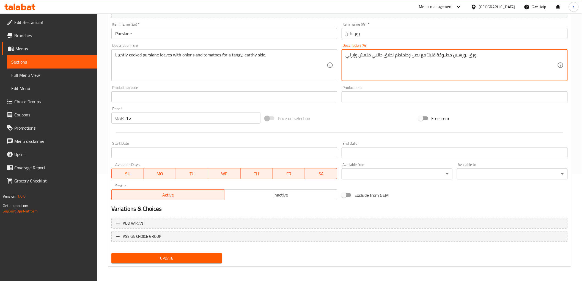
type textarea "ورق بورسلان مطبوخة قليلاً مع بصل وطماطم لطبق جانبي منعش وإيرثي."
click at [197, 255] on span "Update" at bounding box center [167, 258] width 102 height 7
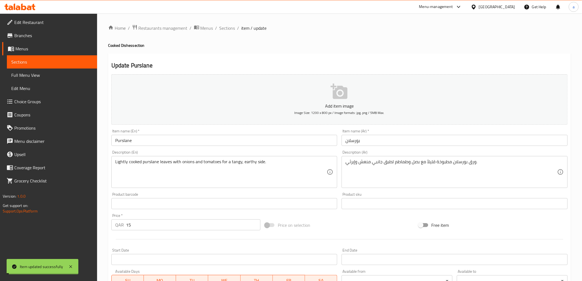
click at [228, 29] on span "Sections" at bounding box center [227, 28] width 16 height 7
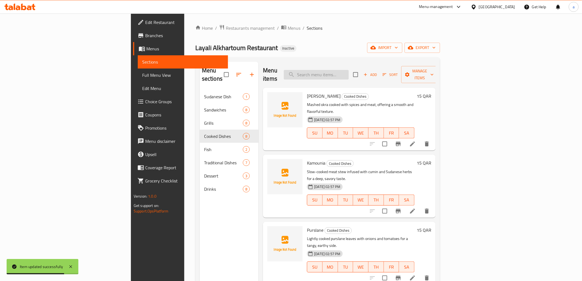
click at [349, 70] on input "search" at bounding box center [316, 75] width 65 height 10
paste input "Lentil"
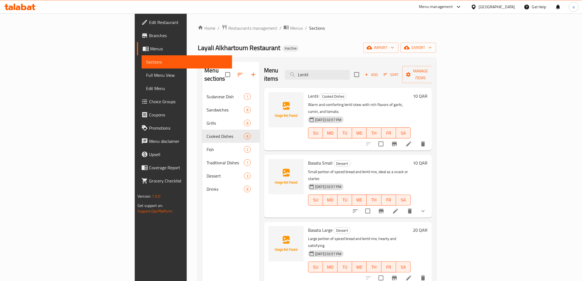
type input "Lentil"
click at [349, 70] on input "Lentil" at bounding box center [317, 75] width 65 height 10
click at [412, 141] on icon at bounding box center [408, 144] width 7 height 7
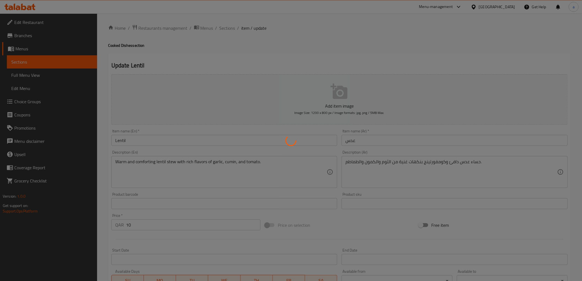
click at [431, 161] on div at bounding box center [291, 140] width 582 height 281
click at [435, 162] on div at bounding box center [291, 140] width 582 height 281
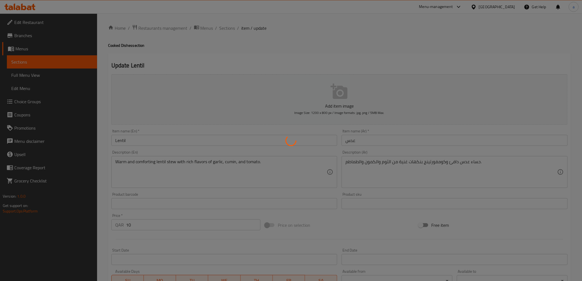
click at [434, 162] on div at bounding box center [291, 140] width 582 height 281
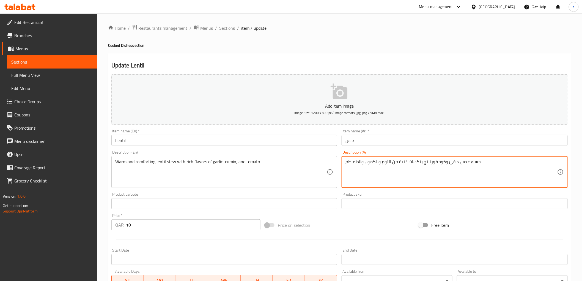
click at [432, 161] on textarea "حساء عدس دافئ وكومفورتينج بنكهات غنية من الثوم والكمون والطماطم." at bounding box center [451, 172] width 212 height 26
click at [446, 162] on textarea "حساء عدس دافئ وكومفورتينج بنكهات غنية من الثوم والكمون والطماطم." at bounding box center [451, 172] width 212 height 26
click at [445, 161] on textarea "حساء عدس دافئ وكومفورتينج بنكهات غنية من الثوم والكمون والطماطم." at bounding box center [451, 172] width 212 height 26
drag, startPoint x: 445, startPoint y: 161, endPoint x: 424, endPoint y: 167, distance: 21.3
click at [424, 167] on textarea "حساء عدس دافئ و كومفورتينج بنكهات غنية من الثوم والكمون والطماطم." at bounding box center [451, 172] width 212 height 26
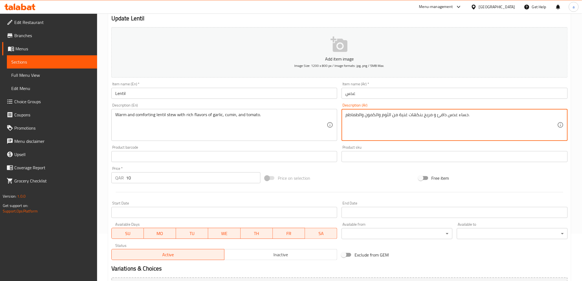
scroll to position [107, 0]
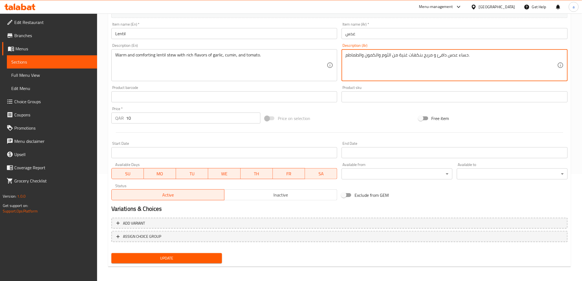
type textarea "حساء عدس دافئ و مريح بنكهات غنية من الثوم والكمون والطماطم."
click at [194, 253] on button "Update" at bounding box center [166, 258] width 111 height 10
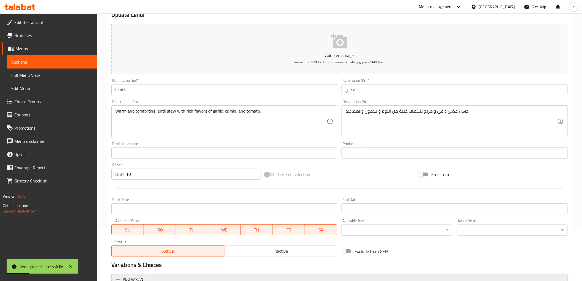
scroll to position [0, 0]
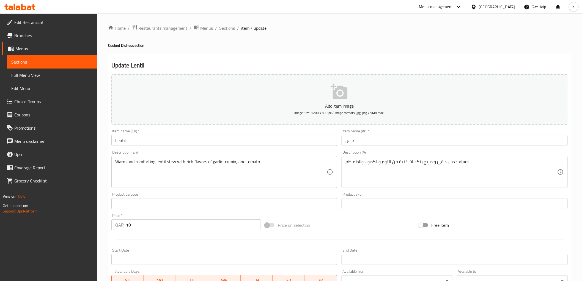
click at [228, 30] on span "Sections" at bounding box center [227, 28] width 16 height 7
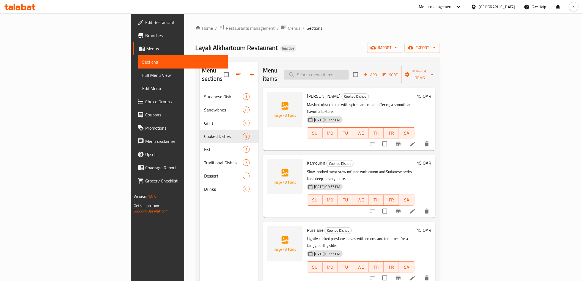
click at [349, 73] on input "search" at bounding box center [316, 75] width 65 height 10
paste input "Soup Fatteh"
type input "Soup Fatteh"
click at [420, 139] on li at bounding box center [412, 144] width 15 height 10
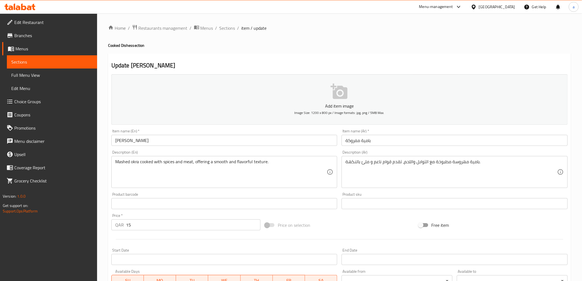
click at [225, 29] on span "Sections" at bounding box center [227, 28] width 16 height 7
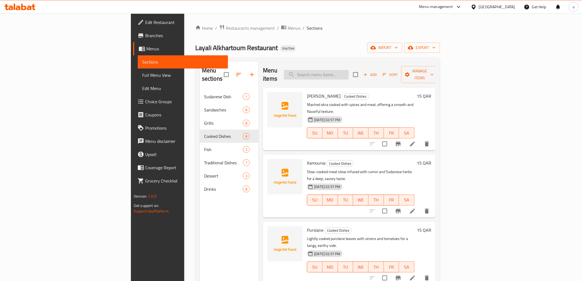
click at [349, 72] on input "search" at bounding box center [316, 75] width 65 height 10
paste input "Soup Fatteh"
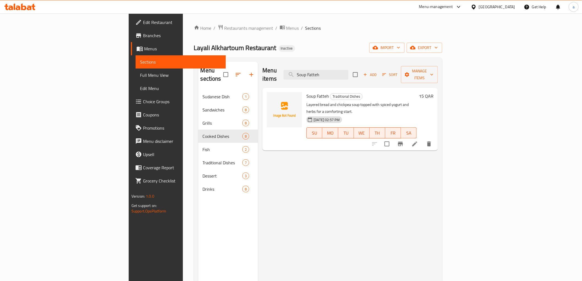
type input "Soup Fatteh"
click at [418, 141] on icon at bounding box center [414, 144] width 7 height 7
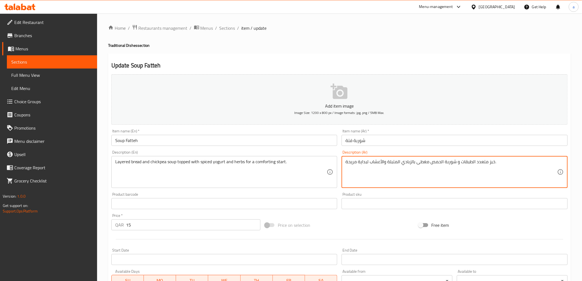
drag, startPoint x: 367, startPoint y: 163, endPoint x: 358, endPoint y: 165, distance: 9.2
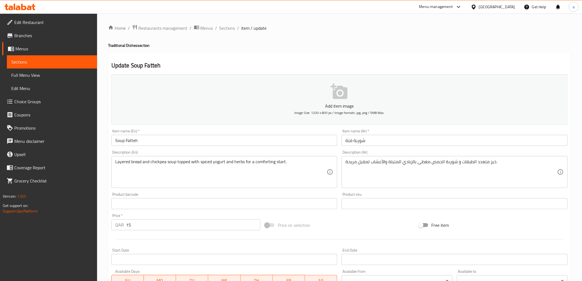
click at [385, 155] on div "Description (Ar) خبز متعدد الطبقات و شوربة الحمص مغطى بالزبادي المتبلة والأعشاب…" at bounding box center [455, 169] width 226 height 38
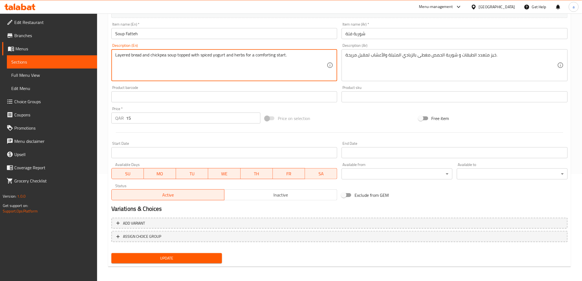
click at [282, 57] on textarea "Layered bread and chickpea soup topped with spiced yogurt and herbs for a comfo…" at bounding box center [221, 65] width 212 height 26
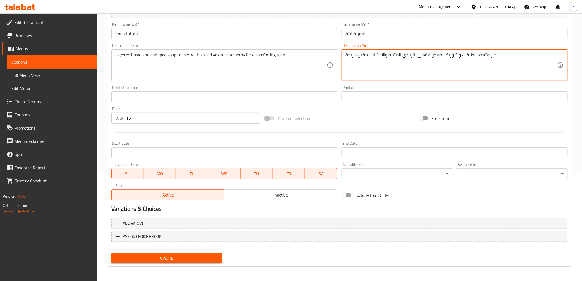
drag, startPoint x: 348, startPoint y: 56, endPoint x: 344, endPoint y: 57, distance: 4.5
type textarea "خبز متعدد الطبقات و شوربة الحمص مغطى بالزبادي المتبلة والأعشاب لمقبل مريح."
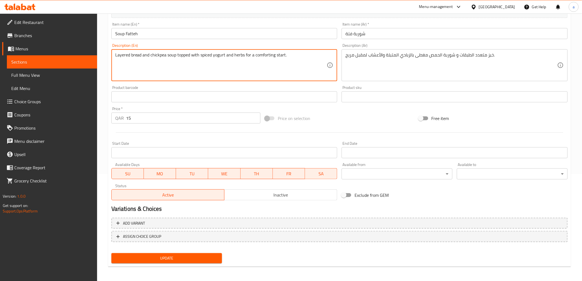
click at [281, 56] on textarea "Layered bread and chickpea soup topped with spiced yogurt and herbs for a comfo…" at bounding box center [221, 65] width 212 height 26
click at [138, 255] on span "Update" at bounding box center [167, 258] width 102 height 7
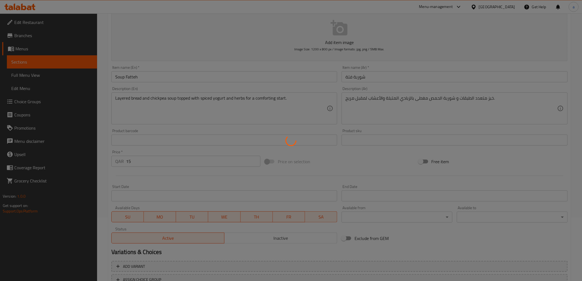
scroll to position [0, 0]
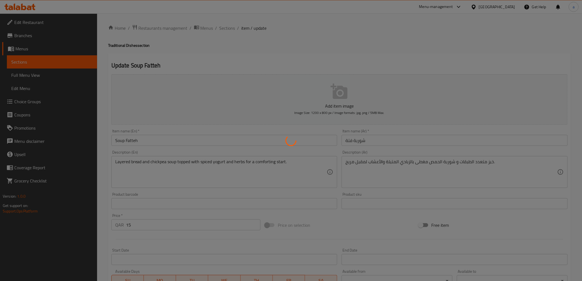
click at [230, 28] on div at bounding box center [291, 140] width 582 height 281
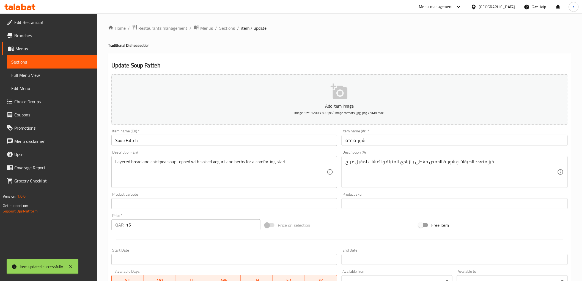
click at [230, 28] on div "Home / Restaurants management / Menus / Sections / item / update Traditional Di…" at bounding box center [339, 200] width 463 height 353
click at [230, 28] on span "Sections" at bounding box center [227, 28] width 16 height 7
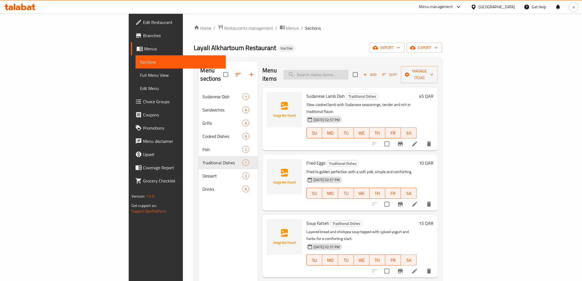
click at [348, 70] on input "search" at bounding box center [316, 75] width 65 height 10
paste input "Kinza Diet"
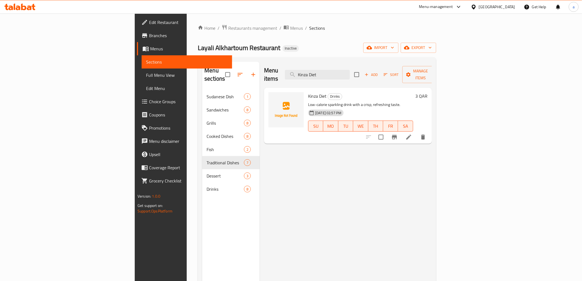
type input "Kinza Diet"
click at [416, 132] on li at bounding box center [408, 137] width 15 height 10
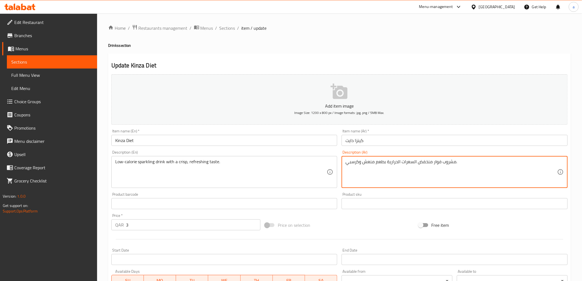
drag, startPoint x: 358, startPoint y: 162, endPoint x: 339, endPoint y: 166, distance: 20.1
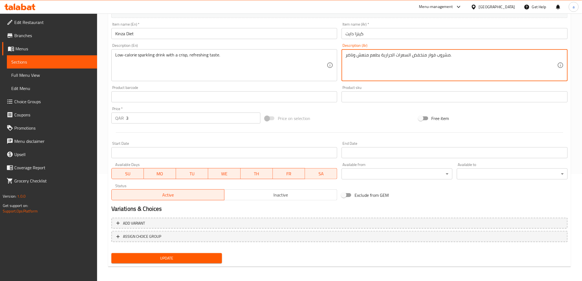
type textarea "مشروب فوار منخفض السعرات الحرارية بطعم منعش وناضر."
click at [199, 257] on span "Update" at bounding box center [167, 258] width 102 height 7
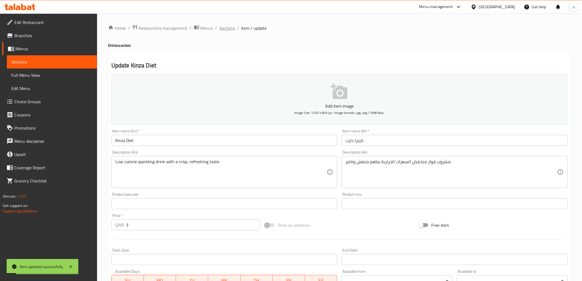
click at [230, 28] on span "Sections" at bounding box center [227, 28] width 16 height 7
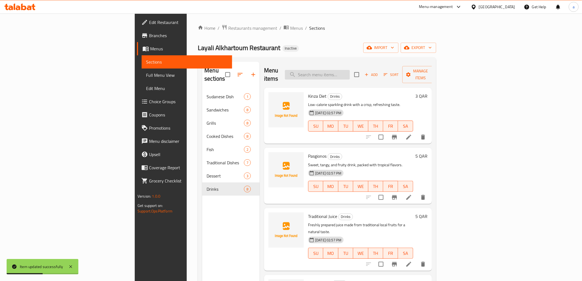
click at [350, 73] on input "search" at bounding box center [317, 75] width 65 height 10
paste input "Sweet, tangy, and fruity drink, packed with tropical flavors."
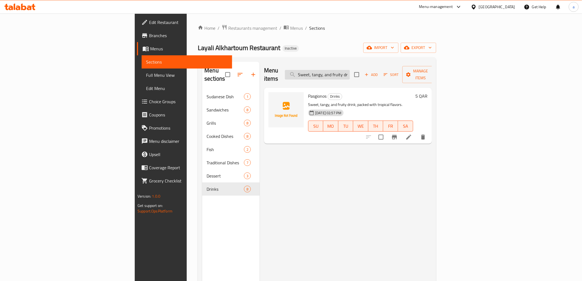
click at [350, 71] on input "Sweet, tangy, and fruity drink, packed with tropical flavors." at bounding box center [317, 75] width 65 height 10
paste input "Hibiscus Juice"
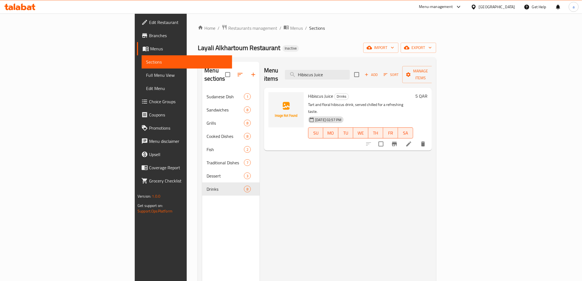
type input "Hibiscus Juice"
click at [416, 139] on li at bounding box center [408, 144] width 15 height 10
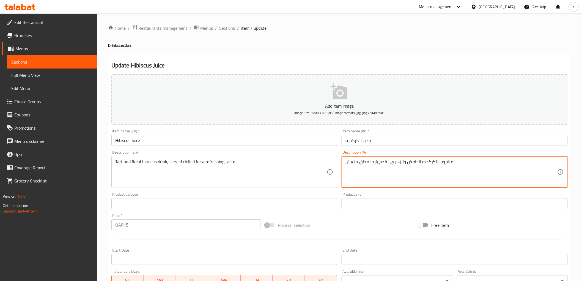
drag, startPoint x: 417, startPoint y: 163, endPoint x: 408, endPoint y: 166, distance: 10.0
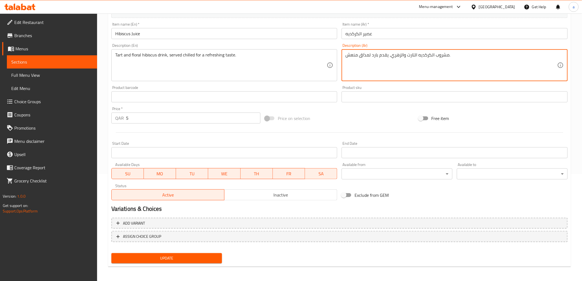
type textarea "مشروب الكركديه التارت والزهري، يقدم بارد لمذاق منعش."
click at [177, 257] on span "Update" at bounding box center [167, 258] width 102 height 7
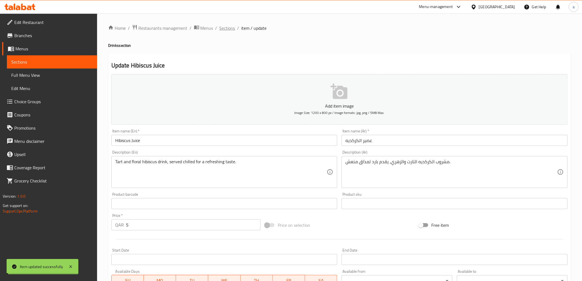
click at [226, 28] on span "Sections" at bounding box center [227, 28] width 16 height 7
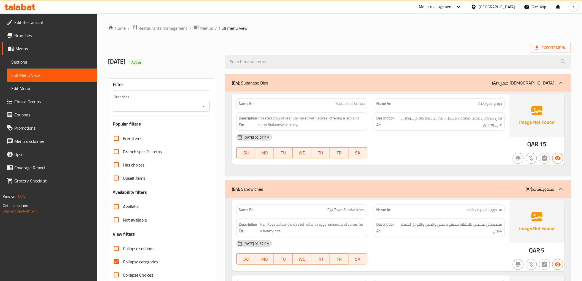
click at [439, 48] on div "Export Menu" at bounding box center [339, 48] width 463 height 10
click at [125, 260] on span "Collapse categories" at bounding box center [140, 261] width 35 height 7
click at [123, 260] on input "Collapse categories" at bounding box center [116, 261] width 13 height 13
checkbox input "false"
click at [439, 45] on div "Export Menu" at bounding box center [339, 48] width 463 height 10
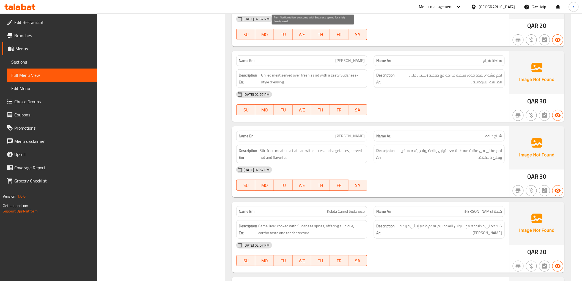
scroll to position [952, 0]
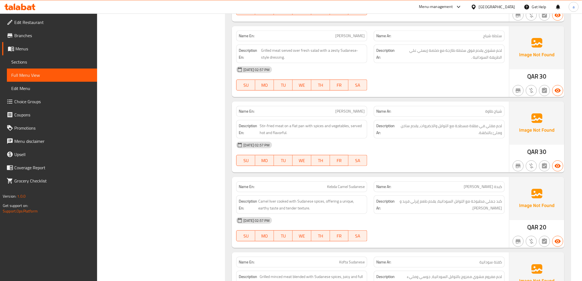
click at [351, 39] on span "[PERSON_NAME]" at bounding box center [349, 36] width 29 height 6
copy span "[PERSON_NAME]"
click at [345, 36] on span "[PERSON_NAME]" at bounding box center [349, 36] width 29 height 6
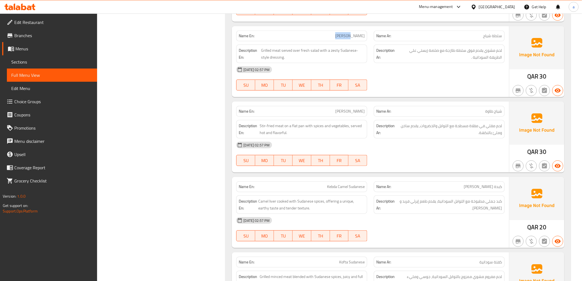
click at [345, 36] on span "[PERSON_NAME]" at bounding box center [349, 36] width 29 height 6
click at [358, 40] on div "Name En: [PERSON_NAME]" at bounding box center [301, 36] width 131 height 11
click at [357, 38] on span "[PERSON_NAME]" at bounding box center [349, 36] width 29 height 6
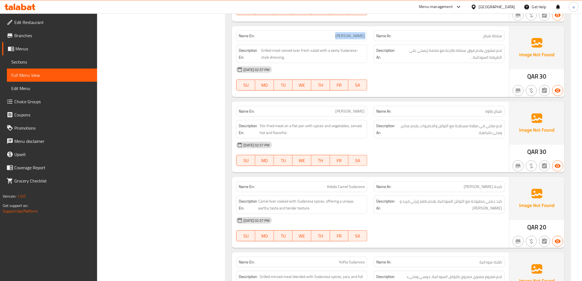
click at [357, 38] on span "[PERSON_NAME]" at bounding box center [349, 36] width 29 height 6
copy span "[PERSON_NAME]"
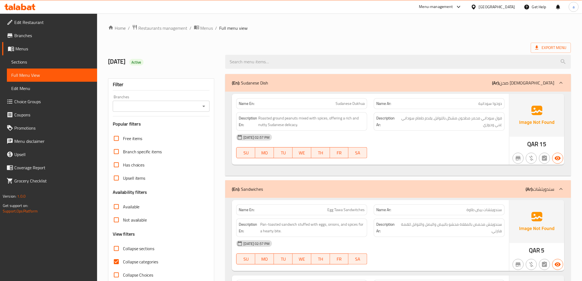
click at [121, 264] on input "Collapse categories" at bounding box center [116, 261] width 13 height 13
checkbox input "false"
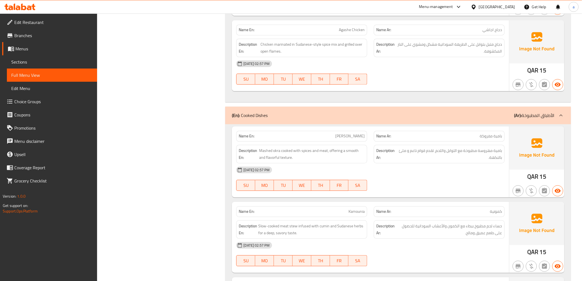
scroll to position [1337, 0]
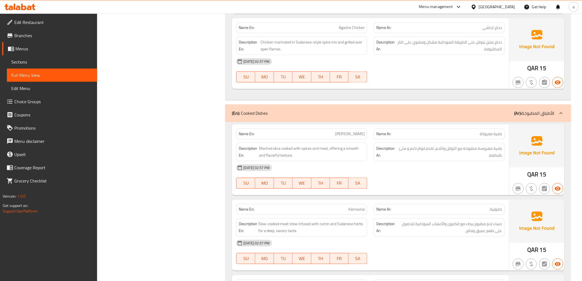
click at [363, 26] on span "Agashe Chicken" at bounding box center [352, 28] width 26 height 6
copy span "Agashe Chicken"
click at [364, 28] on span "Agashe Chicken" at bounding box center [352, 28] width 26 height 6
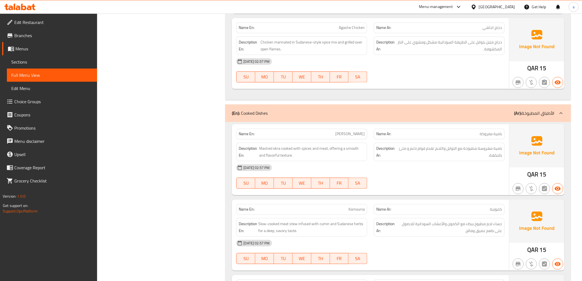
click at [364, 28] on span "Agashe Chicken" at bounding box center [352, 28] width 26 height 6
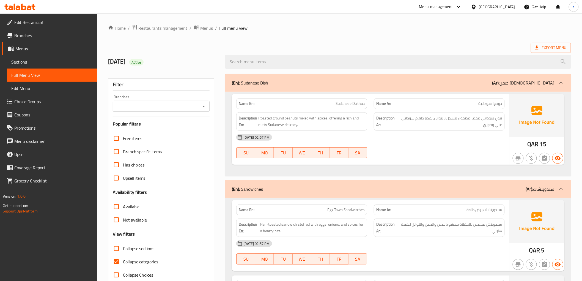
click at [123, 263] on span "Collapse categories" at bounding box center [140, 261] width 35 height 7
click at [123, 263] on input "Collapse categories" at bounding box center [116, 261] width 13 height 13
checkbox input "false"
click at [383, 50] on div "[DATE] Active" at bounding box center [339, 62] width 469 height 24
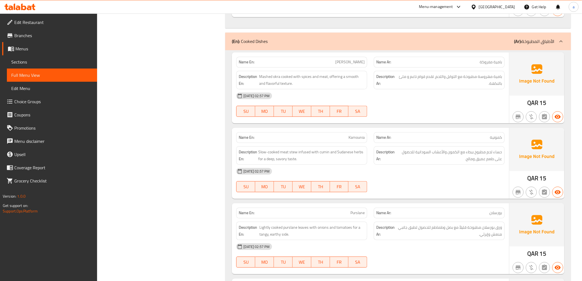
scroll to position [1439, 0]
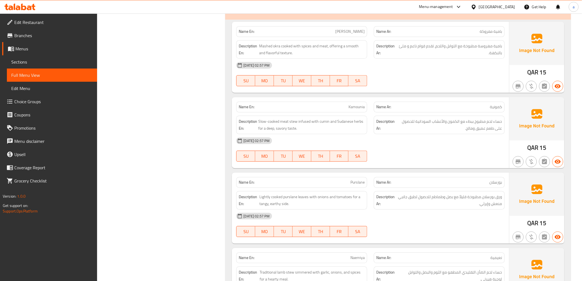
click at [349, 34] on span "[PERSON_NAME]" at bounding box center [349, 32] width 29 height 6
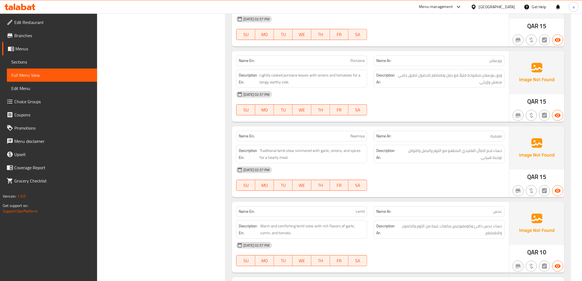
scroll to position [1590, 0]
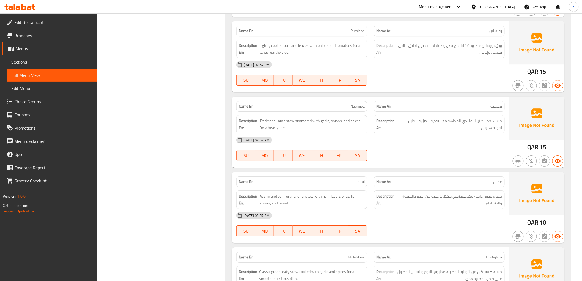
click at [362, 34] on span "Purslane" at bounding box center [357, 31] width 14 height 6
copy span "Purslane"
click at [355, 32] on span "Purslane" at bounding box center [357, 31] width 14 height 6
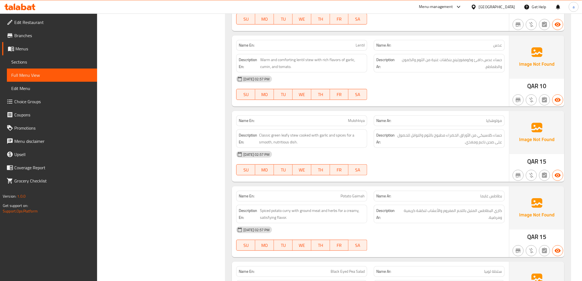
scroll to position [1757, 0]
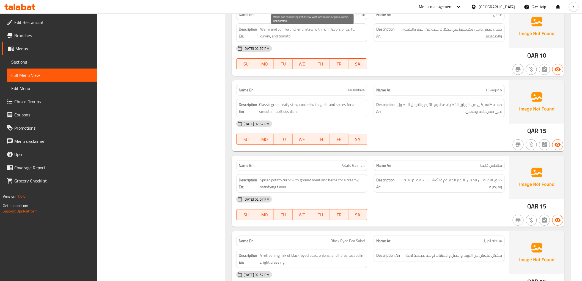
click at [289, 32] on span "Warm and comforting lentil stew with rich flavors of garlic, cumin, and tomato." at bounding box center [312, 32] width 105 height 13
click at [318, 45] on div "[DATE] 02:57 PM" at bounding box center [370, 48] width 275 height 13
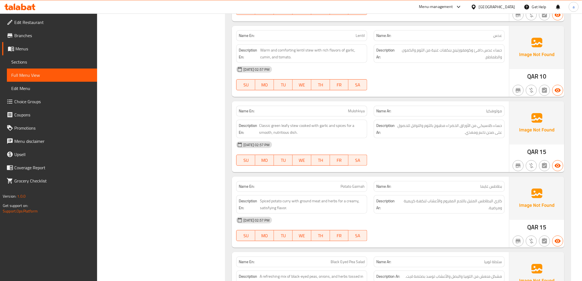
scroll to position [1726, 0]
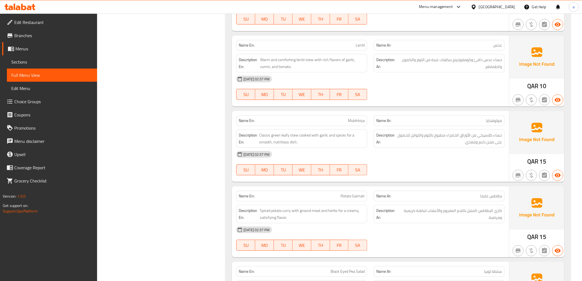
click at [361, 46] on span "Lentil" at bounding box center [360, 45] width 9 height 6
copy span "Lentil"
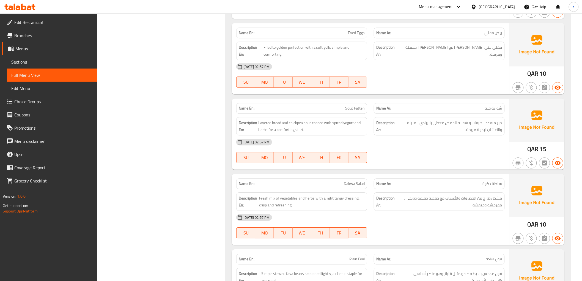
scroll to position [2338, 0]
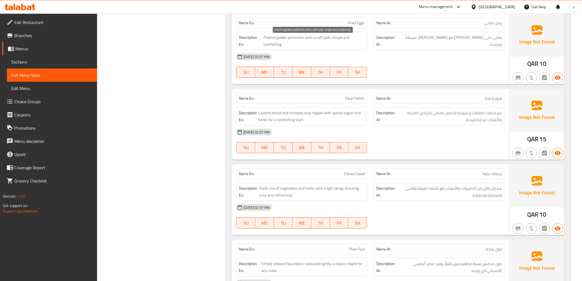
click at [271, 45] on span "Fried to golden perfection with a soft yolk, simple and comforting." at bounding box center [313, 40] width 101 height 13
copy span "comforting"
click at [277, 46] on span "Fried to golden perfection with a soft yolk, simple and comforting." at bounding box center [313, 40] width 101 height 13
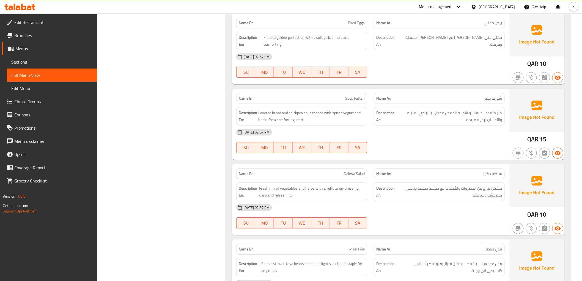
scroll to position [1648, 0]
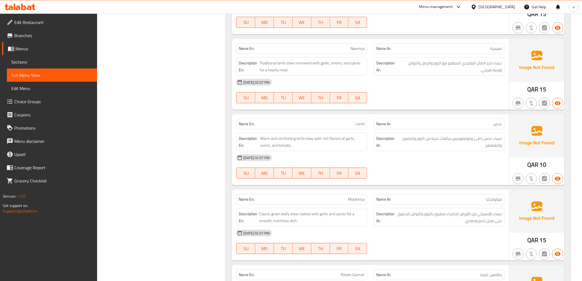
click at [363, 120] on div "Name En: Lentil" at bounding box center [301, 124] width 131 height 11
click at [363, 124] on span "Lentil" at bounding box center [360, 124] width 9 height 6
copy span "Lentil"
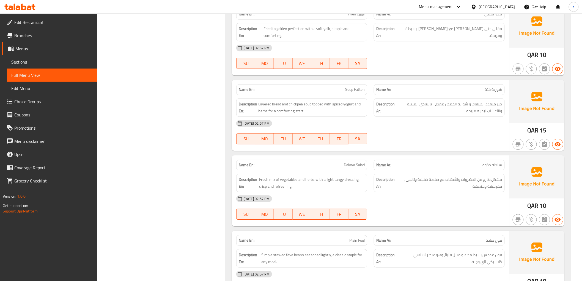
scroll to position [2377, 0]
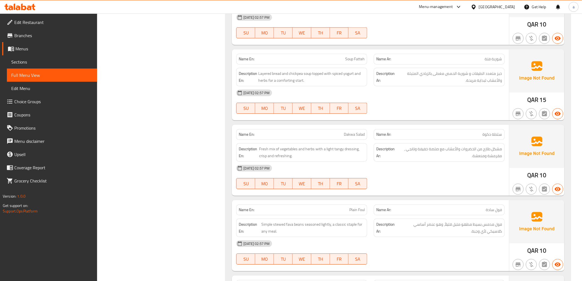
click at [360, 59] on span "Soup Fatteh" at bounding box center [355, 59] width 20 height 6
copy span "Soup Fatteh"
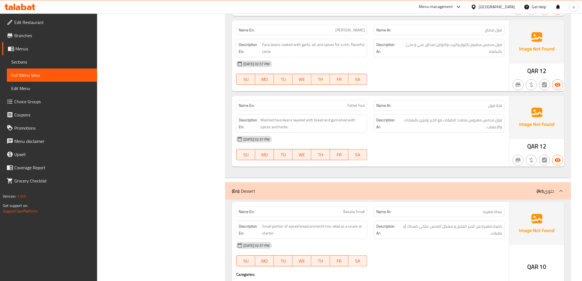
scroll to position [2622, 0]
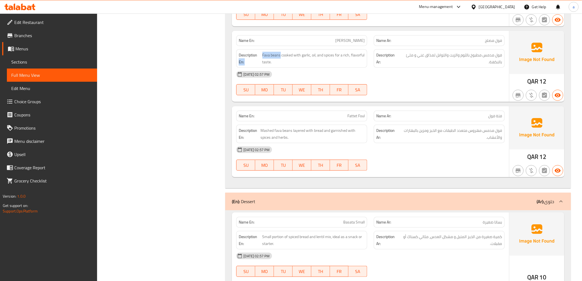
drag, startPoint x: 281, startPoint y: 56, endPoint x: 260, endPoint y: 57, distance: 20.1
click at [260, 57] on h6 "Description En: Fava beans cooked with garlic, oil, and spices for a rich, flav…" at bounding box center [302, 58] width 126 height 13
click at [265, 56] on span "Fava beans cooked with garlic, oil, and spices for a rich, flavorful taste." at bounding box center [313, 58] width 103 height 13
drag, startPoint x: 263, startPoint y: 57, endPoint x: 277, endPoint y: 58, distance: 13.8
click at [277, 58] on span "Fava beans cooked with garlic, oil, and spices for a rich, flavorful taste." at bounding box center [313, 58] width 103 height 13
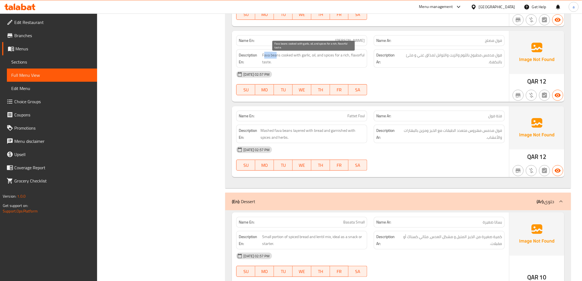
click at [272, 58] on span "Fava beans cooked with garlic, oil, and spices for a rich, flavorful taste." at bounding box center [313, 58] width 103 height 13
drag, startPoint x: 262, startPoint y: 57, endPoint x: 281, endPoint y: 59, distance: 18.3
click at [281, 59] on span "Fava beans cooked with garlic, oil, and spices for a rich, flavorful taste." at bounding box center [313, 58] width 103 height 13
copy span "Fava beans"
click at [304, 65] on span "Fava beans cooked with garlic, oil, and spices for a rich, flavorful taste." at bounding box center [313, 58] width 103 height 13
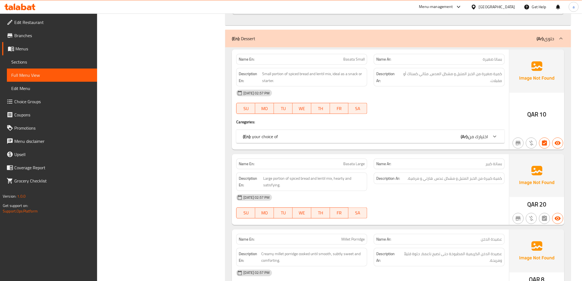
scroll to position [2805, 0]
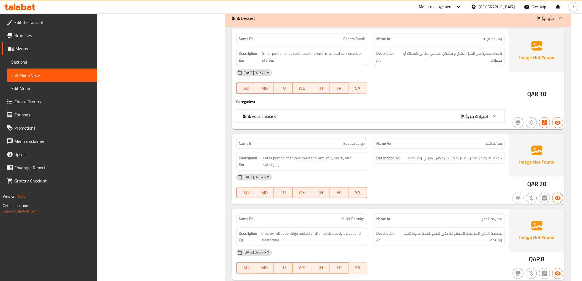
click at [263, 119] on p "(En): your choice of" at bounding box center [260, 116] width 35 height 7
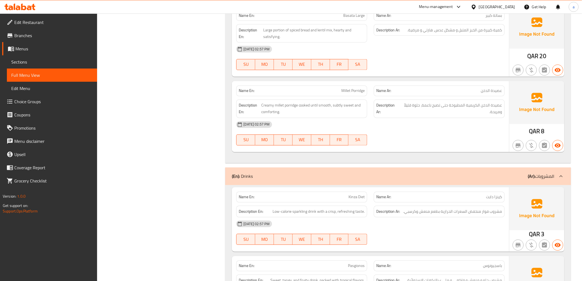
scroll to position [2988, 0]
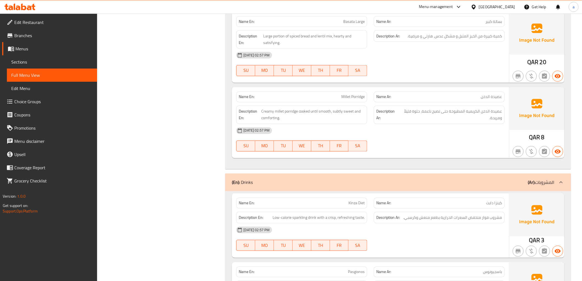
click at [298, 51] on div "[DATE] 02:57 PM" at bounding box center [370, 55] width 275 height 13
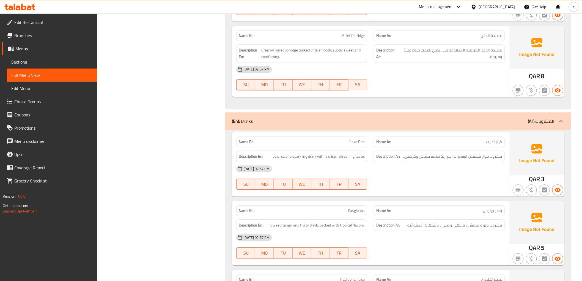
scroll to position [3080, 0]
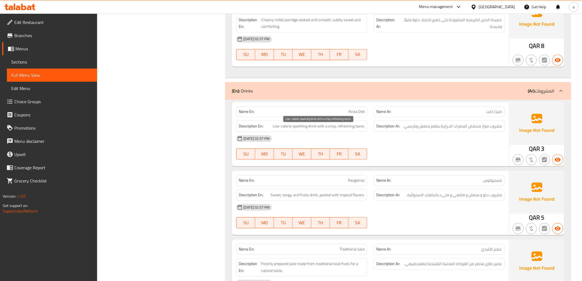
click at [335, 129] on span "Low-calorie sparkling drink with a crisp, refreshing taste." at bounding box center [319, 126] width 92 height 7
copy span "crisp"
click at [353, 114] on span "Kinza Diet" at bounding box center [356, 112] width 16 height 6
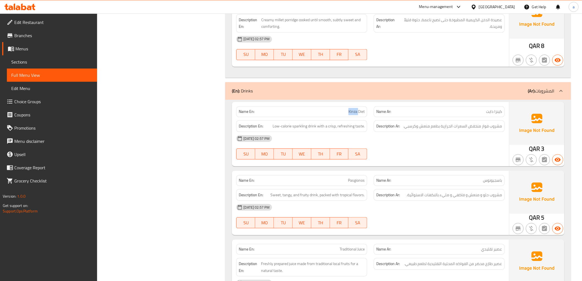
click at [354, 114] on span "Kinza Diet" at bounding box center [356, 112] width 16 height 6
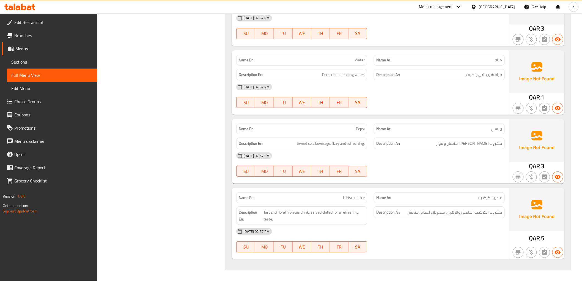
scroll to position [3492, 0]
click at [265, 211] on span "Tart and floral hibiscus drink, served chilled for a refreshing taste." at bounding box center [313, 215] width 101 height 13
copy span "Tart"
click at [356, 197] on span "Hibiscus Juice" at bounding box center [354, 198] width 22 height 6
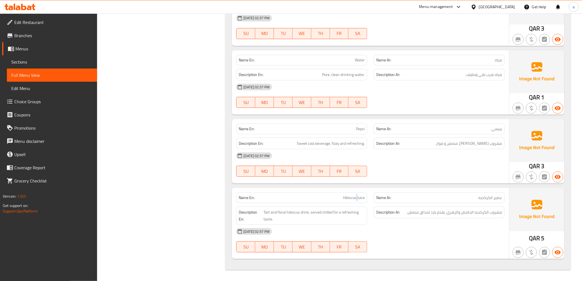
click at [356, 197] on span "Hibiscus Juice" at bounding box center [354, 198] width 22 height 6
copy span "Hibiscus Juice"
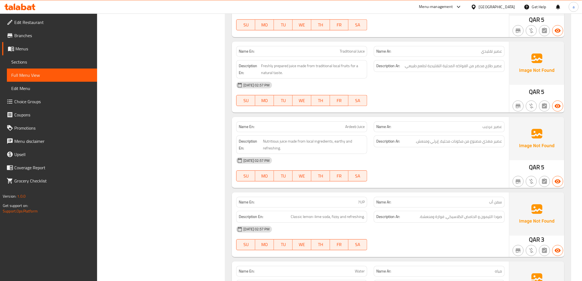
scroll to position [3186, 0]
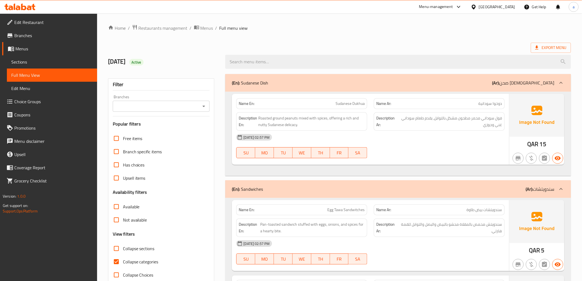
click at [127, 261] on span "Collapse categories" at bounding box center [140, 261] width 35 height 7
click at [123, 261] on input "Collapse categories" at bounding box center [116, 261] width 13 height 13
checkbox input "false"
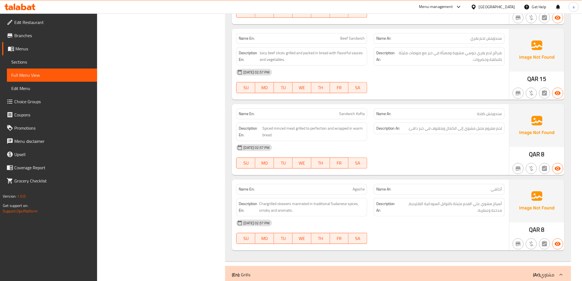
scroll to position [550, 0]
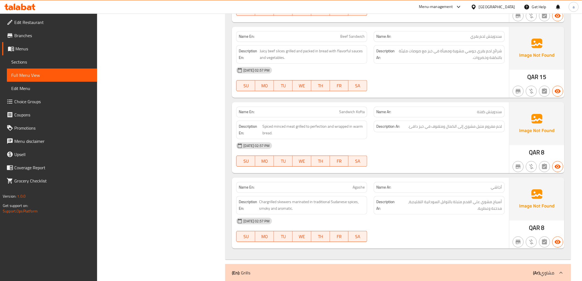
drag, startPoint x: 211, startPoint y: 91, endPoint x: 236, endPoint y: 155, distance: 69.2
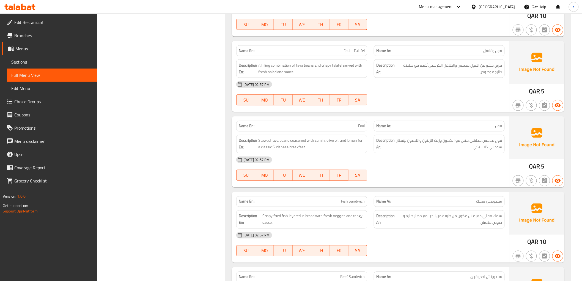
scroll to position [0, 0]
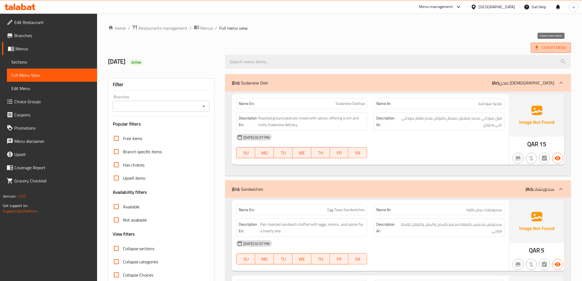
click at [548, 45] on span "Export Menu" at bounding box center [550, 47] width 31 height 7
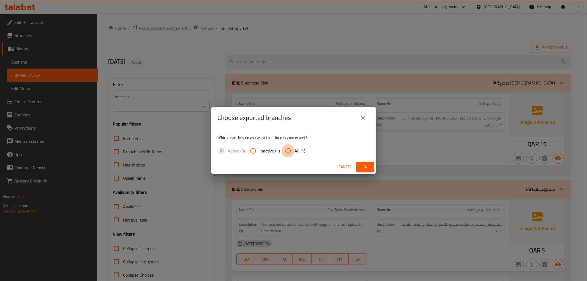
click at [292, 152] on input "All (1)" at bounding box center [287, 150] width 13 height 13
radio input "true"
click at [361, 166] on span "Ok" at bounding box center [365, 166] width 9 height 7
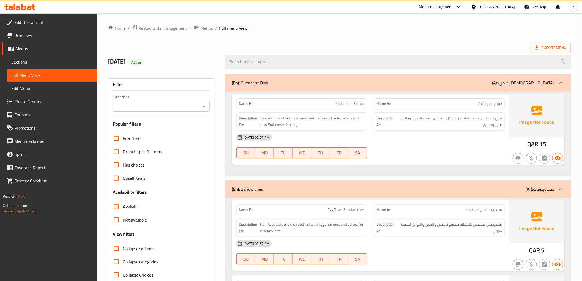
click at [334, 51] on div at bounding box center [398, 61] width 352 height 21
click at [39, 24] on span "Edit Restaurant" at bounding box center [53, 22] width 78 height 7
